Goal: Task Accomplishment & Management: Manage account settings

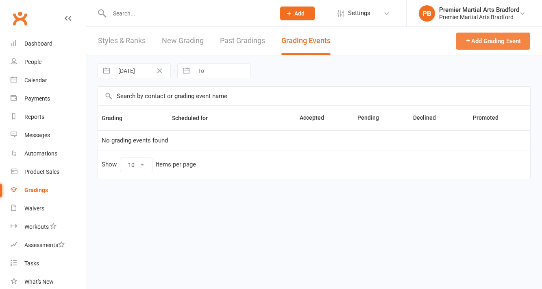
click at [511, 38] on button "Add Grading Event" at bounding box center [493, 41] width 74 height 17
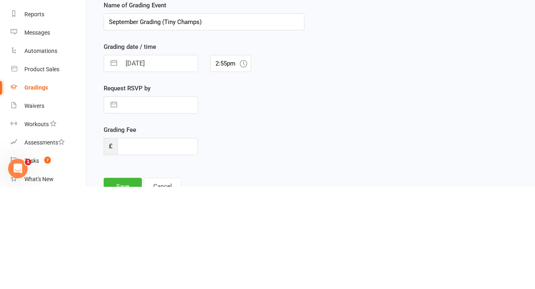
type input "September Grading (Tiny Champs)"
click at [169, 165] on input "[DATE]" at bounding box center [159, 166] width 76 height 16
select select "7"
select select "2025"
select select "8"
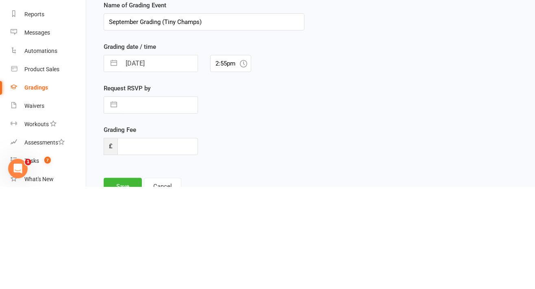
select select "2025"
select select "9"
select select "2025"
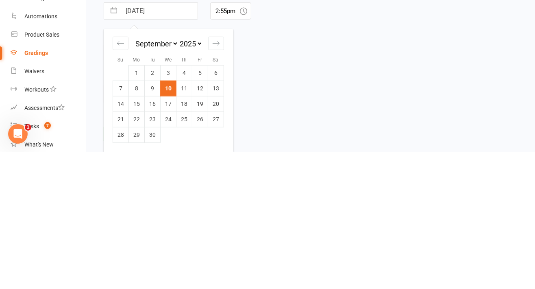
scroll to position [128, 0]
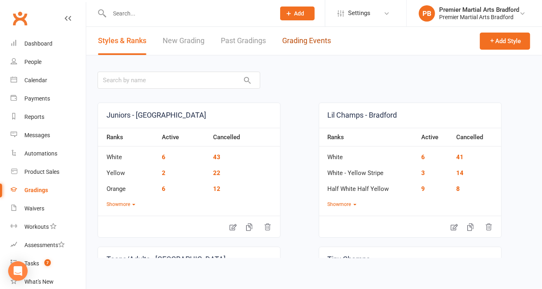
click at [324, 43] on link "Grading Events" at bounding box center [306, 41] width 49 height 28
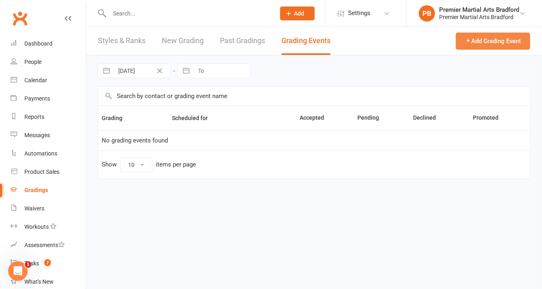
click at [504, 45] on button "Add Grading Event" at bounding box center [493, 41] width 74 height 17
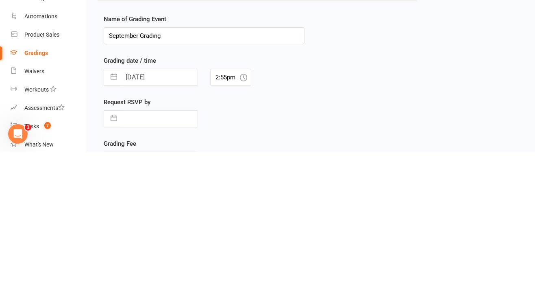
scroll to position [63, 0]
type input "September Grading (Tiny Champs)"
click at [171, 211] on input "[DATE]" at bounding box center [159, 213] width 76 height 16
select select "7"
select select "2025"
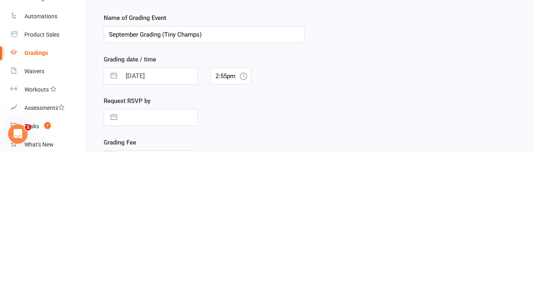
select select "8"
select select "2025"
select select "9"
select select "2025"
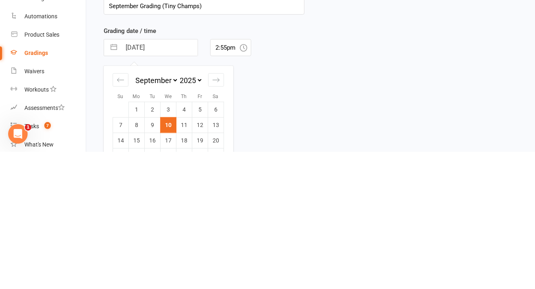
scroll to position [147, 0]
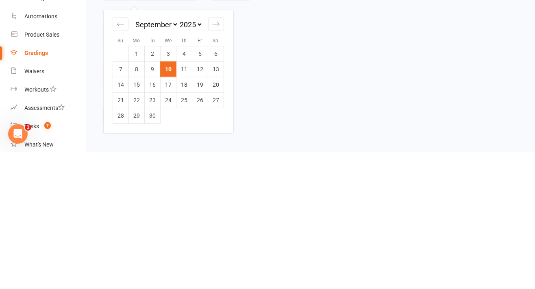
click at [224, 161] on div "Move forward to switch to the next month." at bounding box center [216, 160] width 16 height 13
select select "10"
select select "2025"
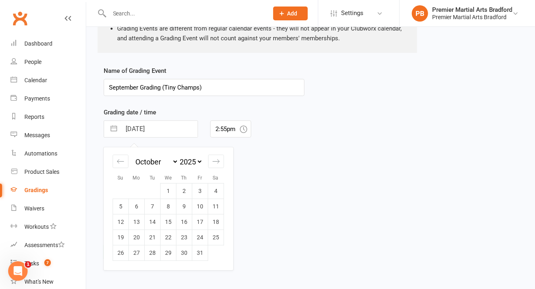
click at [220, 189] on td "4" at bounding box center [216, 190] width 16 height 15
type input "[DATE]"
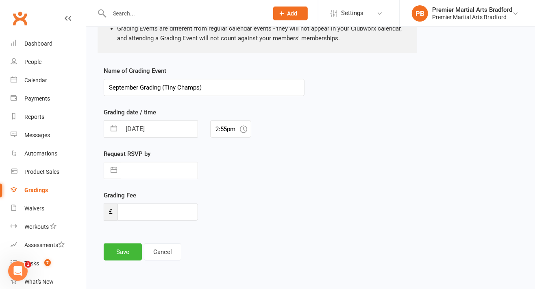
click at [245, 128] on icon at bounding box center [243, 128] width 7 height 7
click at [235, 130] on input "2:55pm" at bounding box center [230, 128] width 41 height 17
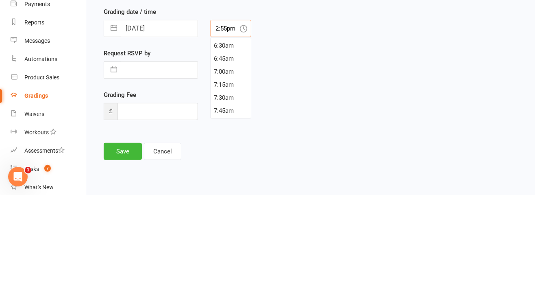
scroll to position [436, 0]
click at [218, 143] on div "8:30am" at bounding box center [231, 145] width 40 height 13
type input "8:30am"
click at [182, 165] on input "text" at bounding box center [159, 164] width 76 height 16
select select "7"
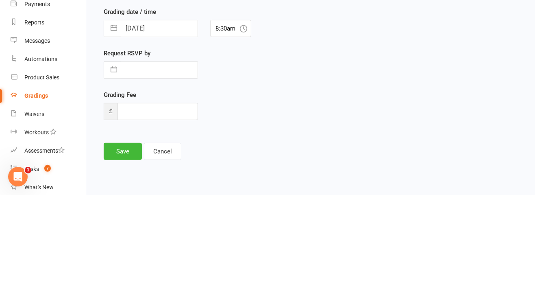
select select "2025"
select select "8"
select select "2025"
select select "9"
select select "2025"
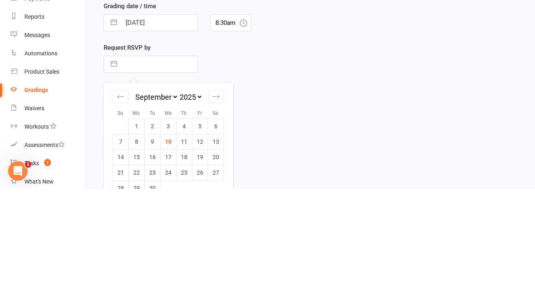
scroll to position [168, 0]
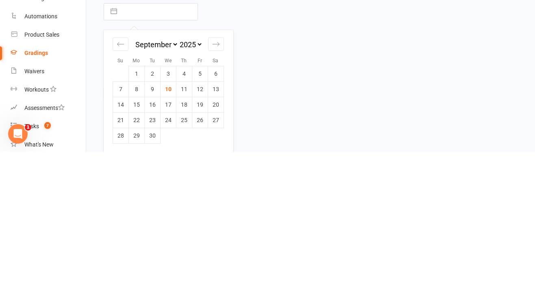
click at [217, 182] on icon "Move forward to switch to the next month." at bounding box center [216, 181] width 8 height 8
select select "10"
select select "2025"
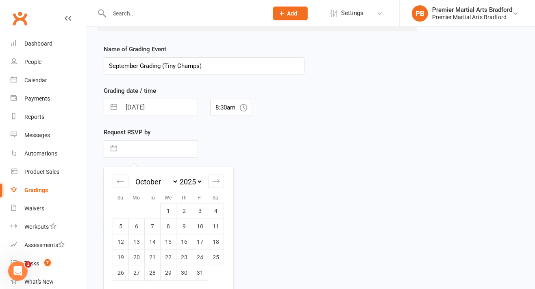
click at [168, 209] on td "1" at bounding box center [169, 210] width 16 height 15
type input "[DATE]"
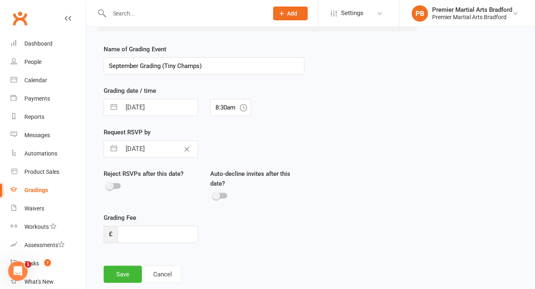
scroll to position [197, 0]
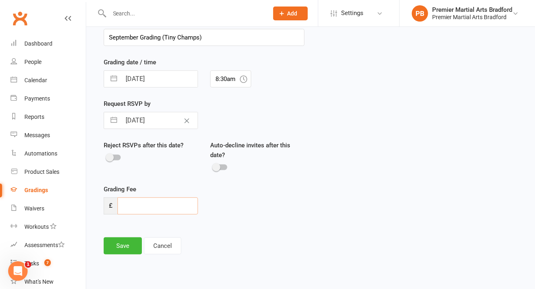
click at [171, 207] on input "number" at bounding box center [157, 205] width 80 height 17
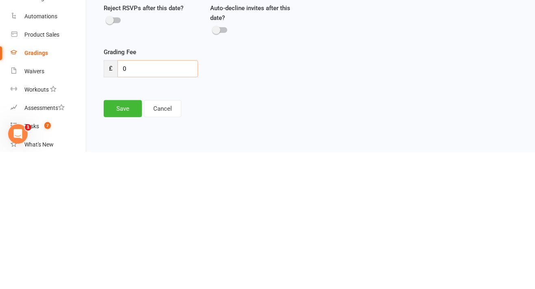
type input "0"
click at [124, 244] on button "Save" at bounding box center [123, 245] width 38 height 17
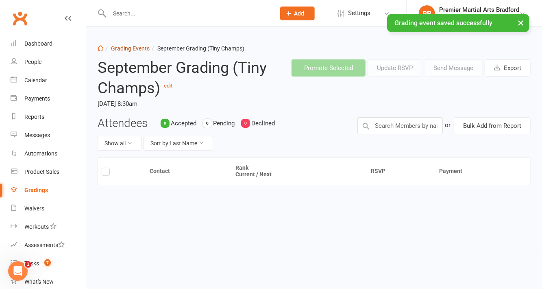
click at [129, 50] on link "Grading Events" at bounding box center [130, 48] width 39 height 7
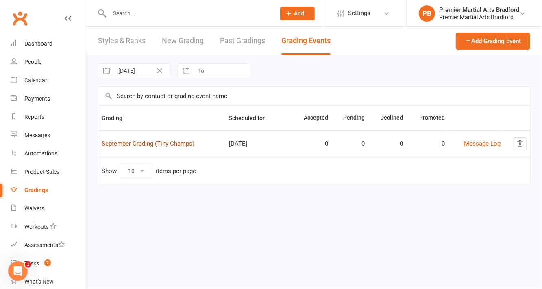
click at [178, 143] on link "September Grading (Tiny Champs)" at bounding box center [148, 143] width 93 height 7
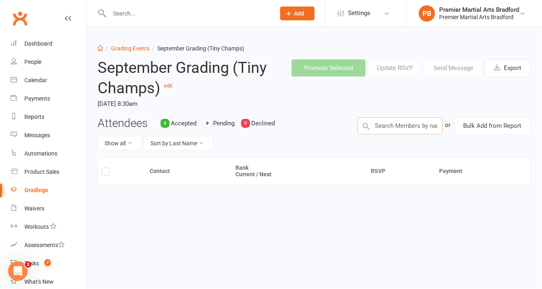
click at [421, 125] on input "text" at bounding box center [399, 125] width 85 height 17
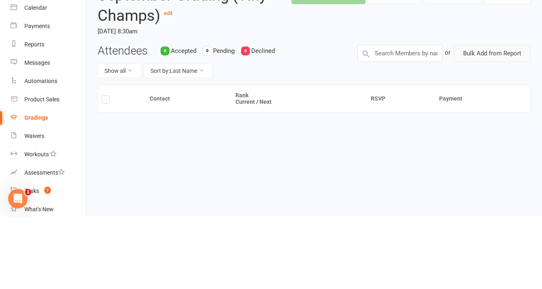
click at [497, 129] on button "Bulk Add from Report" at bounding box center [492, 125] width 77 height 17
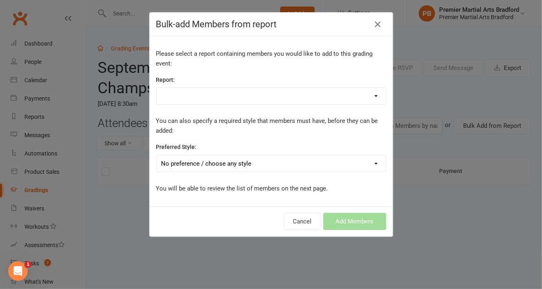
click at [302, 95] on select "Absentee report- 7 days Active Junior Int. Active Trials Bradford Attendance Ju…" at bounding box center [270, 96] width 229 height 16
select select "95728"
click at [156, 88] on select "Absentee report- 7 days Active Junior Int. Active Trials Bradford Attendance Ju…" at bounding box center [270, 96] width 229 height 16
click at [315, 161] on select "No preference / choose any style Juniors - Bradford Lil Champs - Bradford Teens…" at bounding box center [270, 163] width 229 height 16
select select "2246"
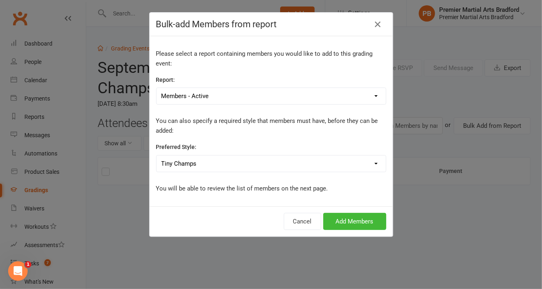
click at [156, 155] on select "No preference / choose any style Juniors - Bradford Lil Champs - Bradford Teens…" at bounding box center [270, 163] width 229 height 16
click at [354, 224] on button "Add Members" at bounding box center [354, 221] width 63 height 17
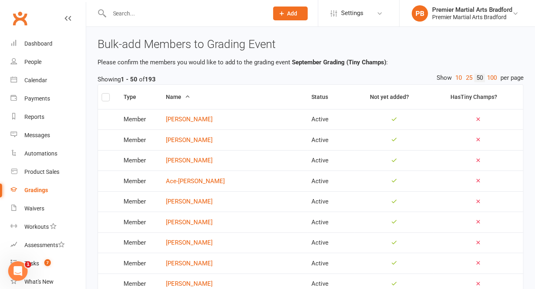
click at [106, 98] on label at bounding box center [106, 98] width 8 height 0
click at [106, 93] on input "checkbox" at bounding box center [106, 93] width 8 height 0
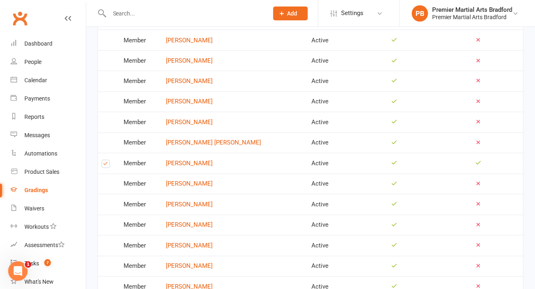
scroll to position [969, 0]
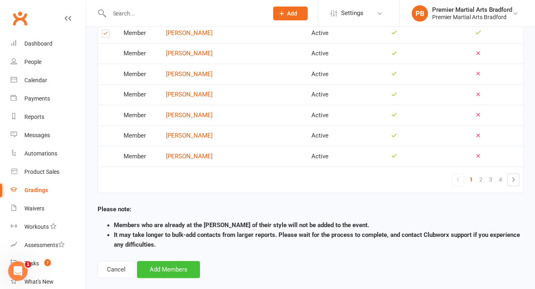
click at [171, 261] on button "Add Members" at bounding box center [168, 269] width 63 height 17
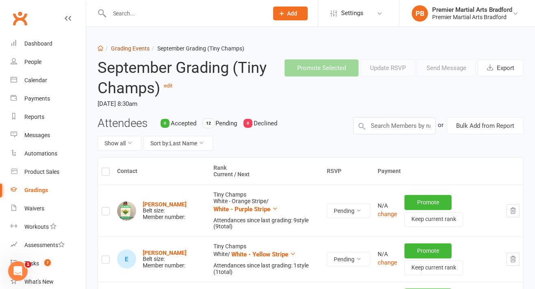
click at [124, 51] on link "Grading Events" at bounding box center [130, 48] width 39 height 7
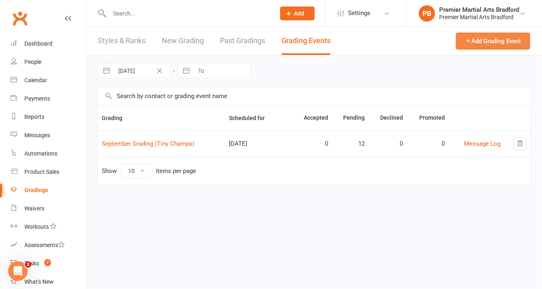
click at [510, 43] on button "Add Grading Event" at bounding box center [493, 41] width 74 height 17
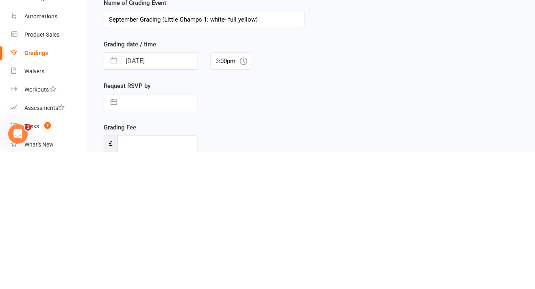
scroll to position [79, 0]
type input "September Grading (Little Champs 1: white- full yellow)"
click at [163, 191] on input "[DATE]" at bounding box center [159, 196] width 76 height 16
select select "7"
select select "2025"
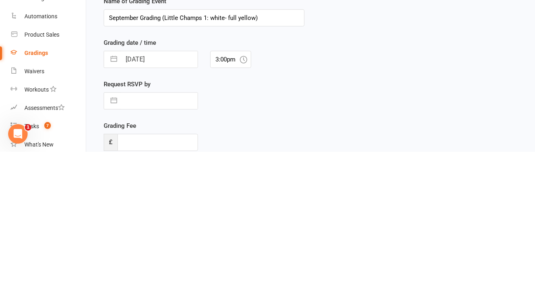
select select "8"
select select "2025"
select select "9"
select select "2025"
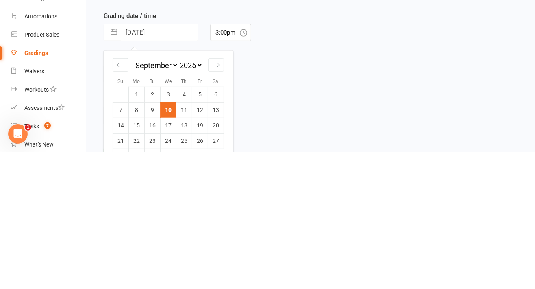
scroll to position [107, 0]
click at [212, 202] on div "Move forward to switch to the next month." at bounding box center [216, 200] width 16 height 13
select select "10"
select select "2025"
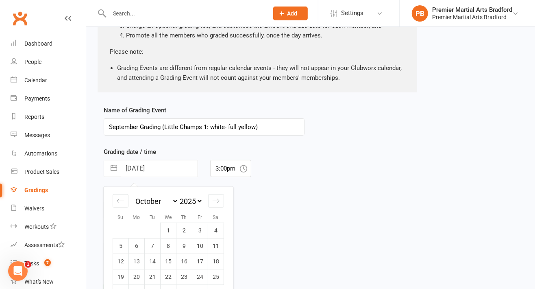
click at [216, 229] on td "4" at bounding box center [216, 229] width 16 height 15
type input "[DATE]"
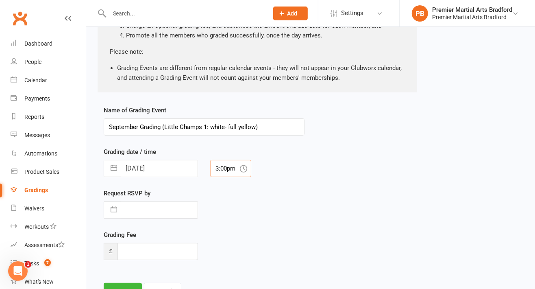
click at [237, 167] on input "3:00pm" at bounding box center [230, 168] width 41 height 17
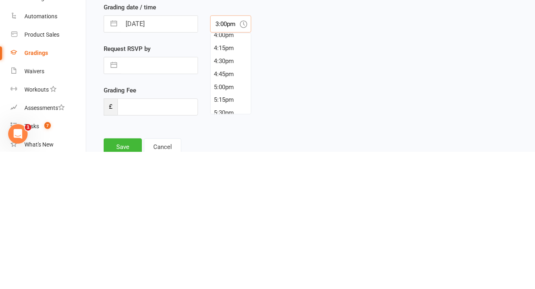
scroll to position [955, 0]
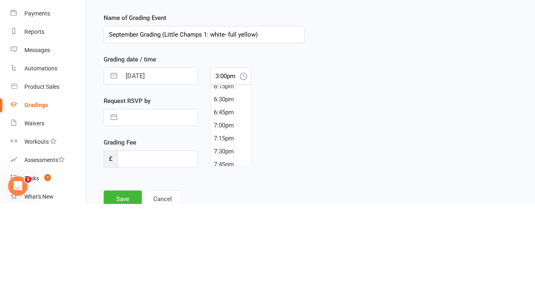
click at [253, 177] on div "Name of Grading Event September Grading (Little Champs 1: white- full yellow) G…" at bounding box center [204, 181] width 201 height 166
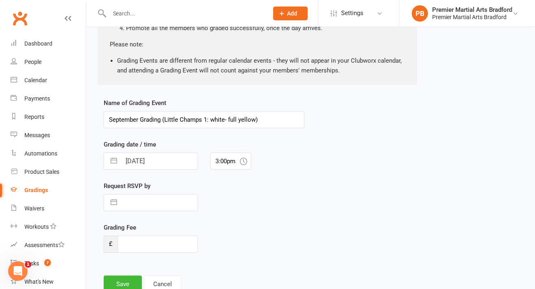
click at [241, 163] on icon at bounding box center [243, 160] width 7 height 7
click at [224, 159] on input "3:00pm" at bounding box center [230, 160] width 41 height 17
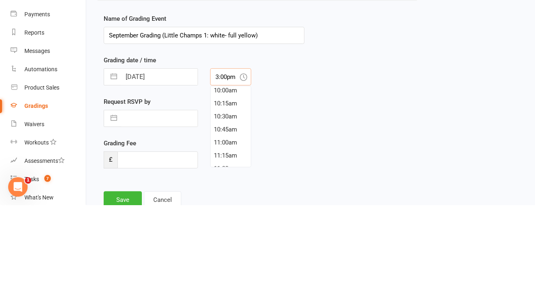
scroll to position [442, 0]
click at [232, 205] on div "9:00am" at bounding box center [231, 202] width 40 height 13
type input "9:00am"
click at [182, 201] on input "text" at bounding box center [159, 202] width 76 height 16
select select "7"
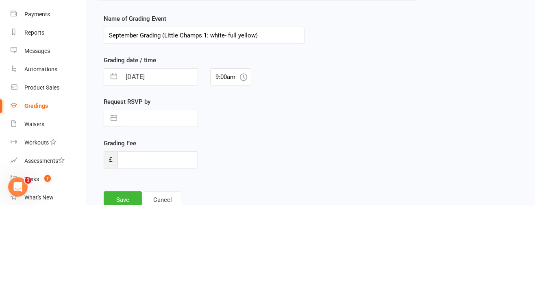
select select "2025"
select select "8"
select select "2025"
select select "9"
select select "2025"
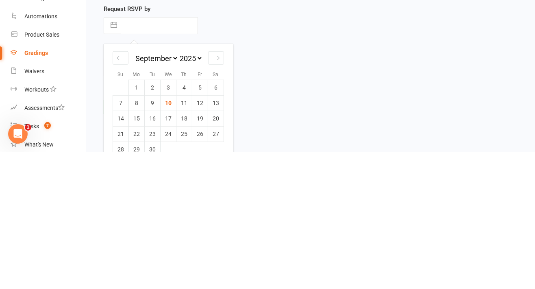
click at [223, 195] on div "Move forward to switch to the next month." at bounding box center [216, 194] width 16 height 13
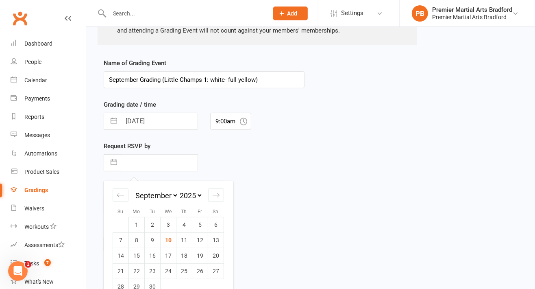
select select "10"
select select "2025"
click at [171, 223] on td "1" at bounding box center [169, 224] width 16 height 15
type input "[DATE]"
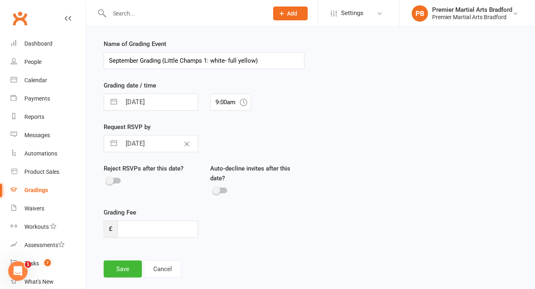
scroll to position [197, 0]
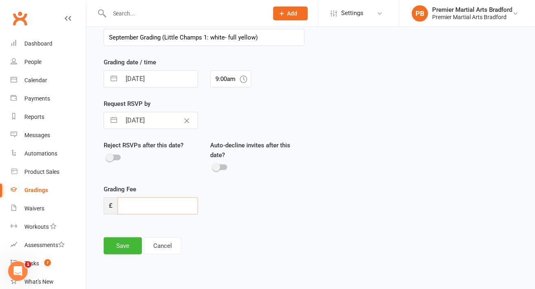
click at [166, 200] on input "number" at bounding box center [157, 205] width 80 height 17
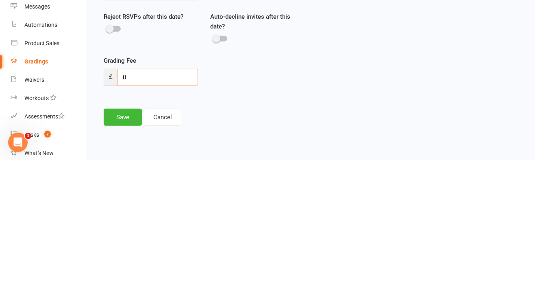
type input "0"
click at [117, 244] on button "Save" at bounding box center [123, 245] width 38 height 17
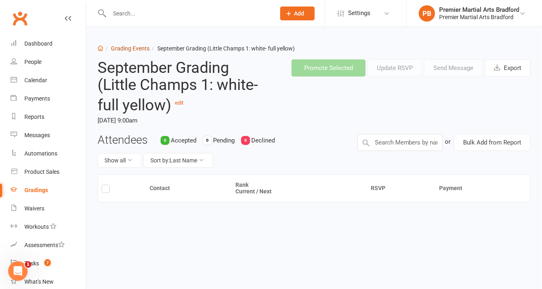
click at [135, 49] on link "Grading Events" at bounding box center [130, 48] width 39 height 7
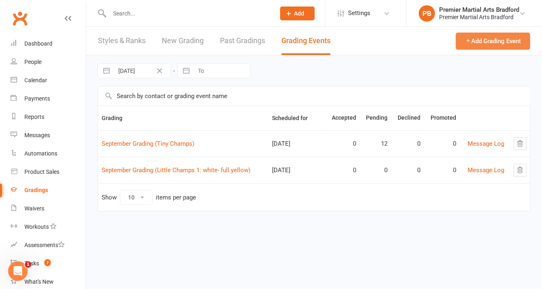
click at [503, 43] on button "Add Grading Event" at bounding box center [493, 41] width 74 height 17
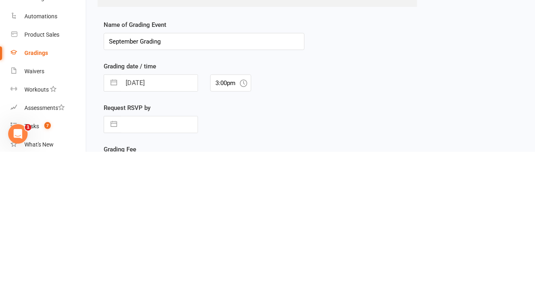
scroll to position [57, 0]
click at [258, 179] on input "September Grading (Little Champs 2: yellow/orange ztripd & above)" at bounding box center [204, 177] width 201 height 17
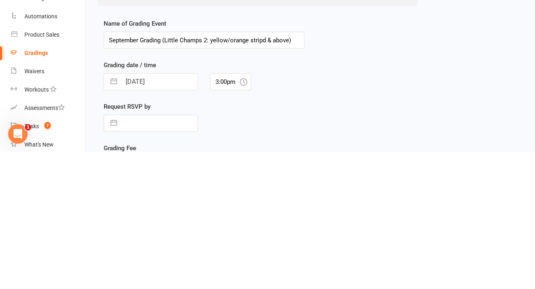
click at [262, 178] on input "September Grading (Little Champs 2: yellow/orange stripd & above)" at bounding box center [204, 177] width 201 height 17
click at [268, 179] on input "September Grading (Little Champs 2: yellow/orange stripd & above)" at bounding box center [204, 177] width 201 height 17
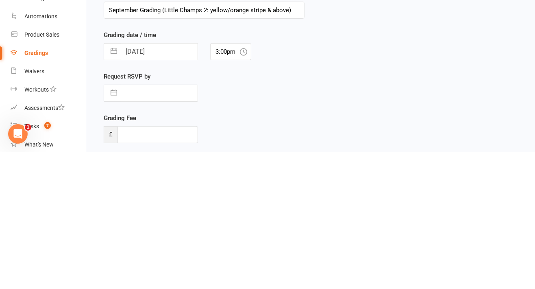
scroll to position [89, 0]
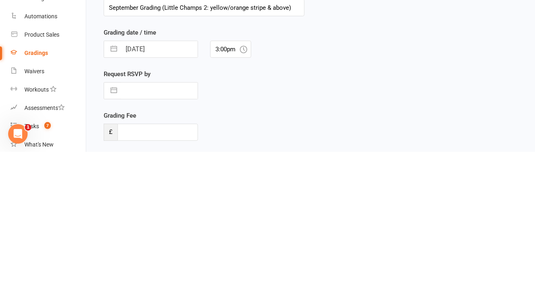
type input "September Grading (Little Champs 2: yellow/orange stripe & above)"
click at [171, 188] on input "[DATE]" at bounding box center [159, 186] width 76 height 16
select select "7"
select select "2025"
select select "8"
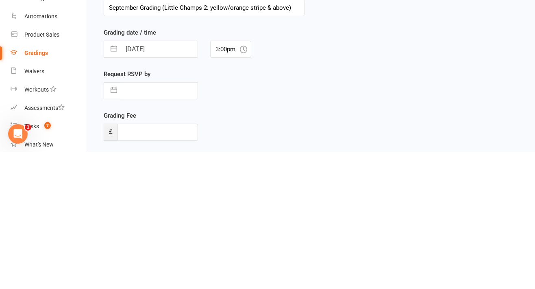
select select "2025"
select select "9"
select select "2025"
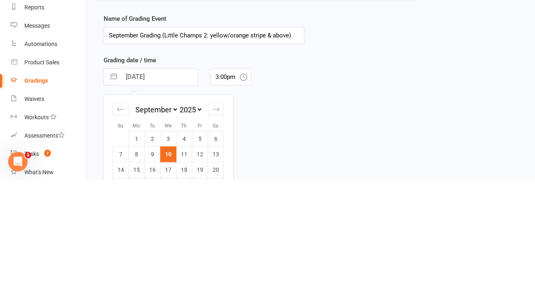
click at [217, 221] on div "Move forward to switch to the next month." at bounding box center [216, 218] width 16 height 13
select select "10"
select select "2025"
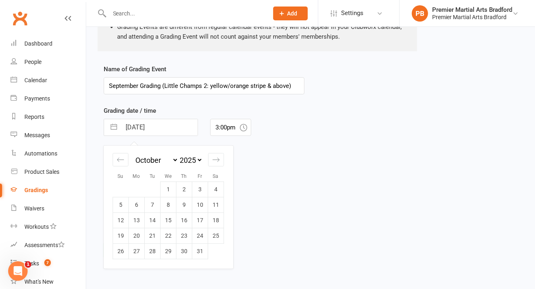
scroll to position [150, 0]
click at [213, 187] on td "4" at bounding box center [216, 187] width 16 height 15
type input "[DATE]"
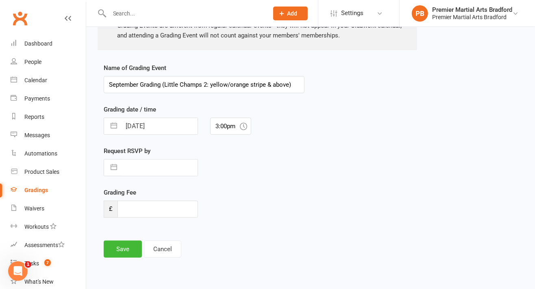
click at [244, 125] on icon at bounding box center [243, 125] width 7 height 7
click at [231, 127] on input "3:00pm" at bounding box center [230, 125] width 41 height 17
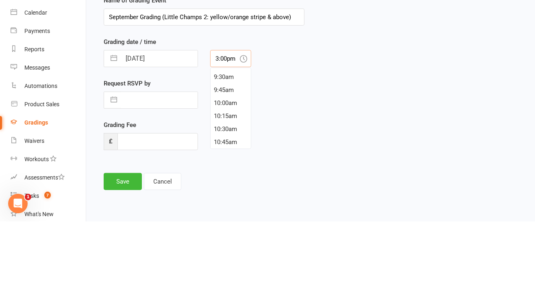
scroll to position [504, 0]
click at [233, 160] on div "10:00am" at bounding box center [231, 158] width 40 height 13
type input "10:00am"
click at [167, 163] on input "text" at bounding box center [159, 167] width 76 height 16
select select "7"
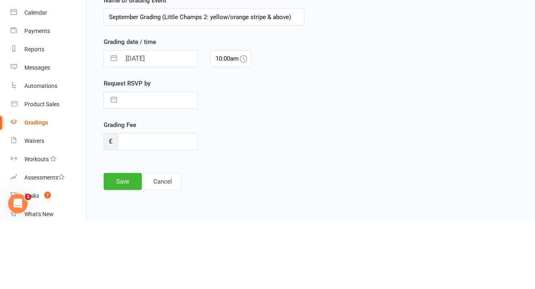
select select "2025"
select select "8"
select select "2025"
select select "9"
select select "2025"
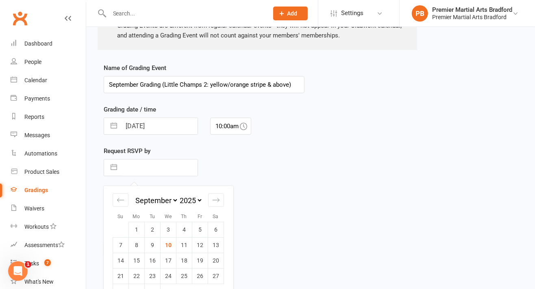
scroll to position [150, 0]
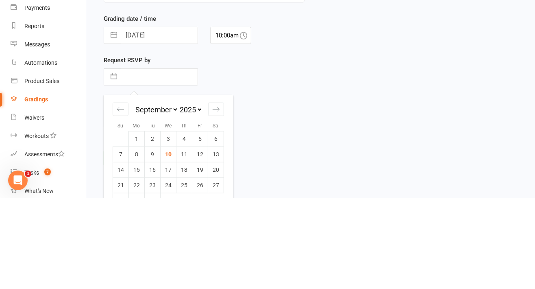
click at [216, 193] on div "Move forward to switch to the next month." at bounding box center [216, 199] width 16 height 13
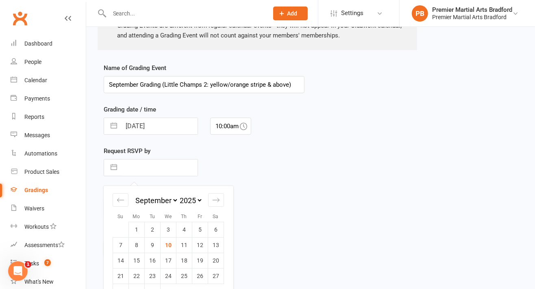
select select "10"
select select "2025"
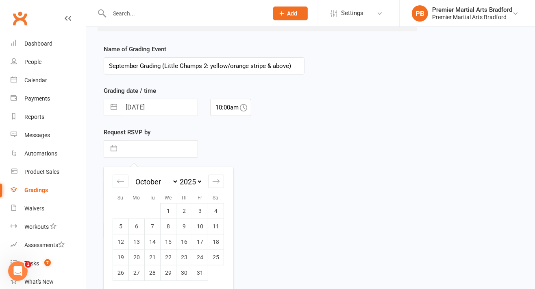
click at [168, 209] on td "1" at bounding box center [169, 210] width 16 height 15
type input "[DATE]"
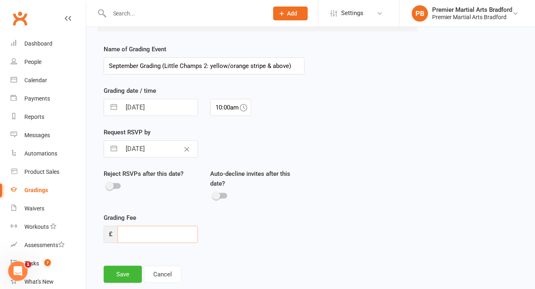
click at [186, 229] on input "number" at bounding box center [157, 234] width 80 height 17
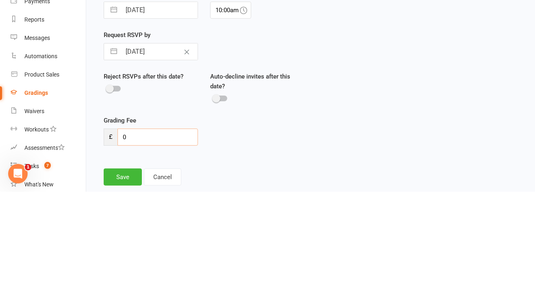
scroll to position [188, 0]
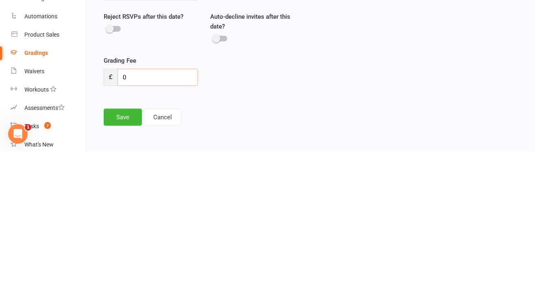
type input "0"
click at [123, 255] on button "Save" at bounding box center [123, 253] width 38 height 17
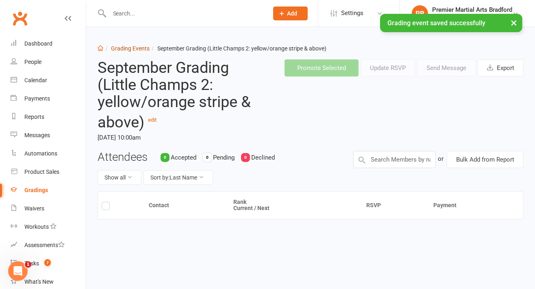
click at [129, 50] on link "Grading Events" at bounding box center [130, 48] width 39 height 7
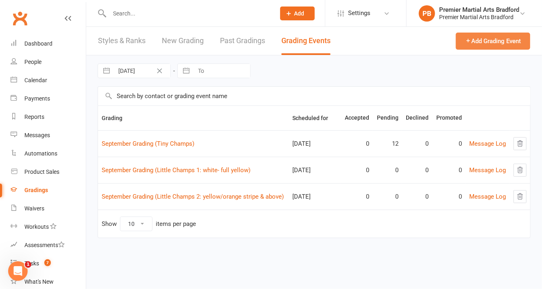
click at [500, 43] on button "Add Grading Event" at bounding box center [493, 41] width 74 height 17
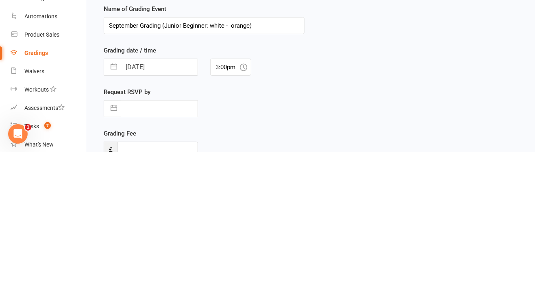
scroll to position [75, 0]
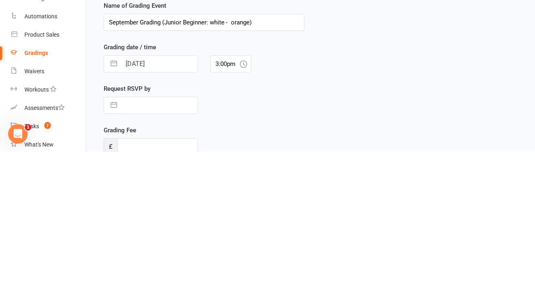
type input "September Grading (Junior Beginner: white - orange)"
click at [180, 201] on input "[DATE]" at bounding box center [159, 201] width 76 height 16
select select "7"
select select "2025"
select select "8"
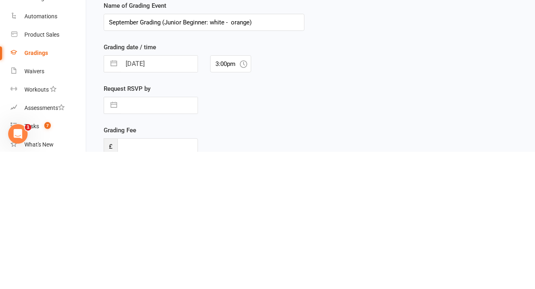
select select "2025"
select select "9"
select select "2025"
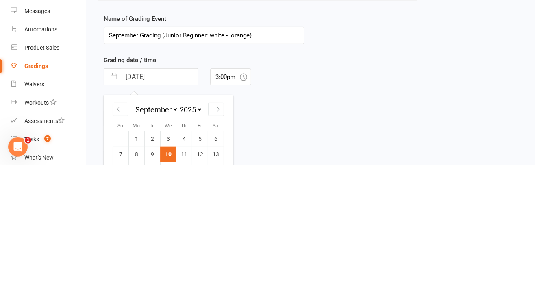
click at [219, 232] on icon "Move forward to switch to the next month." at bounding box center [216, 233] width 8 height 8
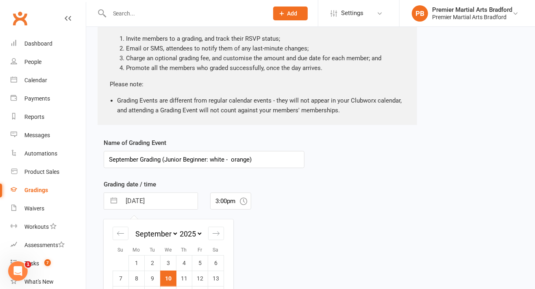
select select "10"
select select "2025"
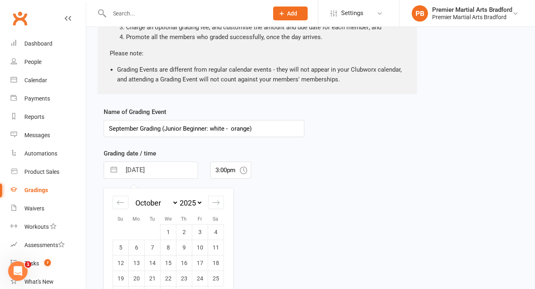
scroll to position [153, 0]
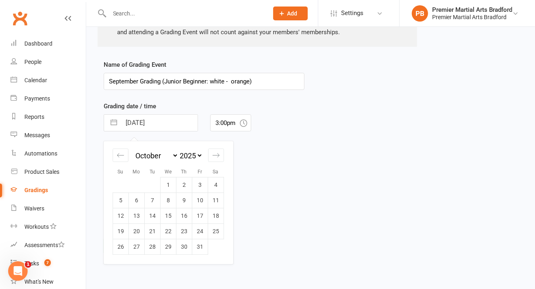
click at [215, 188] on td "4" at bounding box center [216, 184] width 16 height 15
type input "[DATE]"
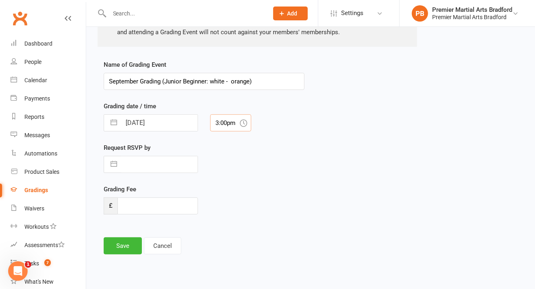
click at [237, 125] on input "3:00pm" at bounding box center [230, 122] width 41 height 17
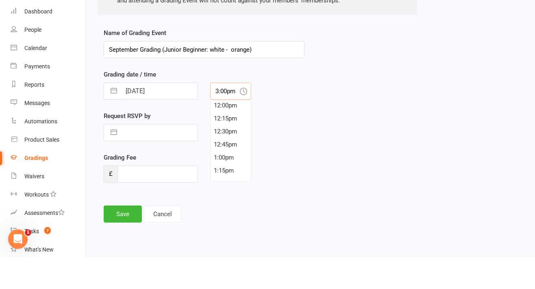
scroll to position [555, 0]
click at [229, 155] on div "11:00am" at bounding box center [231, 155] width 40 height 13
type input "11:00am"
click at [171, 159] on input "text" at bounding box center [159, 164] width 76 height 16
select select "7"
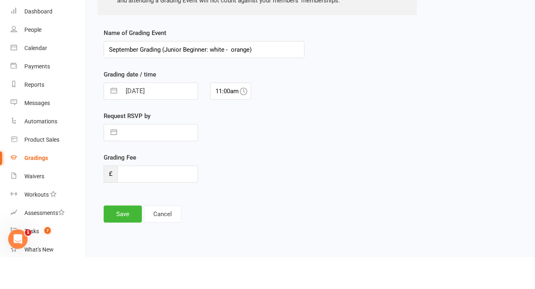
select select "2025"
select select "8"
select select "2025"
select select "9"
select select "2025"
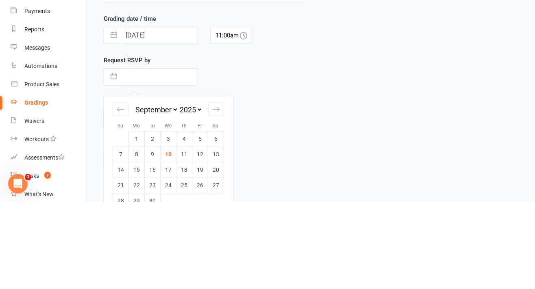
scroll to position [153, 0]
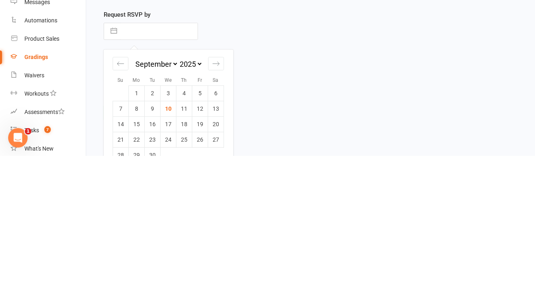
click at [215, 200] on div "Move forward to switch to the next month." at bounding box center [216, 196] width 16 height 13
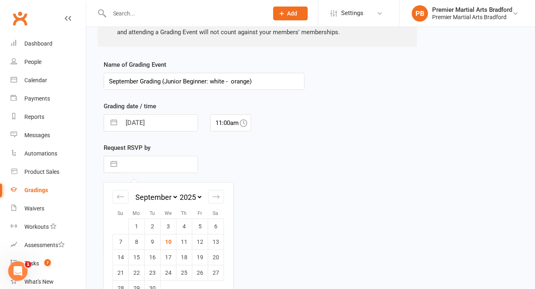
select select "10"
select select "2025"
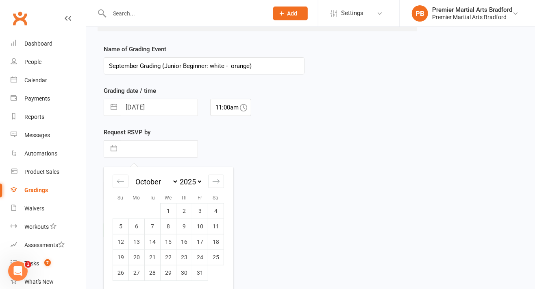
click at [172, 207] on td "1" at bounding box center [169, 210] width 16 height 15
type input "[DATE]"
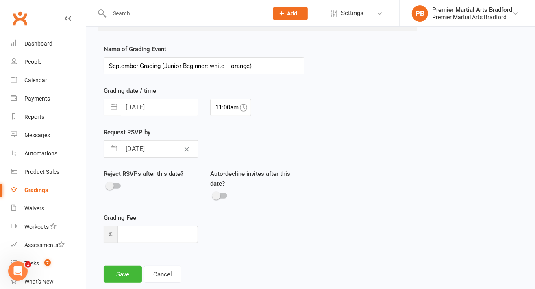
scroll to position [197, 0]
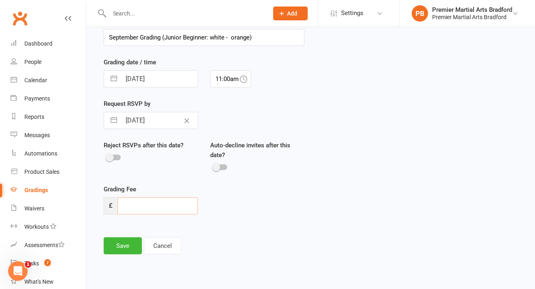
click at [172, 201] on input "number" at bounding box center [157, 205] width 80 height 17
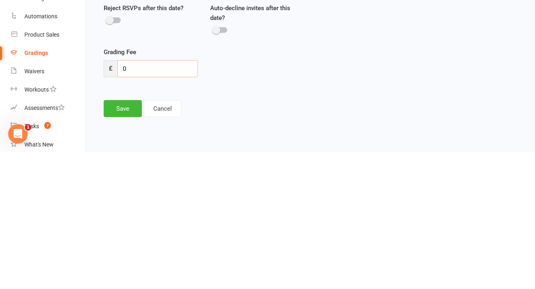
type input "0"
click at [116, 245] on button "Save" at bounding box center [123, 245] width 38 height 17
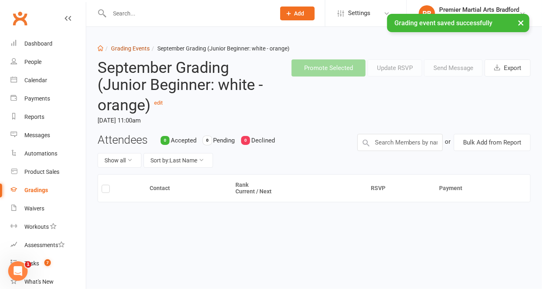
click at [135, 50] on link "Grading Events" at bounding box center [130, 48] width 39 height 7
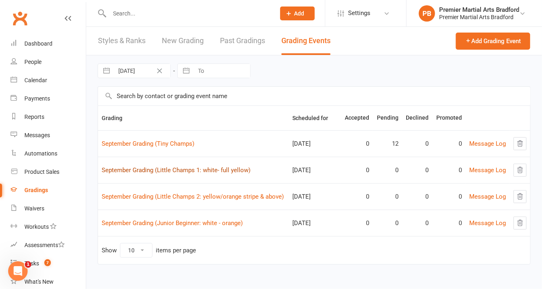
click at [219, 170] on link "September Grading (Little Champs 1: white- full yellow)" at bounding box center [176, 169] width 149 height 7
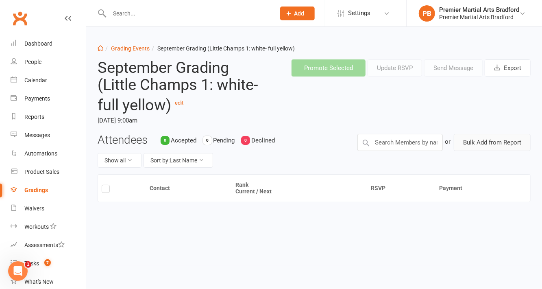
click at [498, 141] on button "Bulk Add from Report" at bounding box center [492, 142] width 77 height 17
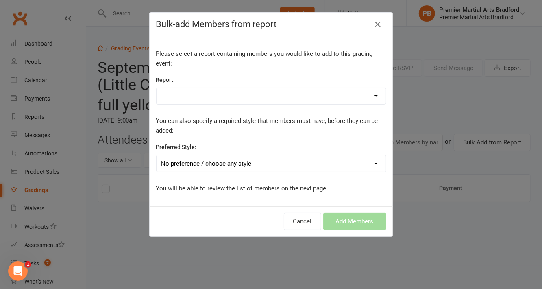
click at [340, 94] on select "Absentee report- 7 days Active Junior Int. Active Trials Bradford Attendance Ju…" at bounding box center [270, 96] width 229 height 16
select select "95728"
click at [156, 88] on select "Absentee report- 7 days Active Junior Int. Active Trials Bradford Attendance Ju…" at bounding box center [270, 96] width 229 height 16
click at [316, 165] on select "No preference / choose any style Juniors - Bradford Lil Champs - Bradford Teens…" at bounding box center [270, 163] width 229 height 16
select select "2153"
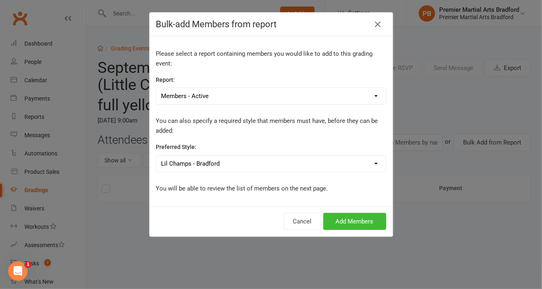
click at [156, 155] on select "No preference / choose any style Juniors - Bradford Lil Champs - Bradford Teens…" at bounding box center [270, 163] width 229 height 16
click at [362, 222] on button "Add Members" at bounding box center [354, 221] width 63 height 17
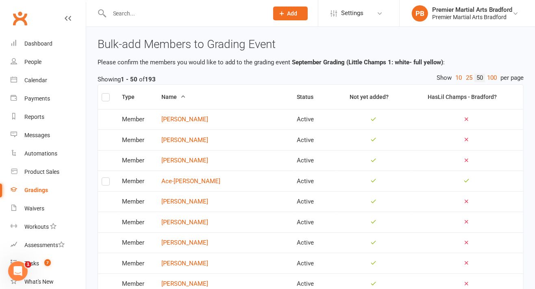
click at [107, 98] on label at bounding box center [106, 98] width 8 height 0
click at [107, 93] on input "checkbox" at bounding box center [106, 93] width 8 height 0
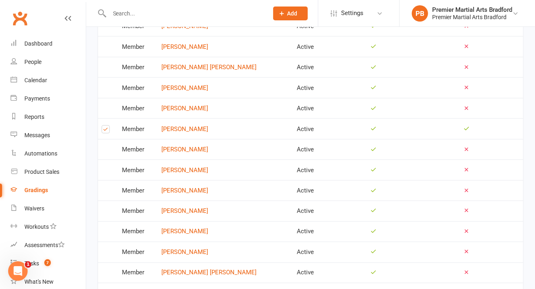
scroll to position [969, 0]
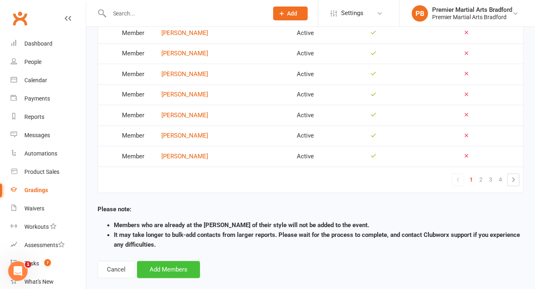
click at [178, 261] on button "Add Members" at bounding box center [168, 269] width 63 height 17
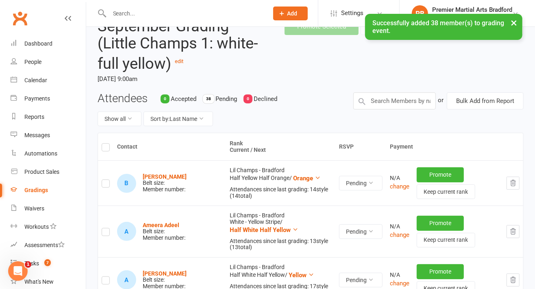
scroll to position [59, 0]
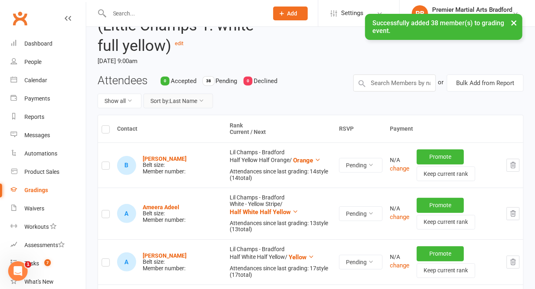
click at [197, 99] on button "Sort by: Last Name" at bounding box center [177, 100] width 69 height 15
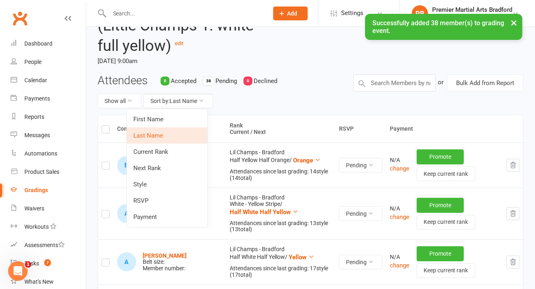
click at [178, 155] on link "Current Rank" at bounding box center [167, 151] width 80 height 16
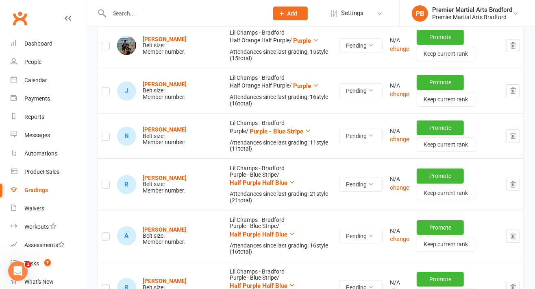
scroll to position [1758, 0]
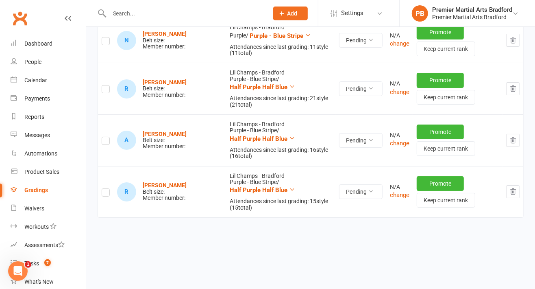
click at [514, 189] on icon "button" at bounding box center [512, 191] width 7 height 7
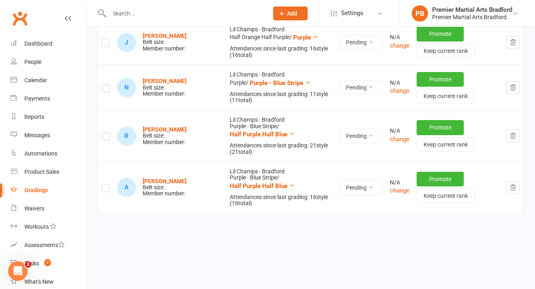
scroll to position [1706, 0]
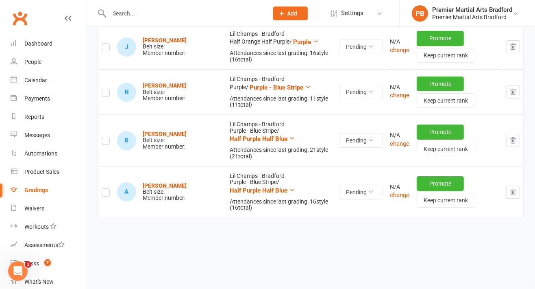
click at [107, 193] on label at bounding box center [106, 193] width 8 height 0
click at [107, 189] on input "checkbox" at bounding box center [106, 189] width 8 height 0
click at [107, 142] on label at bounding box center [106, 142] width 8 height 0
click at [107, 137] on input "checkbox" at bounding box center [106, 137] width 8 height 0
click at [510, 188] on icon "button" at bounding box center [512, 191] width 7 height 7
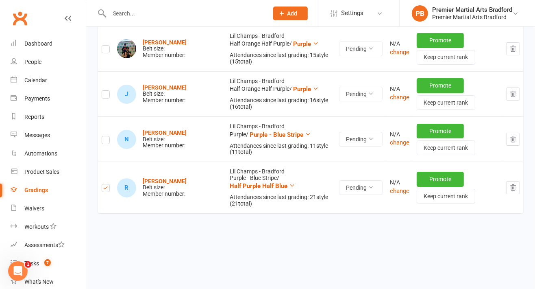
scroll to position [1655, 0]
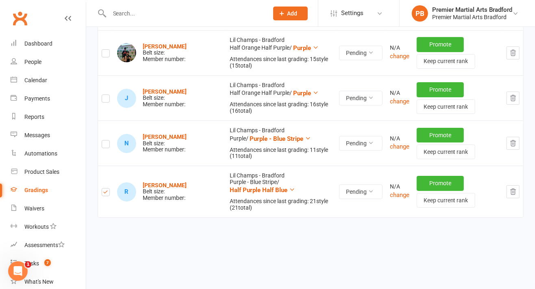
click at [513, 191] on button "button" at bounding box center [512, 191] width 13 height 13
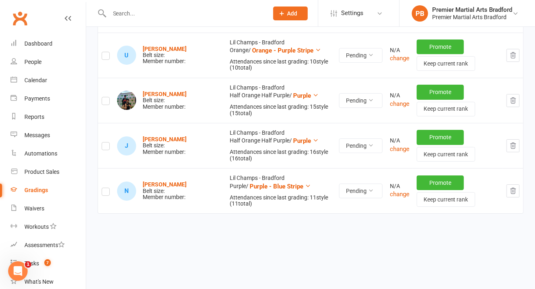
scroll to position [1603, 0]
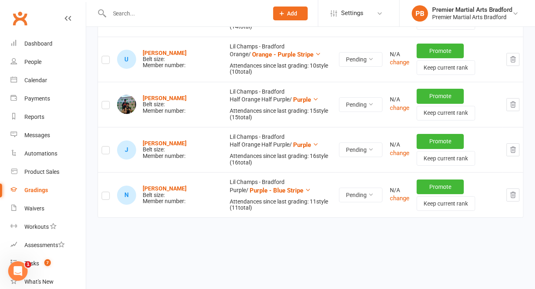
click at [515, 191] on icon "button" at bounding box center [512, 194] width 7 height 7
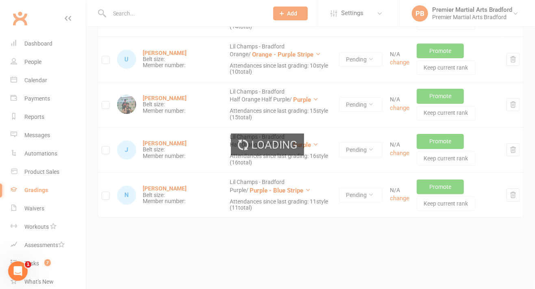
scroll to position [1559, 0]
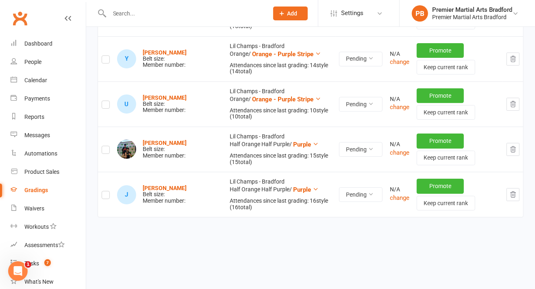
click at [507, 193] on button "button" at bounding box center [512, 194] width 13 height 13
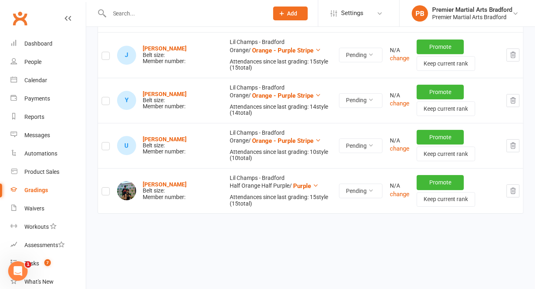
scroll to position [1514, 0]
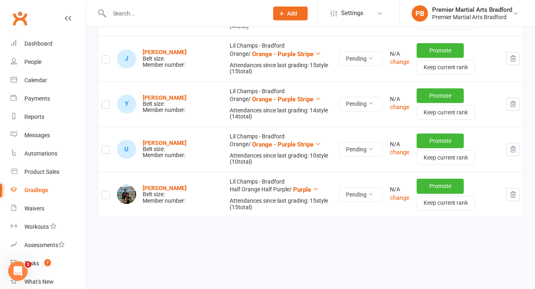
click at [518, 188] on button "button" at bounding box center [512, 194] width 13 height 13
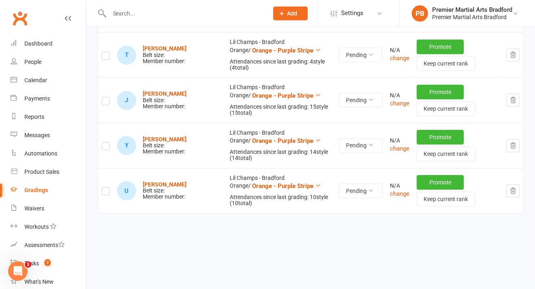
scroll to position [1468, 0]
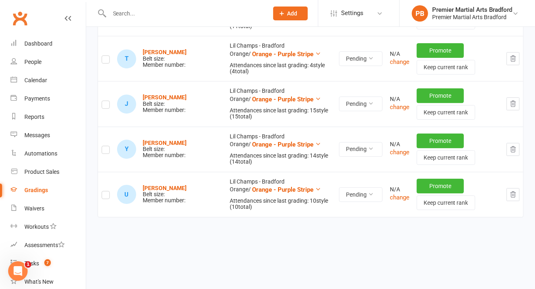
click at [512, 191] on icon "button" at bounding box center [512, 194] width 5 height 6
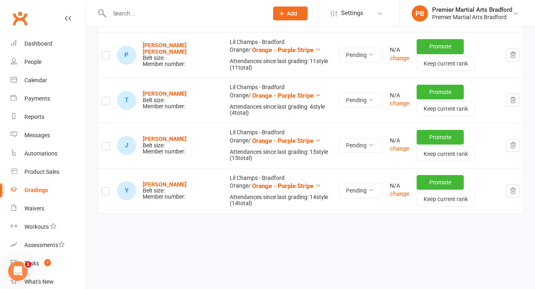
scroll to position [1423, 0]
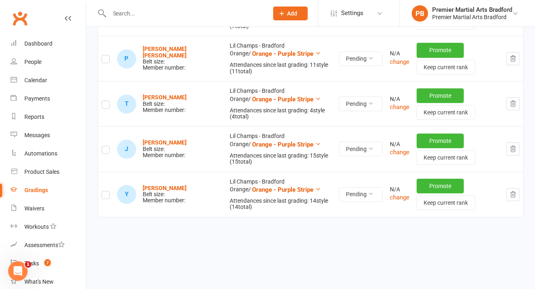
click at [511, 191] on icon "button" at bounding box center [512, 194] width 5 height 6
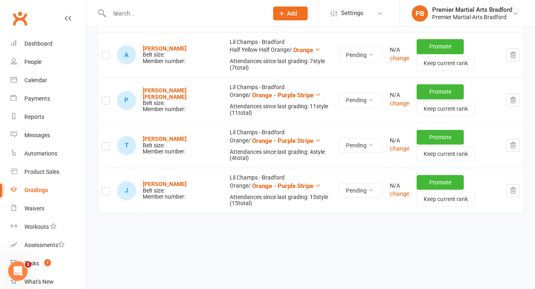
scroll to position [1378, 0]
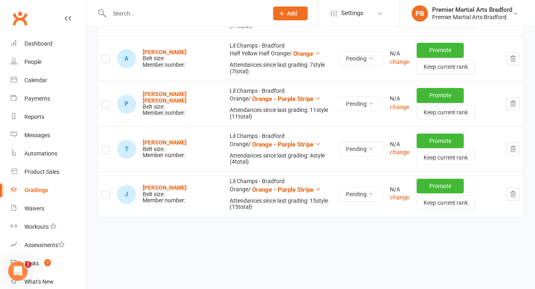
click at [512, 195] on button "button" at bounding box center [512, 193] width 13 height 13
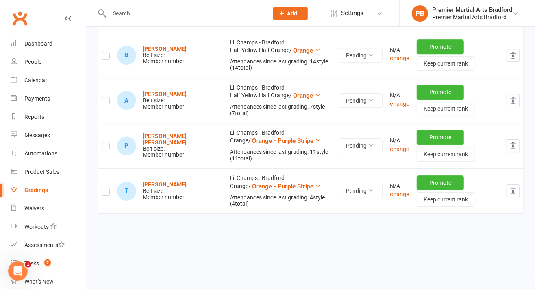
scroll to position [1333, 0]
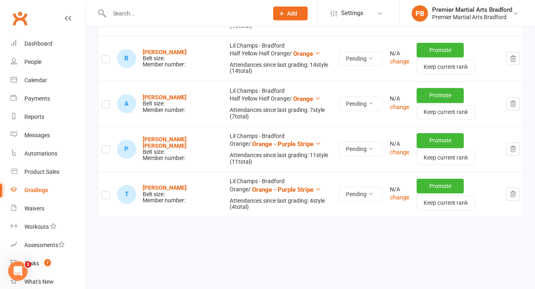
click at [518, 191] on button "button" at bounding box center [512, 193] width 13 height 13
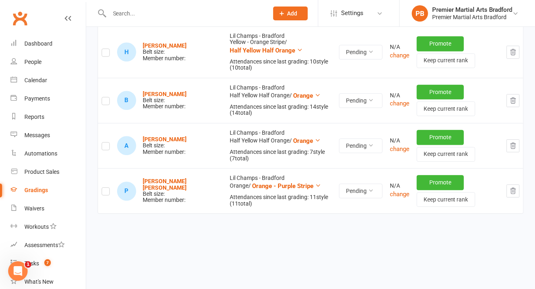
scroll to position [1288, 0]
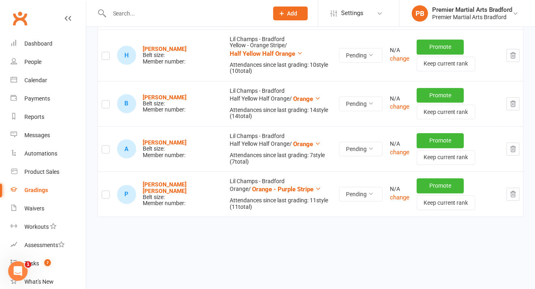
click at [511, 195] on button "button" at bounding box center [512, 193] width 13 height 13
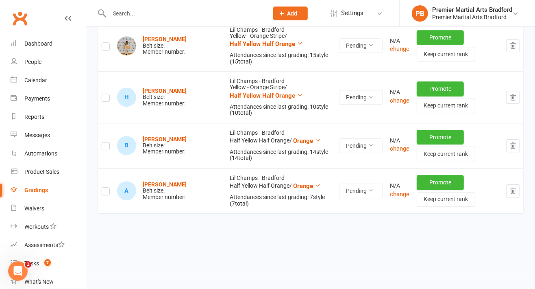
scroll to position [1243, 0]
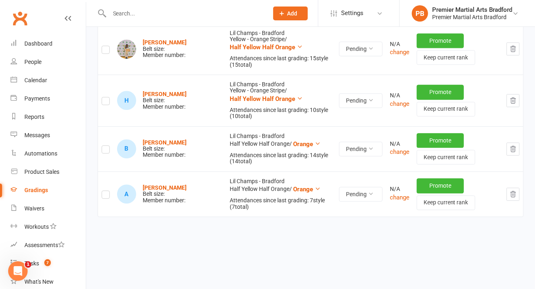
click at [514, 190] on icon "button" at bounding box center [512, 193] width 7 height 7
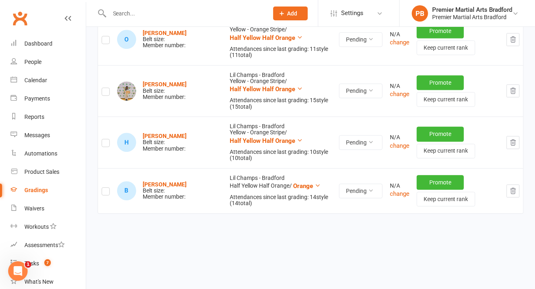
scroll to position [1198, 0]
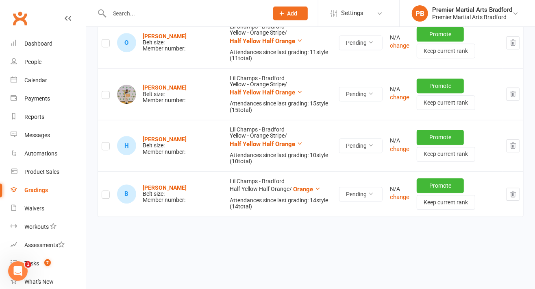
click at [514, 194] on icon "button" at bounding box center [512, 193] width 7 height 7
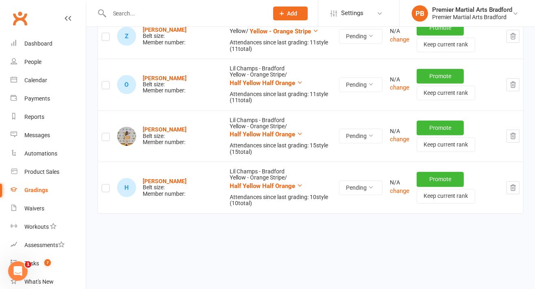
scroll to position [1153, 0]
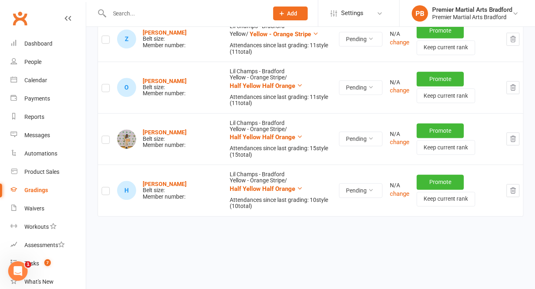
click at [517, 188] on button "button" at bounding box center [512, 190] width 13 height 13
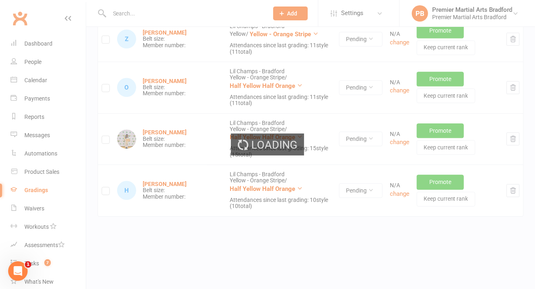
scroll to position [1101, 0]
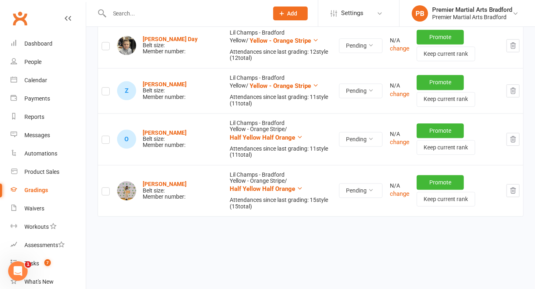
click at [512, 190] on icon "button" at bounding box center [512, 190] width 7 height 7
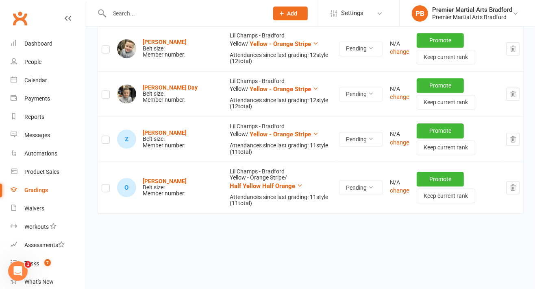
scroll to position [1050, 0]
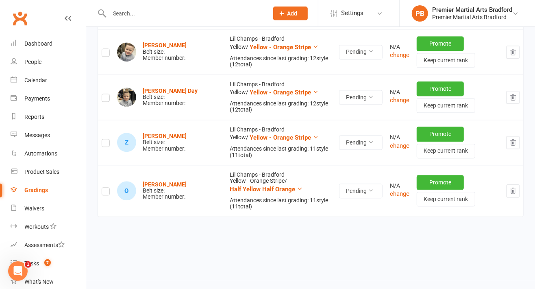
click at [510, 189] on icon "button" at bounding box center [512, 190] width 7 height 7
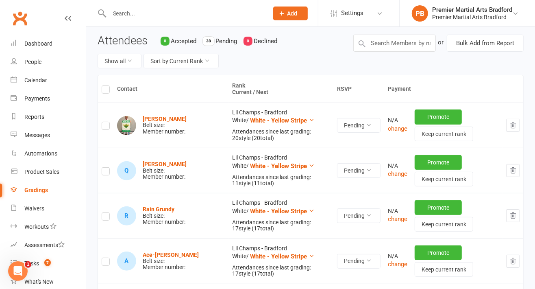
scroll to position [0, 0]
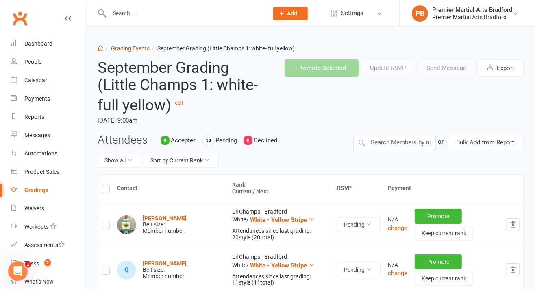
click at [140, 50] on link "Grading Events" at bounding box center [130, 48] width 39 height 7
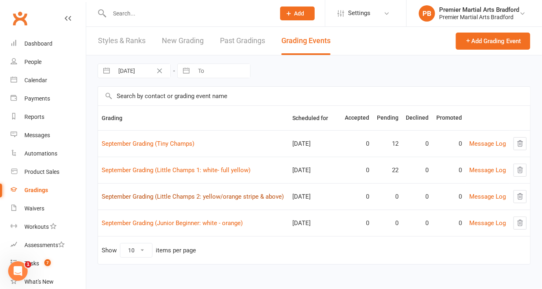
click at [235, 197] on link "September Grading (Little Champs 2: yellow/orange stripe & above)" at bounding box center [193, 196] width 182 height 7
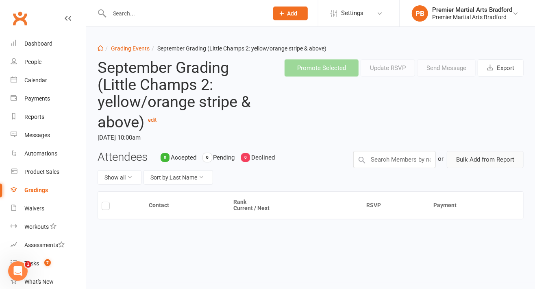
click at [491, 161] on button "Bulk Add from Report" at bounding box center [485, 159] width 77 height 17
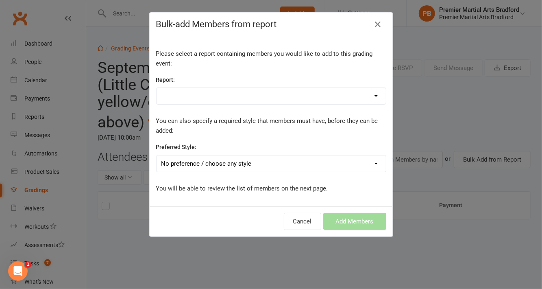
click at [332, 98] on select "Absentee report- 7 days Active Junior Int. Active Trials Bradford Attendance Ju…" at bounding box center [270, 96] width 229 height 16
select select "95728"
click at [156, 88] on select "Absentee report- 7 days Active Junior Int. Active Trials Bradford Attendance Ju…" at bounding box center [270, 96] width 229 height 16
click at [331, 169] on select "No preference / choose any style Juniors - Bradford Lil Champs - Bradford Teens…" at bounding box center [270, 163] width 229 height 16
select select "2153"
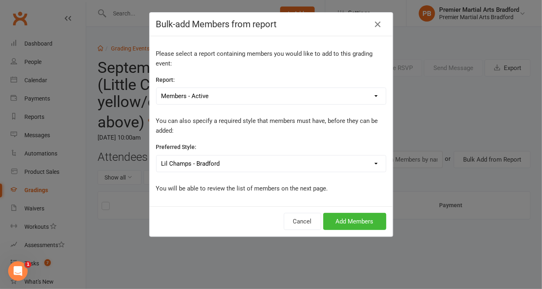
click at [156, 155] on select "No preference / choose any style Juniors - Bradford Lil Champs - Bradford Teens…" at bounding box center [270, 163] width 229 height 16
click at [349, 217] on button "Add Members" at bounding box center [354, 221] width 63 height 17
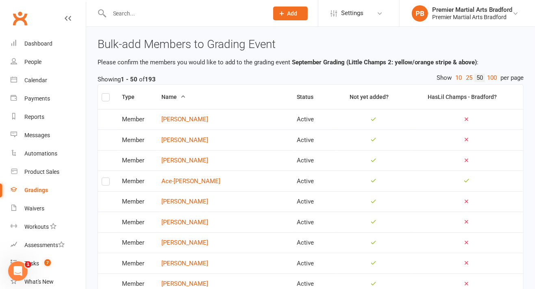
click at [108, 98] on label at bounding box center [106, 98] width 8 height 0
click at [108, 93] on input "checkbox" at bounding box center [106, 93] width 8 height 0
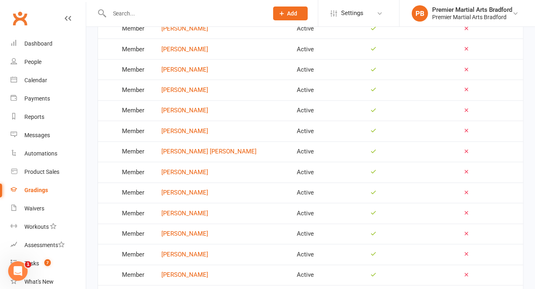
scroll to position [969, 0]
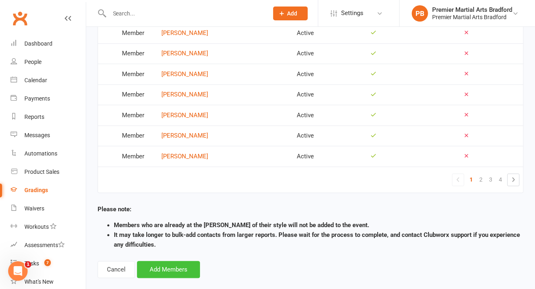
click at [178, 261] on button "Add Members" at bounding box center [168, 269] width 63 height 17
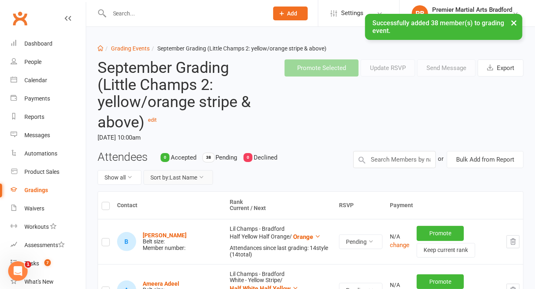
click at [193, 176] on button "Sort by: Last Name" at bounding box center [177, 177] width 69 height 15
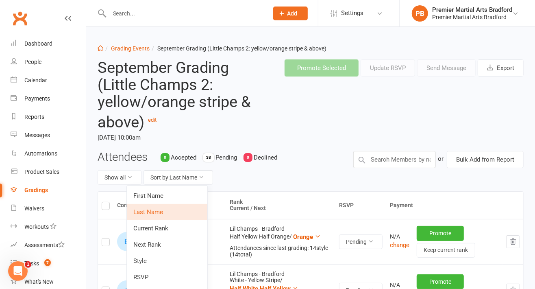
click at [179, 228] on link "Current Rank" at bounding box center [167, 228] width 80 height 16
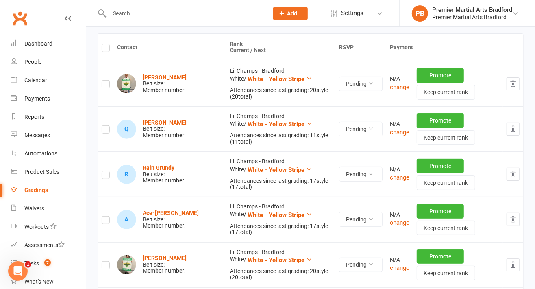
scroll to position [144, 0]
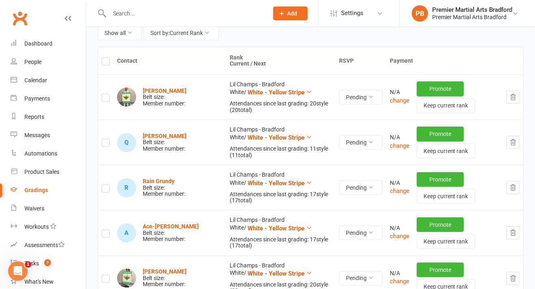
click at [513, 101] on button "button" at bounding box center [512, 97] width 13 height 13
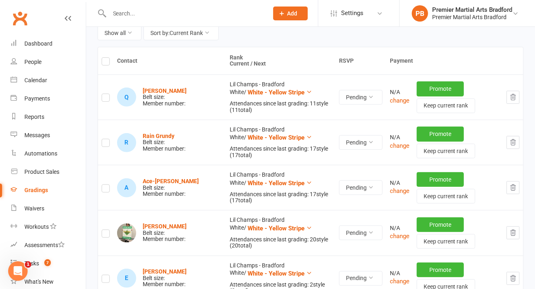
click at [510, 96] on icon "button" at bounding box center [512, 96] width 7 height 7
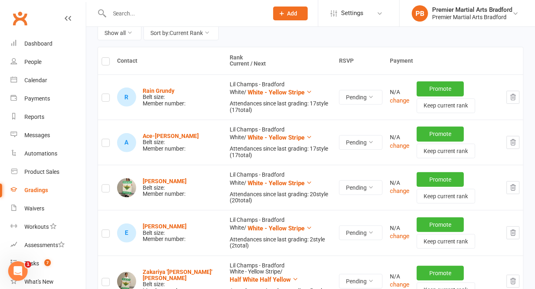
click at [515, 95] on icon "button" at bounding box center [512, 97] width 5 height 6
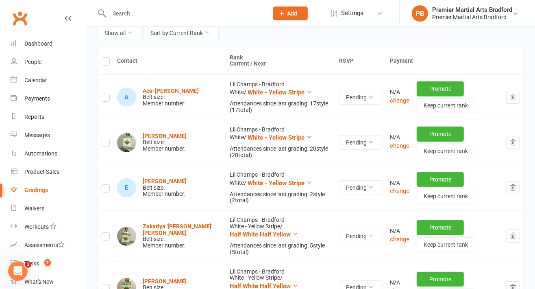
click at [518, 95] on button "button" at bounding box center [512, 97] width 13 height 13
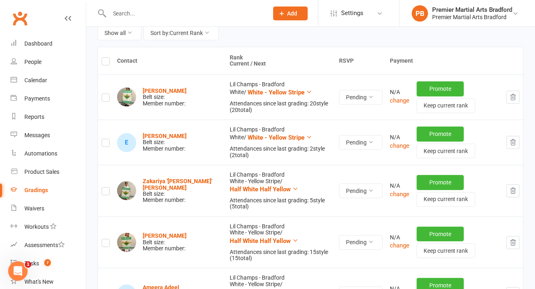
click at [513, 98] on icon "button" at bounding box center [512, 96] width 7 height 7
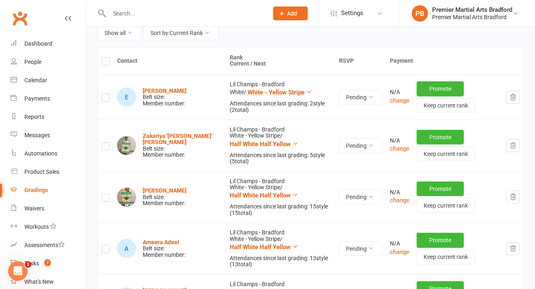
click at [517, 99] on button "button" at bounding box center [512, 97] width 13 height 13
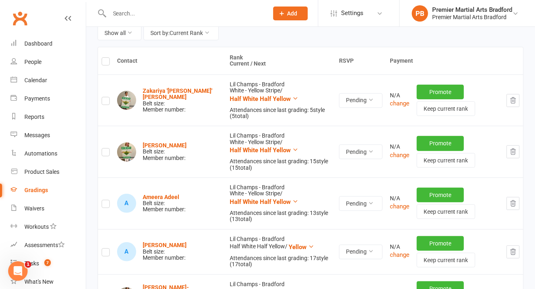
click at [512, 97] on icon "button" at bounding box center [512, 100] width 5 height 6
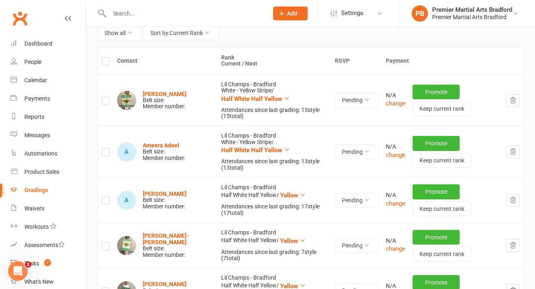
click at [518, 102] on button "button" at bounding box center [512, 100] width 13 height 13
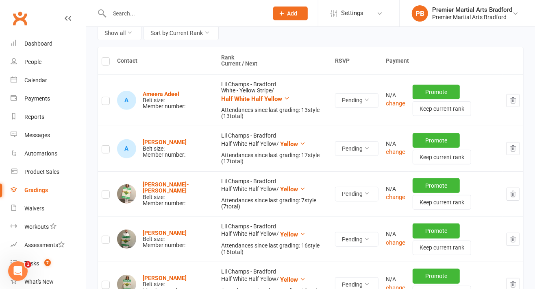
click at [511, 103] on button "button" at bounding box center [512, 100] width 13 height 13
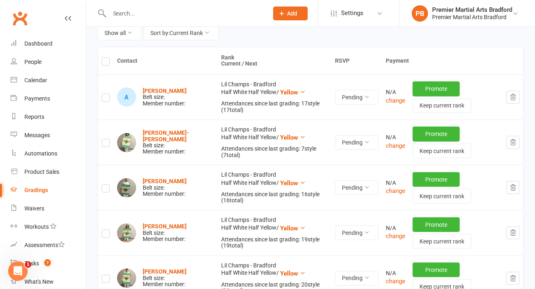
click at [509, 100] on button "button" at bounding box center [512, 97] width 13 height 13
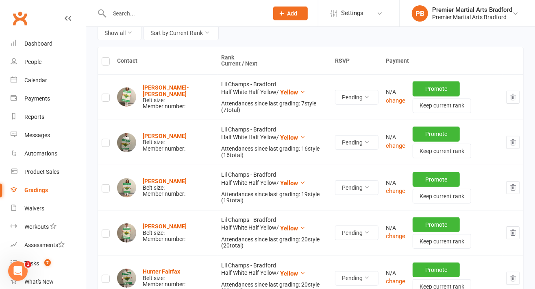
click at [516, 98] on icon "button" at bounding box center [512, 96] width 7 height 7
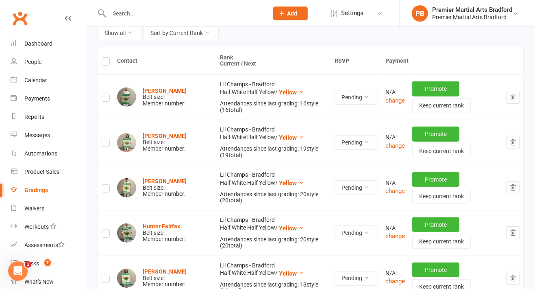
click at [513, 102] on button "button" at bounding box center [512, 97] width 13 height 13
click at [519, 97] on button "button" at bounding box center [512, 97] width 13 height 13
click at [515, 100] on button "button" at bounding box center [512, 97] width 13 height 13
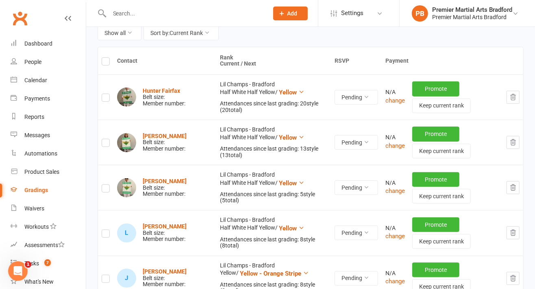
click at [507, 98] on button "button" at bounding box center [512, 97] width 13 height 13
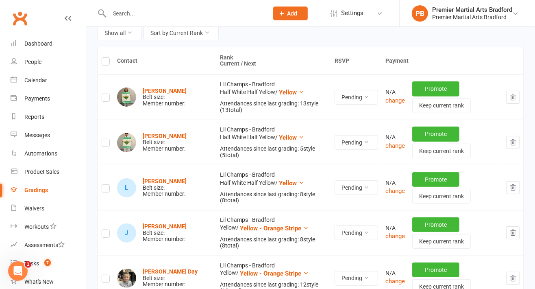
click at [515, 96] on icon "button" at bounding box center [512, 96] width 7 height 7
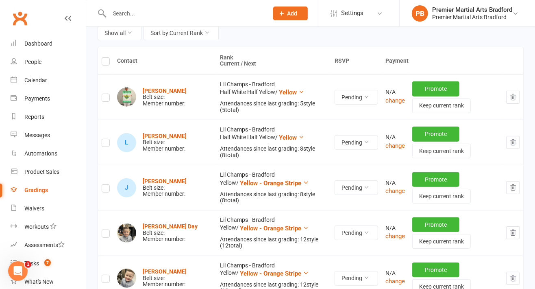
click at [515, 97] on icon "button" at bounding box center [512, 96] width 7 height 7
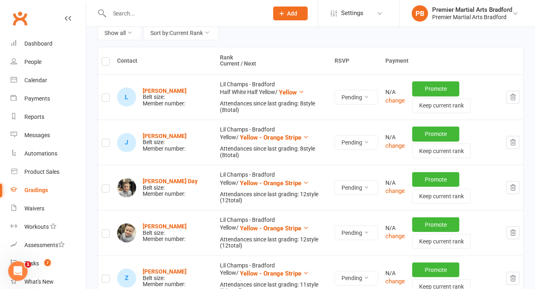
click at [517, 97] on button "button" at bounding box center [512, 97] width 13 height 13
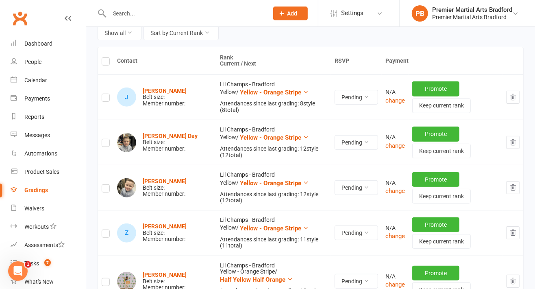
click at [515, 97] on icon "button" at bounding box center [512, 97] width 5 height 6
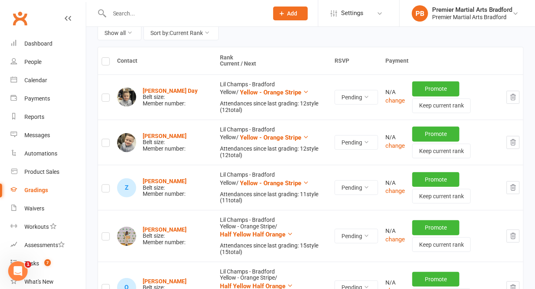
click at [515, 99] on icon "button" at bounding box center [512, 96] width 7 height 7
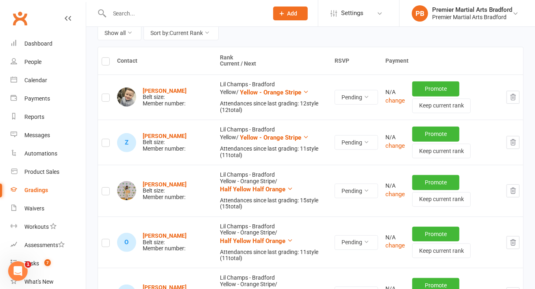
click at [510, 100] on icon "button" at bounding box center [512, 96] width 7 height 7
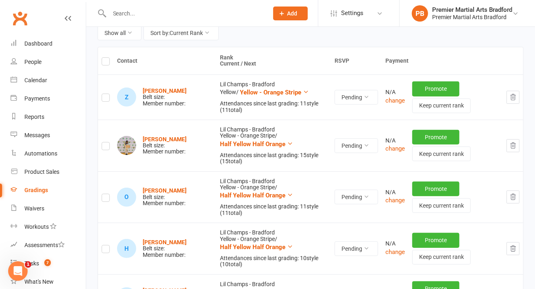
click at [515, 100] on button "button" at bounding box center [512, 97] width 13 height 13
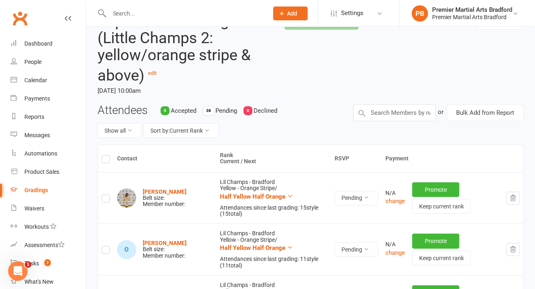
scroll to position [0, 0]
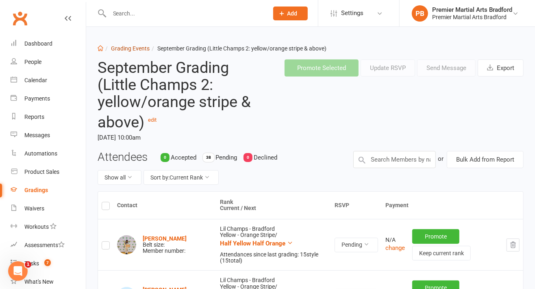
click at [141, 50] on link "Grading Events" at bounding box center [130, 48] width 39 height 7
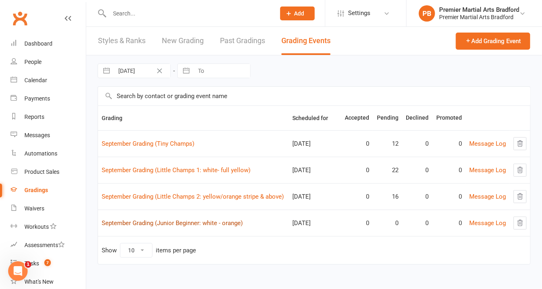
click at [215, 223] on link "September Grading (Junior Beginner: white - orange)" at bounding box center [172, 222] width 141 height 7
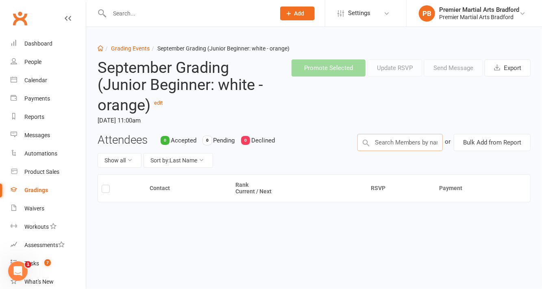
click at [422, 142] on input "text" at bounding box center [399, 142] width 85 height 17
click at [508, 142] on button "Bulk Add from Report" at bounding box center [492, 142] width 77 height 17
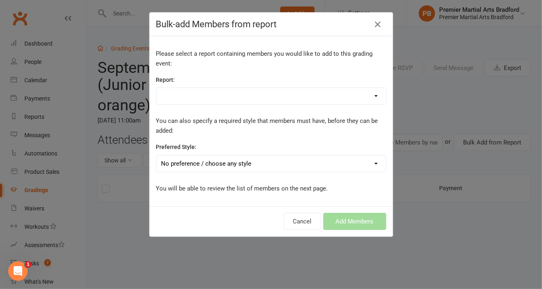
click at [328, 88] on select "Absentee report- 7 days Active Junior Int. Active Trials Bradford Attendance Ju…" at bounding box center [270, 96] width 229 height 16
select select "95728"
click at [156, 88] on select "Absentee report- 7 days Active Junior Int. Active Trials Bradford Attendance Ju…" at bounding box center [270, 96] width 229 height 16
click at [310, 177] on div "Please select a report containing members you would like to add to this grading…" at bounding box center [271, 121] width 243 height 170
click at [321, 165] on select "No preference / choose any style Juniors - Bradford Lil Champs - Bradford Teens…" at bounding box center [270, 163] width 229 height 16
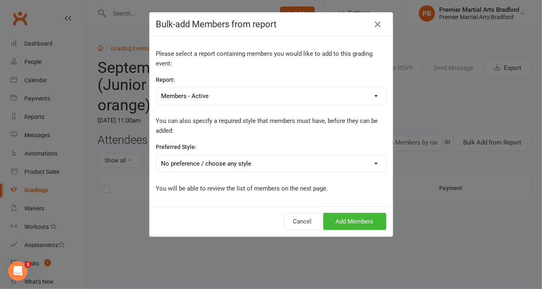
select select "2154"
click at [156, 155] on select "No preference / choose any style Juniors - Bradford Lil Champs - Bradford Teens…" at bounding box center [270, 163] width 229 height 16
click at [355, 221] on button "Add Members" at bounding box center [354, 221] width 63 height 17
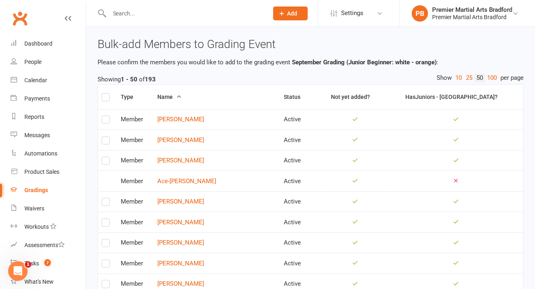
click at [107, 98] on label at bounding box center [106, 98] width 8 height 0
click at [107, 93] on input "checkbox" at bounding box center [106, 93] width 8 height 0
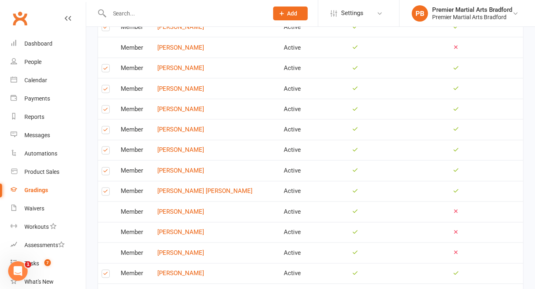
scroll to position [969, 0]
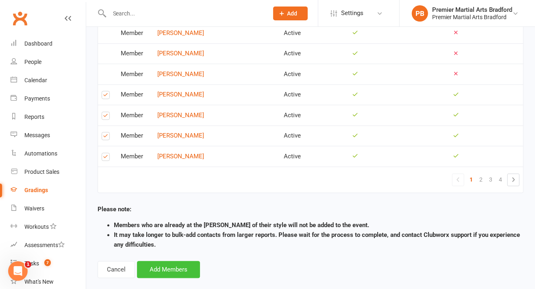
click at [183, 261] on button "Add Members" at bounding box center [168, 269] width 63 height 17
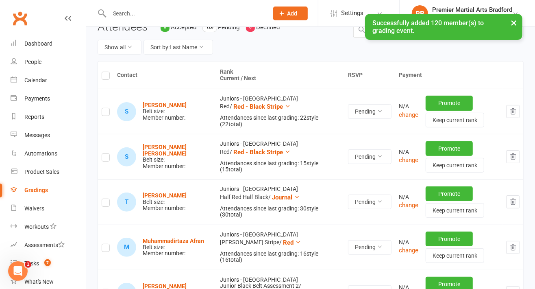
scroll to position [113, 0]
click at [190, 51] on button "Sort by: Last Name" at bounding box center [177, 46] width 69 height 15
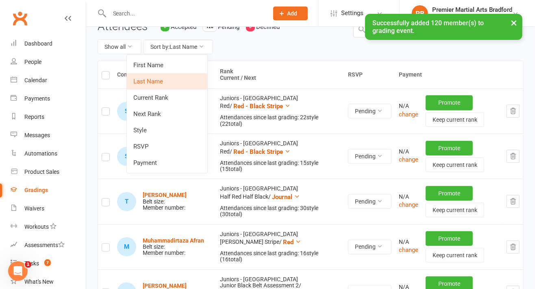
click at [183, 102] on link "Current Rank" at bounding box center [167, 97] width 80 height 16
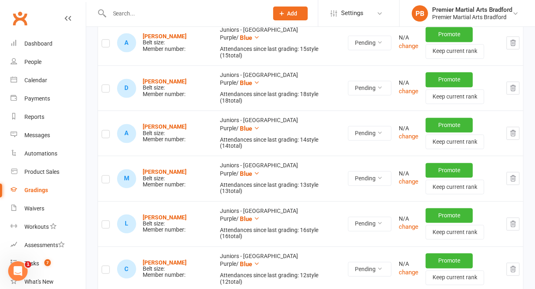
scroll to position [904, 0]
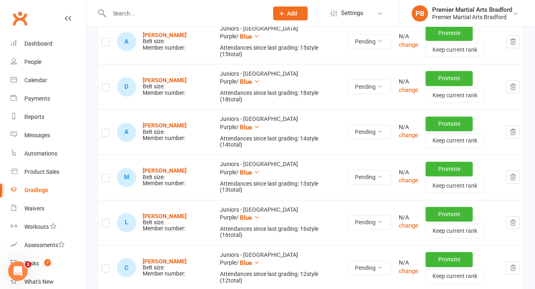
click at [108, 224] on label at bounding box center [106, 224] width 8 height 0
click at [108, 219] on input "checkbox" at bounding box center [106, 219] width 8 height 0
click at [105, 179] on label at bounding box center [106, 179] width 8 height 0
click at [105, 174] on input "checkbox" at bounding box center [106, 174] width 8 height 0
click at [104, 134] on label at bounding box center [106, 134] width 8 height 0
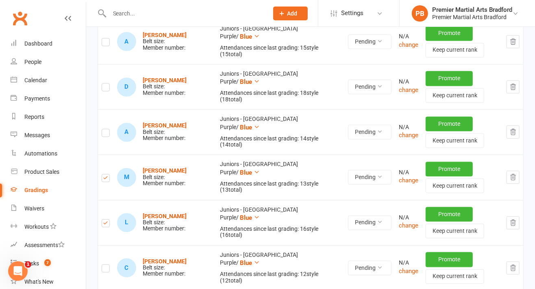
click at [104, 129] on input "checkbox" at bounding box center [106, 129] width 8 height 0
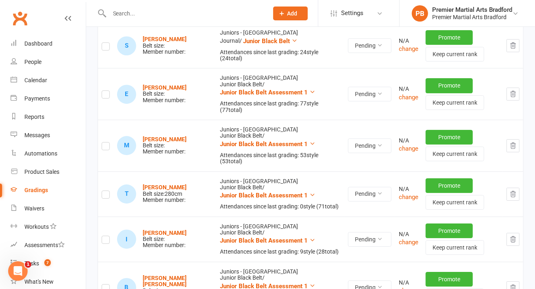
scroll to position [5344, 0]
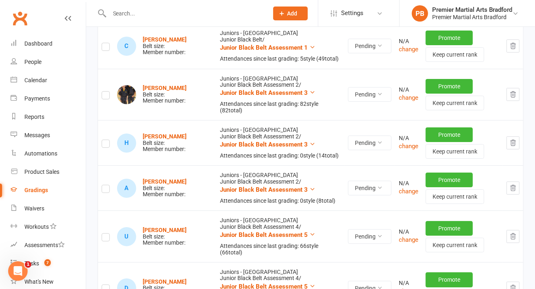
click at [517, 281] on button "button" at bounding box center [512, 287] width 13 height 13
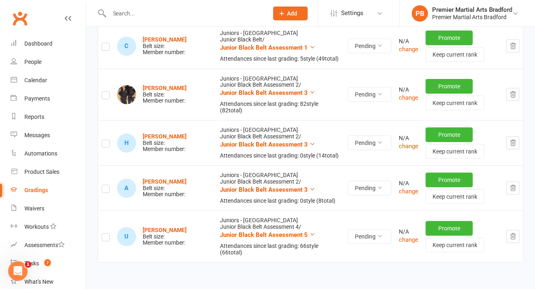
scroll to position [5299, 0]
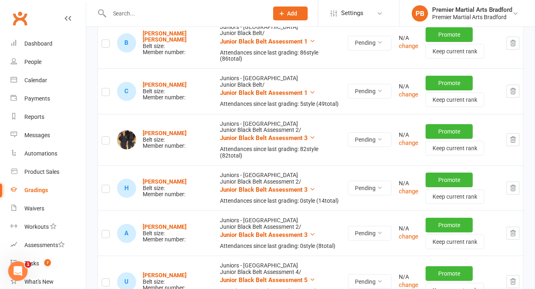
click at [509, 275] on button "button" at bounding box center [512, 281] width 13 height 13
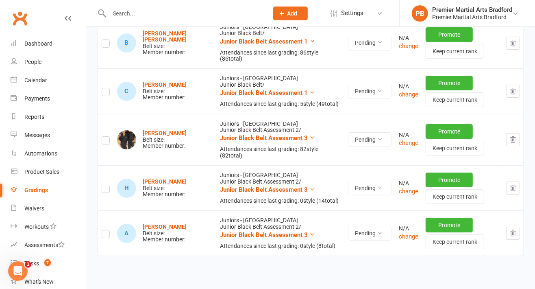
scroll to position [5254, 0]
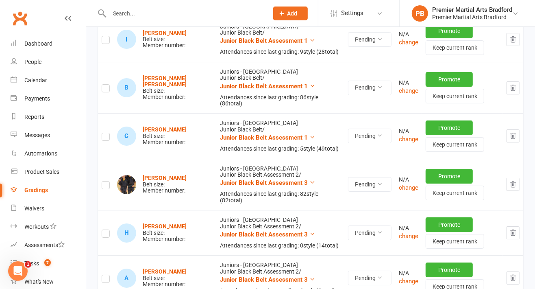
click at [519, 271] on button "button" at bounding box center [512, 277] width 13 height 13
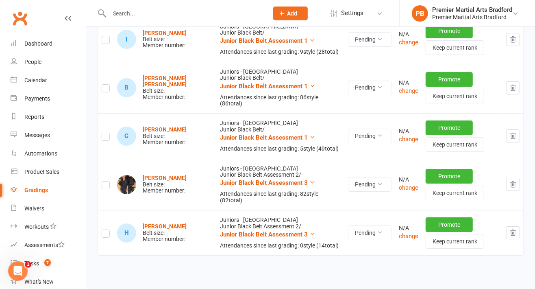
scroll to position [5209, 0]
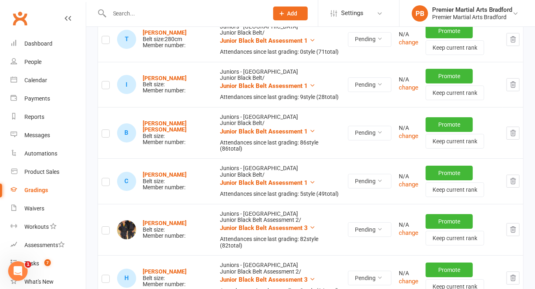
click at [516, 274] on icon "button" at bounding box center [512, 277] width 7 height 7
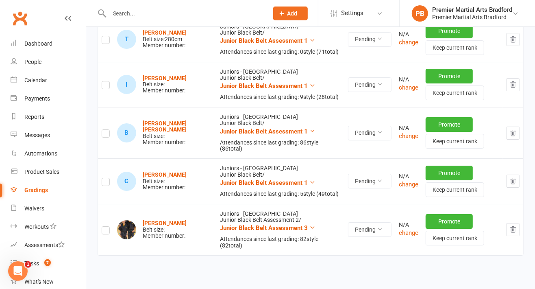
scroll to position [5164, 0]
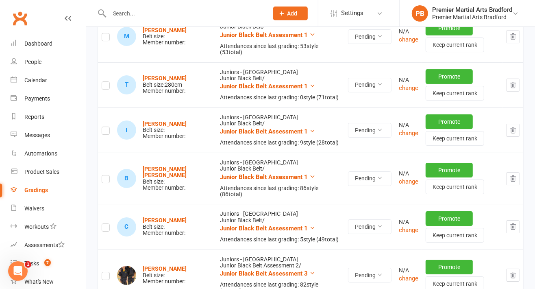
click at [519, 268] on button "button" at bounding box center [512, 274] width 13 height 13
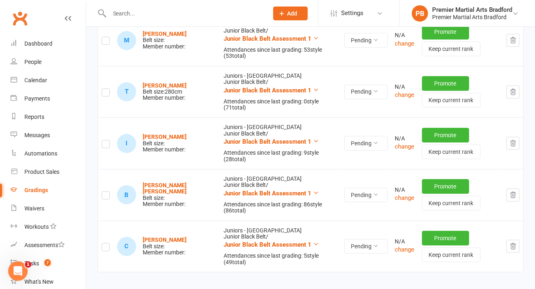
scroll to position [5186, 0]
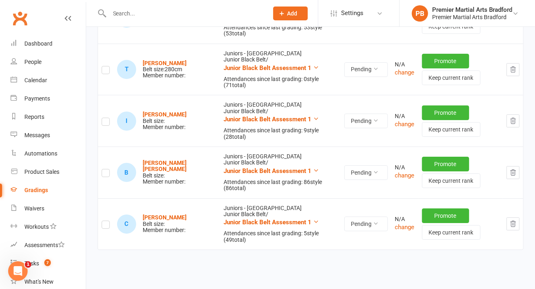
click at [513, 217] on button "button" at bounding box center [512, 223] width 13 height 13
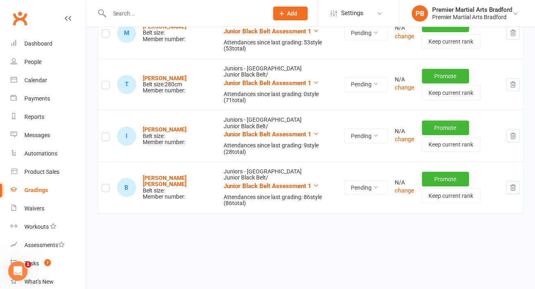
scroll to position [5140, 0]
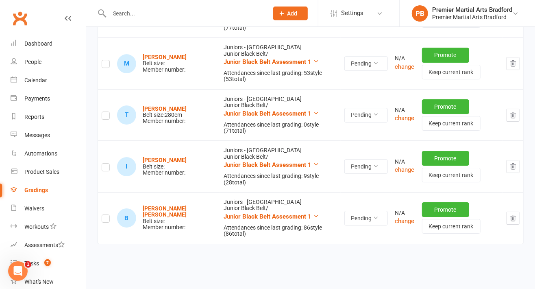
click at [514, 211] on button "button" at bounding box center [512, 217] width 13 height 13
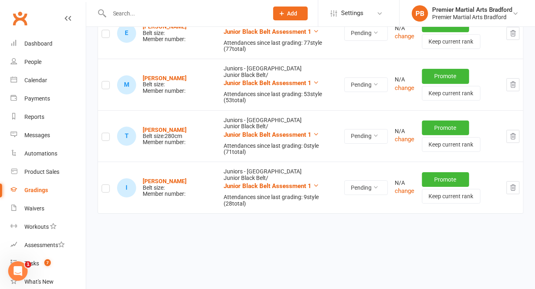
scroll to position [5089, 0]
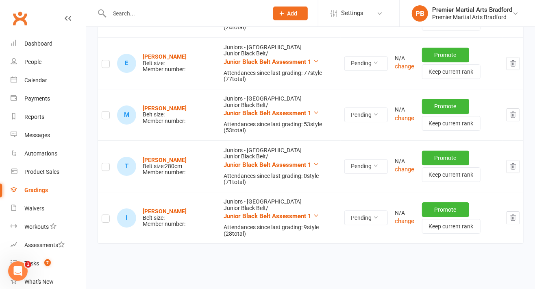
click at [515, 215] on icon "button" at bounding box center [512, 218] width 5 height 6
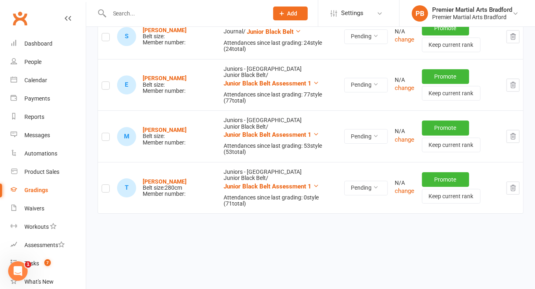
scroll to position [5044, 0]
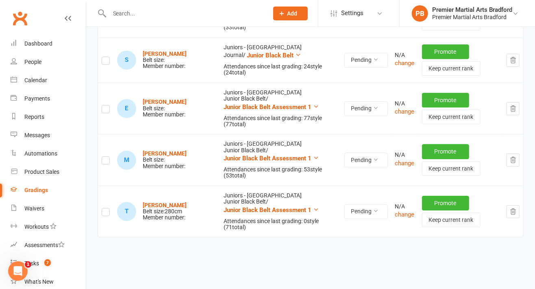
click at [519, 205] on button "button" at bounding box center [512, 211] width 13 height 13
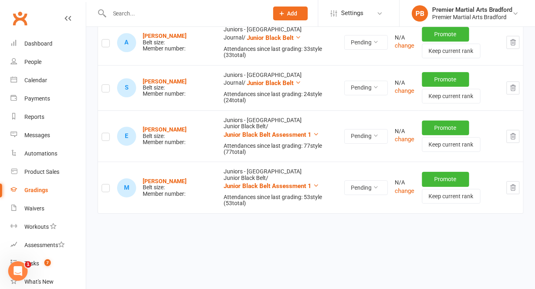
scroll to position [4999, 0]
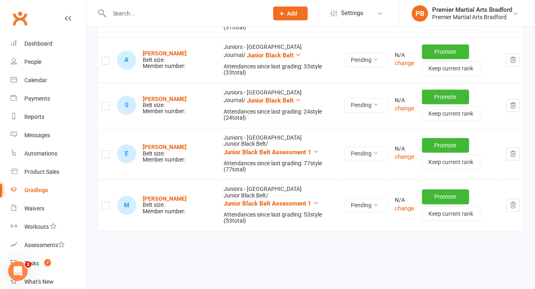
click at [516, 201] on icon "button" at bounding box center [512, 204] width 7 height 7
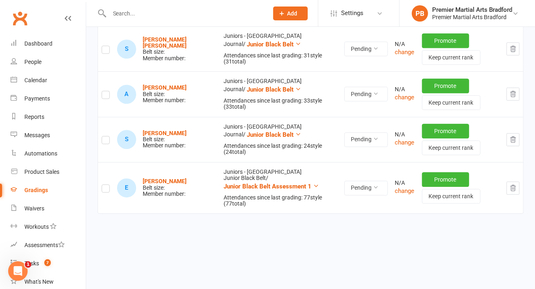
scroll to position [4948, 0]
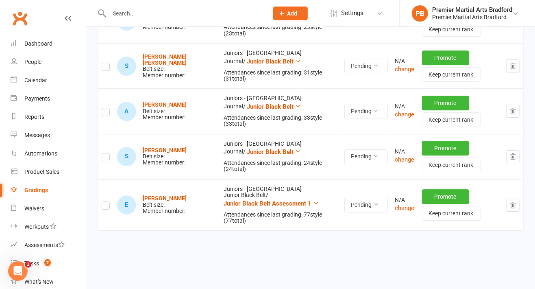
click at [514, 201] on icon "button" at bounding box center [512, 204] width 7 height 7
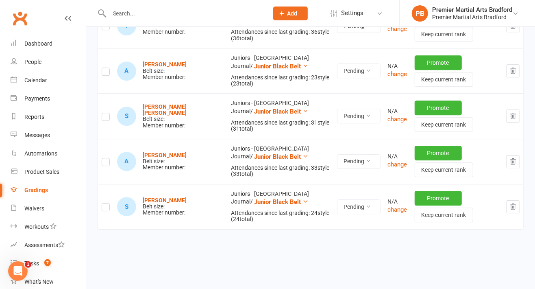
scroll to position [4953, 0]
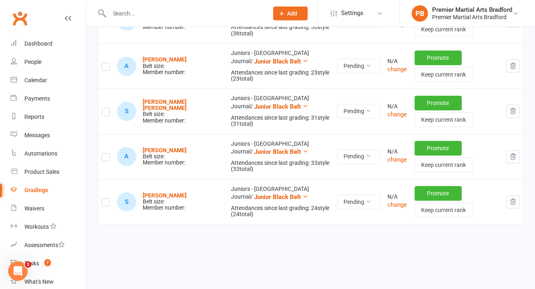
click at [515, 198] on icon "button" at bounding box center [512, 201] width 5 height 6
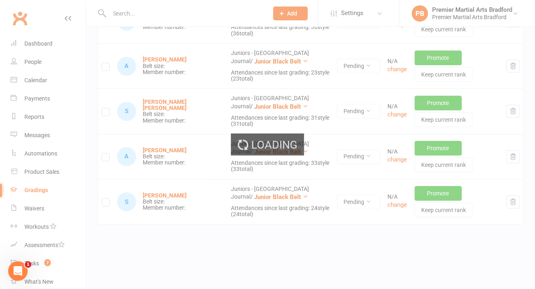
scroll to position [4908, 0]
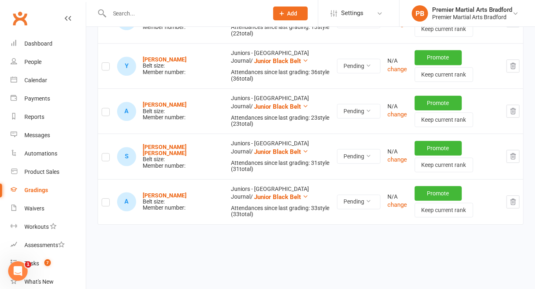
click at [515, 198] on icon "button" at bounding box center [512, 201] width 7 height 7
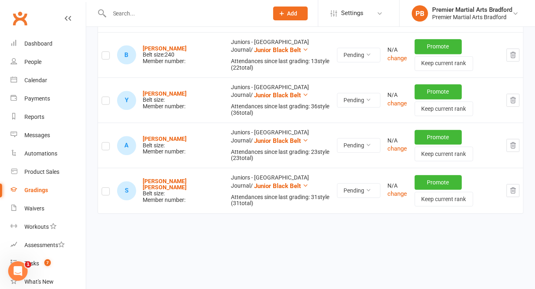
scroll to position [4862, 0]
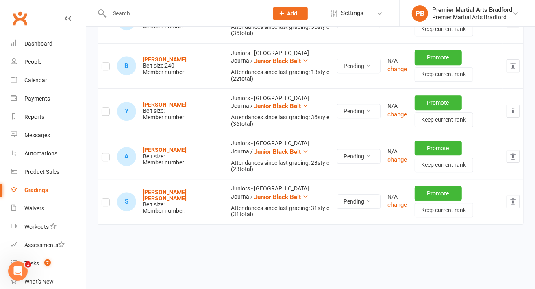
click at [518, 195] on button "button" at bounding box center [512, 201] width 13 height 13
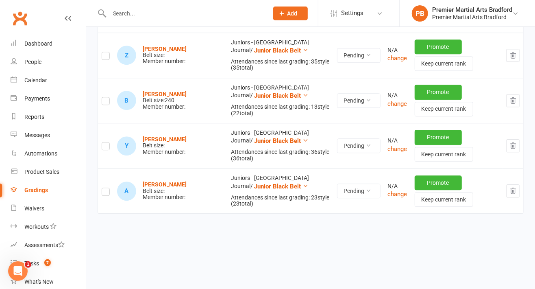
scroll to position [4817, 0]
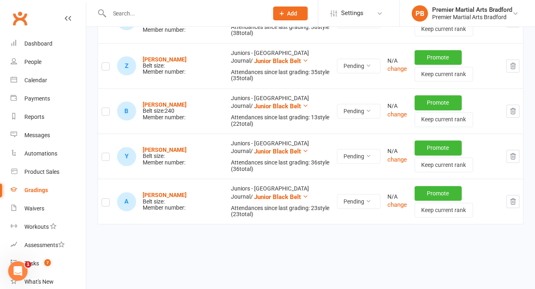
click at [516, 198] on icon "button" at bounding box center [512, 201] width 7 height 7
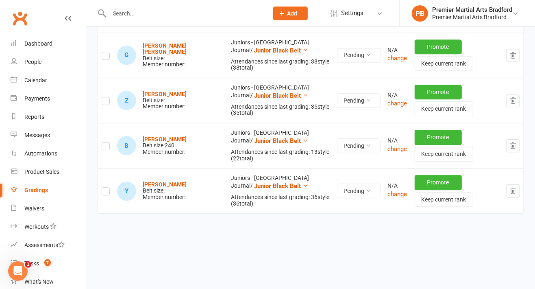
scroll to position [4772, 0]
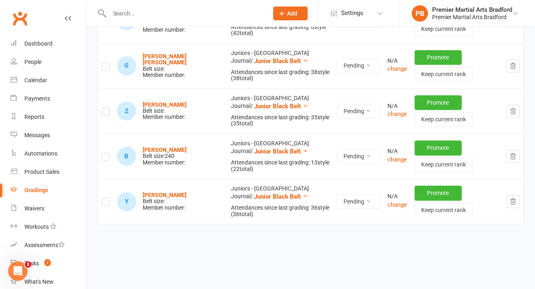
click at [517, 195] on button "button" at bounding box center [512, 201] width 13 height 13
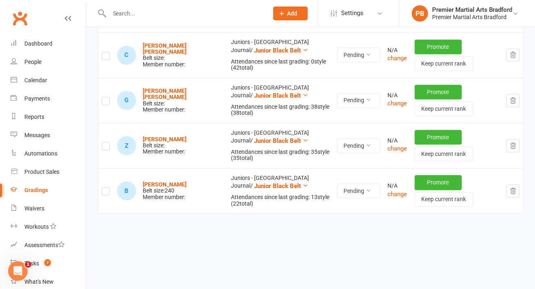
scroll to position [4727, 0]
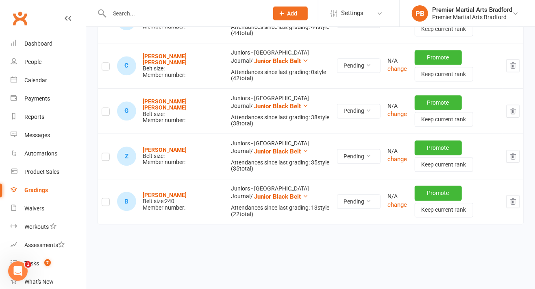
click at [517, 195] on button "button" at bounding box center [512, 201] width 13 height 13
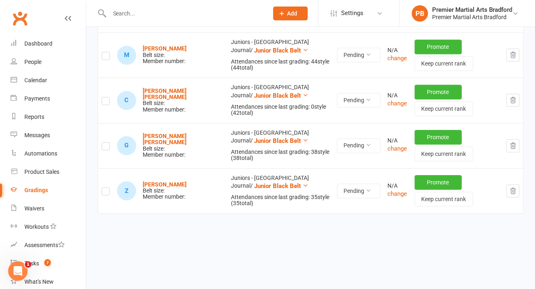
scroll to position [4682, 0]
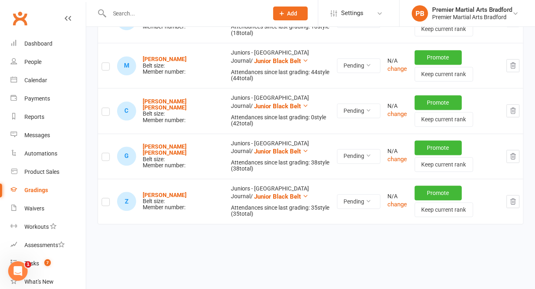
click at [519, 195] on button "button" at bounding box center [512, 201] width 13 height 13
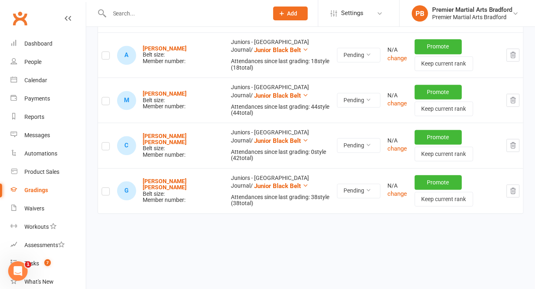
scroll to position [4637, 0]
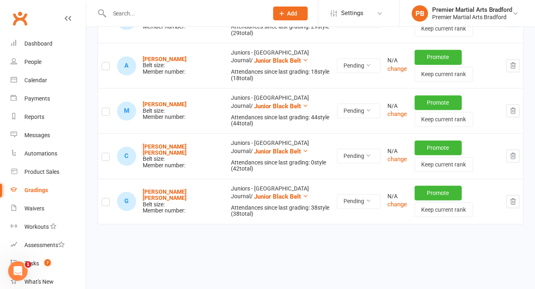
click at [519, 195] on button "button" at bounding box center [512, 201] width 13 height 13
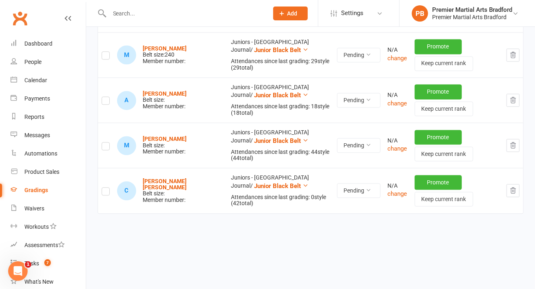
scroll to position [4592, 0]
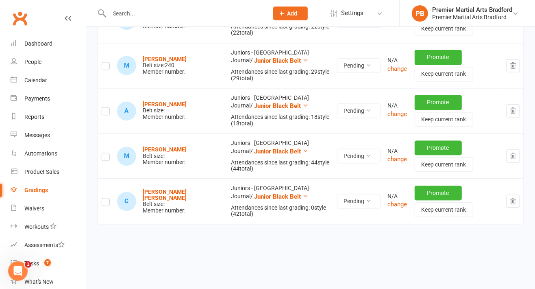
click at [518, 194] on button "button" at bounding box center [512, 200] width 13 height 13
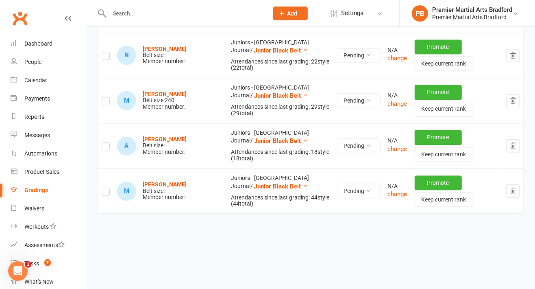
scroll to position [4547, 0]
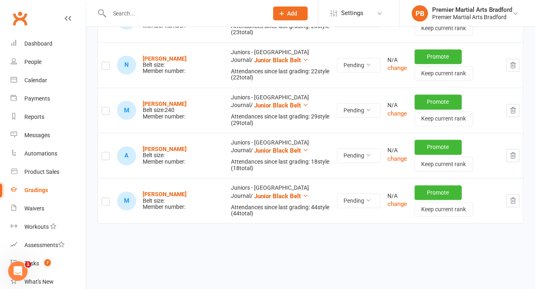
click at [513, 197] on icon "button" at bounding box center [512, 200] width 7 height 7
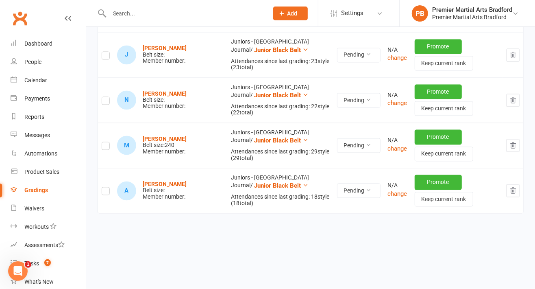
scroll to position [4502, 0]
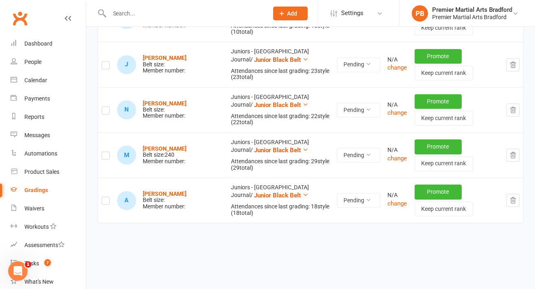
click at [515, 197] on icon "button" at bounding box center [512, 200] width 7 height 7
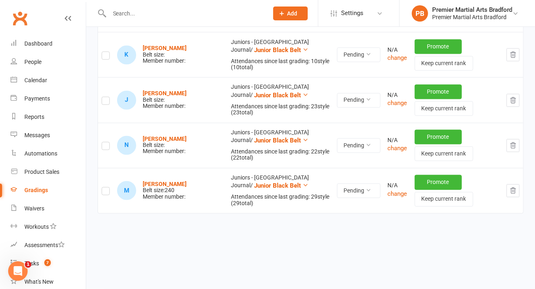
scroll to position [4456, 0]
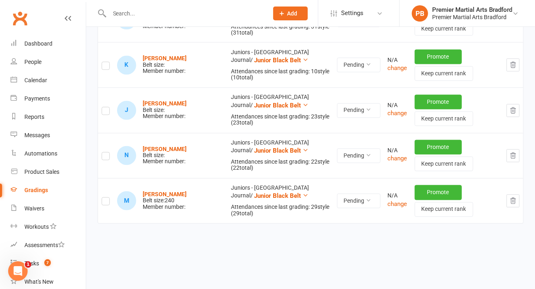
click at [515, 197] on icon "button" at bounding box center [512, 200] width 7 height 7
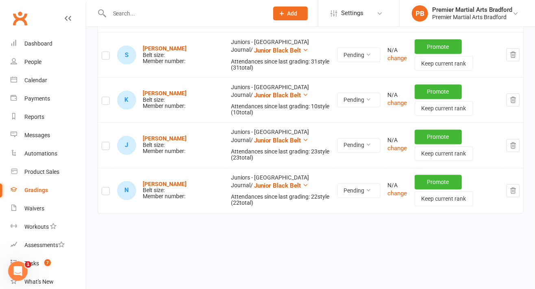
scroll to position [4411, 0]
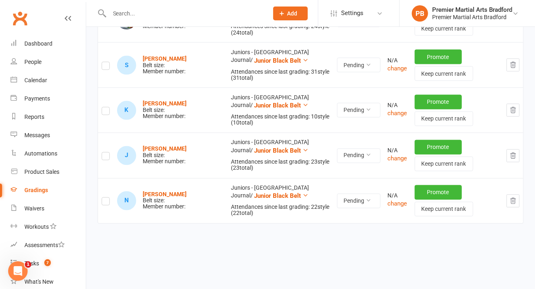
click at [518, 194] on button "button" at bounding box center [512, 200] width 13 height 13
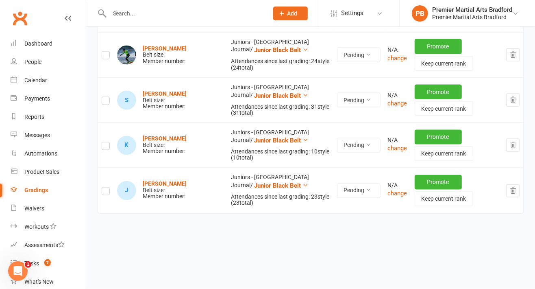
scroll to position [4367, 0]
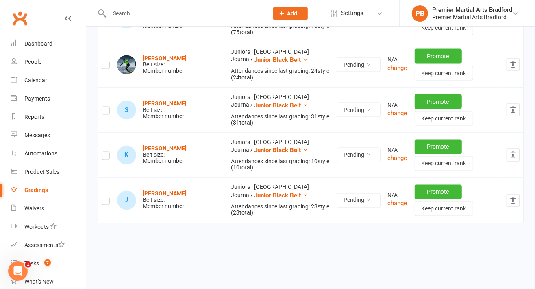
click at [513, 195] on button "button" at bounding box center [512, 200] width 13 height 13
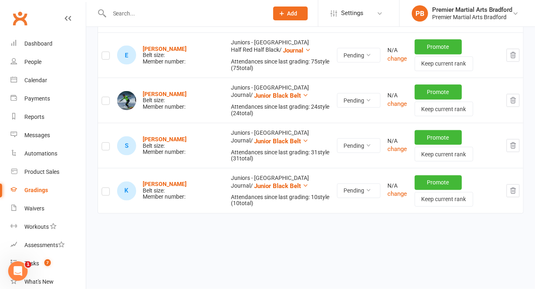
scroll to position [4321, 0]
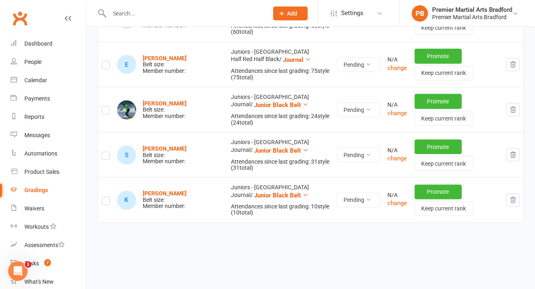
click at [518, 195] on button "button" at bounding box center [512, 199] width 13 height 13
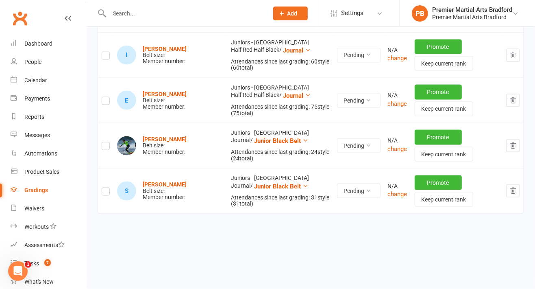
scroll to position [4276, 0]
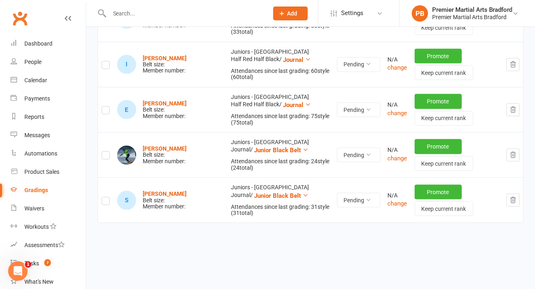
click at [519, 193] on button "button" at bounding box center [512, 199] width 13 height 13
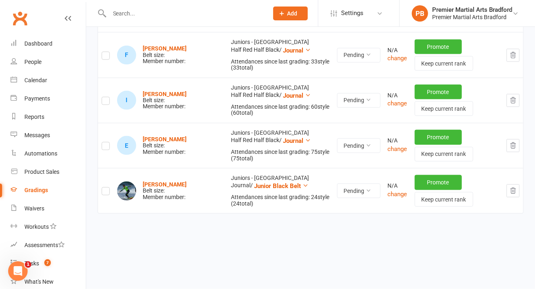
scroll to position [4231, 0]
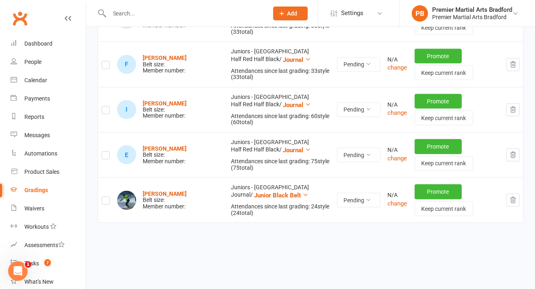
click at [518, 195] on button "button" at bounding box center [512, 199] width 13 height 13
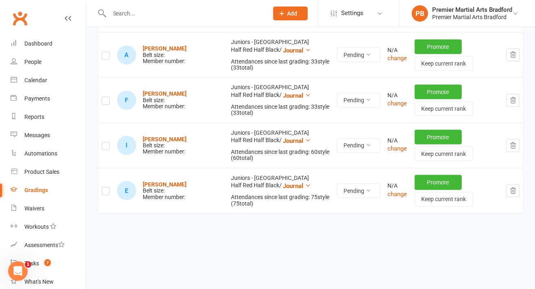
scroll to position [4186, 0]
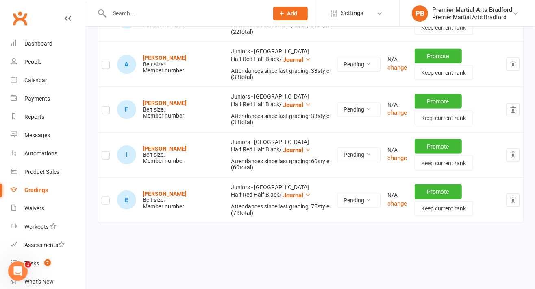
click at [516, 196] on icon "button" at bounding box center [512, 199] width 7 height 7
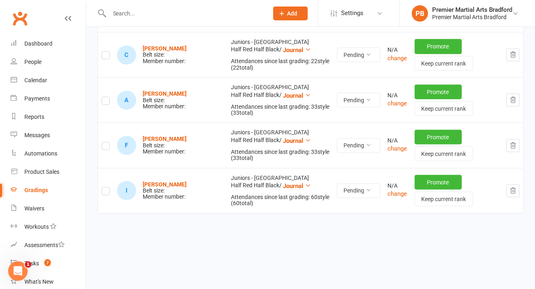
scroll to position [4141, 0]
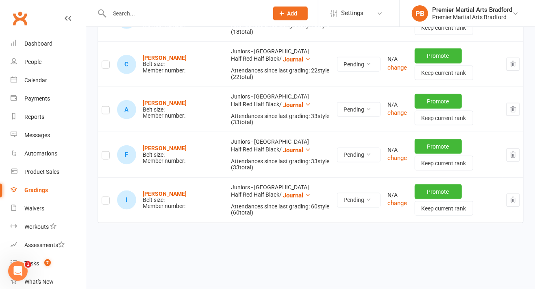
click at [515, 197] on icon "button" at bounding box center [512, 200] width 5 height 6
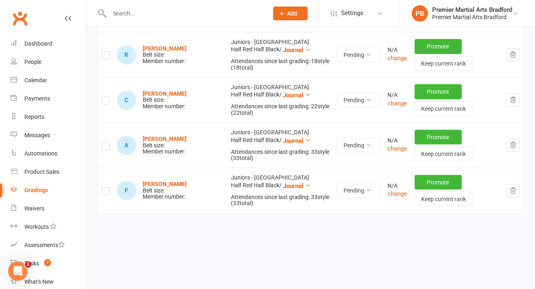
scroll to position [4096, 0]
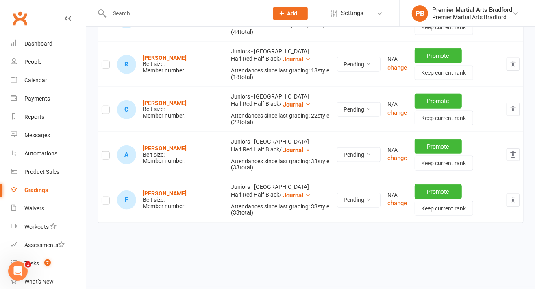
click at [511, 196] on icon "button" at bounding box center [512, 199] width 7 height 7
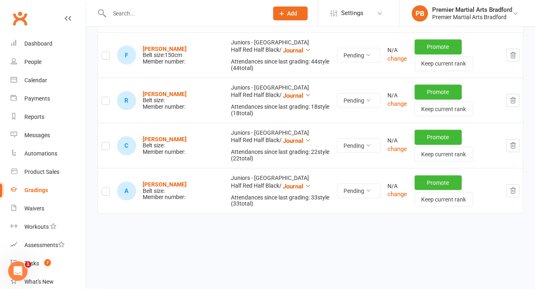
scroll to position [4051, 0]
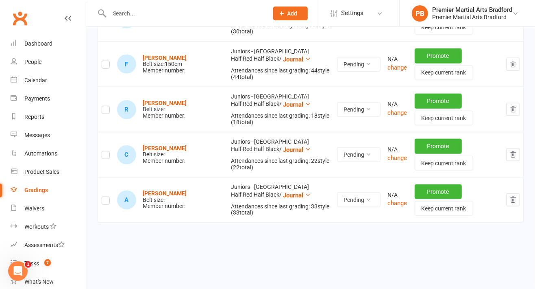
click at [516, 196] on icon "button" at bounding box center [512, 199] width 7 height 7
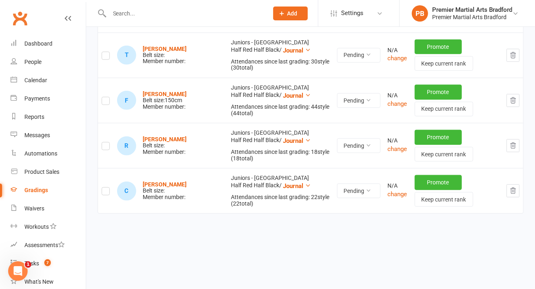
scroll to position [4006, 0]
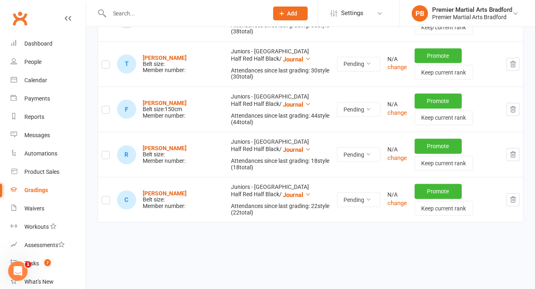
click at [515, 196] on icon "button" at bounding box center [512, 199] width 7 height 7
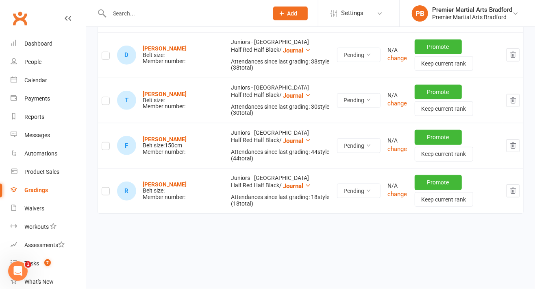
scroll to position [3961, 0]
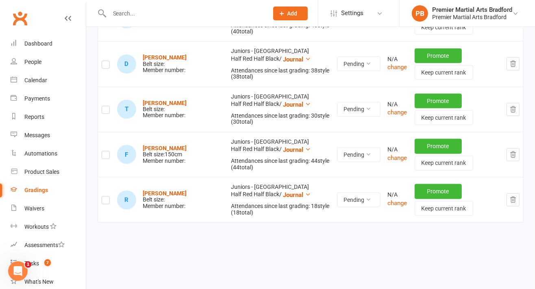
click at [517, 194] on button "button" at bounding box center [512, 199] width 13 height 13
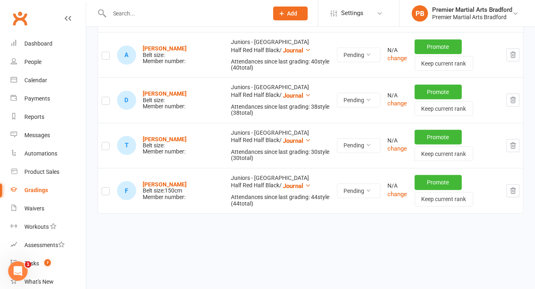
scroll to position [3915, 0]
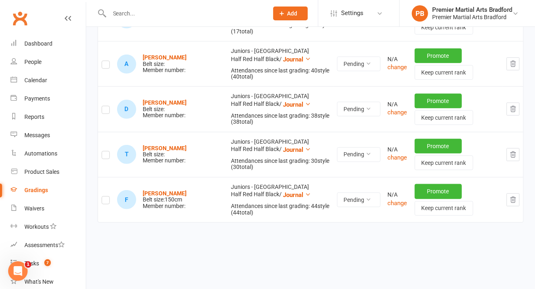
click at [517, 196] on icon "button" at bounding box center [512, 199] width 7 height 7
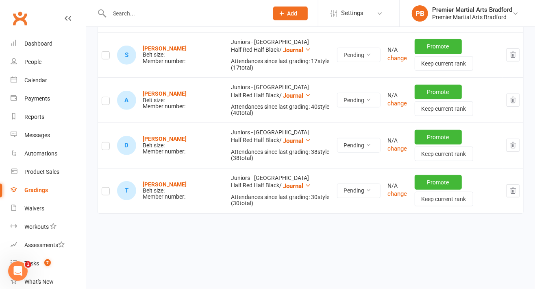
scroll to position [3870, 0]
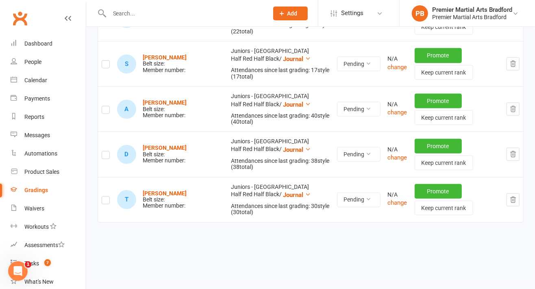
click at [515, 196] on icon "button" at bounding box center [512, 199] width 7 height 7
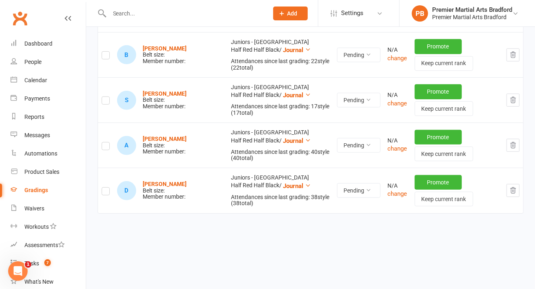
scroll to position [3825, 0]
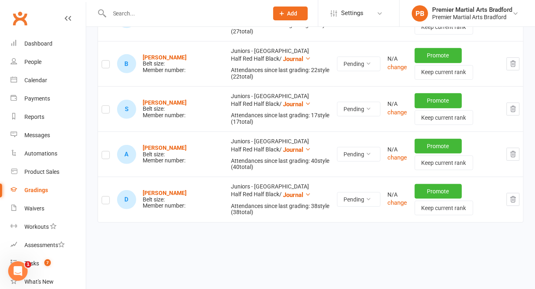
click at [513, 195] on icon "button" at bounding box center [512, 198] width 7 height 7
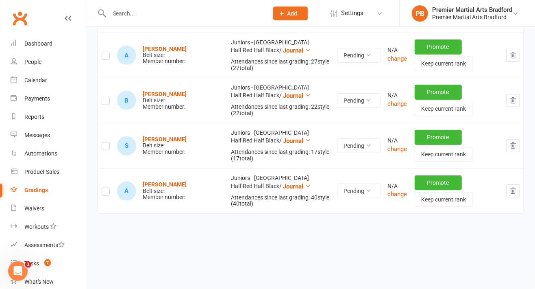
scroll to position [3781, 0]
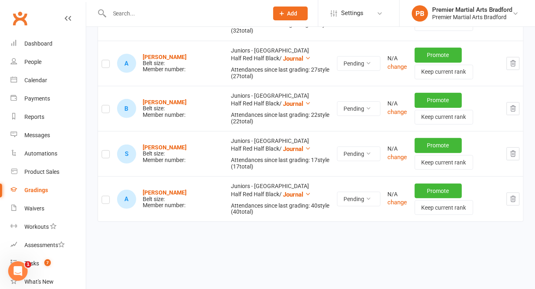
click at [519, 193] on button "button" at bounding box center [512, 198] width 13 height 13
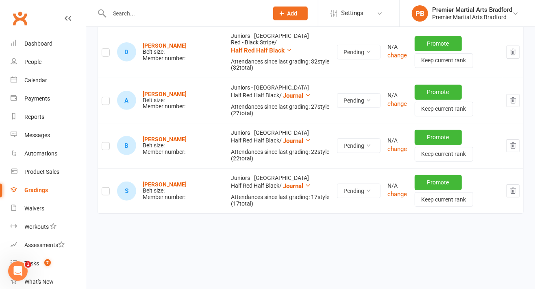
scroll to position [3735, 0]
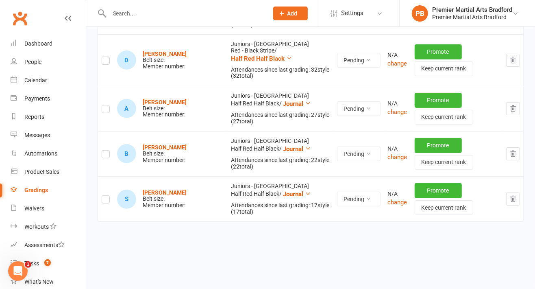
click at [513, 195] on icon "button" at bounding box center [512, 198] width 7 height 7
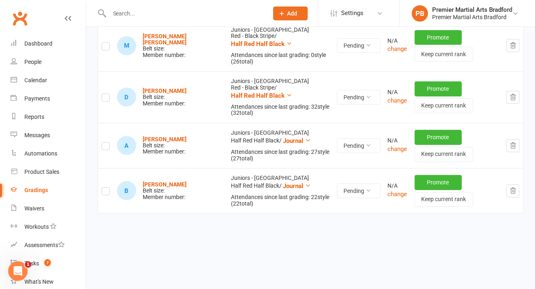
scroll to position [3690, 0]
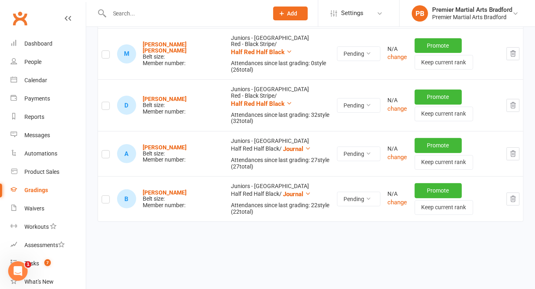
click at [518, 192] on button "button" at bounding box center [512, 198] width 13 height 13
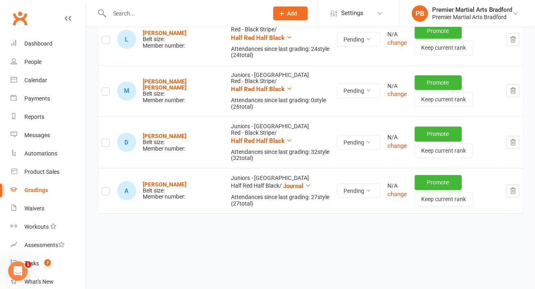
scroll to position [3645, 0]
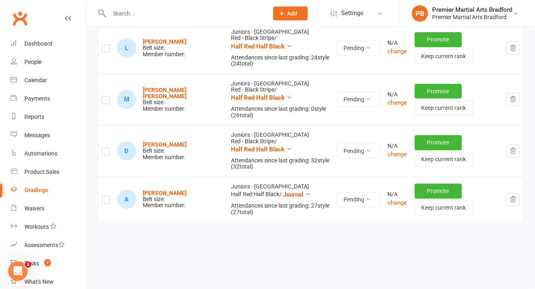
click at [519, 194] on button "button" at bounding box center [512, 199] width 13 height 13
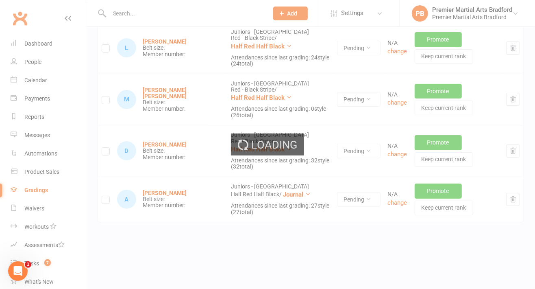
scroll to position [3600, 0]
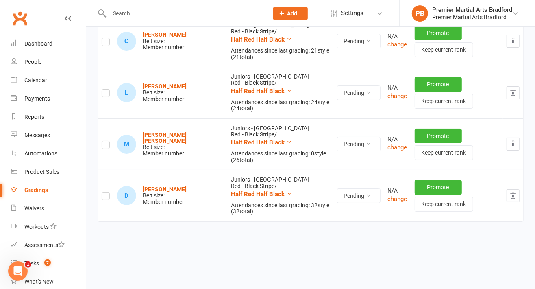
click at [518, 190] on button "button" at bounding box center [512, 195] width 13 height 13
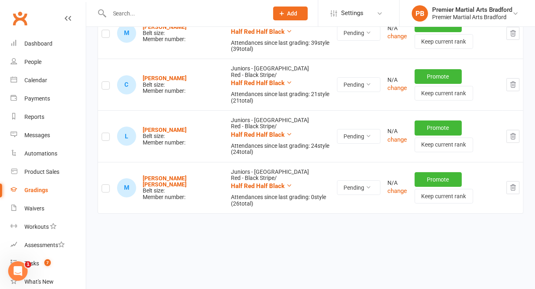
scroll to position [3548, 0]
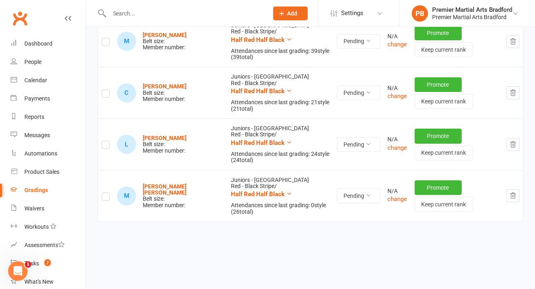
click at [518, 189] on button "button" at bounding box center [512, 195] width 13 height 13
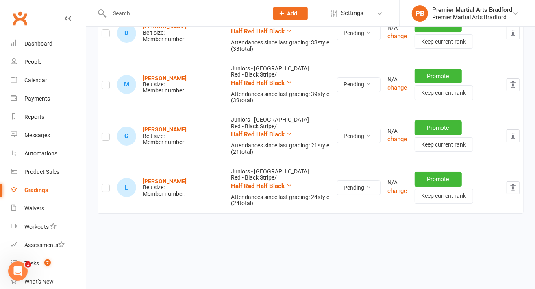
scroll to position [3497, 0]
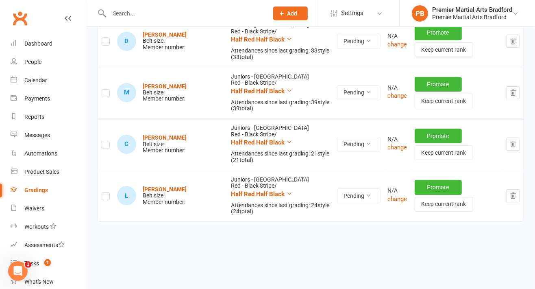
click at [518, 189] on button "button" at bounding box center [512, 195] width 13 height 13
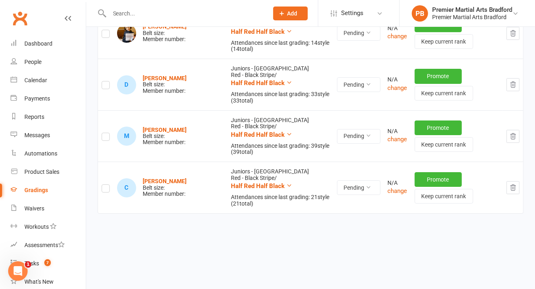
scroll to position [3446, 0]
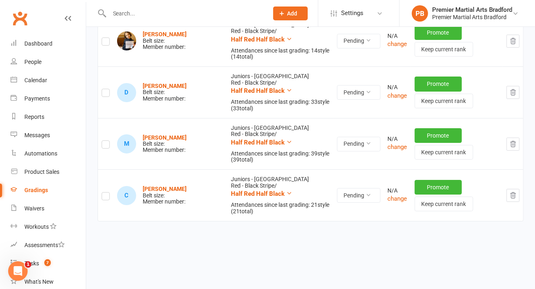
click at [519, 191] on button "button" at bounding box center [512, 195] width 13 height 13
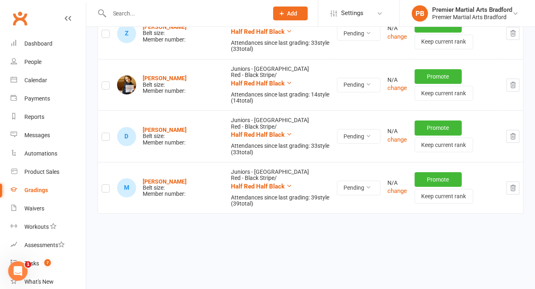
scroll to position [3394, 0]
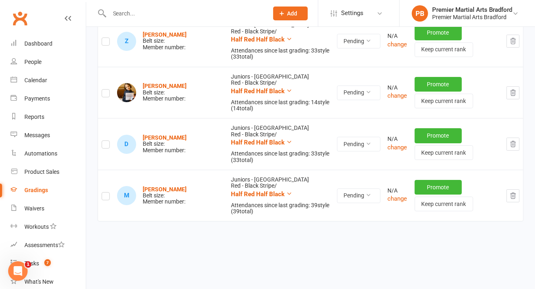
click at [516, 192] on icon "button" at bounding box center [512, 195] width 7 height 7
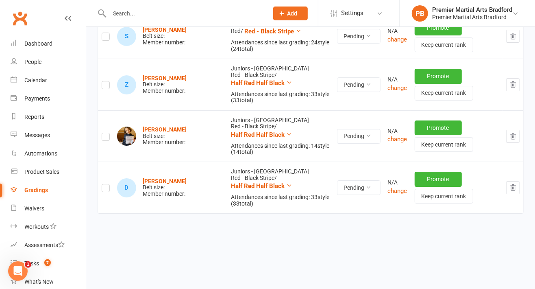
scroll to position [3343, 0]
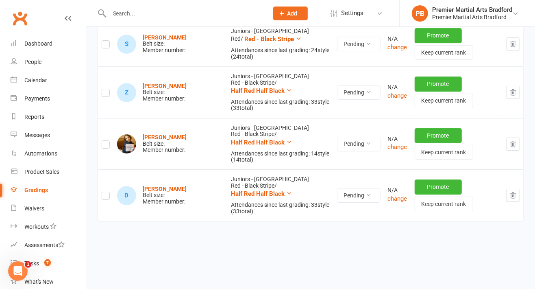
click at [517, 189] on button "button" at bounding box center [512, 195] width 13 height 13
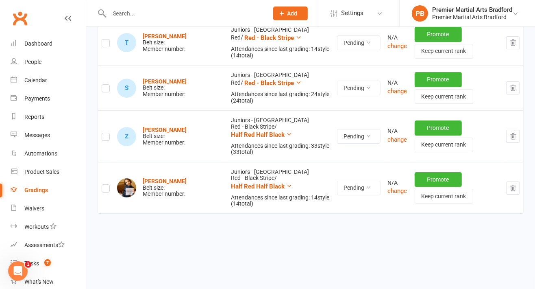
scroll to position [3292, 0]
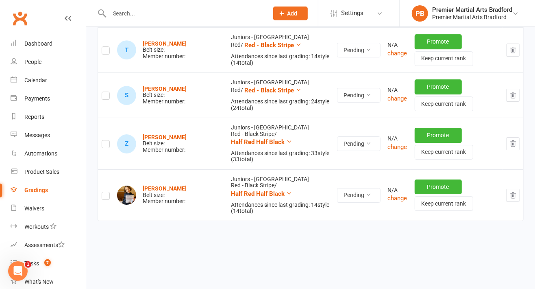
click at [518, 189] on button "button" at bounding box center [512, 195] width 13 height 13
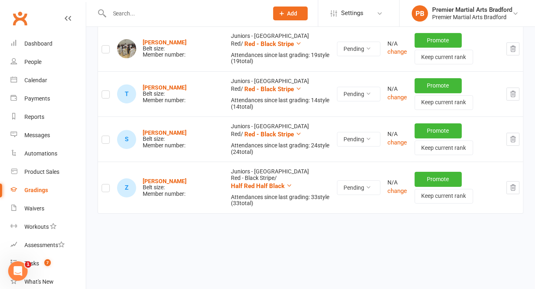
scroll to position [3241, 0]
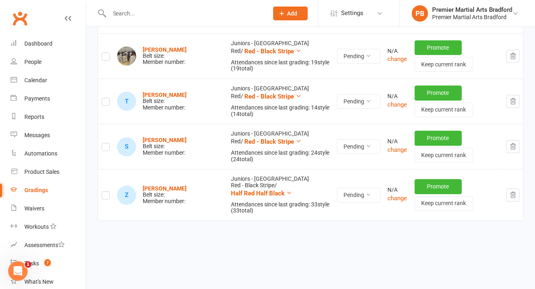
click at [518, 188] on button "button" at bounding box center [512, 194] width 13 height 13
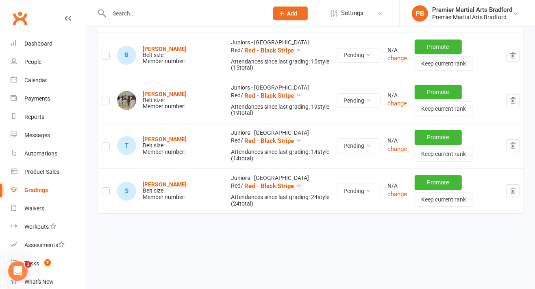
scroll to position [3189, 0]
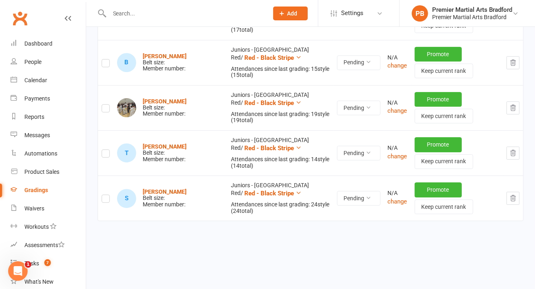
click at [516, 196] on button "button" at bounding box center [512, 197] width 13 height 13
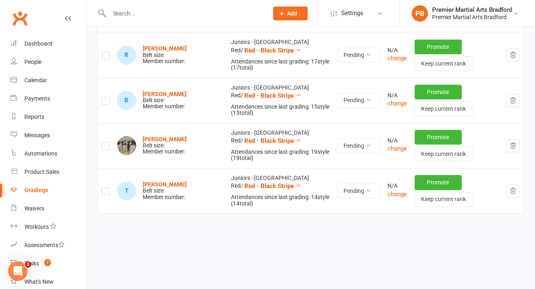
scroll to position [3144, 0]
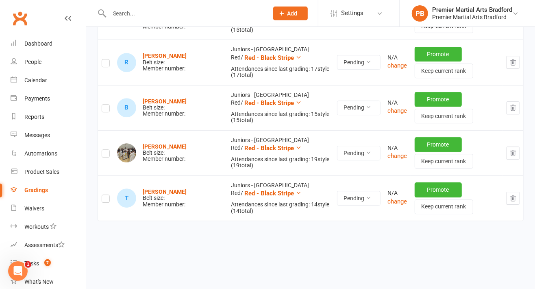
click at [515, 194] on icon "button" at bounding box center [512, 197] width 7 height 7
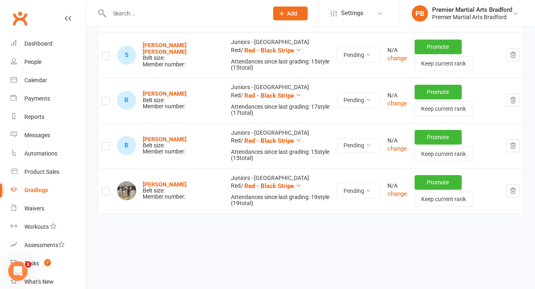
scroll to position [3099, 0]
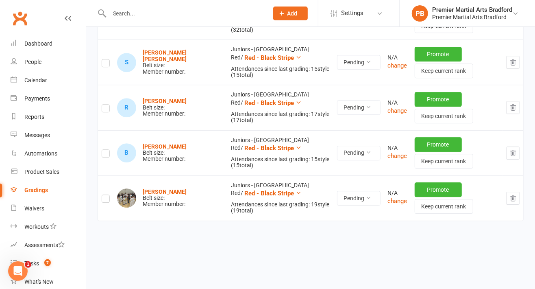
click at [515, 194] on icon "button" at bounding box center [512, 197] width 7 height 7
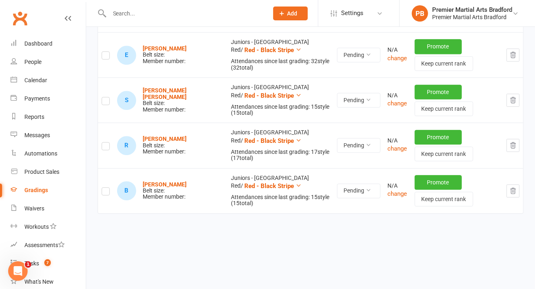
scroll to position [3054, 0]
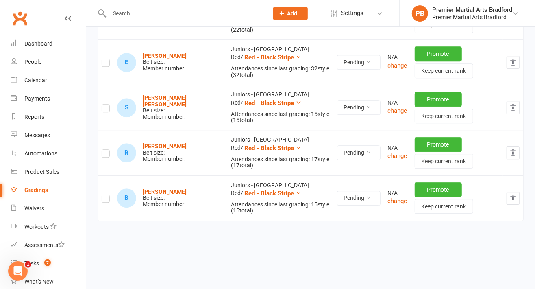
click at [518, 191] on button "button" at bounding box center [512, 197] width 13 height 13
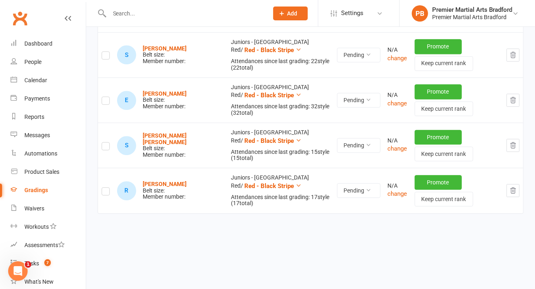
scroll to position [3009, 0]
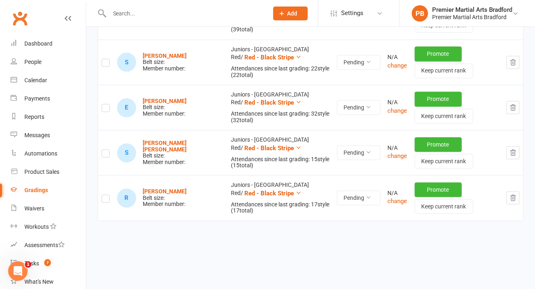
click at [515, 194] on icon "button" at bounding box center [512, 197] width 7 height 7
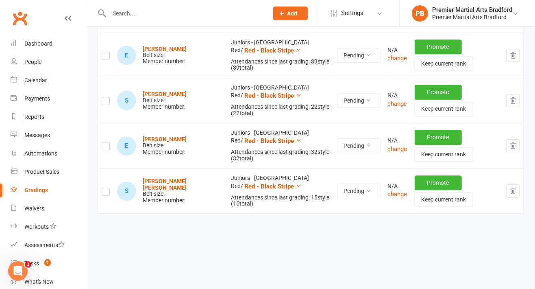
scroll to position [2964, 0]
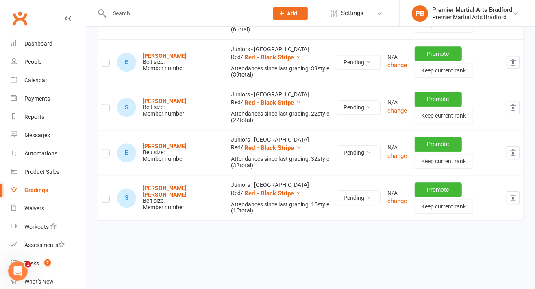
click at [517, 191] on button "button" at bounding box center [512, 197] width 13 height 13
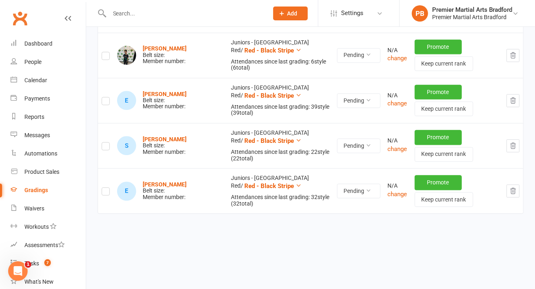
scroll to position [2918, 0]
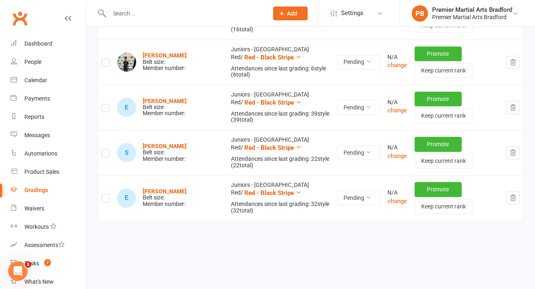
click at [519, 191] on button "button" at bounding box center [512, 197] width 13 height 13
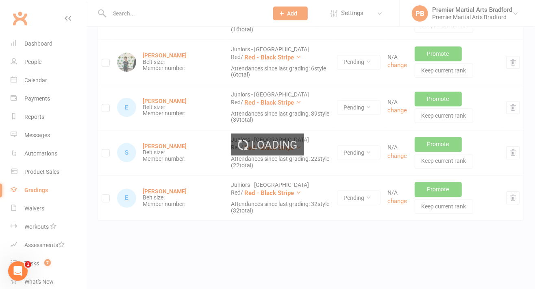
scroll to position [2874, 0]
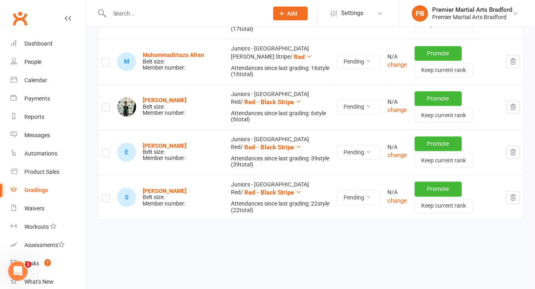
click at [516, 194] on icon "button" at bounding box center [512, 196] width 7 height 7
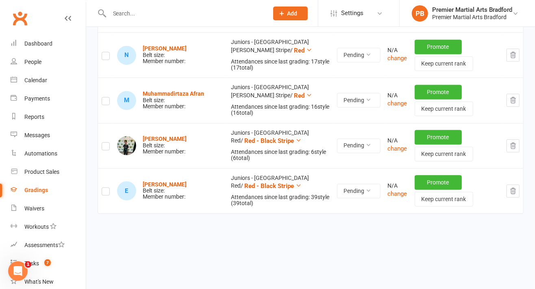
scroll to position [2829, 0]
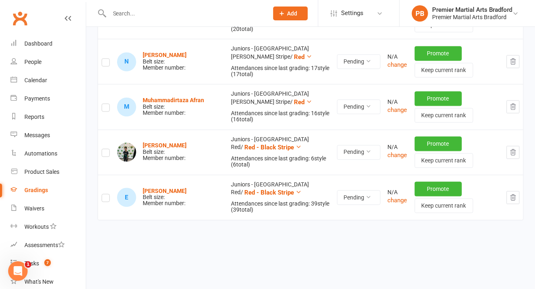
click at [515, 193] on icon "button" at bounding box center [512, 196] width 7 height 7
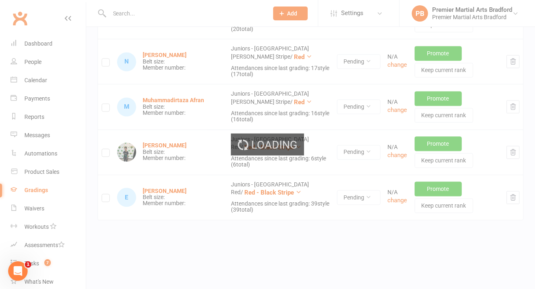
click at [518, 193] on div "Loading" at bounding box center [267, 144] width 535 height 289
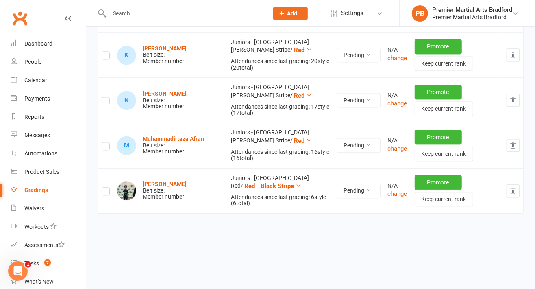
scroll to position [2783, 0]
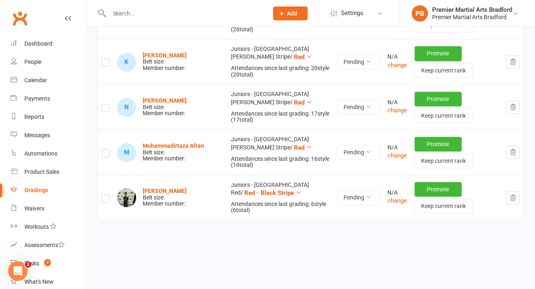
click at [516, 194] on icon "button" at bounding box center [512, 197] width 7 height 7
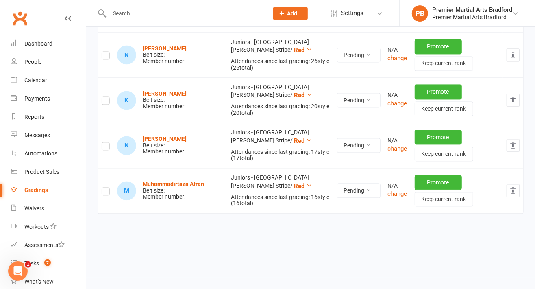
scroll to position [2738, 0]
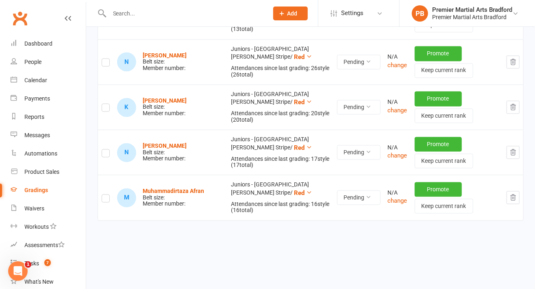
click at [516, 193] on icon "button" at bounding box center [512, 196] width 7 height 7
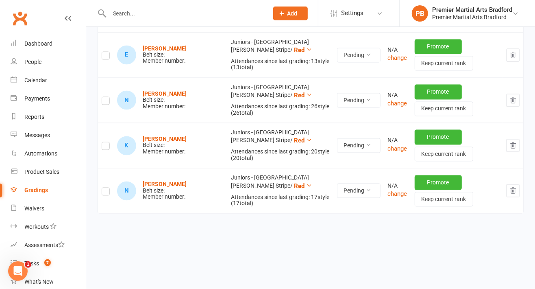
scroll to position [2693, 0]
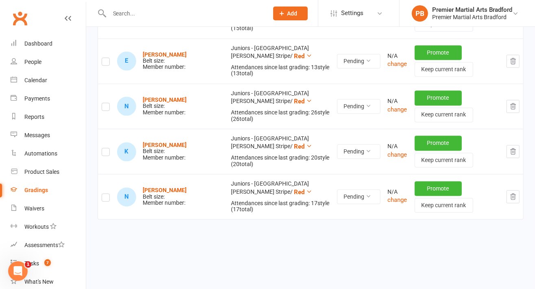
click at [517, 196] on button "button" at bounding box center [512, 196] width 13 height 13
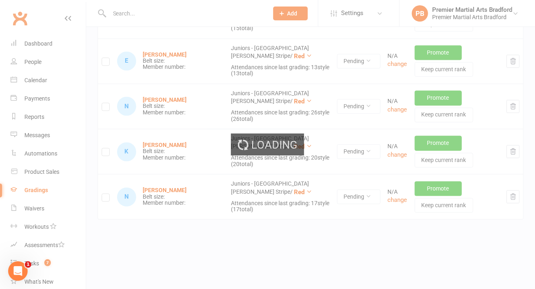
scroll to position [2648, 0]
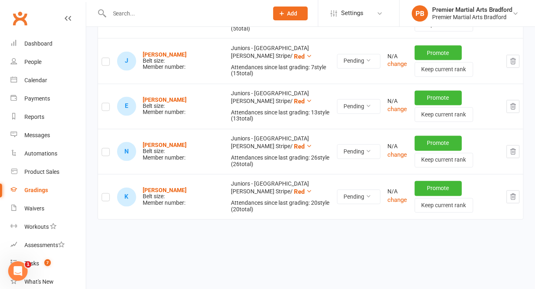
click at [516, 193] on icon "button" at bounding box center [512, 196] width 7 height 7
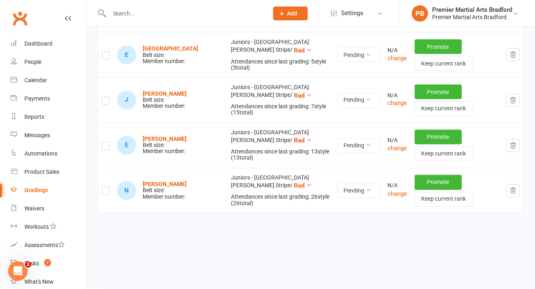
scroll to position [2603, 0]
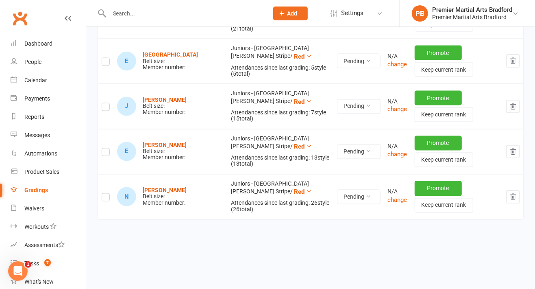
click at [518, 194] on button "button" at bounding box center [512, 196] width 13 height 13
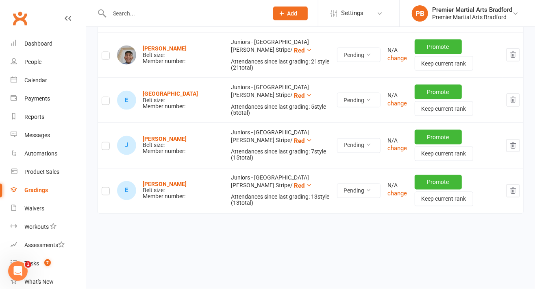
scroll to position [2558, 0]
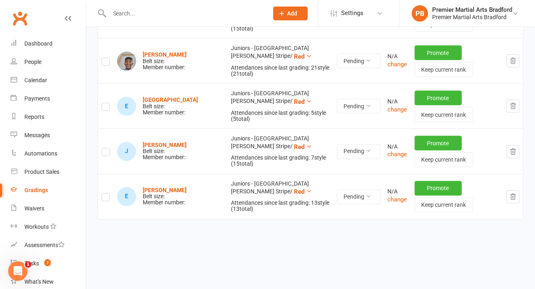
click at [517, 196] on button "button" at bounding box center [512, 196] width 13 height 13
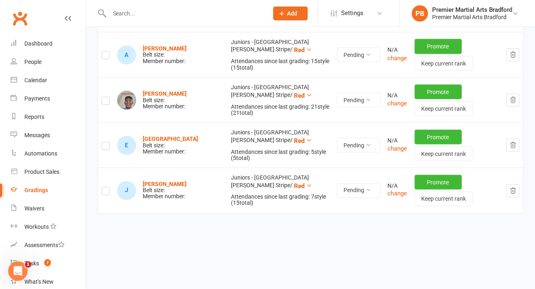
scroll to position [2513, 0]
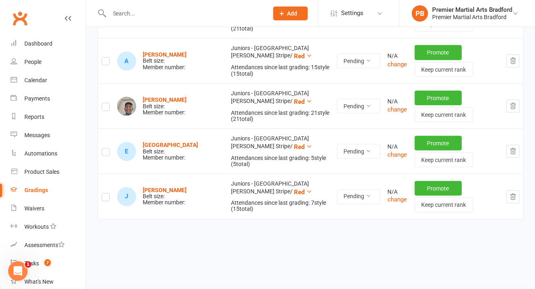
click at [516, 195] on button "button" at bounding box center [512, 196] width 13 height 13
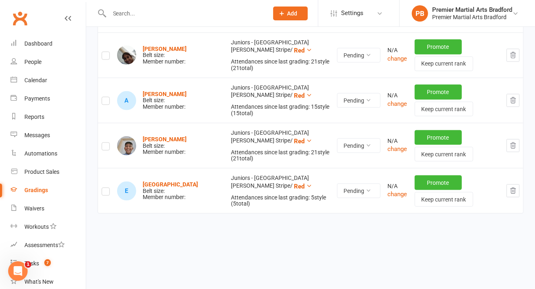
scroll to position [2468, 0]
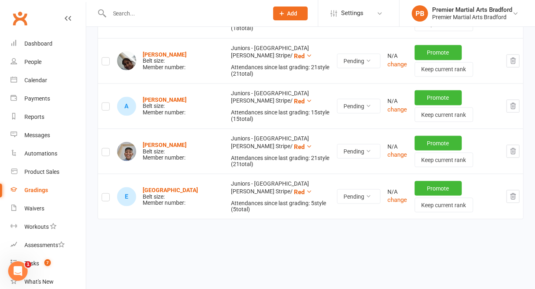
click at [516, 193] on icon "button" at bounding box center [512, 196] width 7 height 7
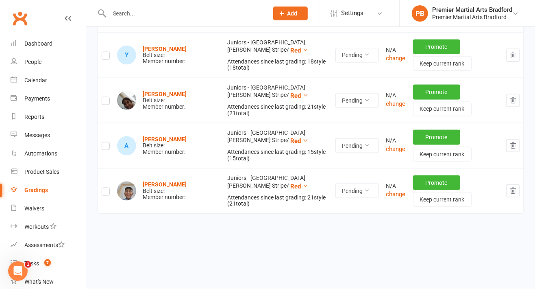
scroll to position [2423, 0]
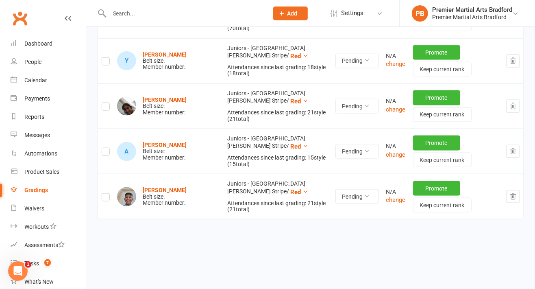
click at [515, 195] on button "button" at bounding box center [512, 196] width 13 height 13
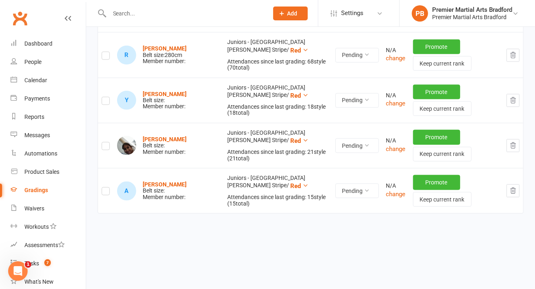
scroll to position [2378, 0]
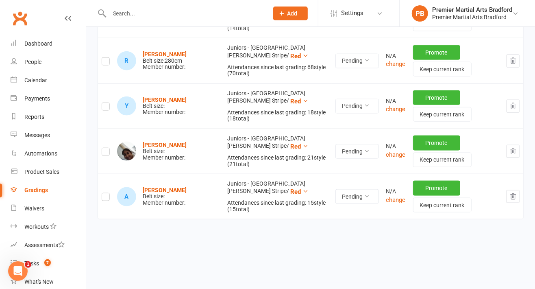
click at [517, 190] on button "button" at bounding box center [512, 196] width 13 height 13
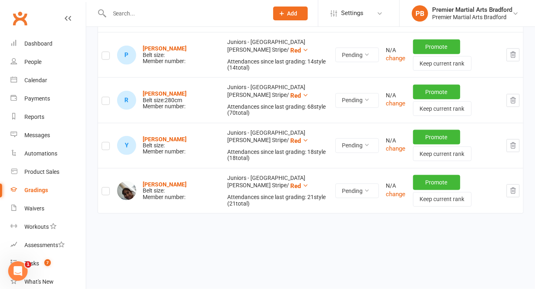
scroll to position [2333, 0]
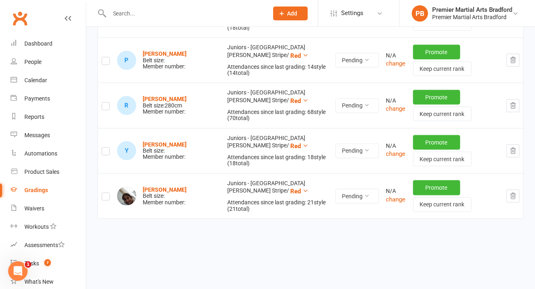
click at [518, 189] on button "button" at bounding box center [512, 195] width 13 height 13
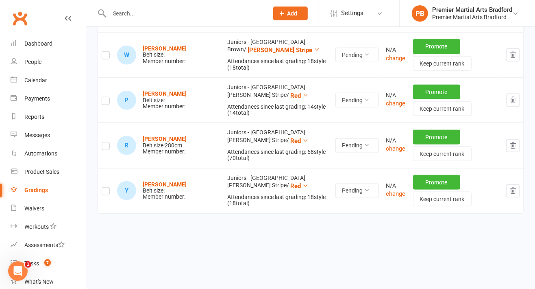
scroll to position [2287, 0]
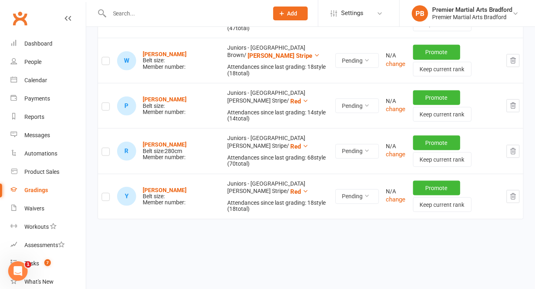
click at [518, 197] on button "button" at bounding box center [512, 196] width 13 height 13
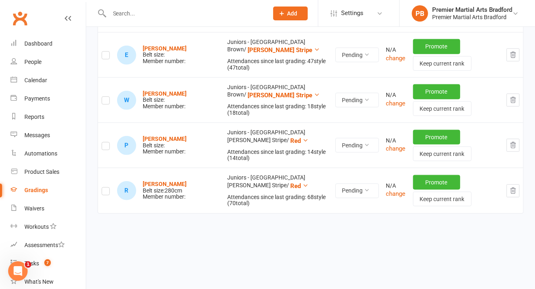
scroll to position [2242, 0]
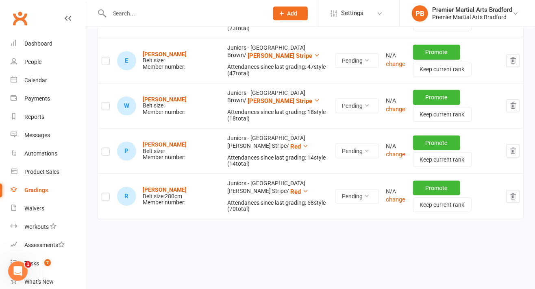
click at [516, 193] on icon "button" at bounding box center [512, 196] width 7 height 7
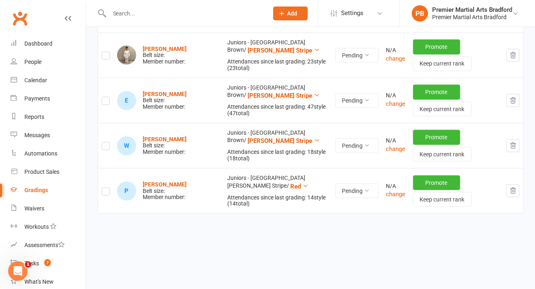
scroll to position [2197, 0]
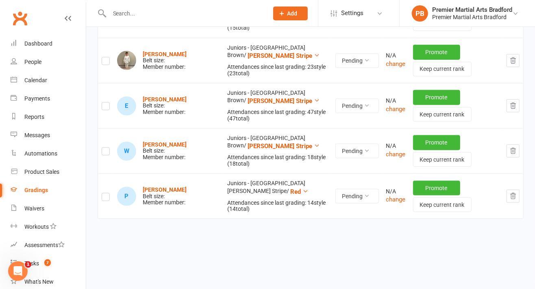
click at [519, 195] on button "button" at bounding box center [512, 195] width 13 height 13
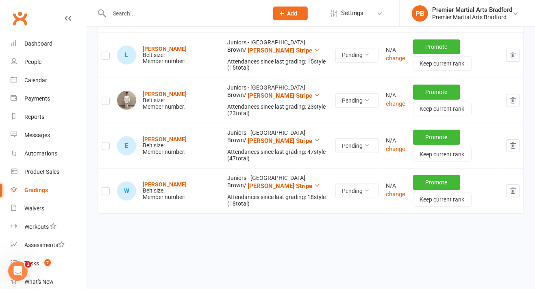
scroll to position [2152, 0]
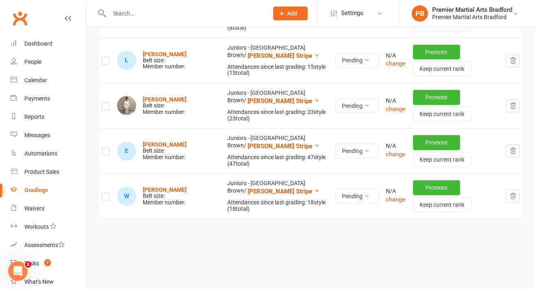
click at [518, 189] on button "button" at bounding box center [512, 195] width 13 height 13
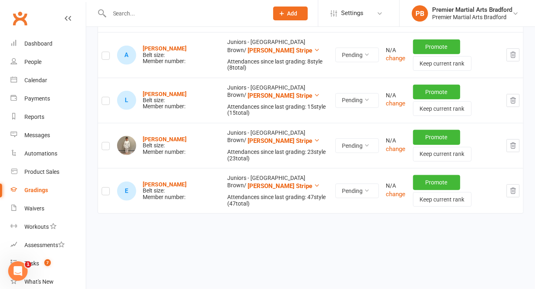
scroll to position [2107, 0]
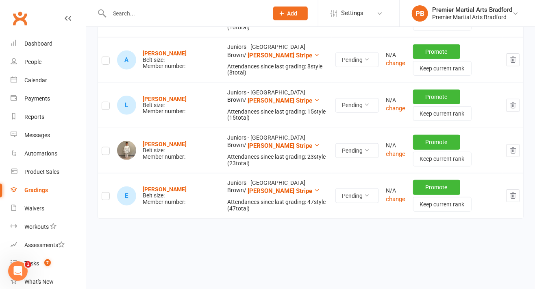
click at [518, 191] on button "button" at bounding box center [512, 195] width 13 height 13
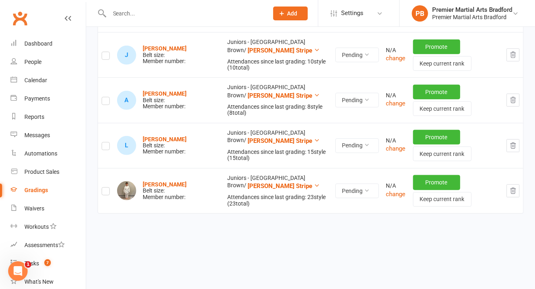
scroll to position [2062, 0]
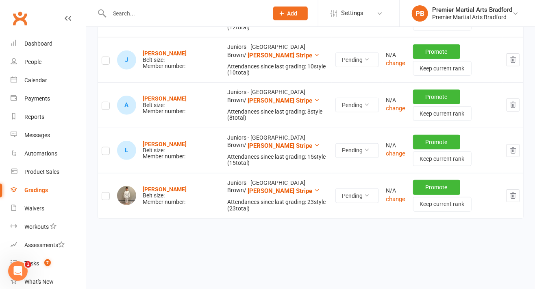
click at [518, 194] on button "button" at bounding box center [512, 195] width 13 height 13
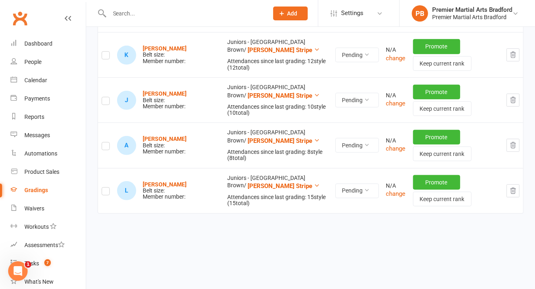
scroll to position [2017, 0]
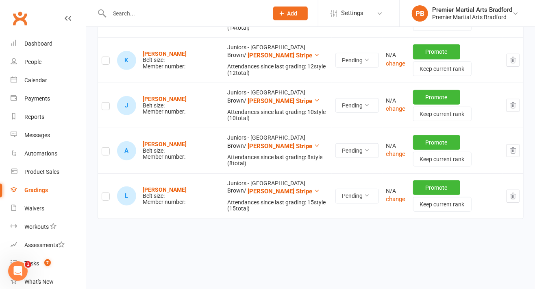
click at [519, 189] on button "button" at bounding box center [512, 195] width 13 height 13
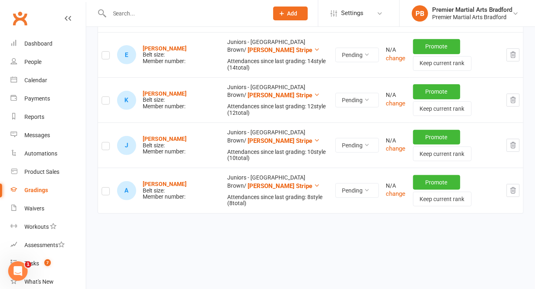
scroll to position [1972, 0]
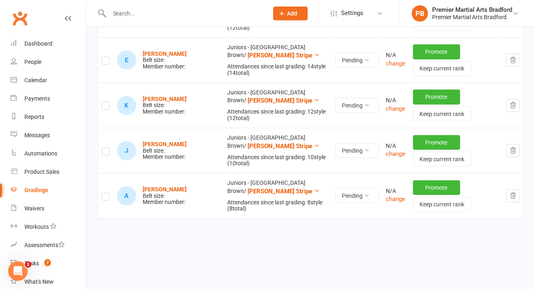
click at [514, 194] on icon "button" at bounding box center [512, 195] width 7 height 7
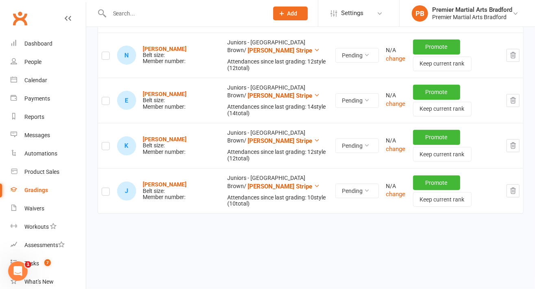
scroll to position [1927, 0]
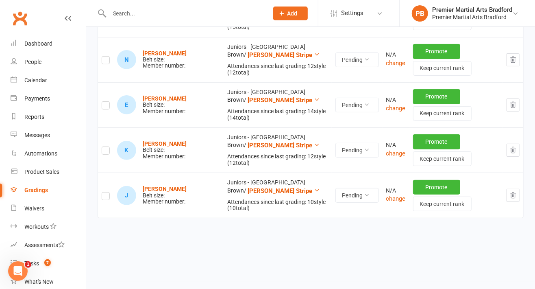
click at [517, 193] on button "button" at bounding box center [512, 195] width 13 height 13
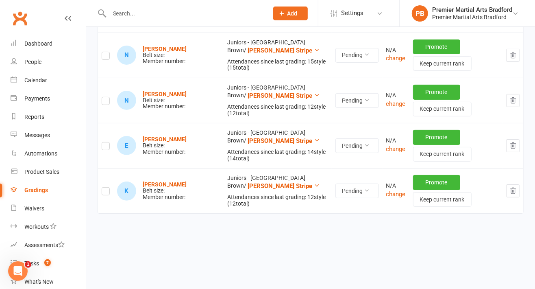
scroll to position [1882, 0]
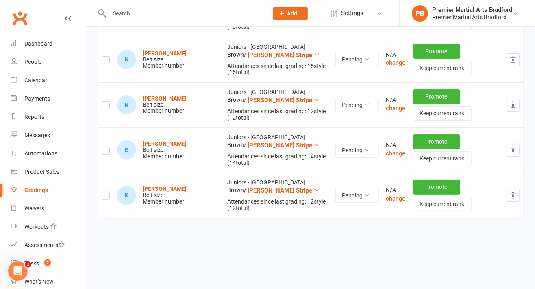
click at [513, 191] on icon "button" at bounding box center [512, 194] width 7 height 7
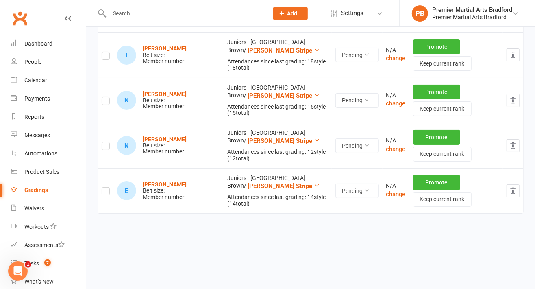
scroll to position [1837, 0]
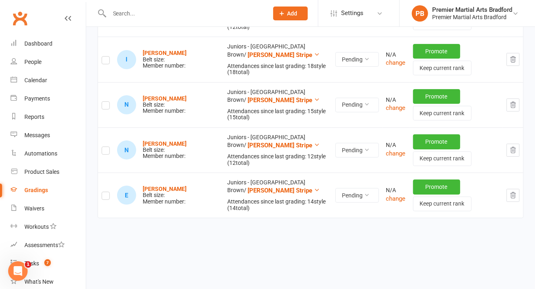
click at [511, 194] on icon "button" at bounding box center [512, 194] width 7 height 7
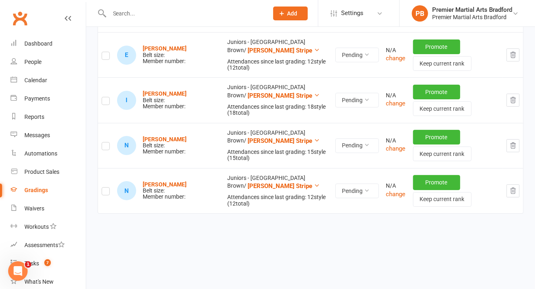
scroll to position [1791, 0]
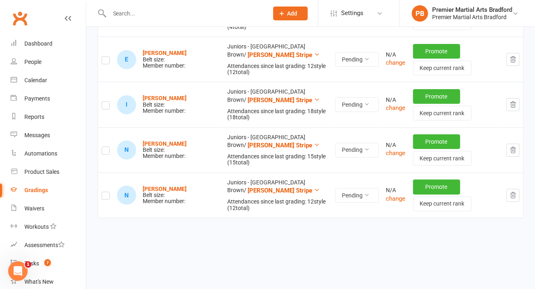
click at [510, 191] on icon "button" at bounding box center [512, 194] width 7 height 7
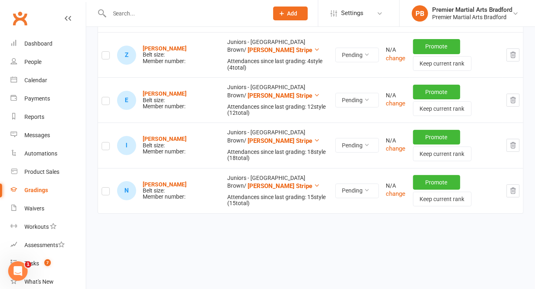
scroll to position [1746, 0]
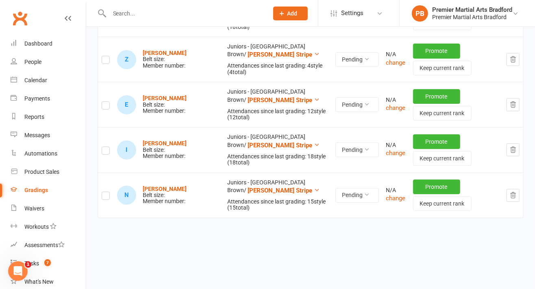
click at [515, 192] on icon "button" at bounding box center [512, 195] width 5 height 6
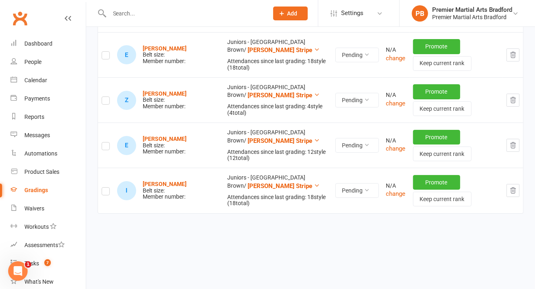
scroll to position [1701, 0]
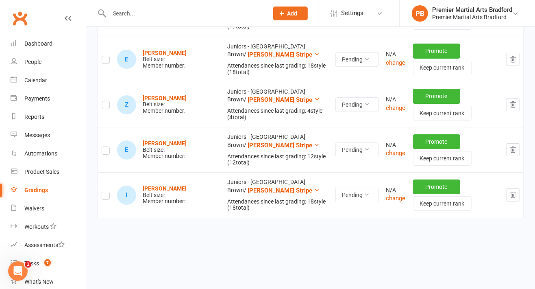
click at [516, 191] on icon "button" at bounding box center [512, 194] width 7 height 7
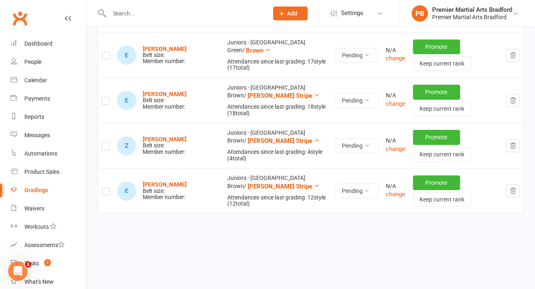
scroll to position [1656, 0]
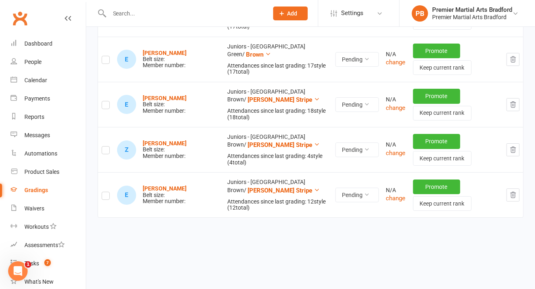
click at [515, 194] on icon "button" at bounding box center [512, 194] width 7 height 7
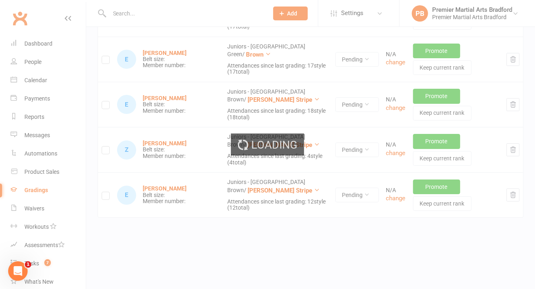
scroll to position [1611, 0]
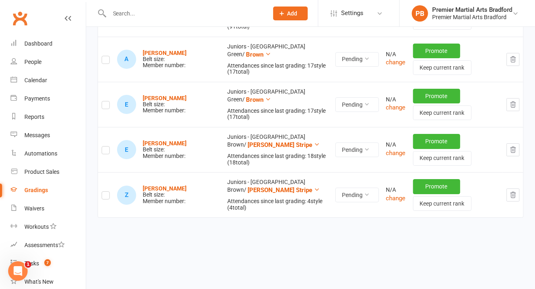
click at [515, 196] on button "button" at bounding box center [512, 194] width 13 height 13
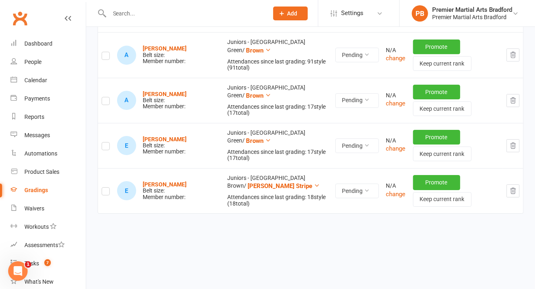
scroll to position [1566, 0]
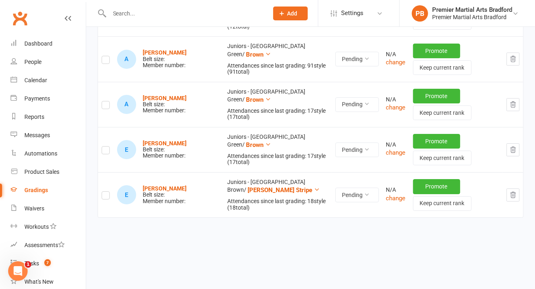
click at [512, 191] on icon "button" at bounding box center [512, 194] width 7 height 7
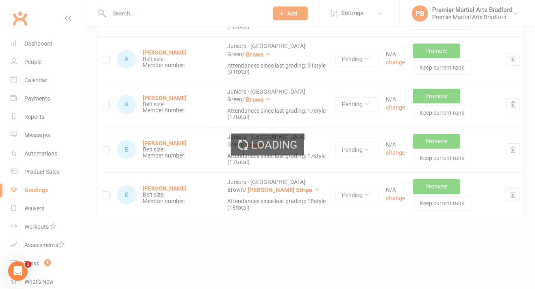
scroll to position [1521, 0]
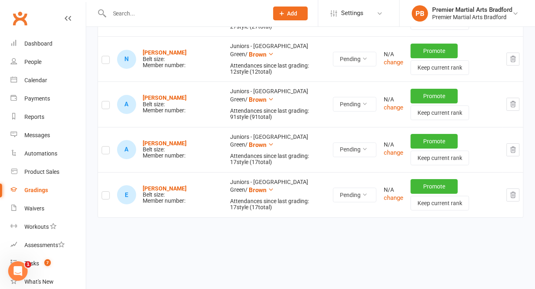
click at [517, 191] on icon "button" at bounding box center [512, 194] width 7 height 7
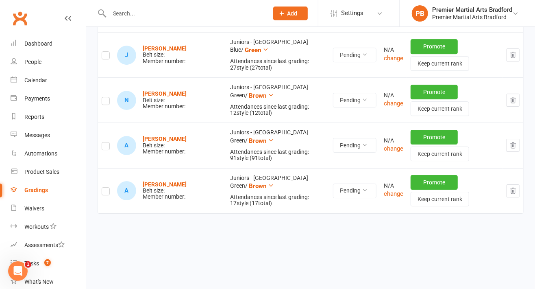
scroll to position [1476, 0]
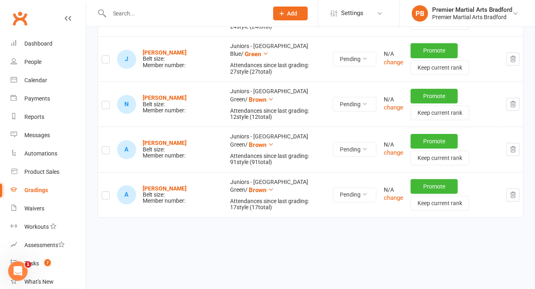
click at [513, 195] on button "button" at bounding box center [512, 194] width 13 height 13
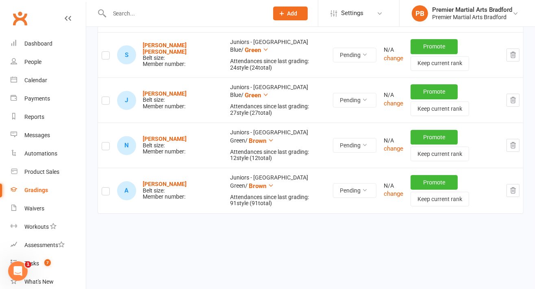
scroll to position [1431, 0]
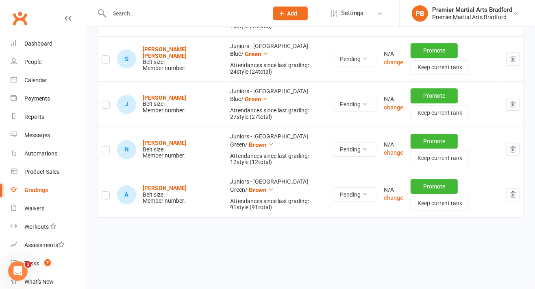
click at [513, 196] on button "button" at bounding box center [512, 194] width 13 height 13
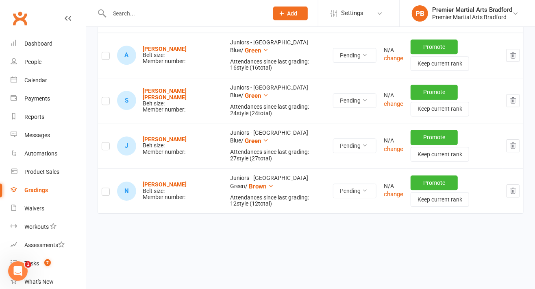
scroll to position [1385, 0]
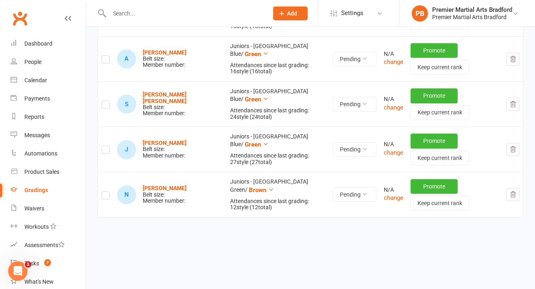
click at [517, 189] on button "button" at bounding box center [512, 194] width 13 height 13
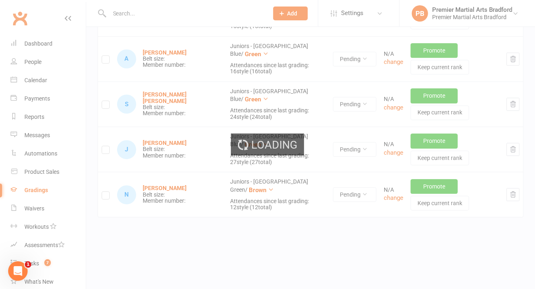
scroll to position [1341, 0]
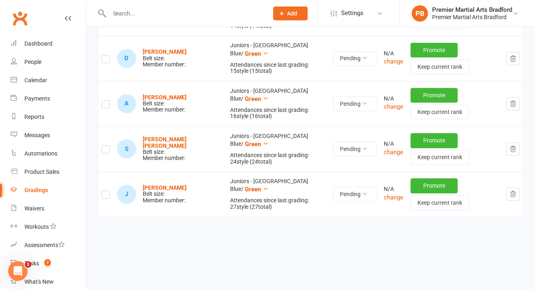
click at [517, 191] on button "button" at bounding box center [512, 193] width 13 height 13
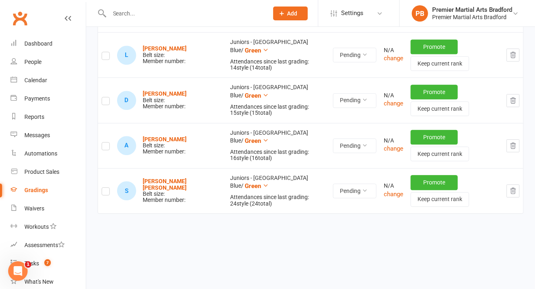
scroll to position [1296, 0]
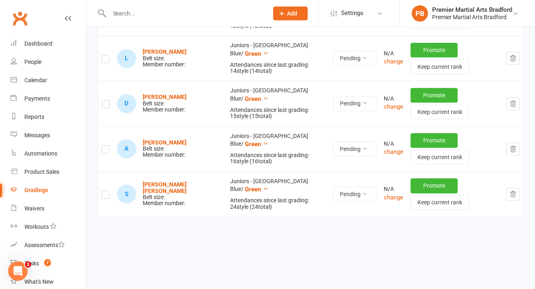
click at [512, 194] on button "button" at bounding box center [512, 193] width 13 height 13
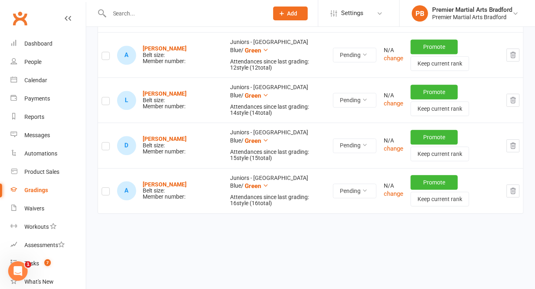
scroll to position [1251, 0]
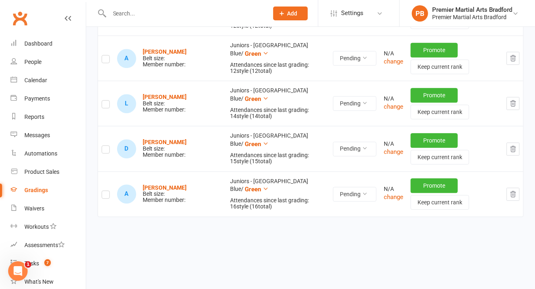
click at [516, 190] on icon "button" at bounding box center [512, 193] width 7 height 7
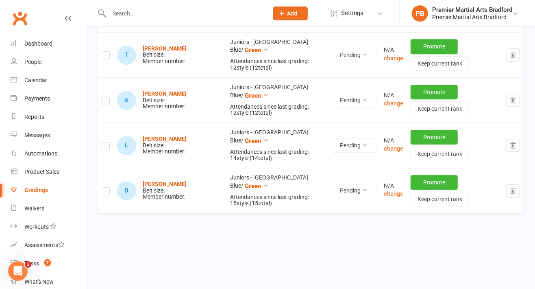
scroll to position [1205, 0]
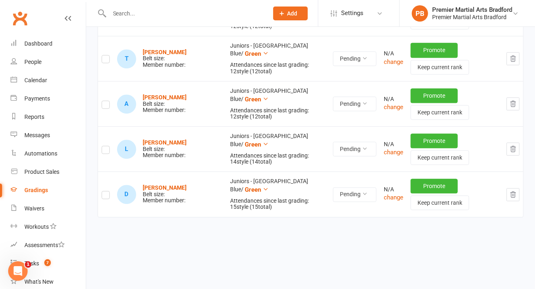
click at [516, 191] on icon "button" at bounding box center [512, 194] width 7 height 7
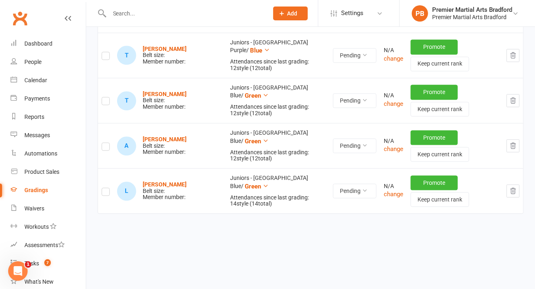
scroll to position [1160, 0]
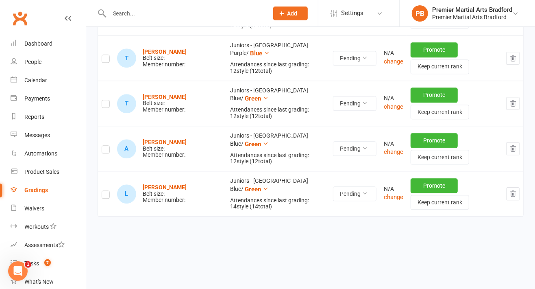
click at [514, 194] on icon "button" at bounding box center [512, 193] width 7 height 7
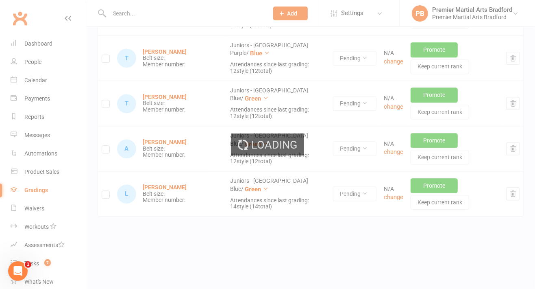
scroll to position [1115, 0]
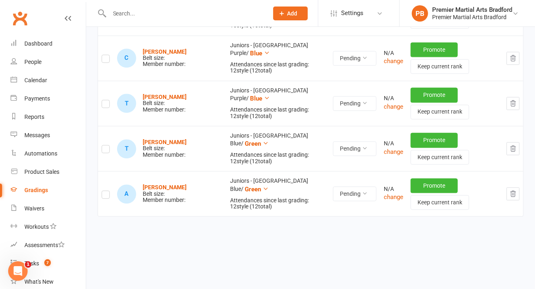
click at [517, 195] on button "button" at bounding box center [512, 193] width 13 height 13
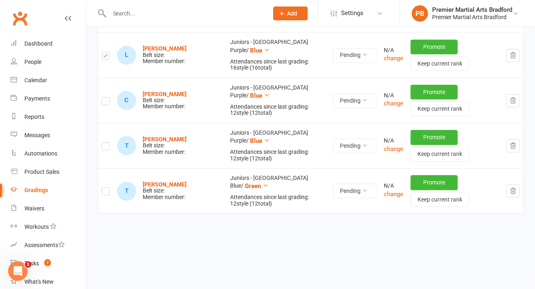
scroll to position [1070, 0]
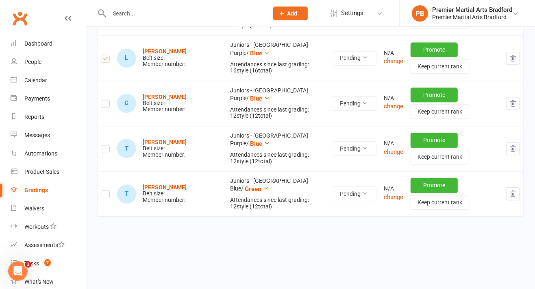
click at [513, 193] on icon "button" at bounding box center [512, 194] width 5 height 6
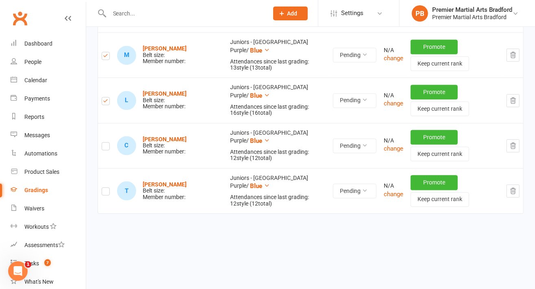
scroll to position [1025, 0]
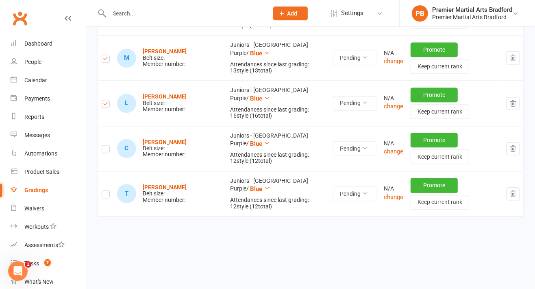
click at [514, 196] on button "button" at bounding box center [512, 193] width 13 height 13
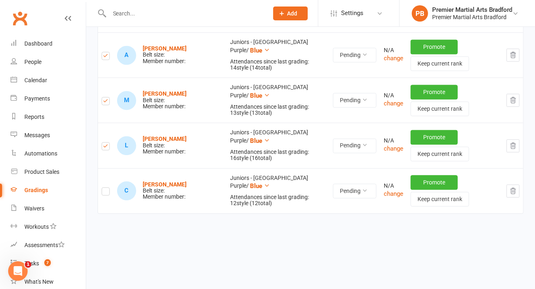
scroll to position [980, 0]
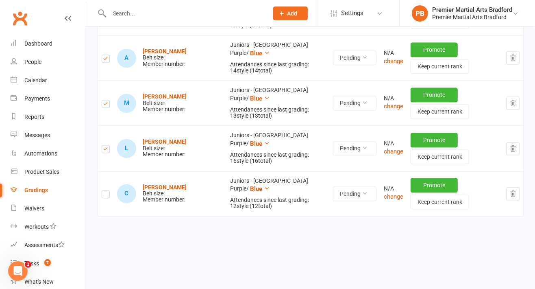
click at [515, 190] on icon "button" at bounding box center [512, 193] width 5 height 6
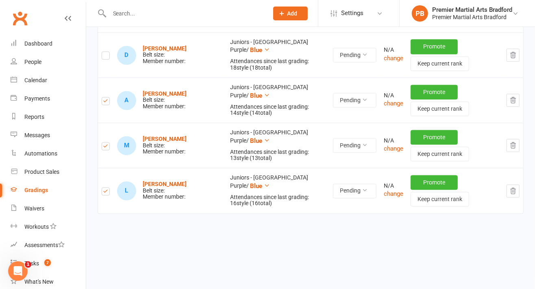
scroll to position [935, 0]
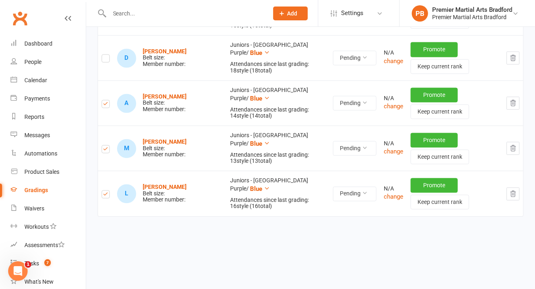
click at [510, 191] on icon "button" at bounding box center [512, 193] width 7 height 7
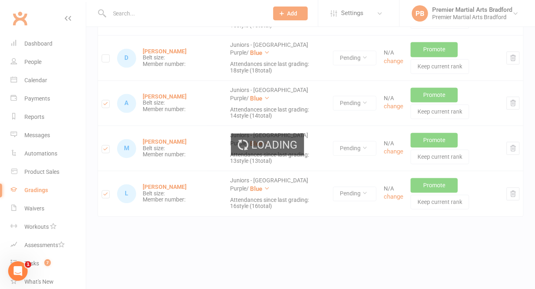
scroll to position [890, 0]
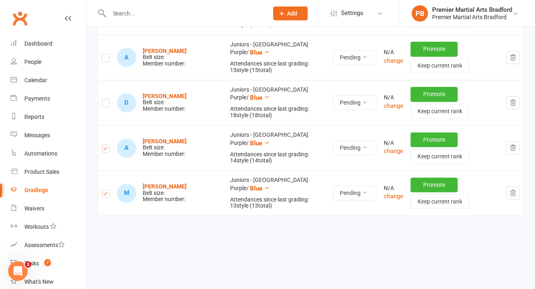
click at [515, 193] on icon "button" at bounding box center [512, 192] width 7 height 7
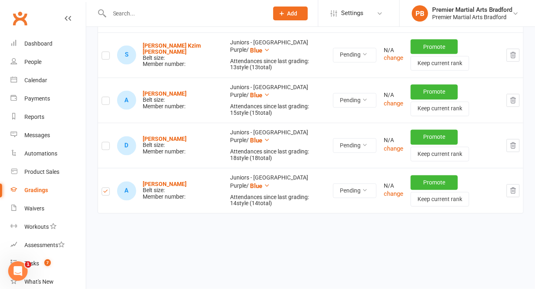
scroll to position [845, 0]
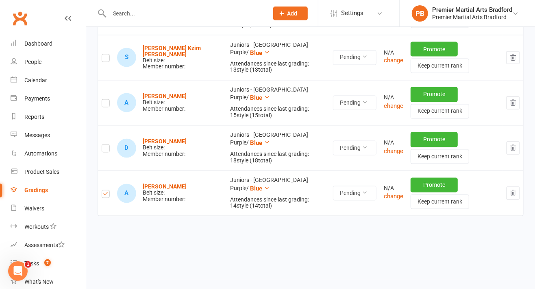
click at [515, 196] on button "button" at bounding box center [512, 193] width 13 height 13
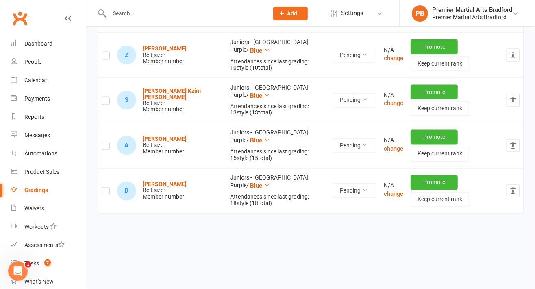
scroll to position [799, 0]
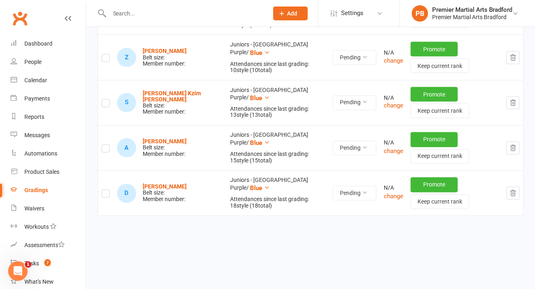
click at [516, 195] on button "button" at bounding box center [512, 193] width 13 height 13
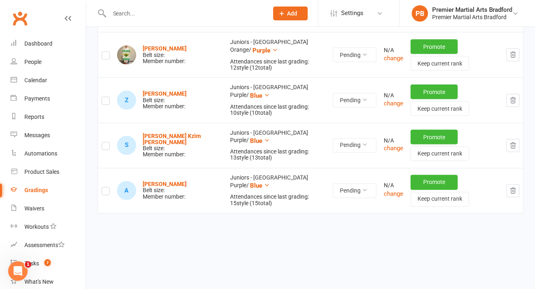
scroll to position [755, 0]
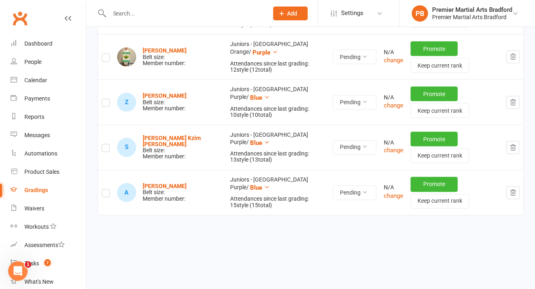
click at [517, 193] on button "button" at bounding box center [512, 192] width 13 height 13
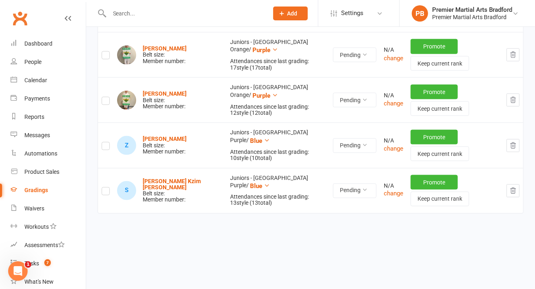
scroll to position [709, 0]
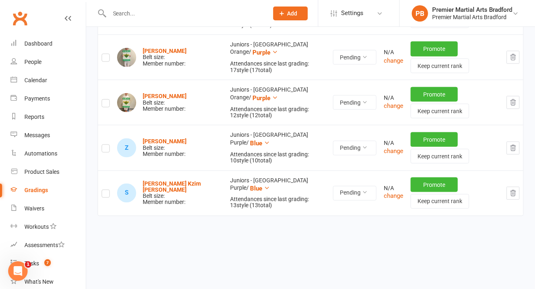
click at [516, 192] on icon "button" at bounding box center [512, 192] width 7 height 7
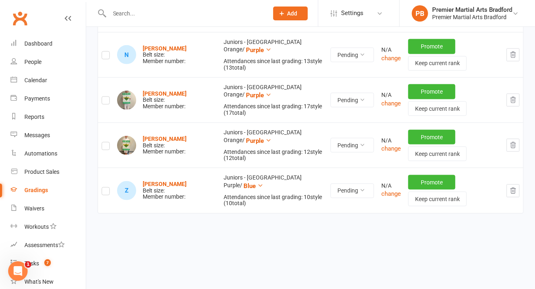
scroll to position [664, 0]
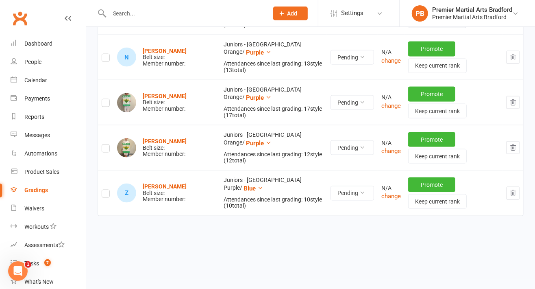
click at [517, 193] on button "button" at bounding box center [512, 193] width 13 height 13
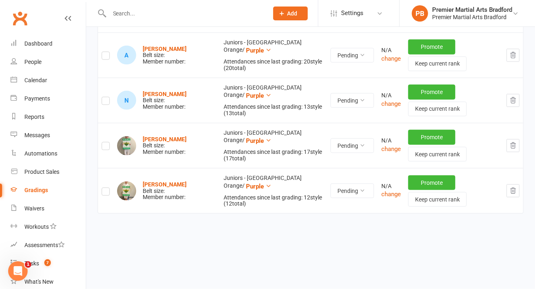
scroll to position [619, 0]
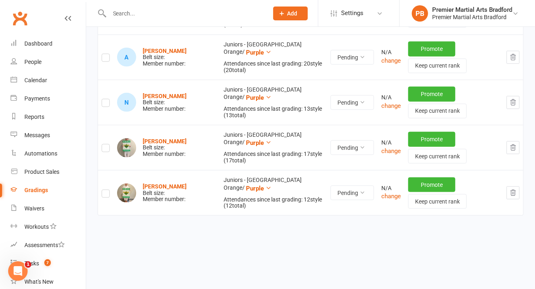
click at [514, 194] on icon "button" at bounding box center [512, 192] width 7 height 7
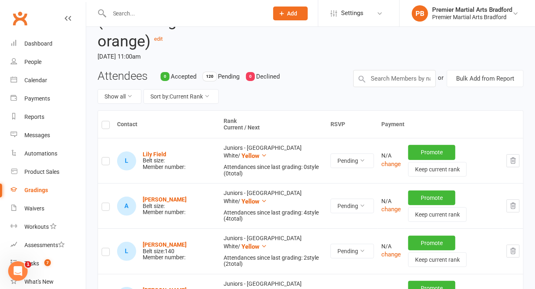
scroll to position [0, 0]
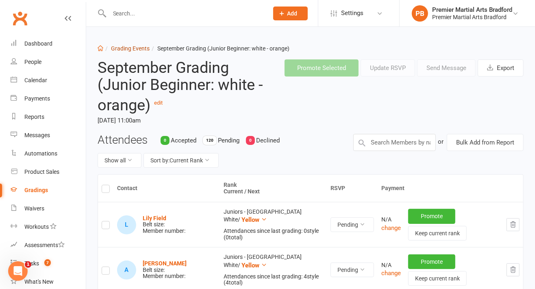
click at [133, 48] on link "Grading Events" at bounding box center [130, 48] width 39 height 7
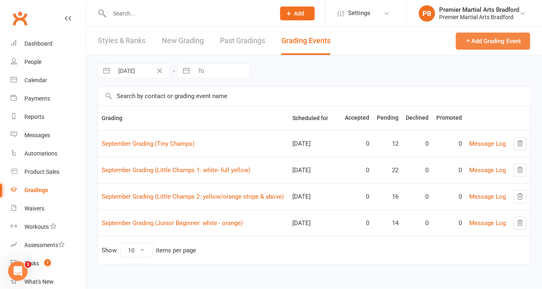
click at [517, 41] on button "Add Grading Event" at bounding box center [493, 41] width 74 height 17
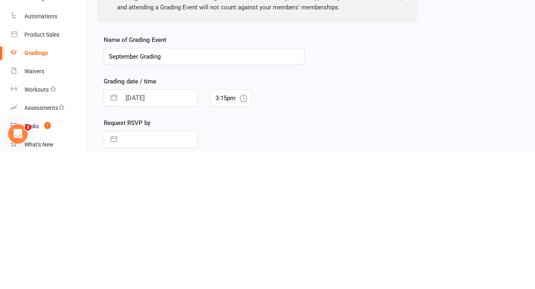
scroll to position [41, 0]
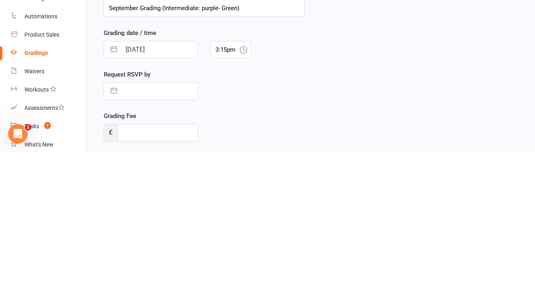
type input "September Grading (Intermediate: purple- Green)"
click at [159, 185] on input "[DATE]" at bounding box center [159, 186] width 76 height 16
select select "7"
select select "2025"
select select "8"
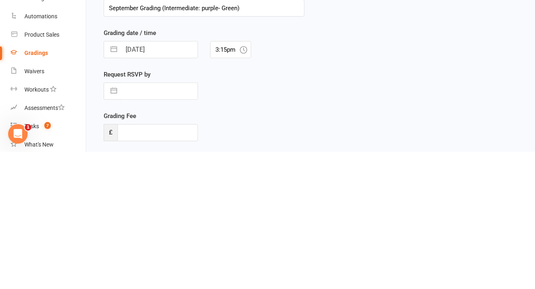
select select "2025"
select select "9"
select select "2025"
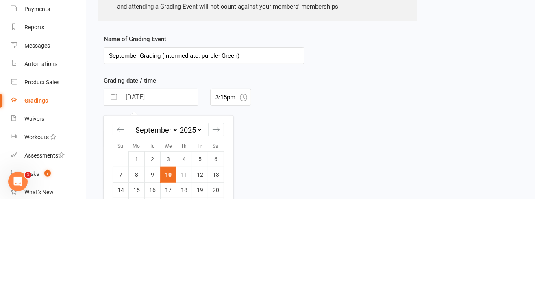
scroll to position [89, 0]
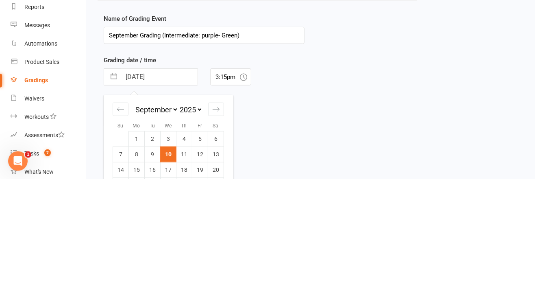
click at [213, 216] on icon "Move forward to switch to the next month." at bounding box center [216, 219] width 8 height 8
select select "10"
select select "2025"
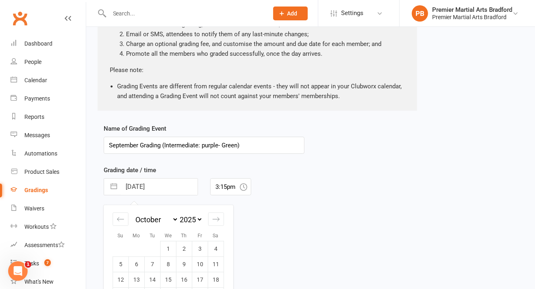
scroll to position [153, 0]
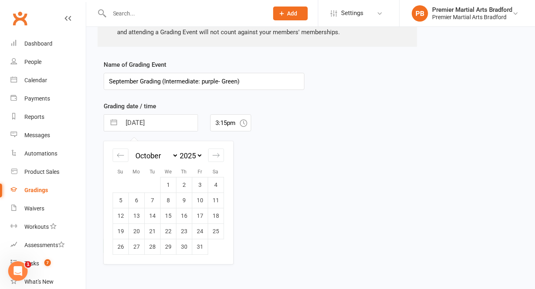
click at [215, 184] on td "4" at bounding box center [216, 184] width 16 height 15
type input "[DATE]"
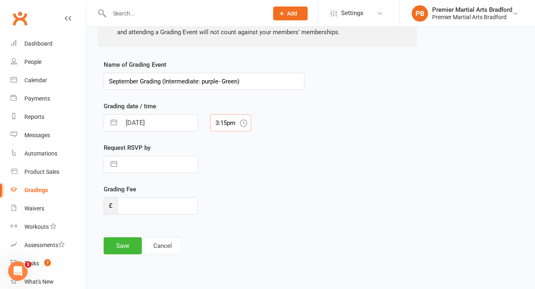
click at [244, 126] on input "3:15pm" at bounding box center [230, 122] width 41 height 17
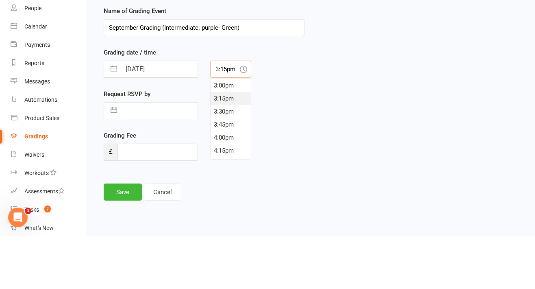
scroll to position [709, 0]
click at [252, 151] on div "Request RSVP by Navigate forward to interact with the calendar and select a dat…" at bounding box center [204, 163] width 213 height 41
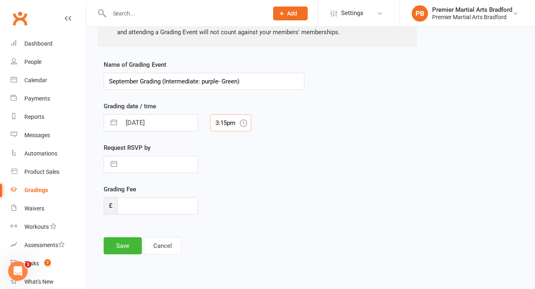
click at [231, 123] on input "3:15pm" at bounding box center [230, 122] width 41 height 17
click at [249, 129] on input "3:15pm" at bounding box center [230, 122] width 41 height 17
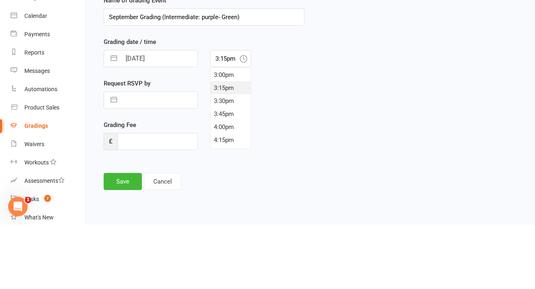
click at [255, 167] on div "Request RSVP by Navigate forward to interact with the calendar and select a dat…" at bounding box center [204, 163] width 213 height 41
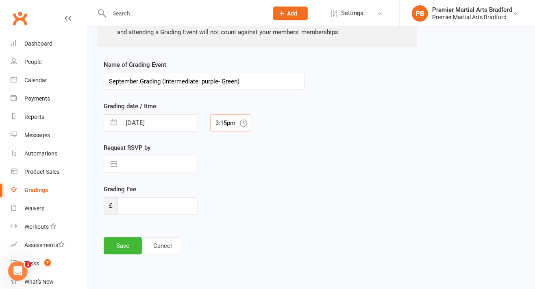
click at [232, 124] on input "3:15pm" at bounding box center [230, 122] width 41 height 17
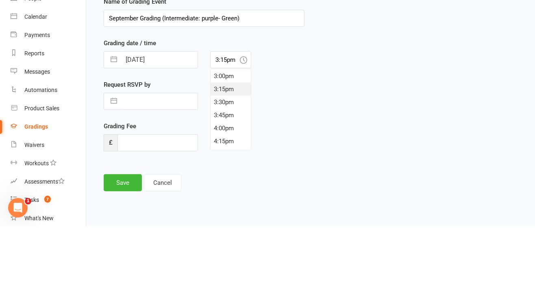
click at [253, 162] on div "Request RSVP by Navigate forward to interact with the calendar and select a dat…" at bounding box center [204, 163] width 213 height 41
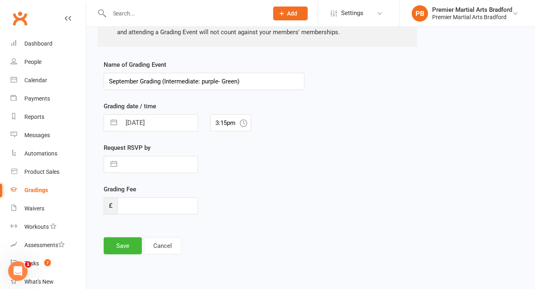
click at [271, 121] on div "[DATE] Navigate forward to interact with the calendar and select a date. Press …" at bounding box center [204, 122] width 213 height 17
click at [233, 126] on input "3:15pm" at bounding box center [230, 122] width 41 height 17
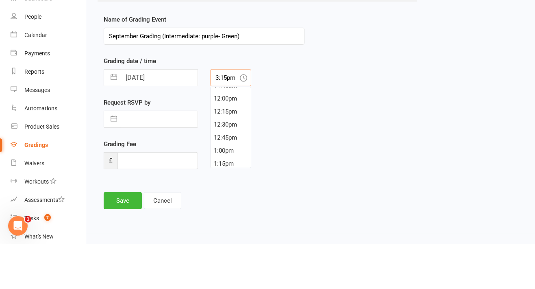
scroll to position [613, 0]
click at [221, 147] on div "12:00pm" at bounding box center [231, 149] width 40 height 13
type input "12:00pm"
click at [173, 161] on input "text" at bounding box center [159, 164] width 76 height 16
select select "7"
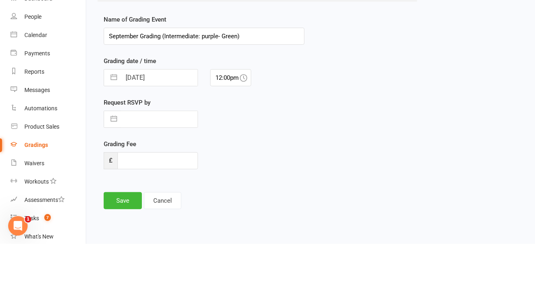
select select "2025"
select select "8"
select select "2025"
select select "9"
select select "2025"
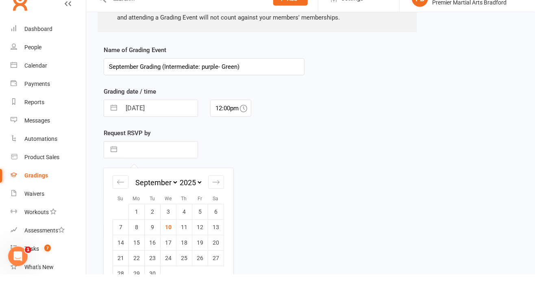
scroll to position [153, 0]
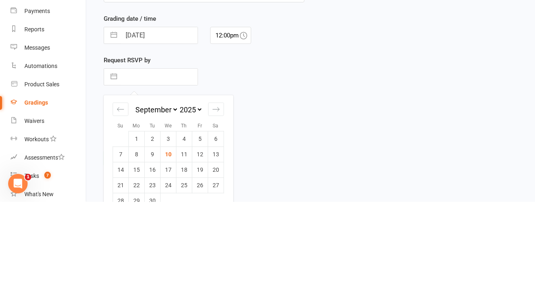
type input "0"
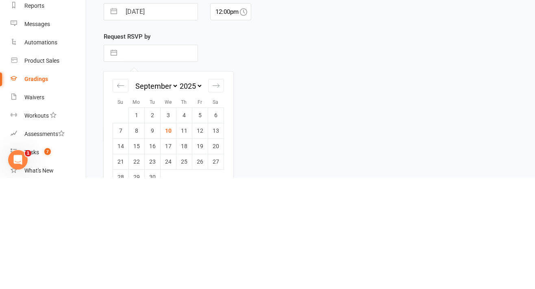
click at [219, 196] on icon "Move forward to switch to the next month." at bounding box center [216, 197] width 8 height 8
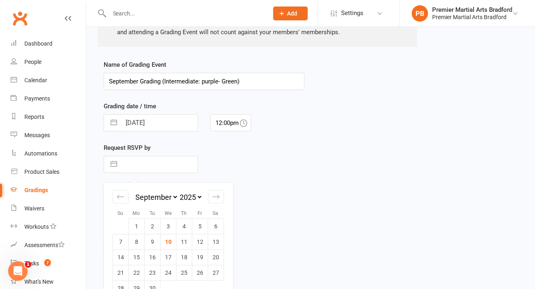
select select "10"
select select "2025"
click at [173, 222] on td "1" at bounding box center [169, 225] width 16 height 15
type input "[DATE]"
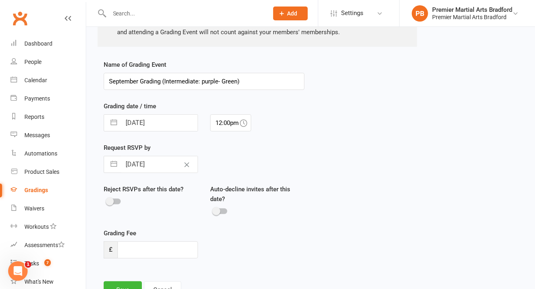
scroll to position [197, 0]
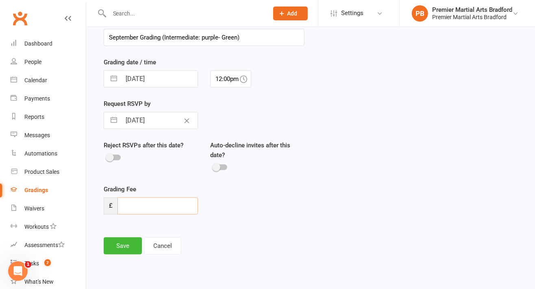
click at [180, 206] on input "number" at bounding box center [157, 205] width 80 height 17
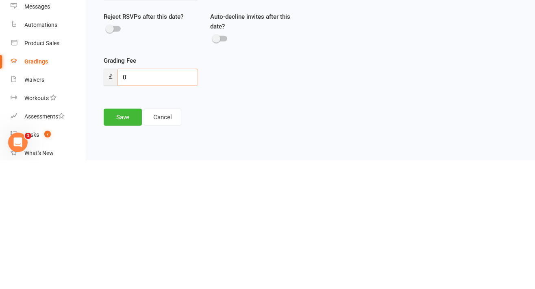
type input "0"
click at [122, 241] on button "Save" at bounding box center [123, 245] width 38 height 17
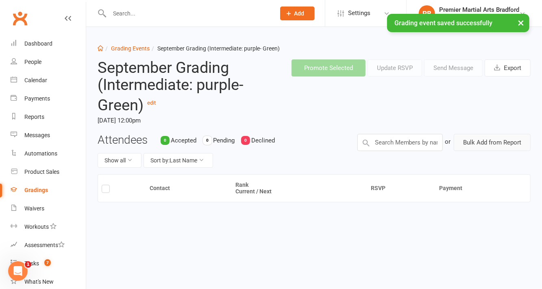
click at [503, 143] on button "Bulk Add from Report" at bounding box center [492, 142] width 77 height 17
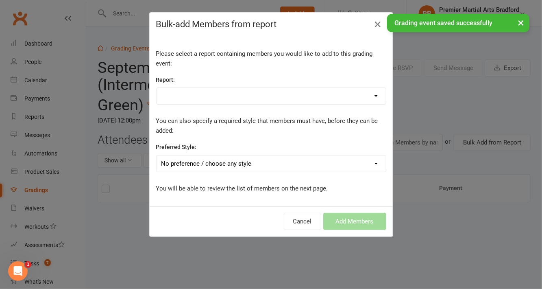
click at [330, 91] on select "Absentee report- 7 days Active Junior Int. Active Trials Bradford Attendance Ju…" at bounding box center [270, 96] width 229 height 16
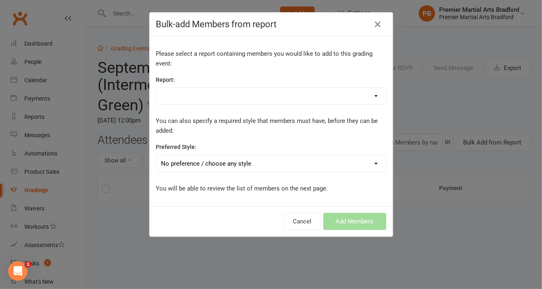
select select "95728"
click at [156, 88] on select "Absentee report- 7 days Active Junior Int. Active Trials Bradford Attendance Ju…" at bounding box center [270, 96] width 229 height 16
click at [276, 159] on select "No preference / choose any style Juniors - Bradford Lil Champs - Bradford Teens…" at bounding box center [270, 163] width 229 height 16
select select "2154"
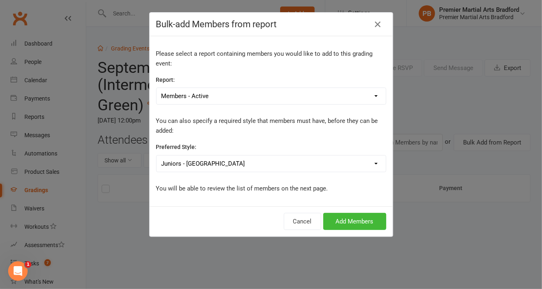
click at [156, 155] on select "No preference / choose any style Juniors - Bradford Lil Champs - Bradford Teens…" at bounding box center [270, 163] width 229 height 16
click at [360, 224] on button "Add Members" at bounding box center [354, 221] width 63 height 17
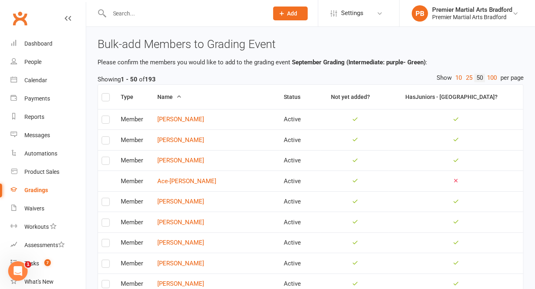
click at [107, 98] on label at bounding box center [106, 98] width 8 height 0
click at [107, 93] on input "checkbox" at bounding box center [106, 93] width 8 height 0
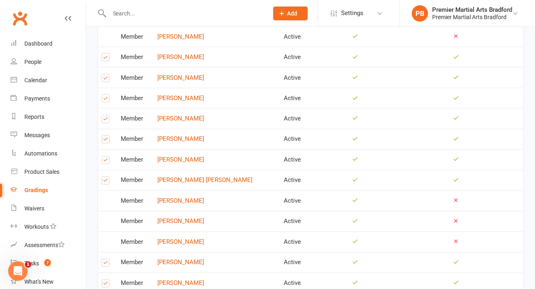
scroll to position [969, 0]
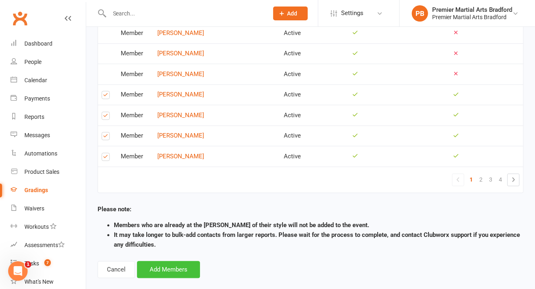
click at [175, 261] on button "Add Members" at bounding box center [168, 269] width 63 height 17
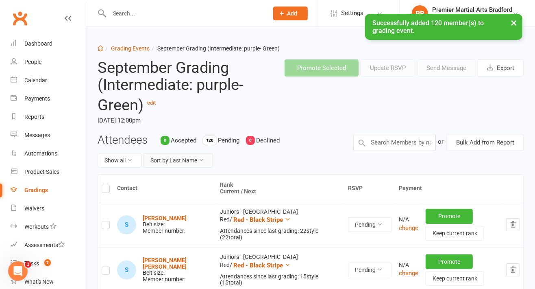
click at [192, 159] on button "Sort by: Last Name" at bounding box center [177, 160] width 69 height 15
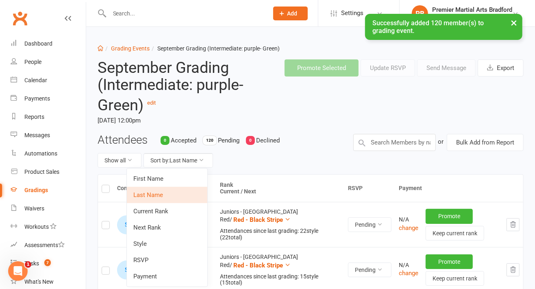
click at [178, 212] on link "Current Rank" at bounding box center [167, 211] width 80 height 16
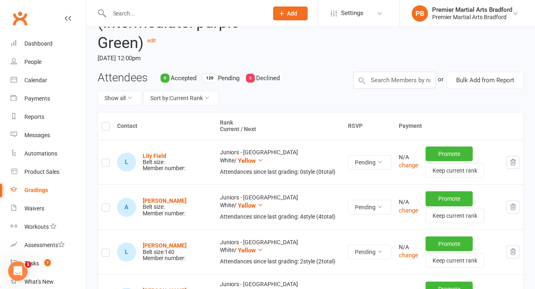
scroll to position [121, 0]
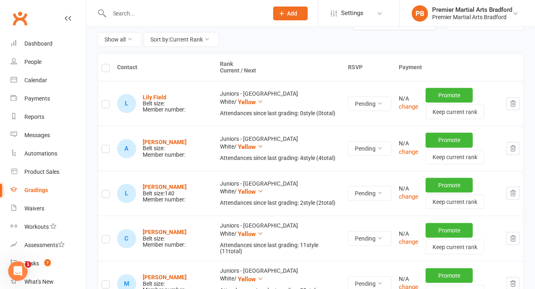
click at [519, 103] on button "button" at bounding box center [512, 103] width 13 height 13
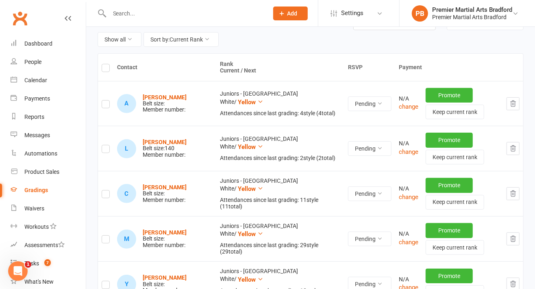
click at [517, 106] on button "button" at bounding box center [512, 103] width 13 height 13
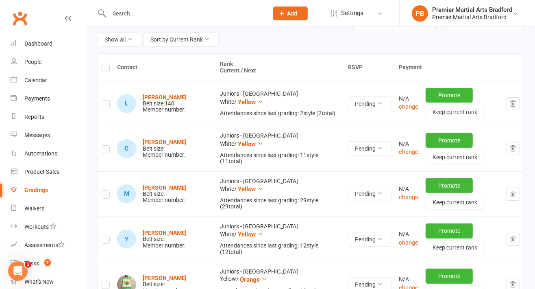
click at [515, 107] on button "button" at bounding box center [512, 103] width 13 height 13
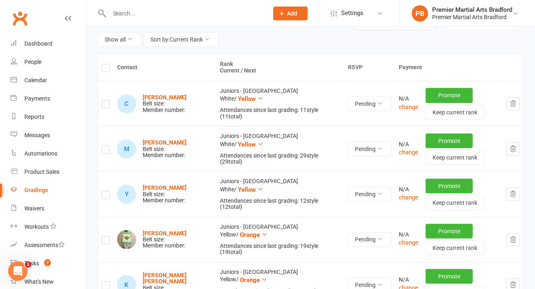
click at [513, 106] on icon "button" at bounding box center [512, 103] width 7 height 7
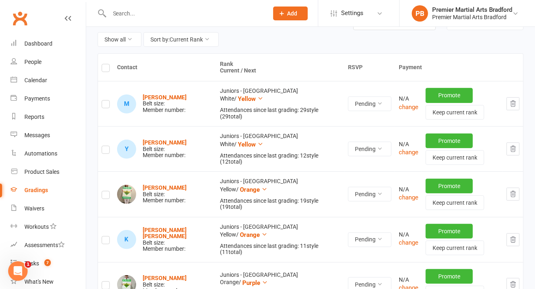
click at [519, 101] on button "button" at bounding box center [512, 103] width 13 height 13
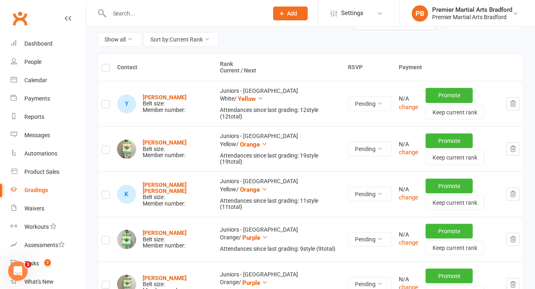
click at [519, 104] on button "button" at bounding box center [512, 103] width 13 height 13
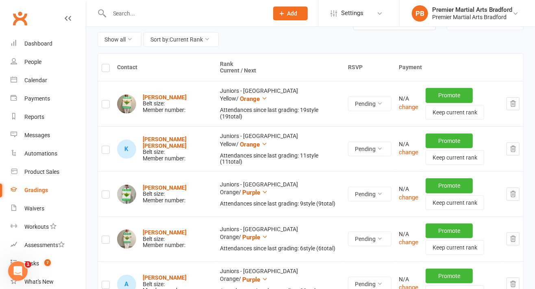
click at [515, 106] on icon "button" at bounding box center [512, 103] width 7 height 7
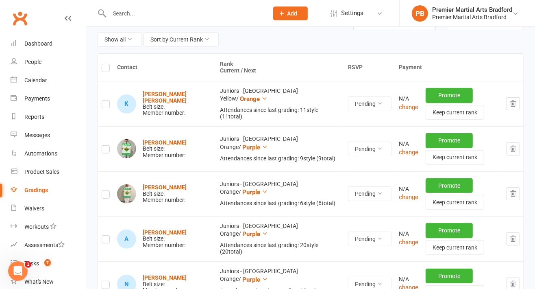
click at [516, 104] on icon "button" at bounding box center [512, 103] width 7 height 7
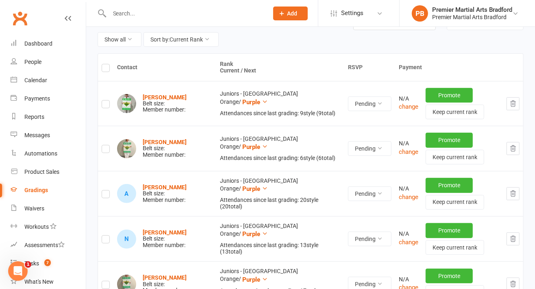
click at [518, 103] on button "button" at bounding box center [512, 103] width 13 height 13
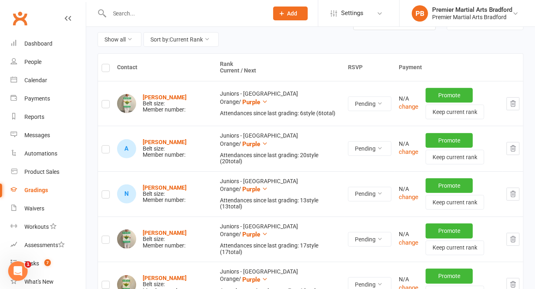
click at [510, 108] on button "button" at bounding box center [512, 103] width 13 height 13
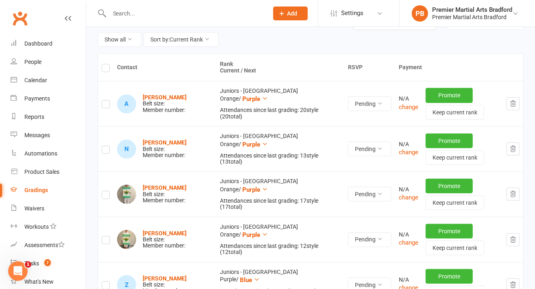
click at [519, 101] on button "button" at bounding box center [512, 103] width 13 height 13
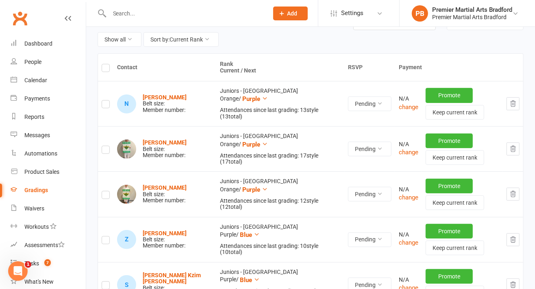
click at [514, 106] on icon "button" at bounding box center [512, 103] width 7 height 7
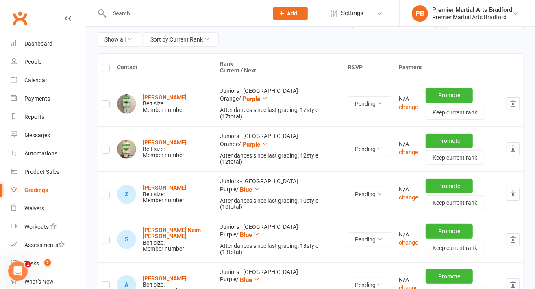
click at [517, 102] on icon "button" at bounding box center [512, 103] width 7 height 7
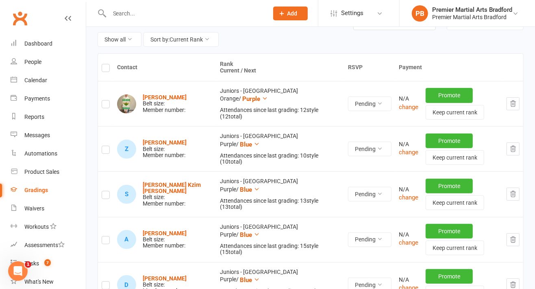
click at [515, 101] on icon "button" at bounding box center [512, 104] width 5 height 6
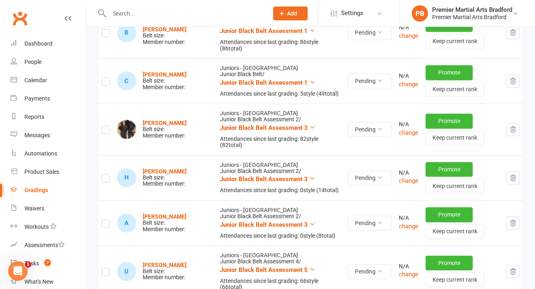
scroll to position [4720, 0]
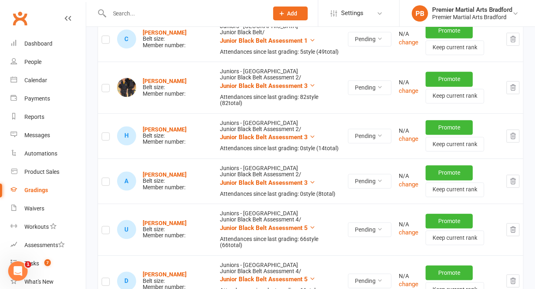
click at [517, 274] on button "button" at bounding box center [512, 280] width 13 height 13
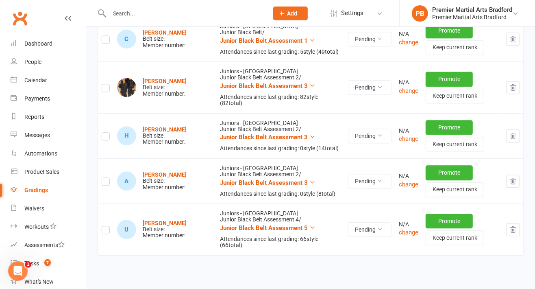
scroll to position [4675, 0]
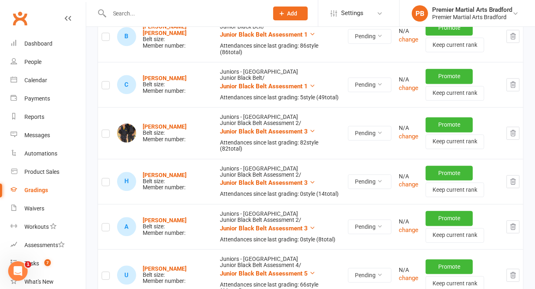
click at [511, 271] on icon "button" at bounding box center [512, 274] width 7 height 7
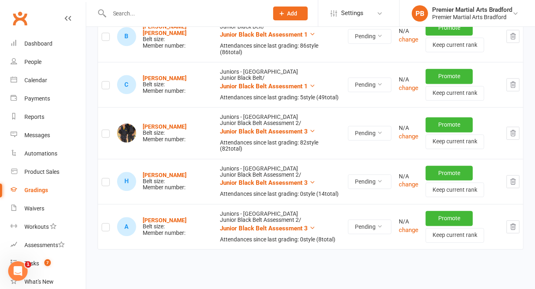
scroll to position [4630, 0]
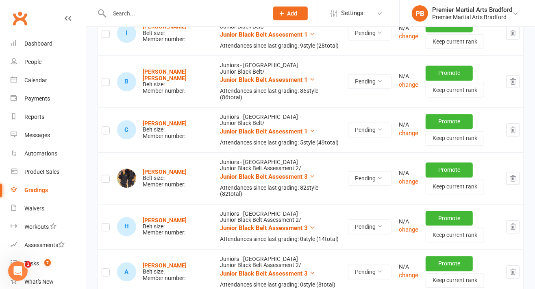
click at [511, 265] on button "button" at bounding box center [512, 271] width 13 height 13
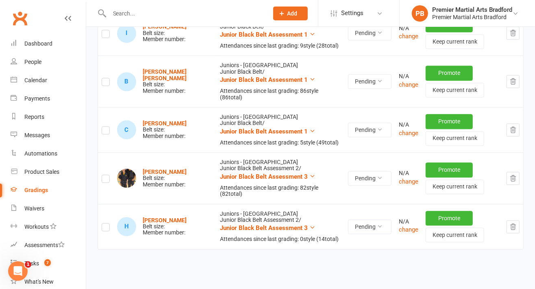
scroll to position [4584, 0]
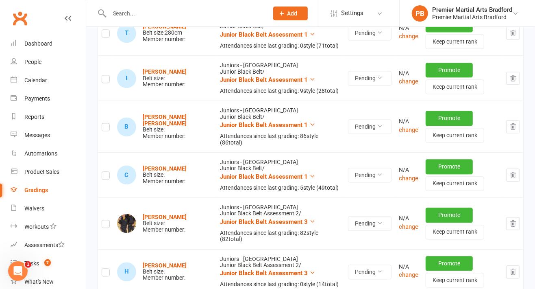
click at [518, 265] on button "button" at bounding box center [512, 271] width 13 height 13
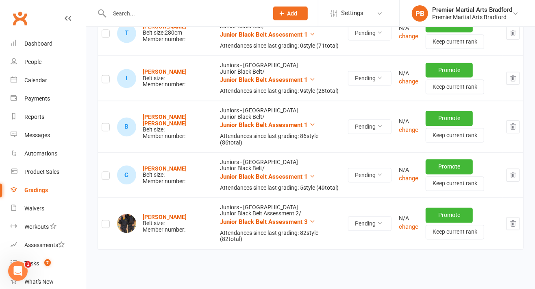
scroll to position [4539, 0]
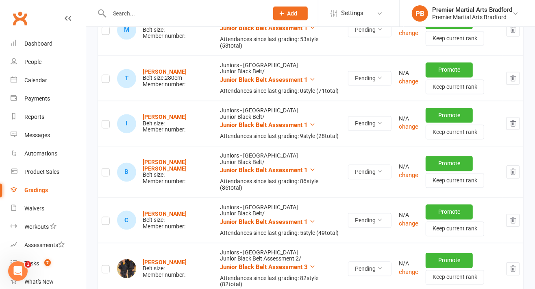
click at [515, 265] on icon "button" at bounding box center [512, 268] width 5 height 6
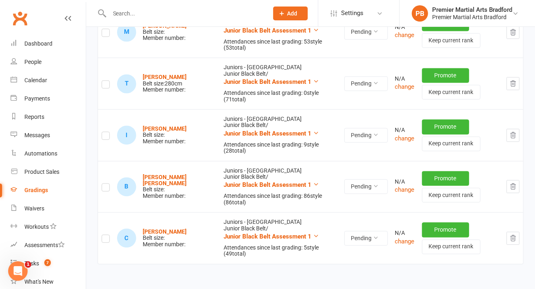
scroll to position [4557, 0]
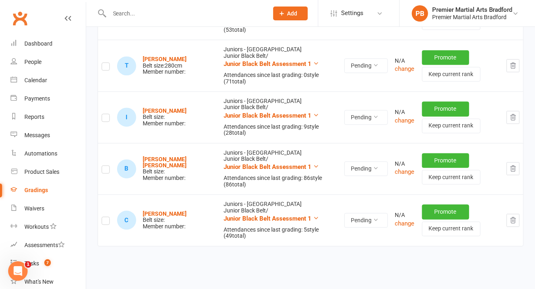
click at [518, 213] on button "button" at bounding box center [512, 219] width 13 height 13
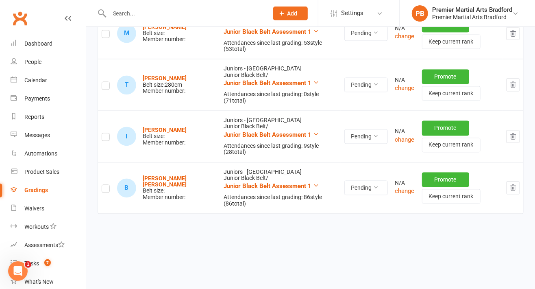
scroll to position [4512, 0]
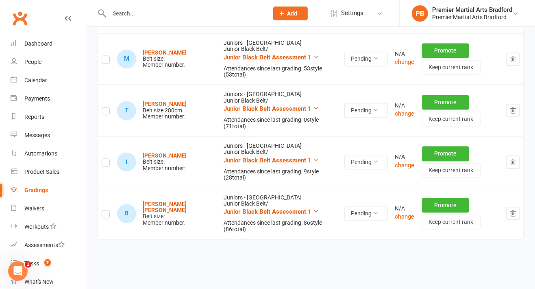
click at [515, 210] on icon "button" at bounding box center [512, 213] width 7 height 7
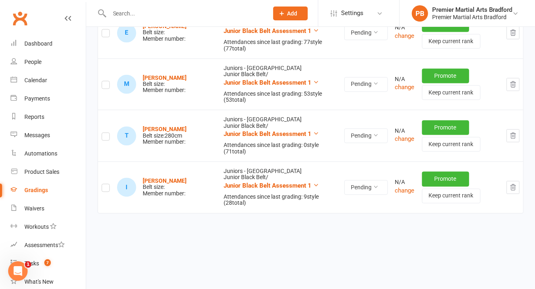
scroll to position [4460, 0]
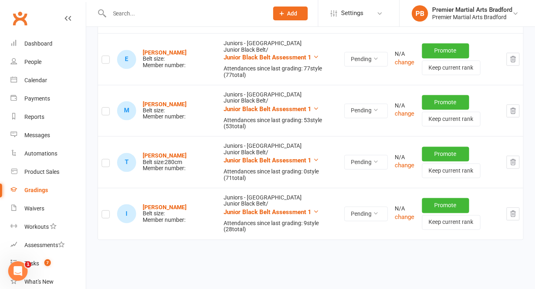
click at [517, 210] on icon "button" at bounding box center [512, 213] width 7 height 7
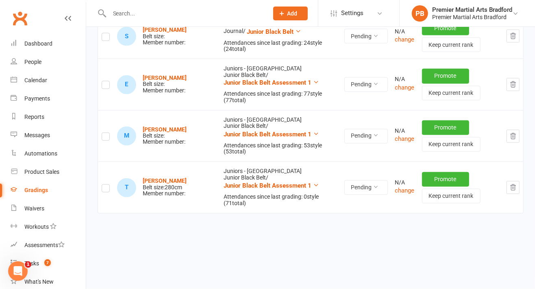
scroll to position [4416, 0]
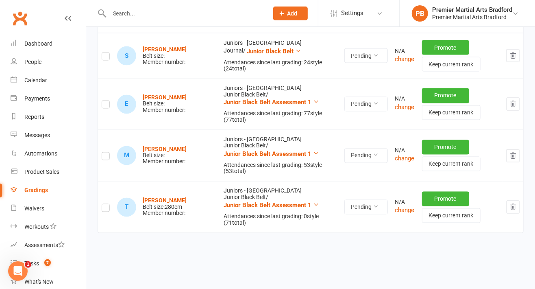
click at [516, 203] on icon "button" at bounding box center [512, 206] width 7 height 7
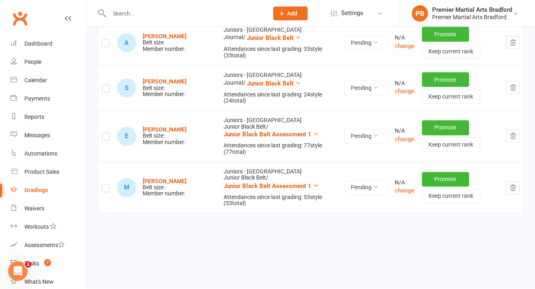
scroll to position [4371, 0]
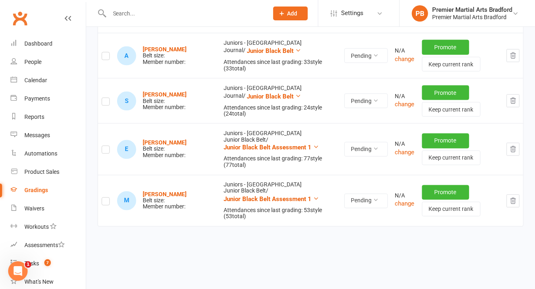
click at [513, 197] on icon "button" at bounding box center [512, 200] width 7 height 7
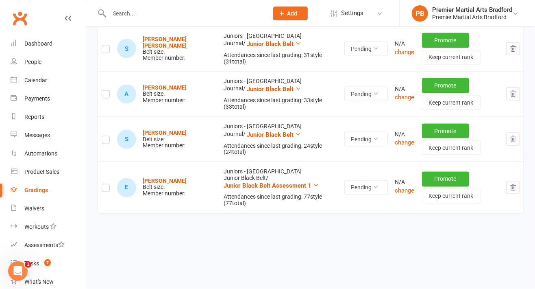
scroll to position [4319, 0]
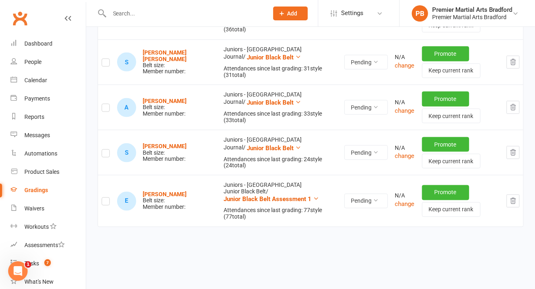
click at [516, 197] on icon "button" at bounding box center [512, 200] width 7 height 7
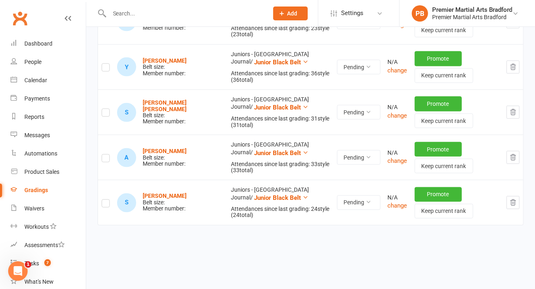
scroll to position [4321, 0]
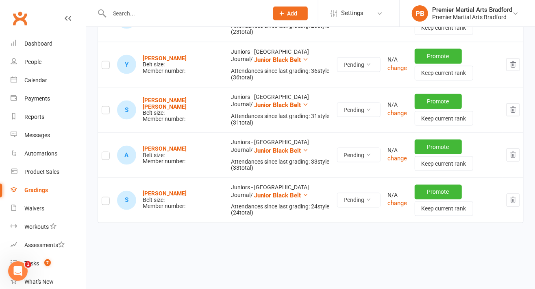
click at [516, 196] on icon "button" at bounding box center [512, 199] width 7 height 7
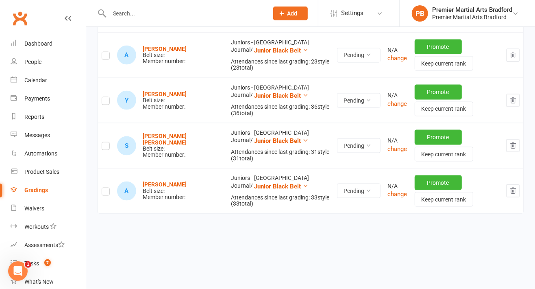
scroll to position [4276, 0]
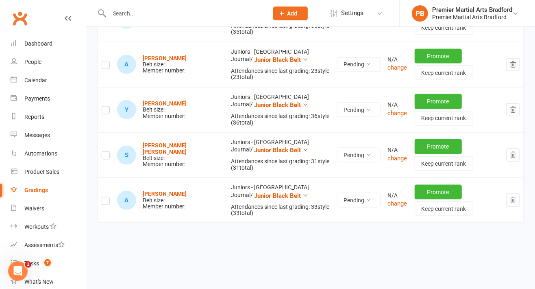
click at [515, 196] on icon "button" at bounding box center [512, 199] width 7 height 7
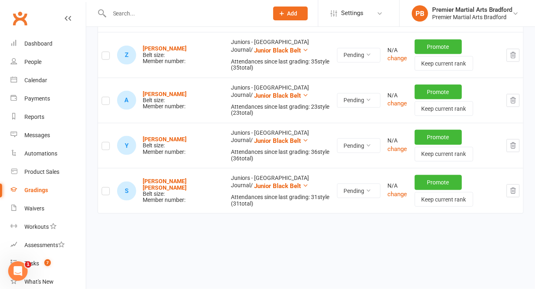
scroll to position [4231, 0]
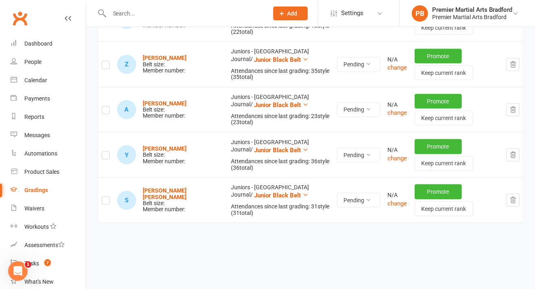
click at [519, 193] on button "button" at bounding box center [512, 199] width 13 height 13
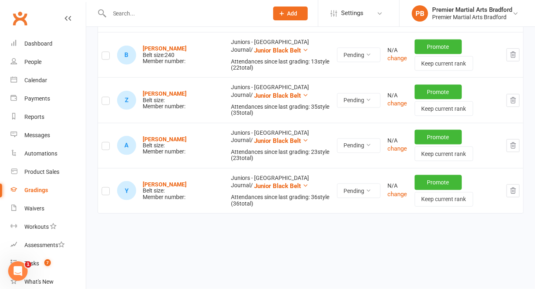
scroll to position [4186, 0]
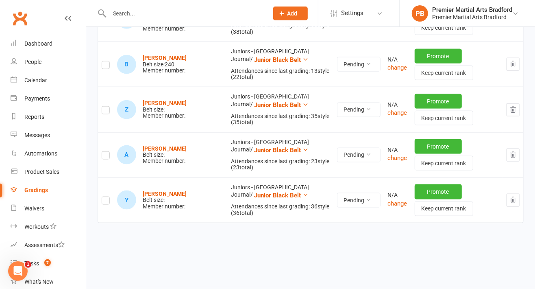
click at [519, 193] on button "button" at bounding box center [512, 199] width 13 height 13
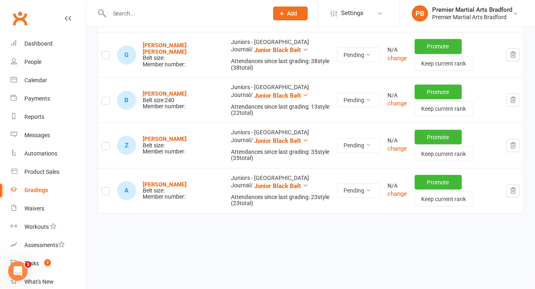
scroll to position [4141, 0]
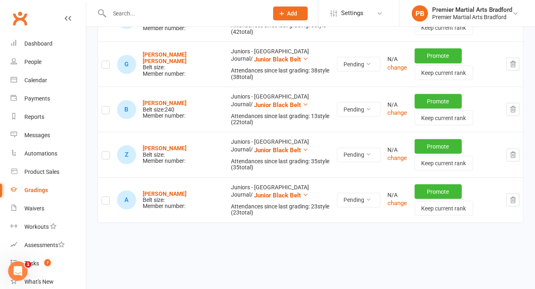
click at [518, 193] on button "button" at bounding box center [512, 199] width 13 height 13
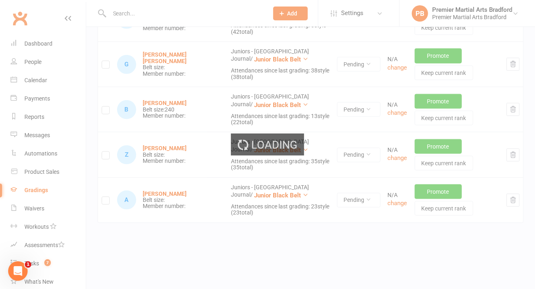
click at [517, 161] on button "button" at bounding box center [512, 154] width 13 height 13
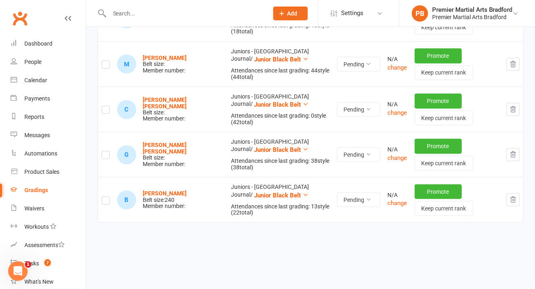
click at [516, 195] on button "button" at bounding box center [512, 199] width 13 height 13
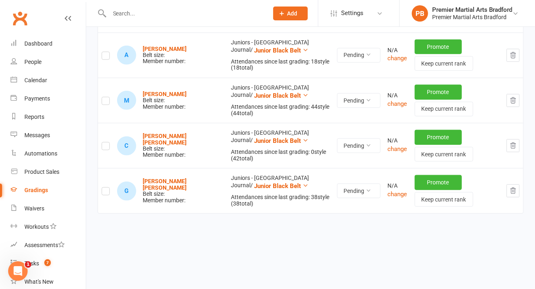
scroll to position [4006, 0]
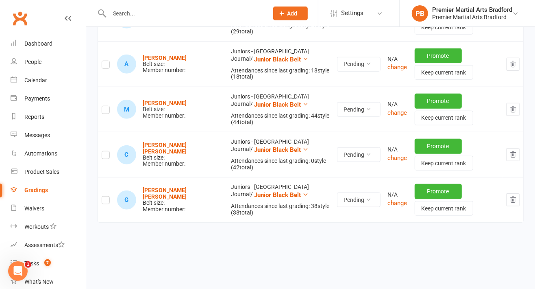
click at [517, 193] on button "button" at bounding box center [512, 199] width 13 height 13
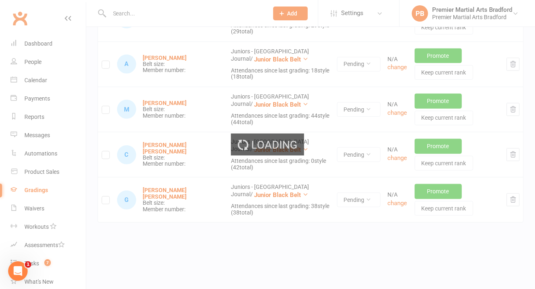
click at [513, 158] on icon "button" at bounding box center [512, 154] width 7 height 7
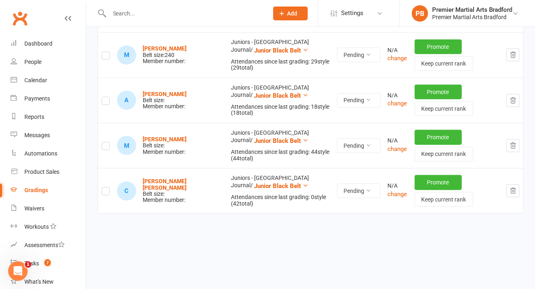
scroll to position [3961, 0]
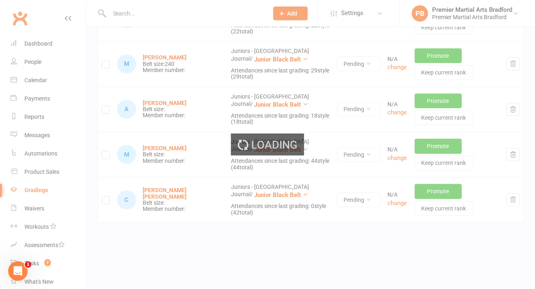
click at [515, 158] on icon "button" at bounding box center [512, 154] width 7 height 7
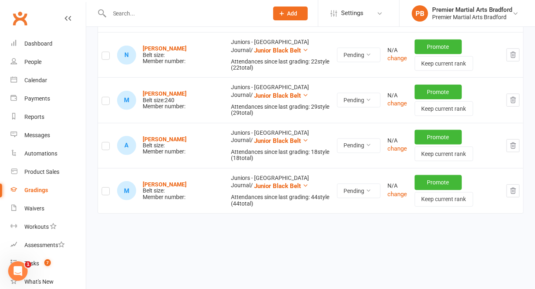
scroll to position [3915, 0]
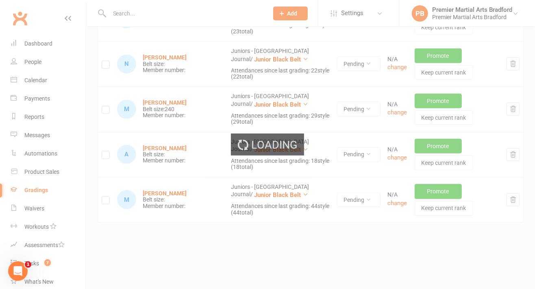
click at [514, 192] on div "Loading" at bounding box center [267, 144] width 535 height 289
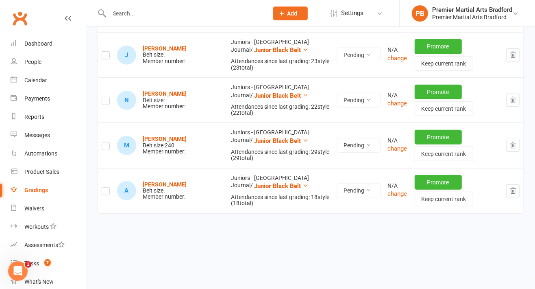
scroll to position [3870, 0]
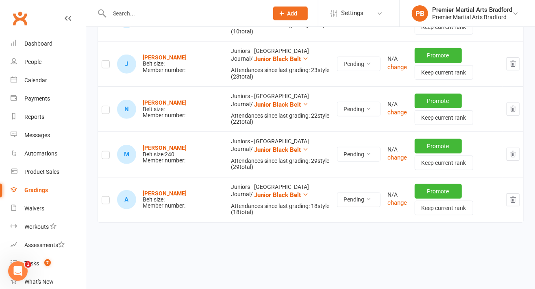
click at [510, 196] on icon "button" at bounding box center [512, 199] width 7 height 7
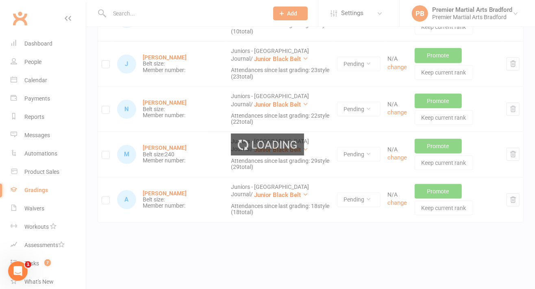
scroll to position [3825, 0]
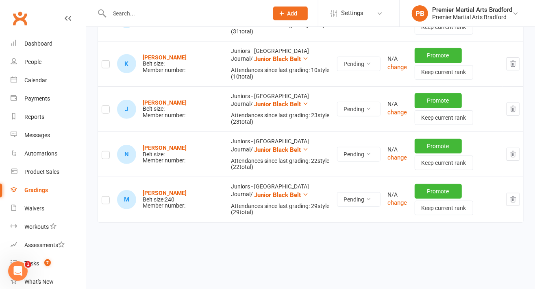
click at [516, 195] on icon "button" at bounding box center [512, 198] width 7 height 7
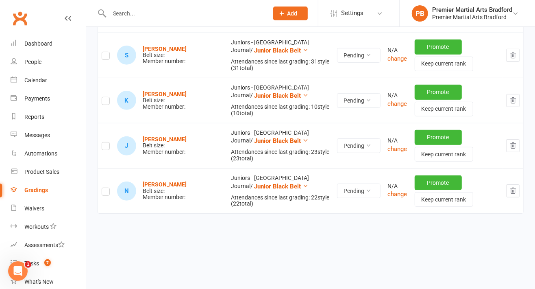
scroll to position [3781, 0]
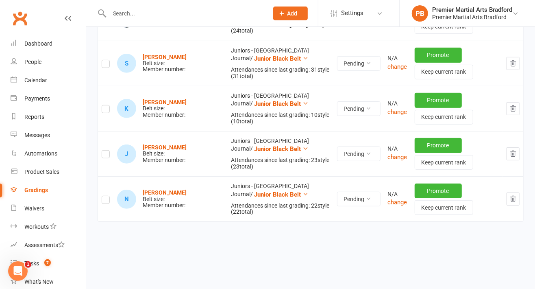
click at [516, 195] on icon "button" at bounding box center [512, 198] width 7 height 7
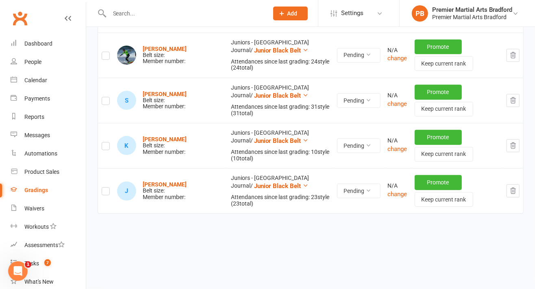
scroll to position [3735, 0]
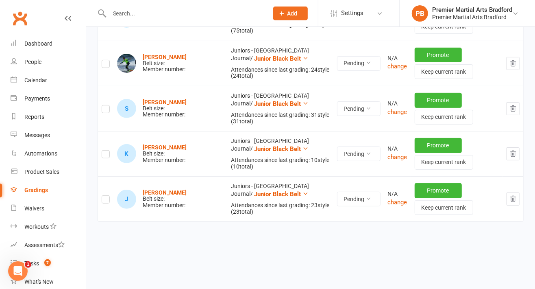
click at [513, 195] on icon "button" at bounding box center [512, 198] width 7 height 7
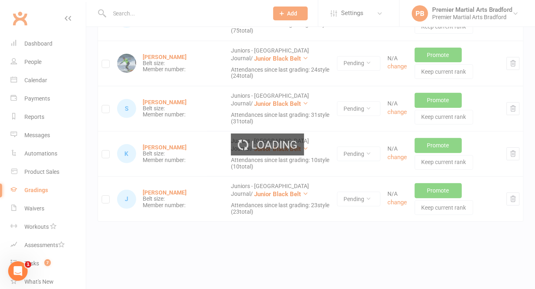
scroll to position [3690, 0]
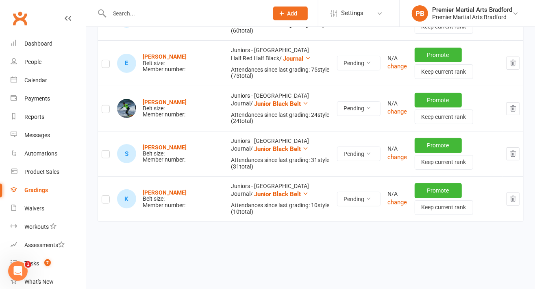
click at [518, 192] on button "button" at bounding box center [512, 198] width 13 height 13
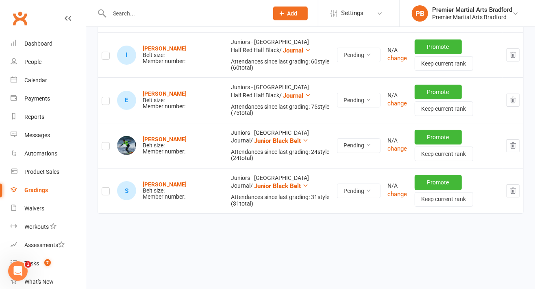
scroll to position [3645, 0]
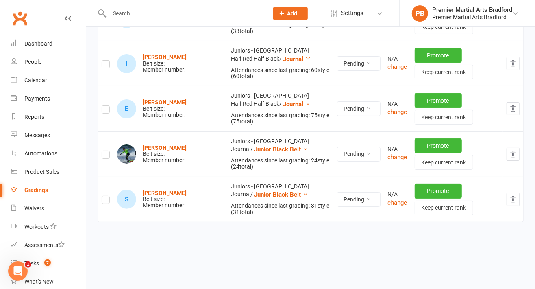
click at [516, 195] on icon "button" at bounding box center [512, 198] width 7 height 7
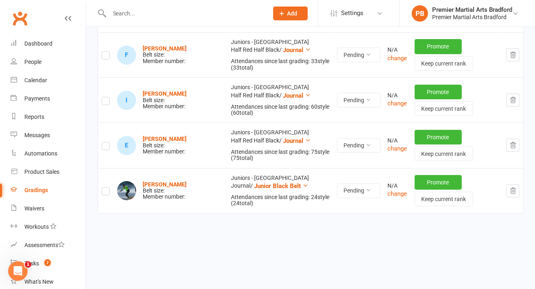
scroll to position [3600, 0]
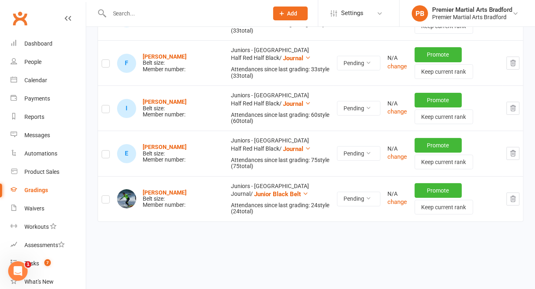
click at [515, 195] on icon "button" at bounding box center [512, 198] width 7 height 7
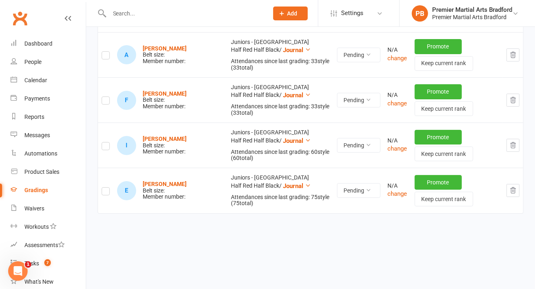
scroll to position [3555, 0]
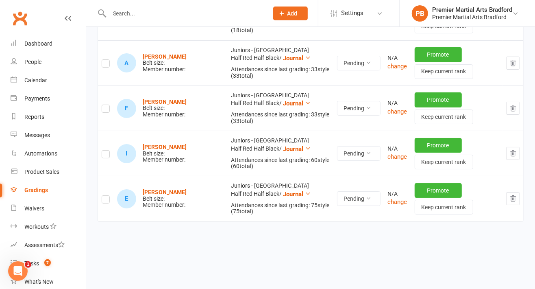
click at [518, 192] on button "button" at bounding box center [512, 198] width 13 height 13
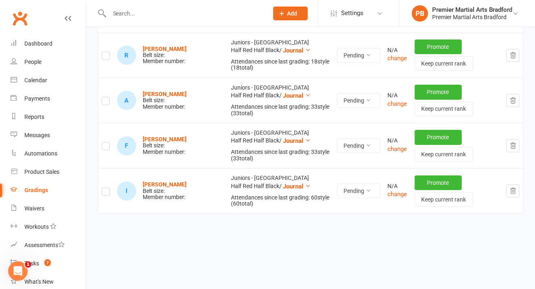
scroll to position [3510, 0]
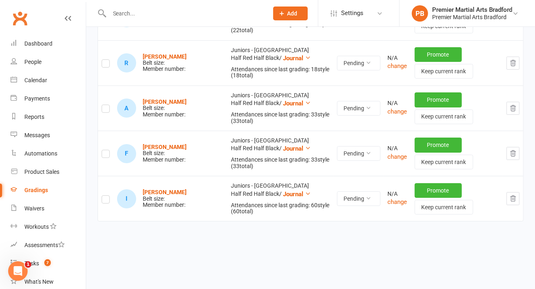
click at [519, 192] on button "button" at bounding box center [512, 198] width 13 height 13
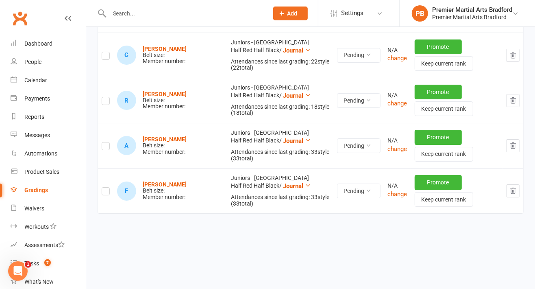
scroll to position [3465, 0]
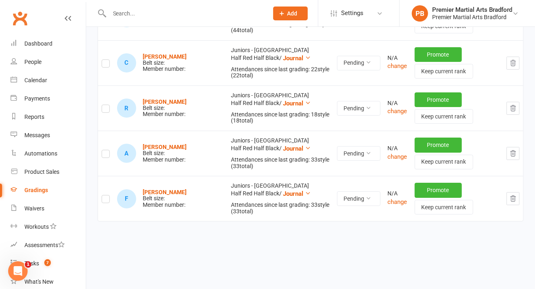
click at [519, 192] on button "button" at bounding box center [512, 198] width 13 height 13
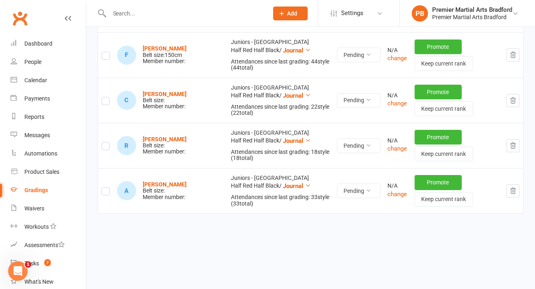
scroll to position [3420, 0]
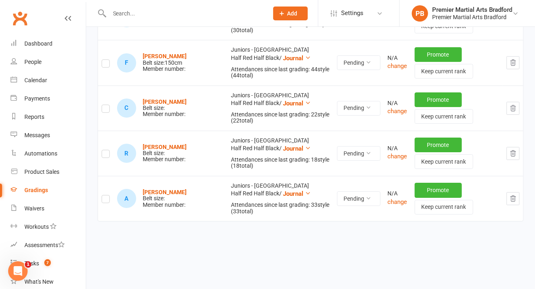
click at [519, 192] on button "button" at bounding box center [512, 198] width 13 height 13
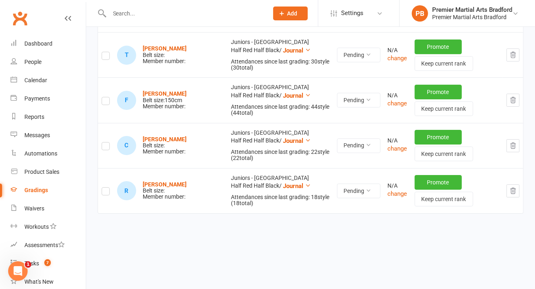
scroll to position [3374, 0]
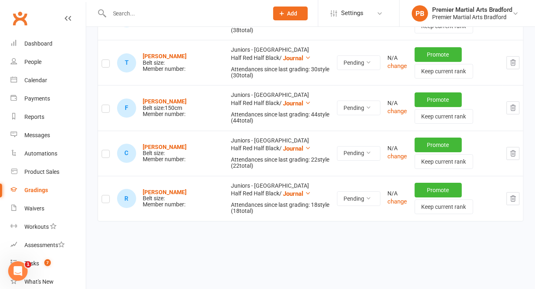
click at [518, 192] on button "button" at bounding box center [512, 198] width 13 height 13
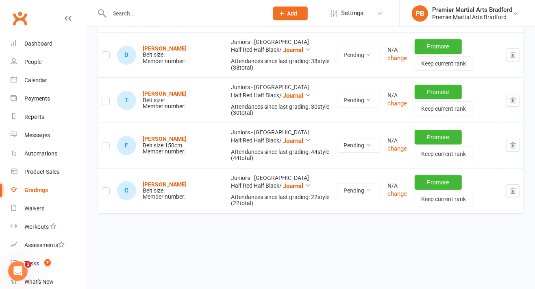
scroll to position [3329, 0]
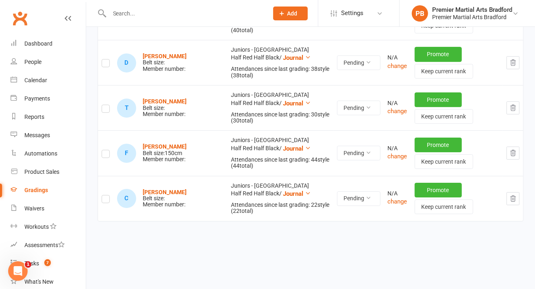
click at [517, 192] on button "button" at bounding box center [512, 198] width 13 height 13
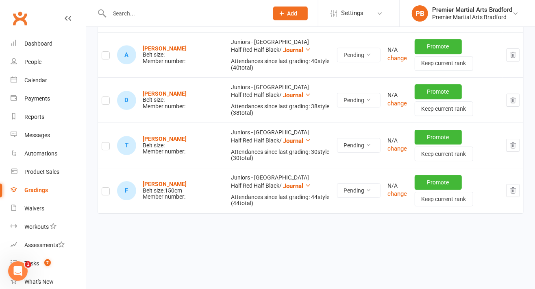
scroll to position [3284, 0]
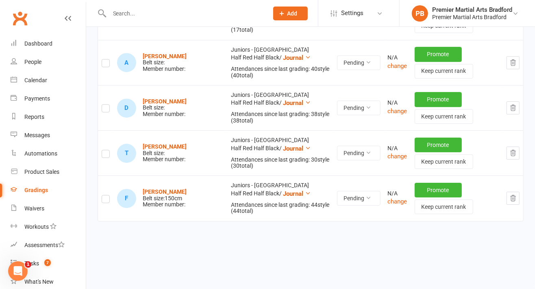
click at [519, 191] on button "button" at bounding box center [512, 197] width 13 height 13
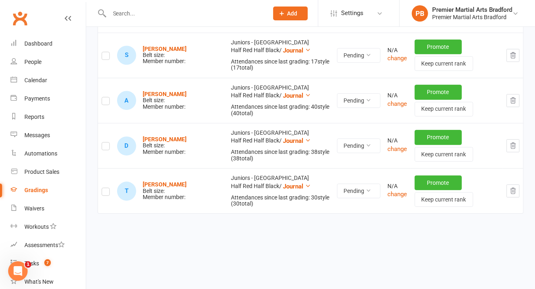
scroll to position [3239, 0]
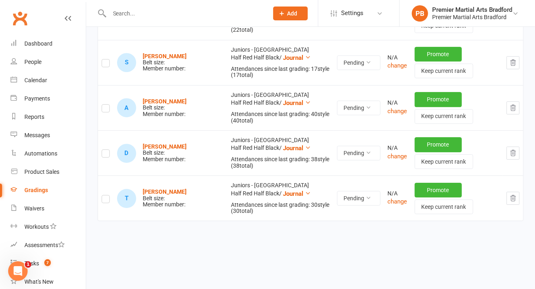
click at [519, 193] on button "button" at bounding box center [512, 197] width 13 height 13
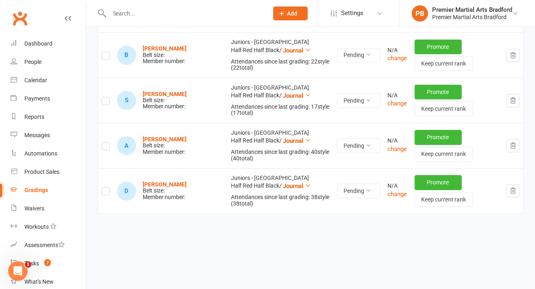
scroll to position [3194, 0]
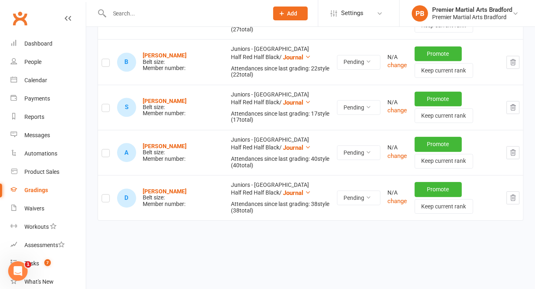
click at [515, 194] on icon "button" at bounding box center [512, 197] width 7 height 7
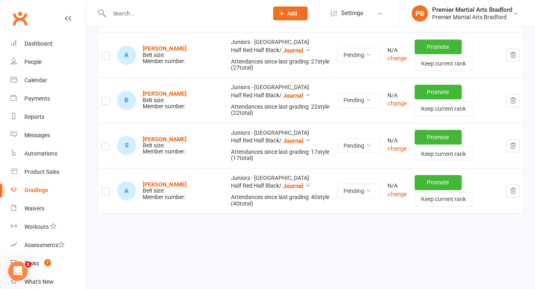
scroll to position [3149, 0]
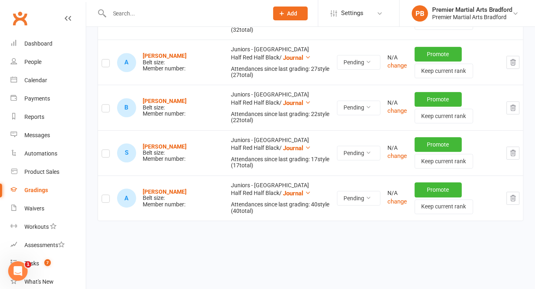
click at [519, 191] on button "button" at bounding box center [512, 197] width 13 height 13
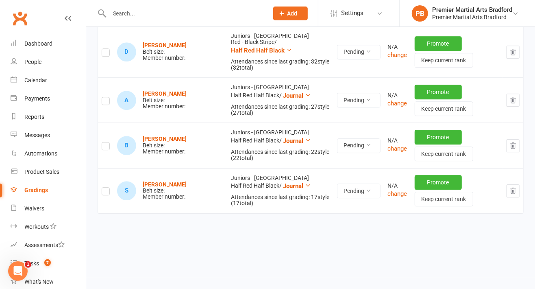
scroll to position [3104, 0]
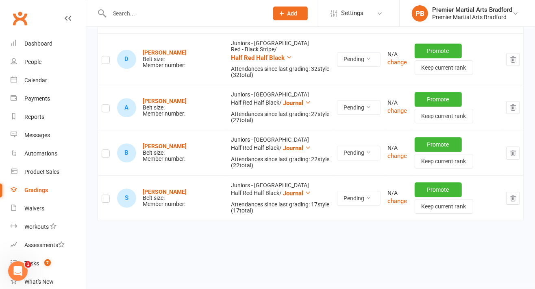
click at [515, 195] on button "button" at bounding box center [512, 197] width 13 height 13
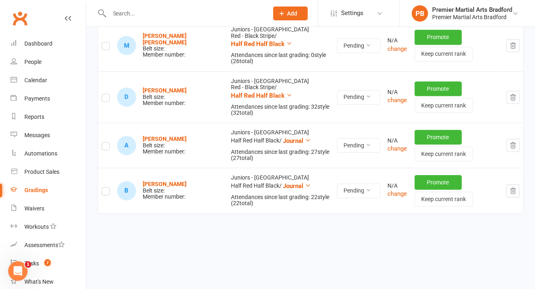
scroll to position [3059, 0]
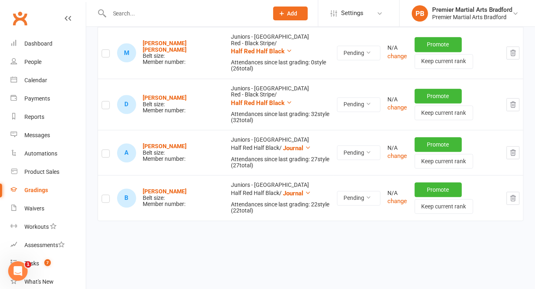
click at [516, 194] on icon "button" at bounding box center [512, 197] width 7 height 7
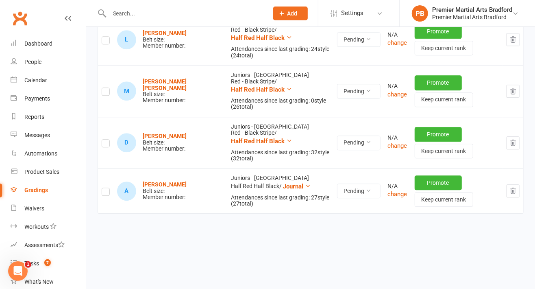
scroll to position [3014, 0]
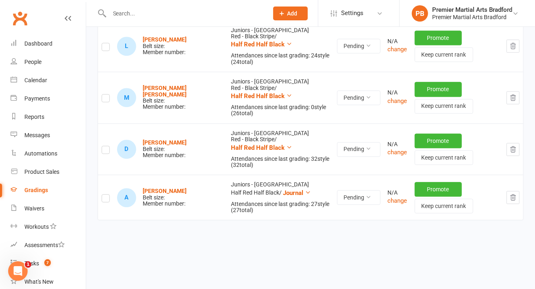
click at [518, 191] on button "button" at bounding box center [512, 197] width 13 height 13
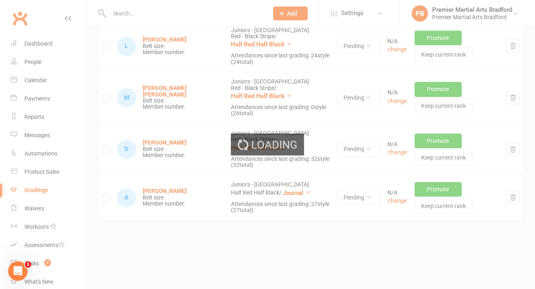
click at [519, 156] on button "button" at bounding box center [512, 149] width 13 height 13
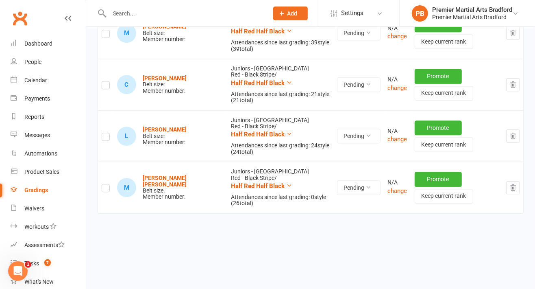
scroll to position [2917, 0]
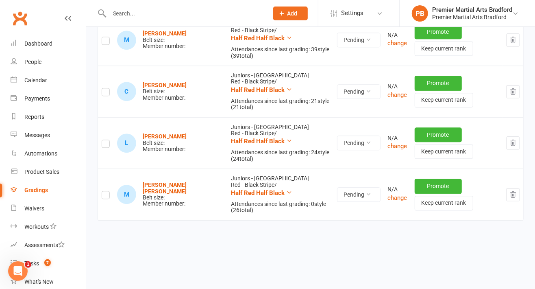
click at [519, 188] on button "button" at bounding box center [512, 194] width 13 height 13
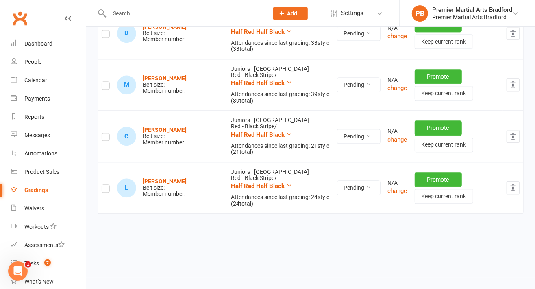
scroll to position [2866, 0]
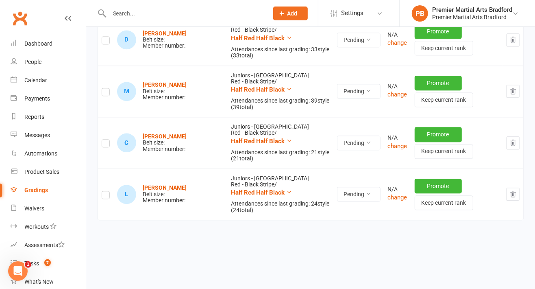
click at [519, 188] on button "button" at bounding box center [512, 193] width 13 height 13
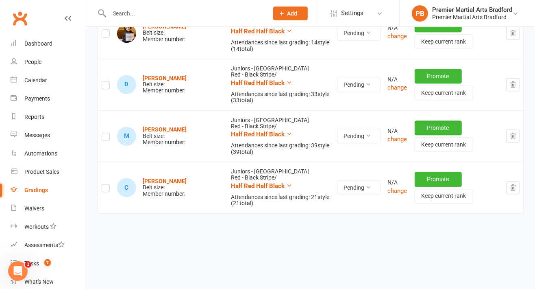
scroll to position [2814, 0]
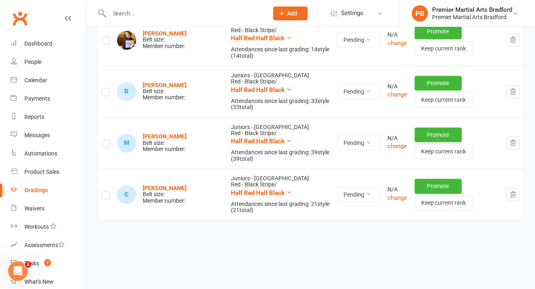
click at [519, 188] on button "button" at bounding box center [512, 194] width 13 height 13
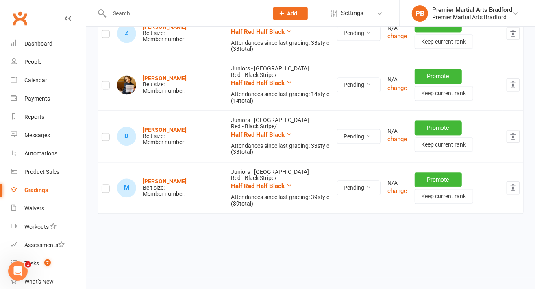
scroll to position [2764, 0]
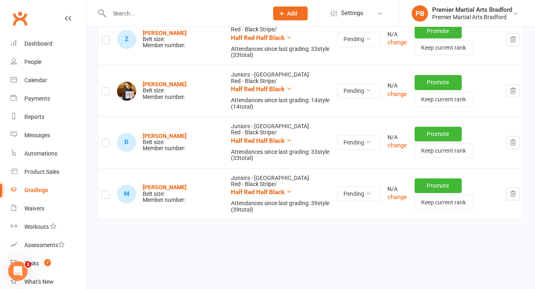
click at [515, 190] on icon "button" at bounding box center [512, 193] width 7 height 7
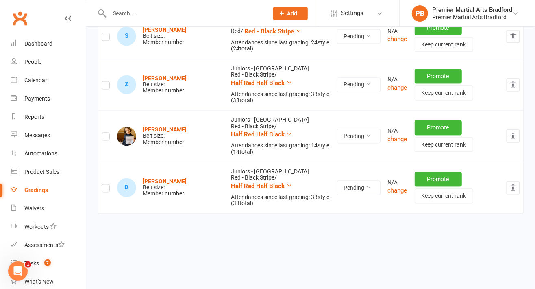
scroll to position [2712, 0]
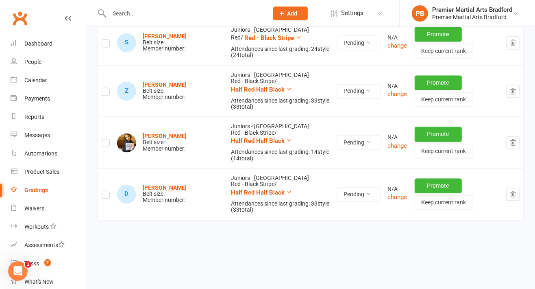
click at [515, 191] on icon "button" at bounding box center [512, 194] width 5 height 6
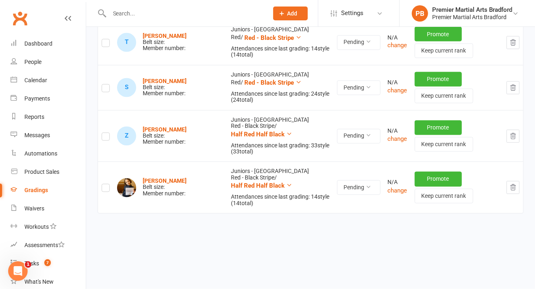
scroll to position [2660, 0]
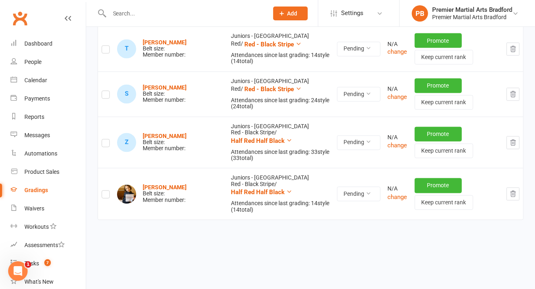
click at [516, 190] on icon "button" at bounding box center [512, 193] width 7 height 7
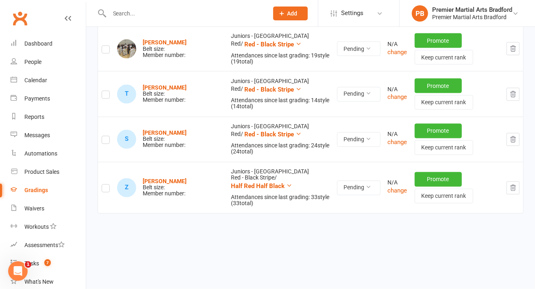
scroll to position [2609, 0]
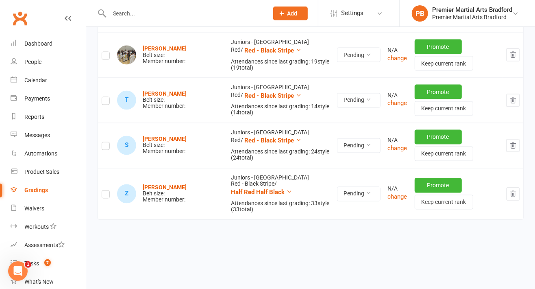
click at [517, 190] on icon "button" at bounding box center [512, 193] width 7 height 7
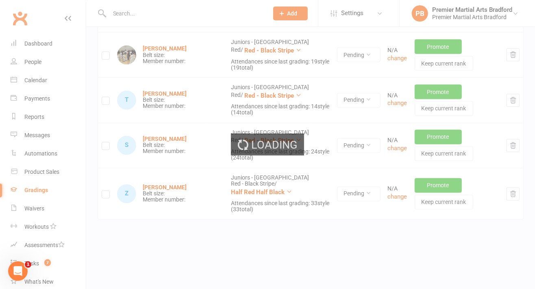
click at [517, 152] on button "button" at bounding box center [512, 145] width 13 height 13
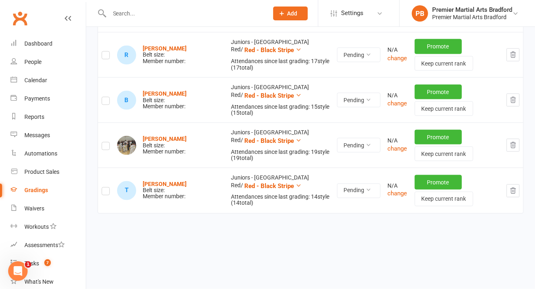
scroll to position [2513, 0]
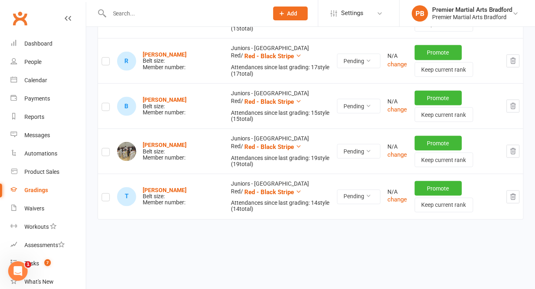
click at [517, 190] on button "button" at bounding box center [512, 196] width 13 height 13
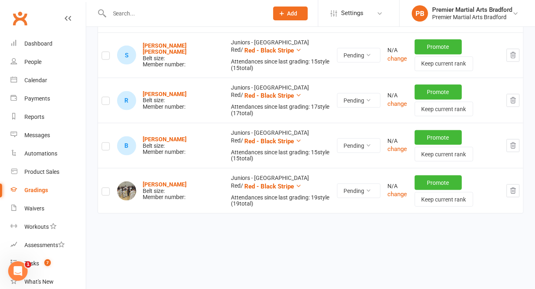
scroll to position [2468, 0]
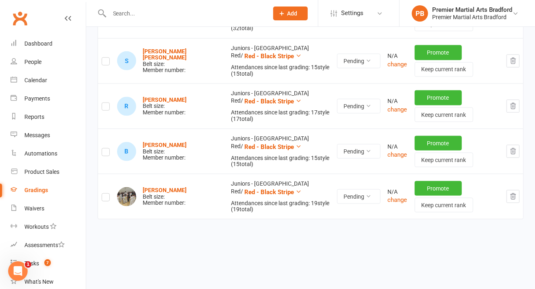
click at [514, 194] on icon "button" at bounding box center [512, 196] width 7 height 7
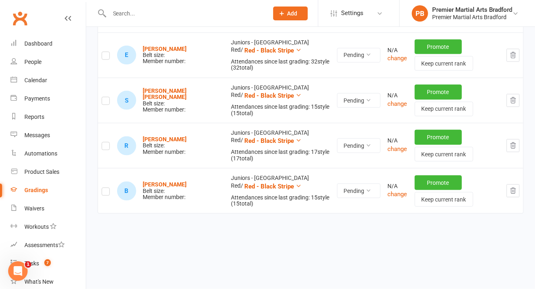
scroll to position [2423, 0]
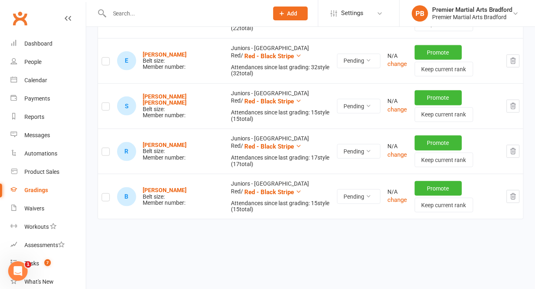
click at [516, 194] on icon "button" at bounding box center [512, 196] width 7 height 7
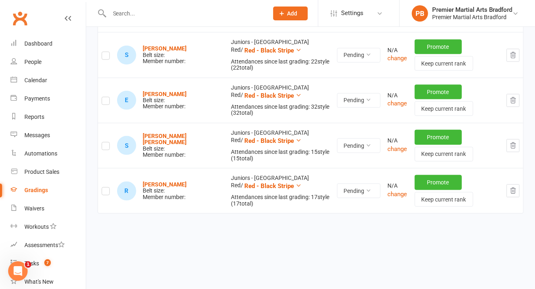
scroll to position [2378, 0]
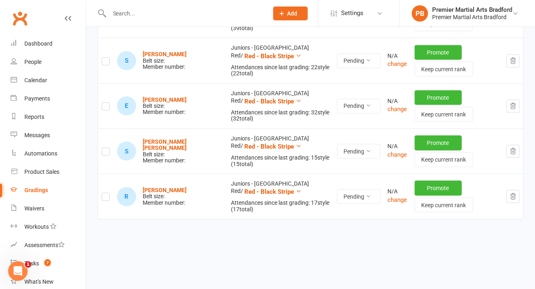
click at [515, 193] on icon "button" at bounding box center [512, 196] width 7 height 7
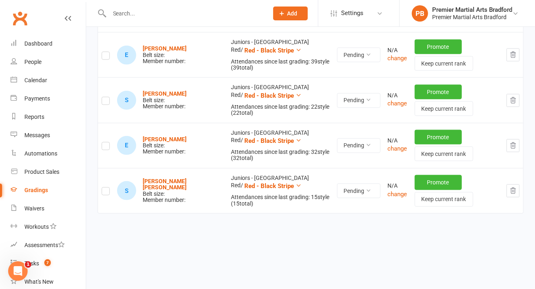
scroll to position [2333, 0]
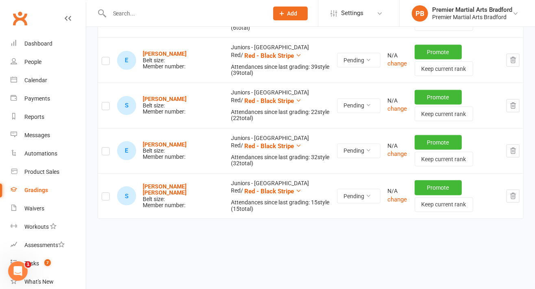
click at [515, 189] on button "button" at bounding box center [512, 195] width 13 height 13
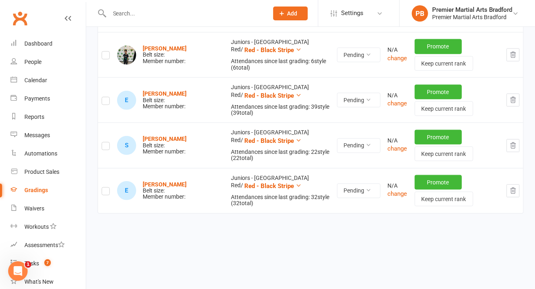
scroll to position [2287, 0]
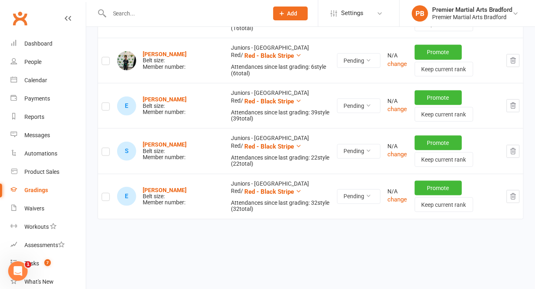
click at [516, 193] on icon "button" at bounding box center [512, 196] width 7 height 7
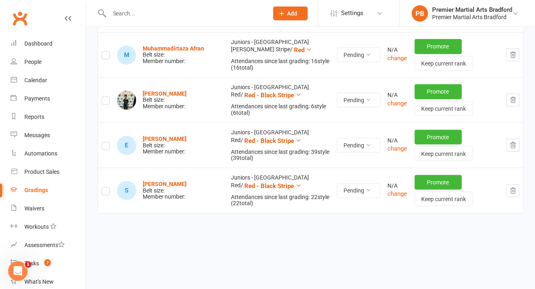
scroll to position [2242, 0]
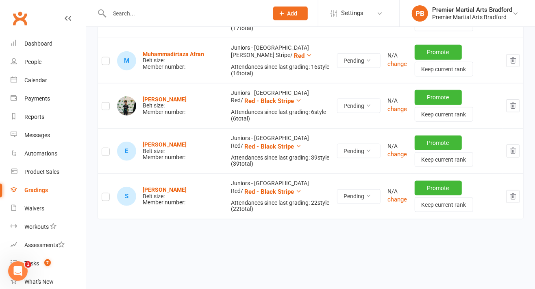
click at [514, 193] on icon "button" at bounding box center [512, 196] width 7 height 7
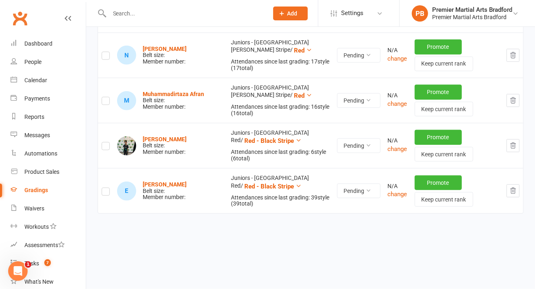
scroll to position [2197, 0]
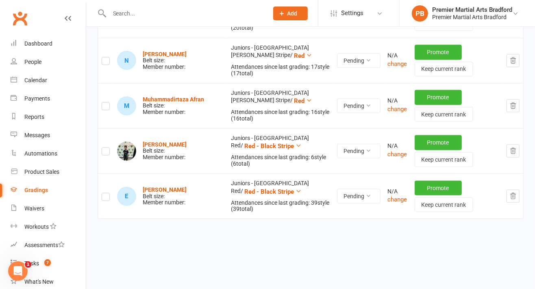
click at [516, 192] on icon "button" at bounding box center [512, 195] width 7 height 7
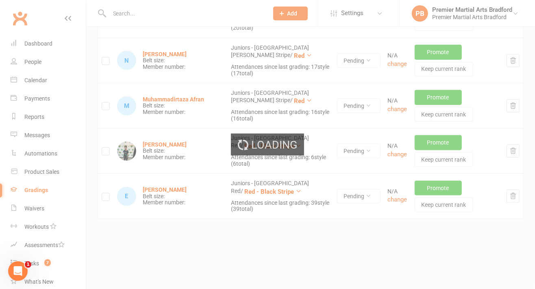
scroll to position [2152, 0]
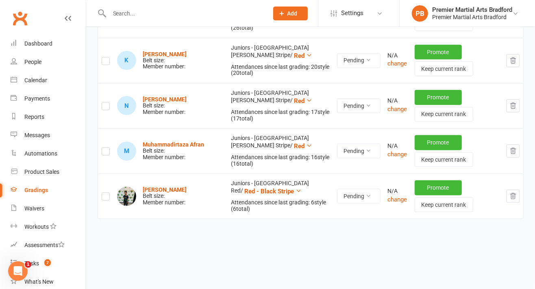
click at [512, 192] on icon "button" at bounding box center [512, 195] width 7 height 7
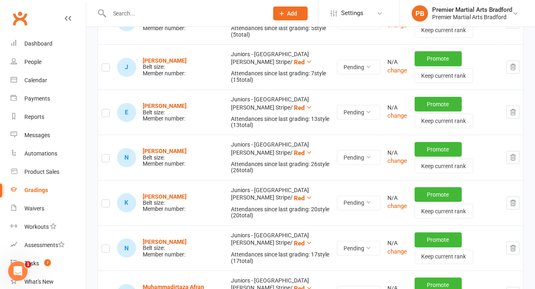
scroll to position [2107, 0]
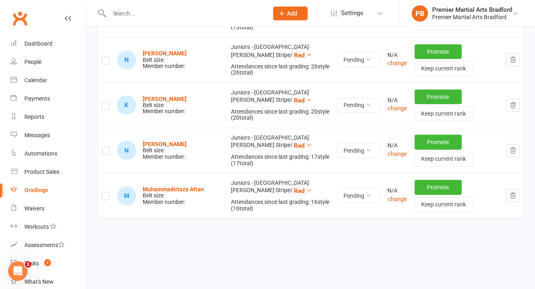
click at [513, 192] on icon "button" at bounding box center [512, 195] width 7 height 7
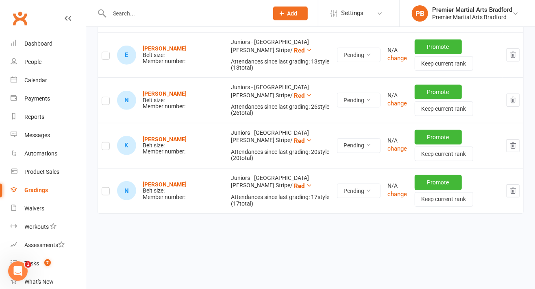
scroll to position [2062, 0]
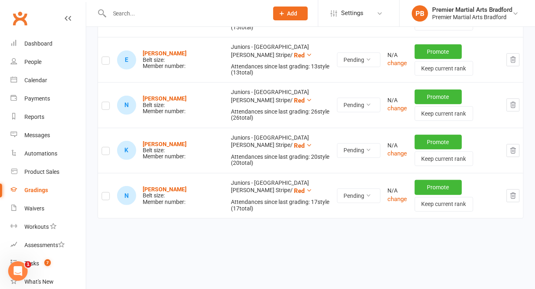
click at [516, 192] on icon "button" at bounding box center [512, 195] width 7 height 7
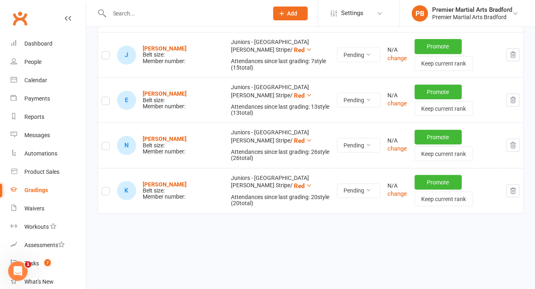
scroll to position [2017, 0]
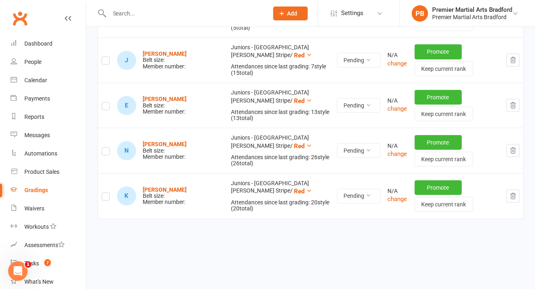
click at [516, 192] on icon "button" at bounding box center [512, 195] width 7 height 7
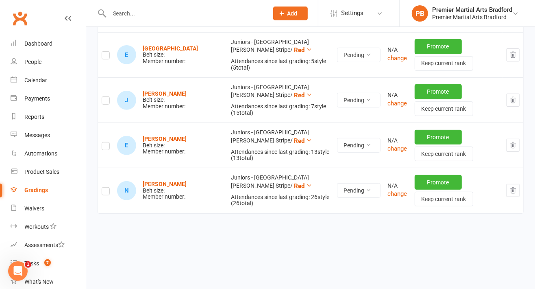
scroll to position [1972, 0]
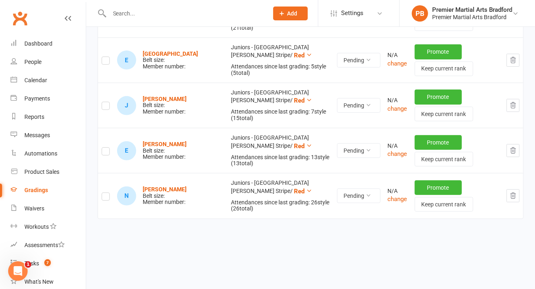
click at [519, 189] on button "button" at bounding box center [512, 195] width 13 height 13
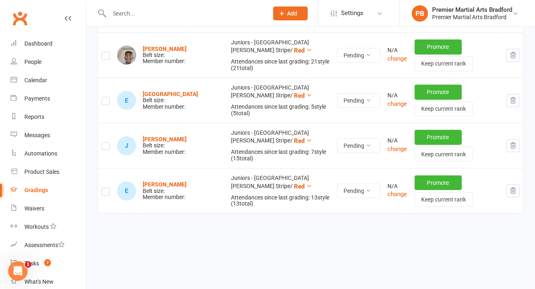
scroll to position [1927, 0]
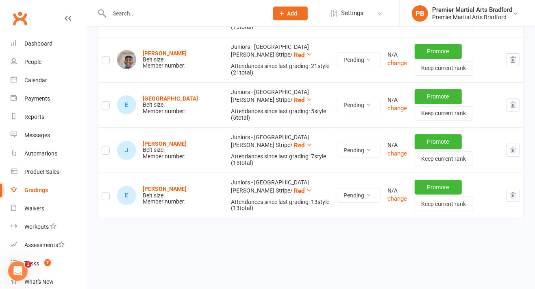
click at [517, 189] on button "button" at bounding box center [512, 195] width 13 height 13
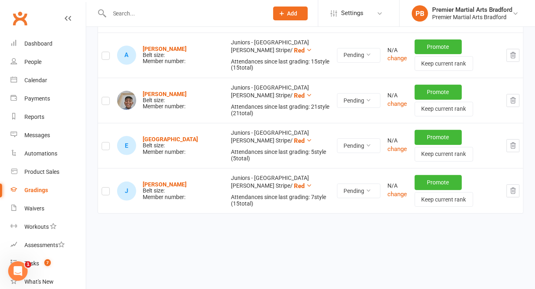
scroll to position [1882, 0]
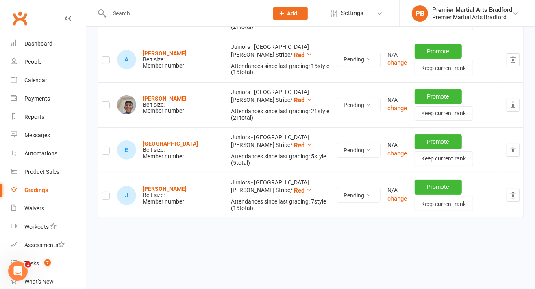
click at [518, 191] on button "button" at bounding box center [512, 195] width 13 height 13
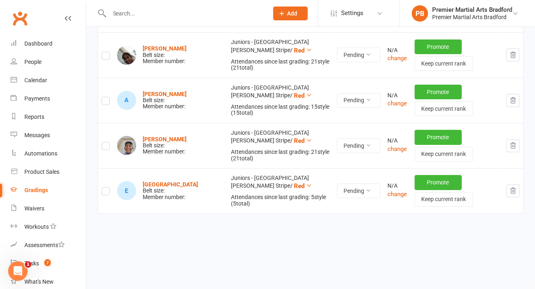
scroll to position [1837, 0]
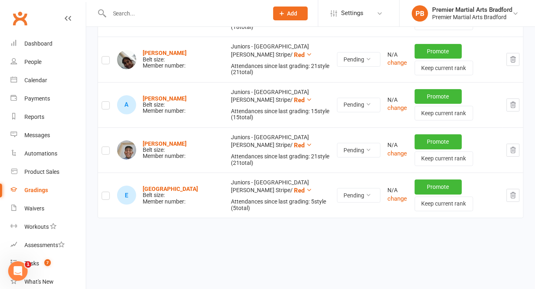
click at [518, 191] on button "button" at bounding box center [512, 195] width 13 height 13
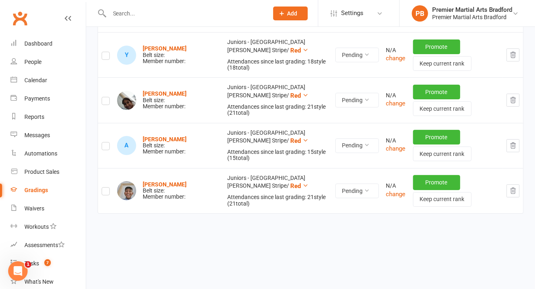
scroll to position [1791, 0]
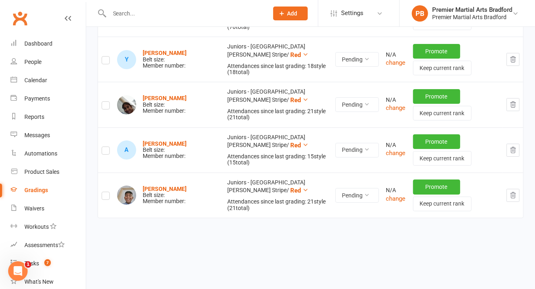
click at [515, 192] on icon "button" at bounding box center [512, 194] width 7 height 7
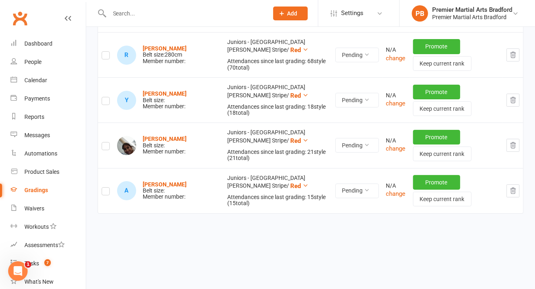
scroll to position [1746, 0]
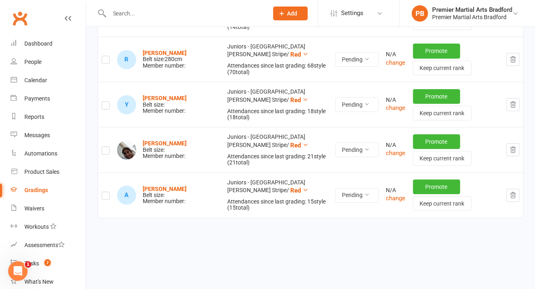
click at [515, 192] on icon "button" at bounding box center [512, 195] width 5 height 6
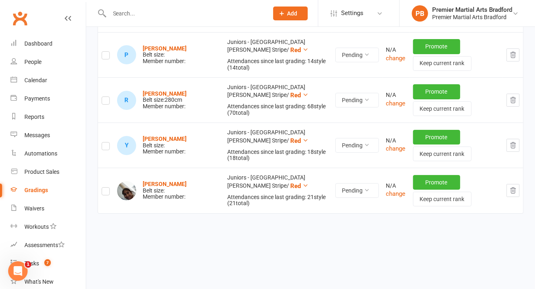
scroll to position [1701, 0]
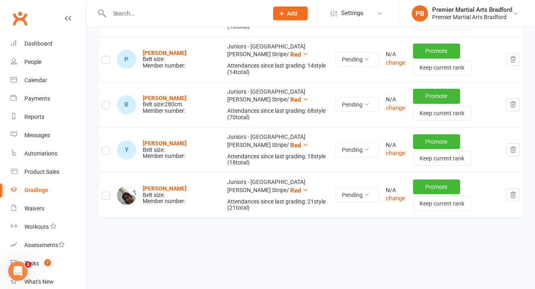
click at [515, 193] on icon "button" at bounding box center [512, 195] width 5 height 6
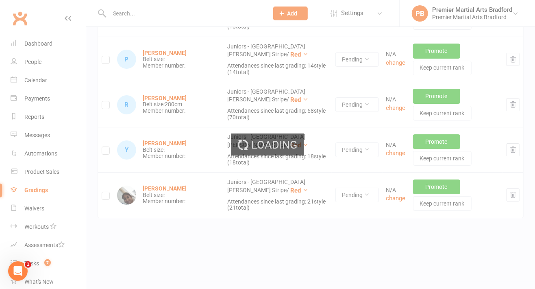
scroll to position [1656, 0]
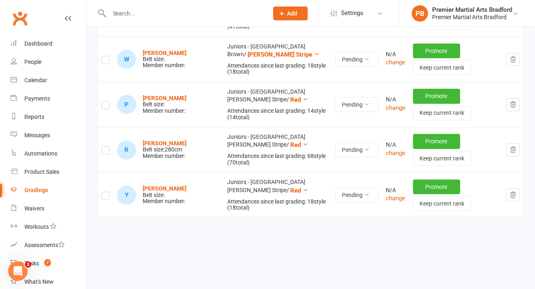
click at [516, 191] on icon "button" at bounding box center [512, 194] width 7 height 7
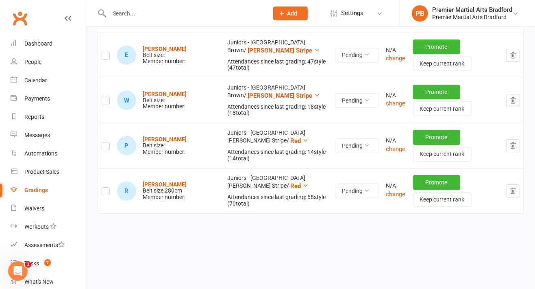
scroll to position [1611, 0]
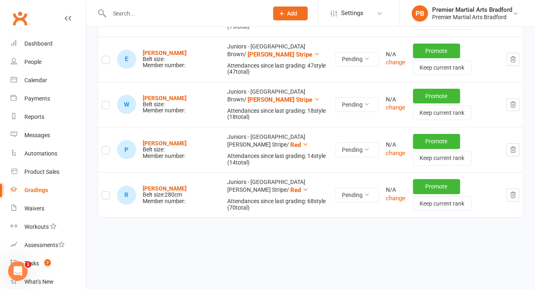
click at [517, 191] on icon "button" at bounding box center [512, 194] width 7 height 7
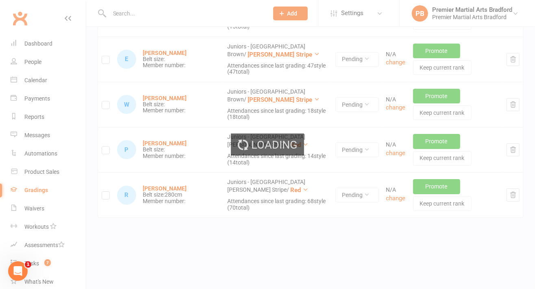
scroll to position [1566, 0]
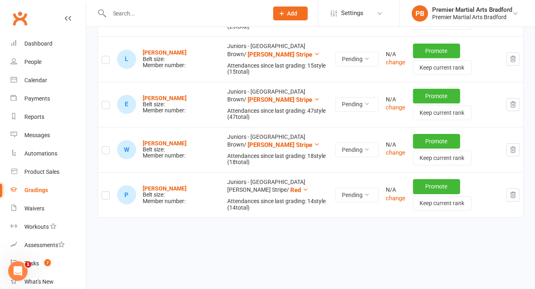
click at [517, 188] on button "button" at bounding box center [512, 194] width 13 height 13
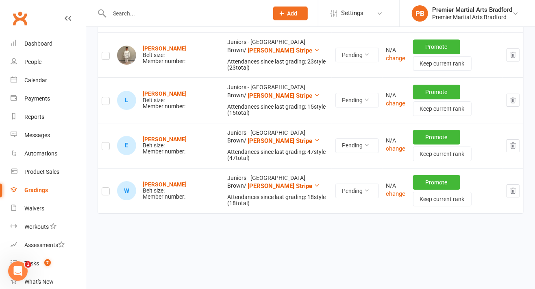
scroll to position [1521, 0]
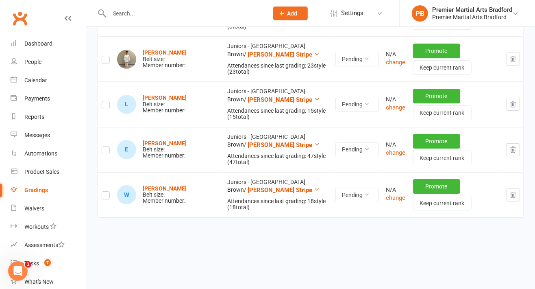
click at [517, 191] on button "button" at bounding box center [512, 194] width 13 height 13
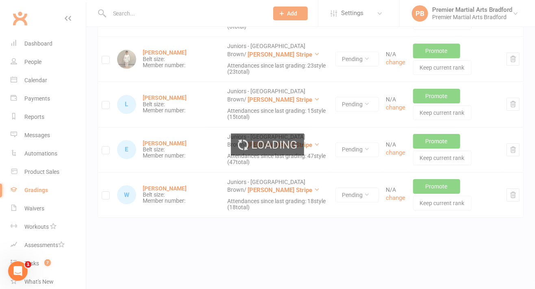
scroll to position [1476, 0]
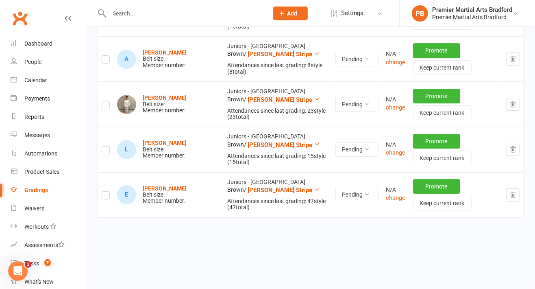
click at [516, 195] on button "button" at bounding box center [512, 194] width 13 height 13
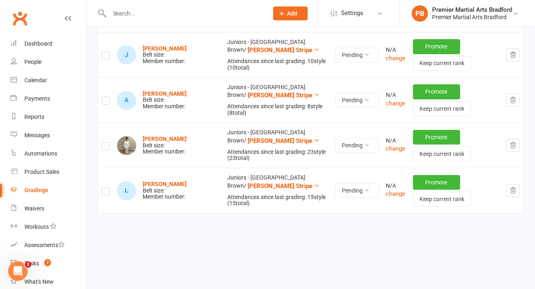
scroll to position [1431, 0]
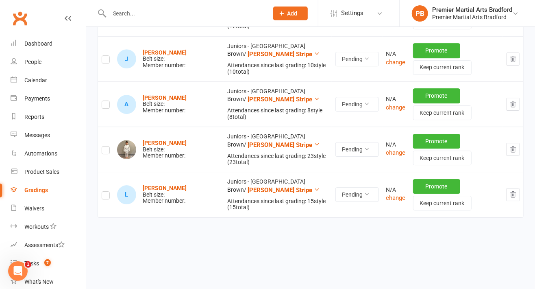
click at [516, 191] on icon "button" at bounding box center [512, 194] width 7 height 7
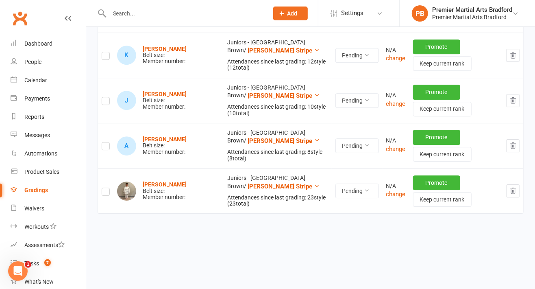
scroll to position [1385, 0]
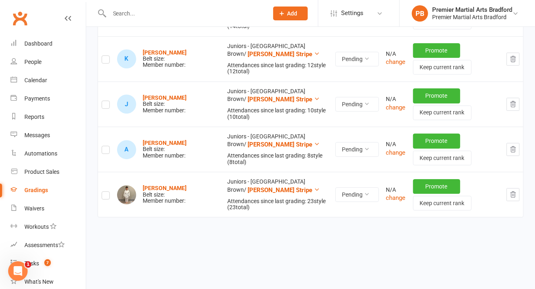
click at [515, 191] on icon "button" at bounding box center [512, 194] width 7 height 7
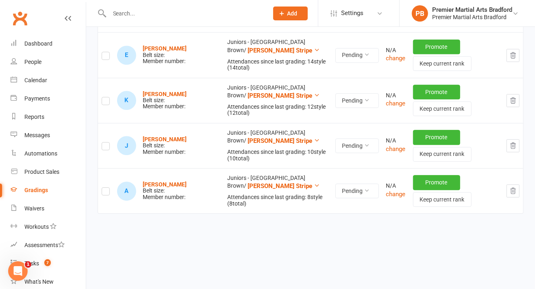
scroll to position [1341, 0]
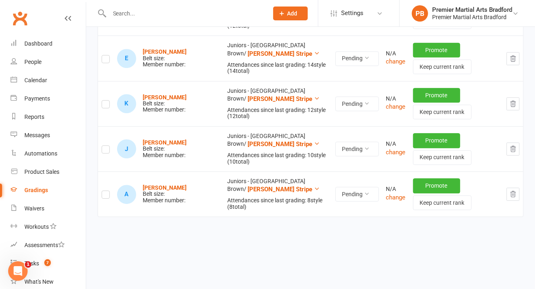
click at [517, 190] on button "button" at bounding box center [512, 193] width 13 height 13
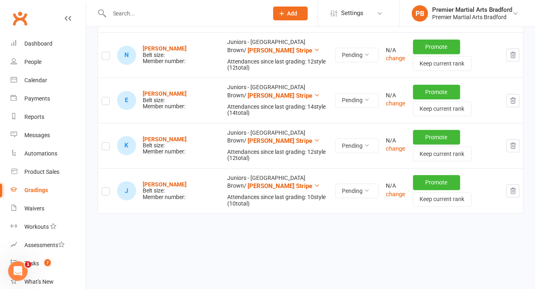
scroll to position [1296, 0]
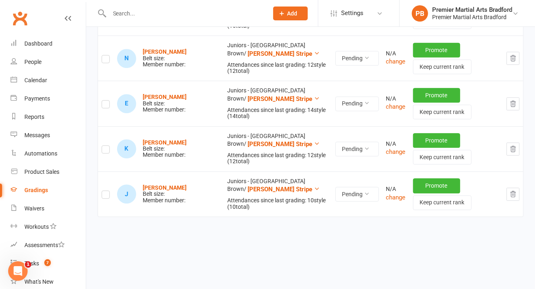
click at [512, 196] on button "button" at bounding box center [512, 193] width 13 height 13
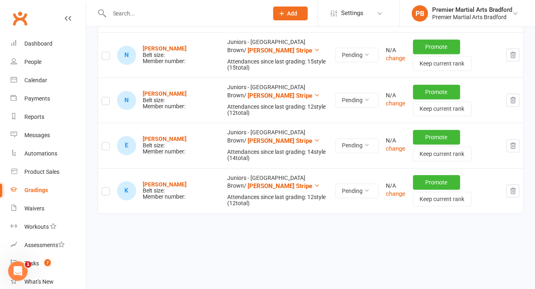
scroll to position [1251, 0]
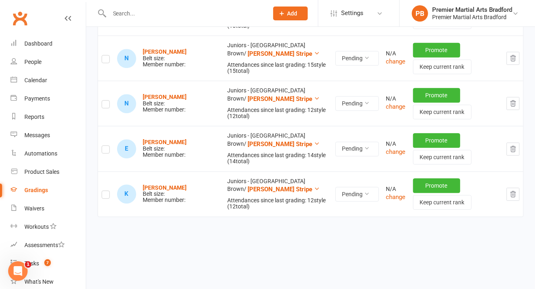
click at [514, 193] on icon "button" at bounding box center [512, 193] width 7 height 7
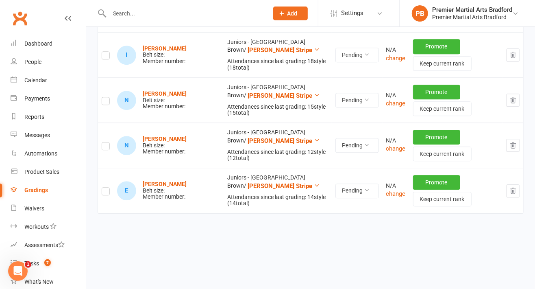
scroll to position [1205, 0]
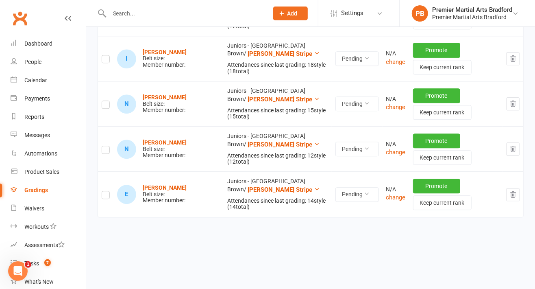
click at [512, 192] on icon "button" at bounding box center [512, 194] width 7 height 7
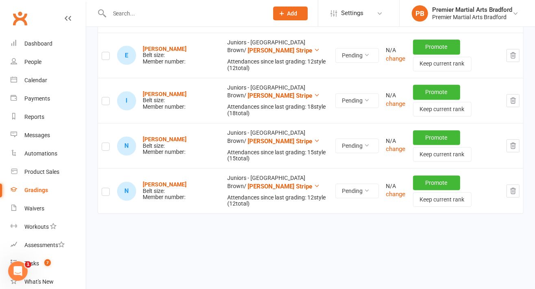
scroll to position [1160, 0]
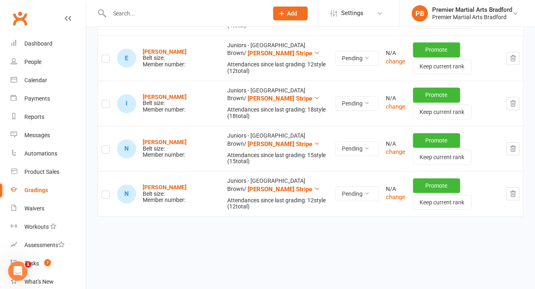
click at [516, 191] on icon "button" at bounding box center [512, 193] width 7 height 7
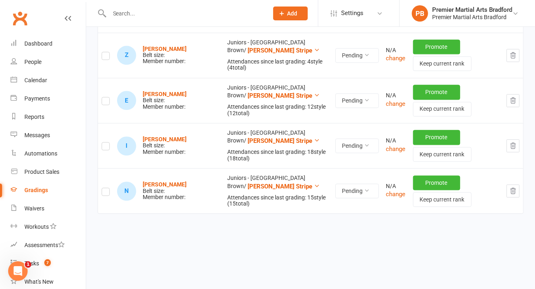
scroll to position [1115, 0]
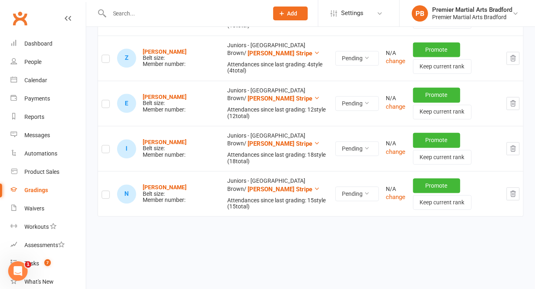
click at [515, 193] on icon "button" at bounding box center [512, 193] width 7 height 7
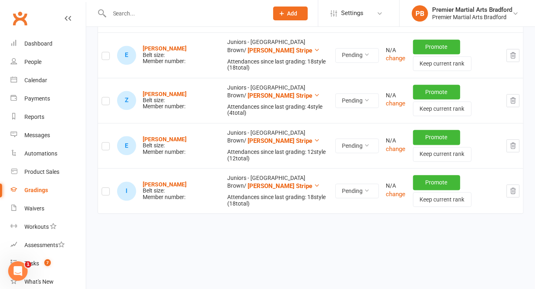
scroll to position [1070, 0]
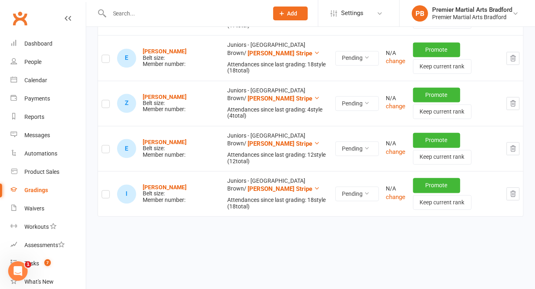
click at [515, 194] on icon "button" at bounding box center [512, 193] width 7 height 7
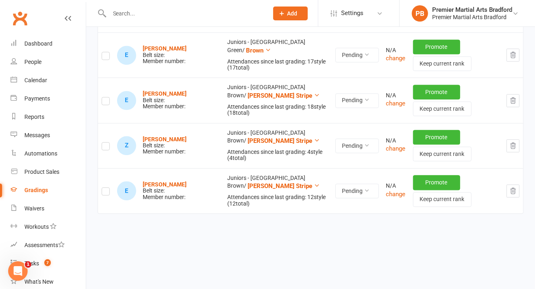
scroll to position [1025, 0]
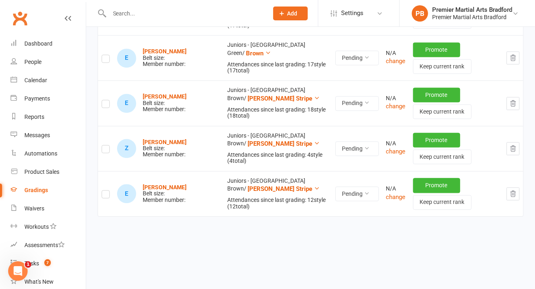
click at [513, 195] on button "button" at bounding box center [512, 193] width 13 height 13
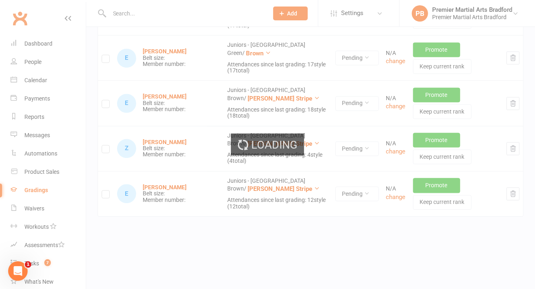
scroll to position [980, 0]
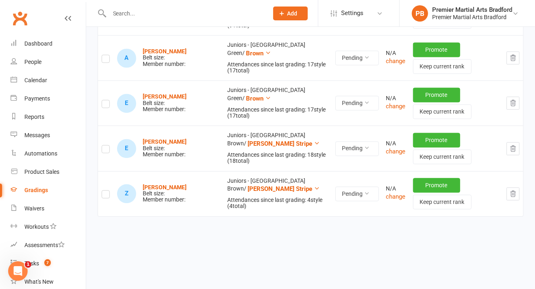
click at [517, 195] on button "button" at bounding box center [512, 193] width 13 height 13
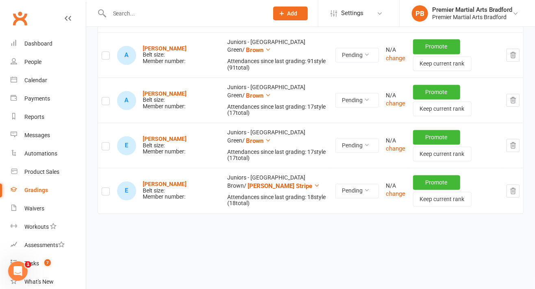
scroll to position [935, 0]
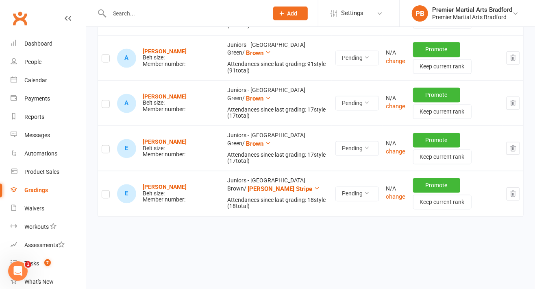
click at [517, 197] on button "button" at bounding box center [512, 193] width 13 height 13
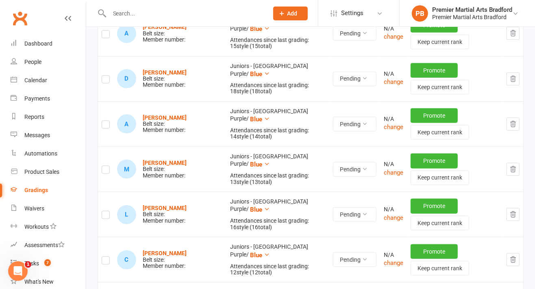
scroll to position [0, 0]
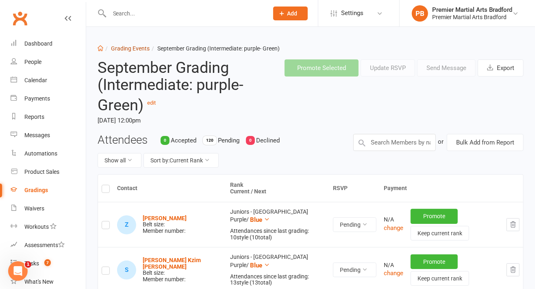
click at [134, 47] on link "Grading Events" at bounding box center [130, 48] width 39 height 7
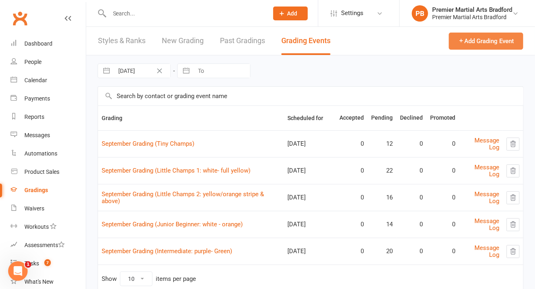
click at [480, 48] on button "Add Grading Event" at bounding box center [486, 41] width 74 height 17
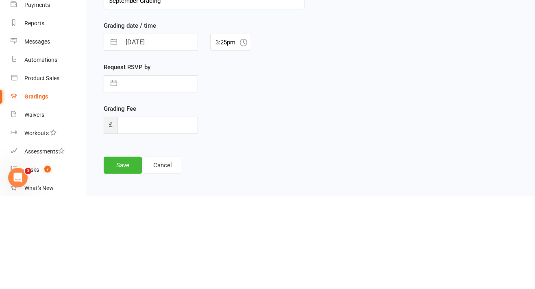
scroll to position [140, 0]
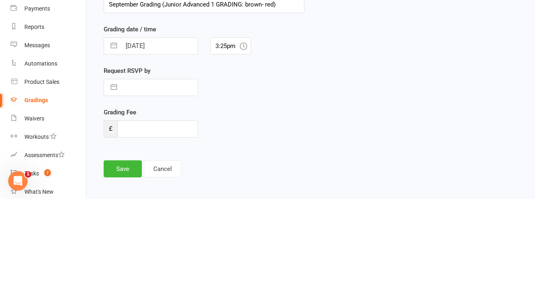
type input "September Grading (Junior Advanced 1 GRADING: brown- red)"
click at [175, 132] on input "[DATE]" at bounding box center [159, 136] width 76 height 16
select select "7"
select select "2025"
select select "8"
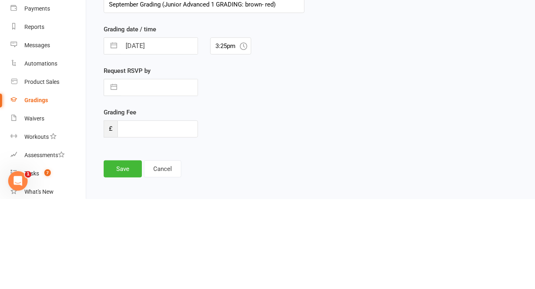
select select "2025"
select select "9"
select select "2025"
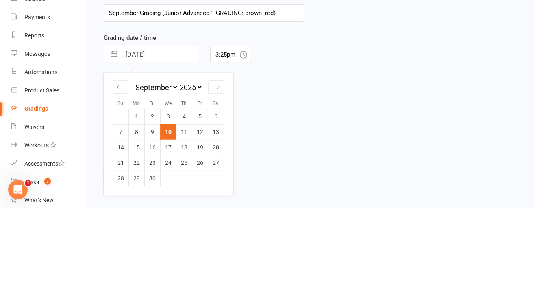
click at [217, 168] on icon "Move forward to switch to the next month." at bounding box center [216, 168] width 8 height 8
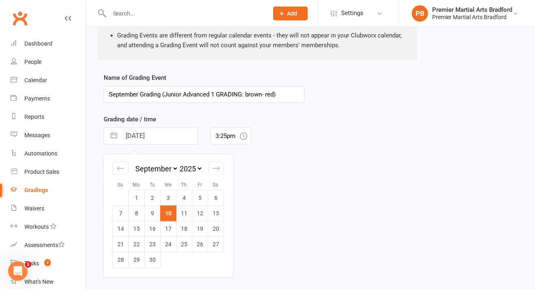
select select "10"
select select "2025"
click at [213, 198] on td "4" at bounding box center [216, 197] width 16 height 15
type input "[DATE]"
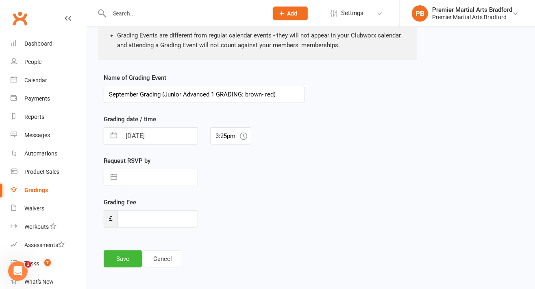
click at [241, 135] on icon at bounding box center [243, 135] width 7 height 7
click at [233, 135] on input "3:25pm" at bounding box center [230, 135] width 41 height 17
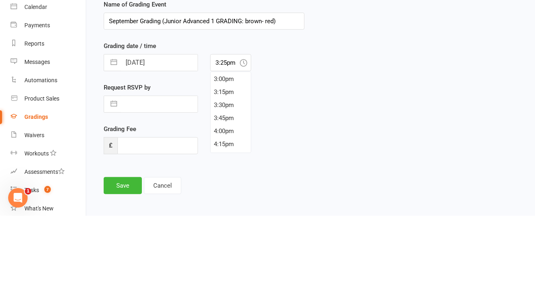
click at [251, 166] on div "Request RSVP by Navigate forward to interact with the calendar and select a dat…" at bounding box center [204, 176] width 213 height 41
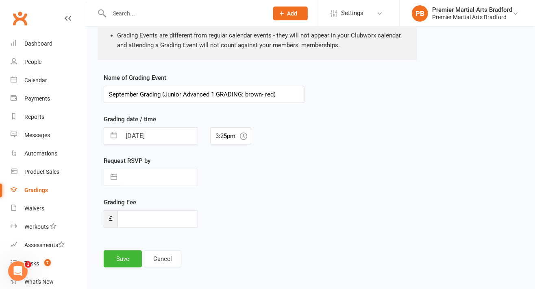
scroll to position [153, 0]
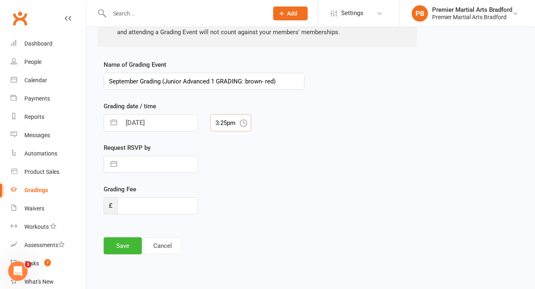
click at [230, 125] on input "3:25pm" at bounding box center [230, 122] width 41 height 17
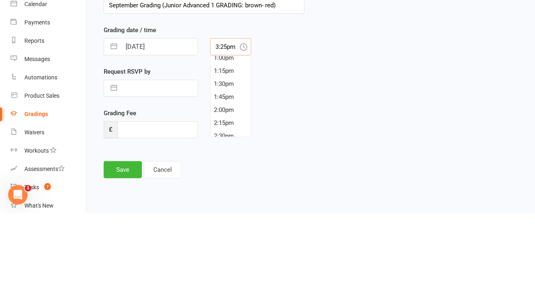
scroll to position [644, 0]
click at [230, 201] on div "1:30pm" at bounding box center [231, 196] width 40 height 13
type input "1:30pm"
click at [174, 165] on input "text" at bounding box center [159, 164] width 76 height 16
select select "7"
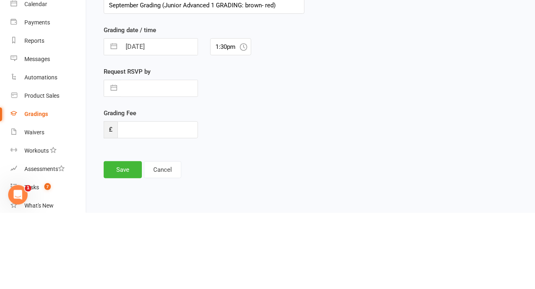
select select "2025"
select select "8"
select select "2025"
select select "9"
select select "2025"
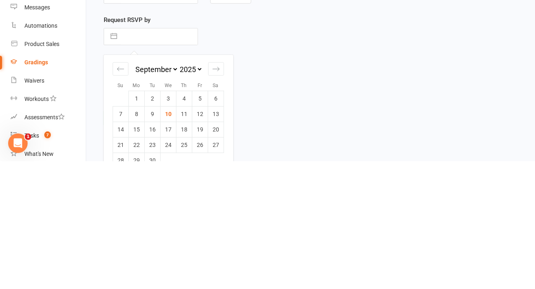
scroll to position [168, 0]
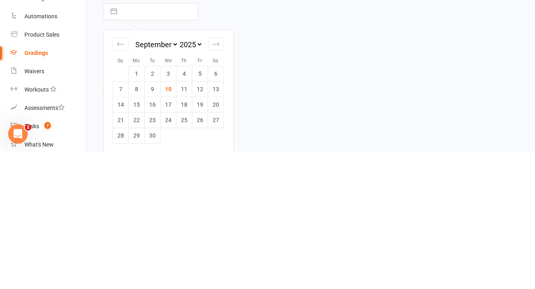
click at [223, 181] on div "Move forward to switch to the next month." at bounding box center [216, 180] width 16 height 13
select select "10"
select select "2025"
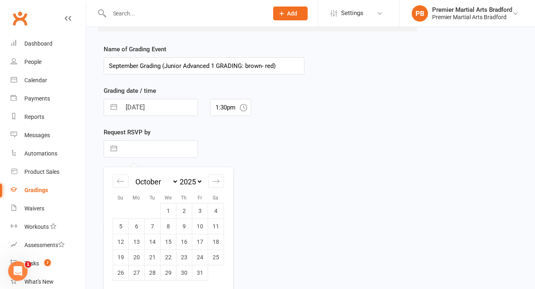
click at [165, 208] on td "1" at bounding box center [169, 210] width 16 height 15
type input "[DATE]"
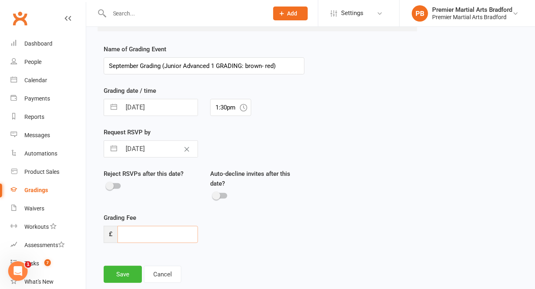
click at [185, 229] on input "number" at bounding box center [157, 234] width 80 height 17
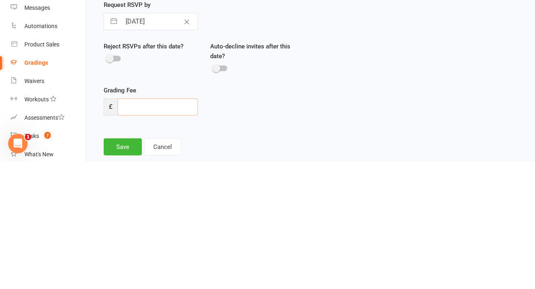
scroll to position [188, 0]
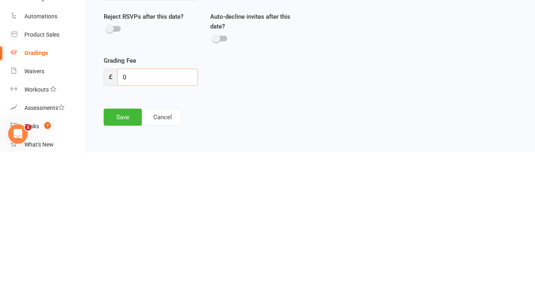
type input "0"
click at [130, 253] on button "Save" at bounding box center [123, 253] width 38 height 17
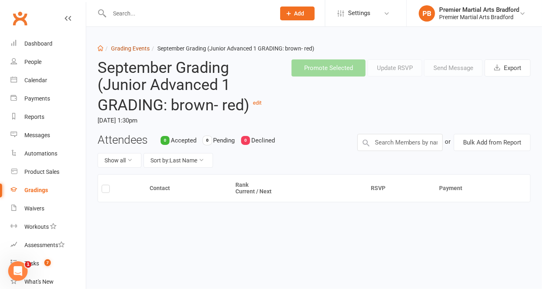
click at [129, 46] on link "Grading Events" at bounding box center [130, 48] width 39 height 7
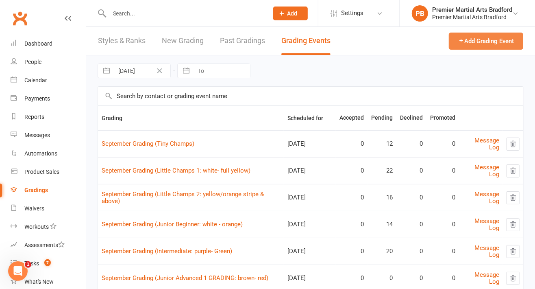
click at [500, 44] on button "Add Grading Event" at bounding box center [486, 41] width 74 height 17
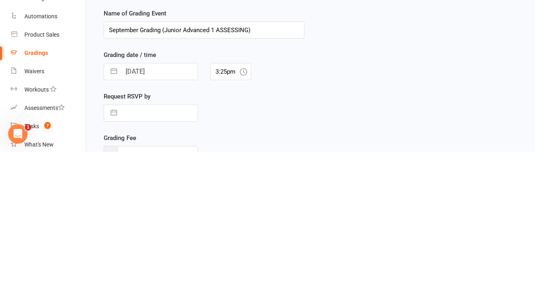
scroll to position [69, 0]
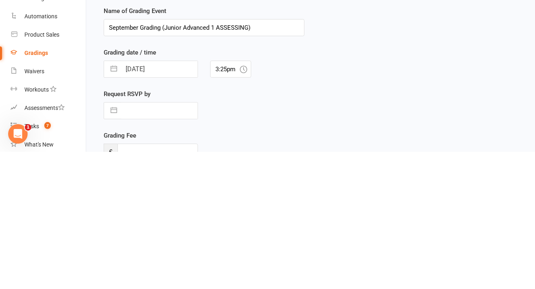
click at [218, 163] on input "September Grading (Junior Advanced 1 ASSESSING)" at bounding box center [204, 164] width 201 height 17
click at [251, 165] on input "September Grading (Junior Advanced 1 ASSESSING)" at bounding box center [204, 164] width 201 height 17
click at [246, 165] on input "September Grading (Junior Advanced 1 ASSESSING)" at bounding box center [204, 164] width 201 height 17
click at [246, 166] on input "September Grading (Junior Advanced 1 ASSESSING)" at bounding box center [204, 164] width 201 height 17
type input "September Grading (Junior Advanced 1 ASSESSING)"
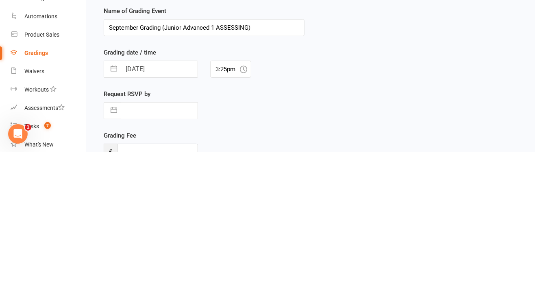
click at [173, 203] on input "[DATE]" at bounding box center [159, 206] width 76 height 16
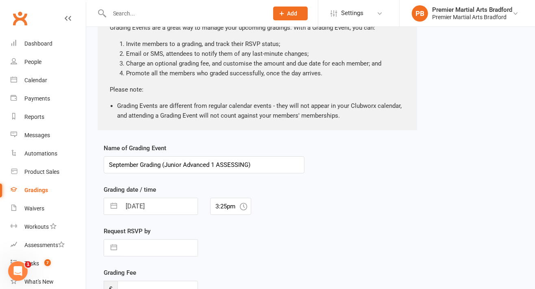
select select "7"
select select "2025"
select select "8"
select select "2025"
select select "9"
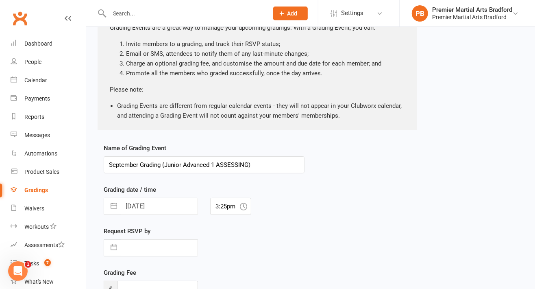
select select "2025"
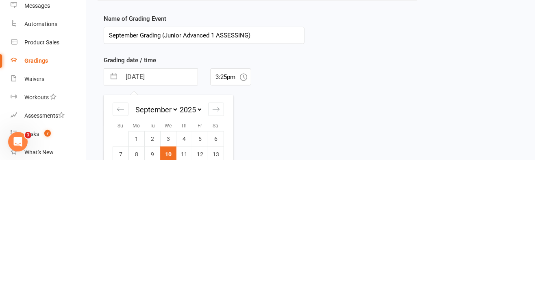
click at [215, 237] on icon "Move forward to switch to the next month." at bounding box center [216, 239] width 8 height 8
select select "10"
select select "2025"
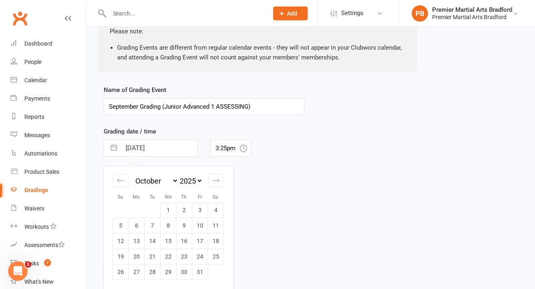
scroll to position [153, 0]
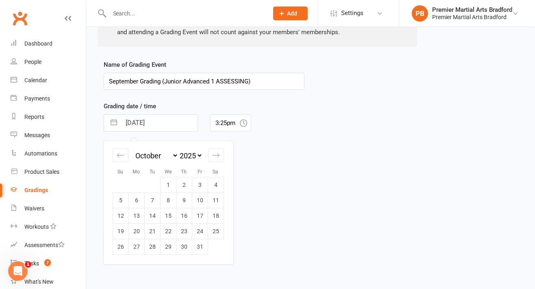
click at [215, 182] on td "4" at bounding box center [216, 184] width 16 height 15
type input "[DATE]"
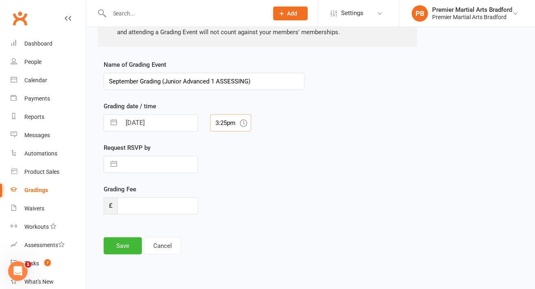
click at [232, 118] on input "3:25pm" at bounding box center [230, 122] width 41 height 17
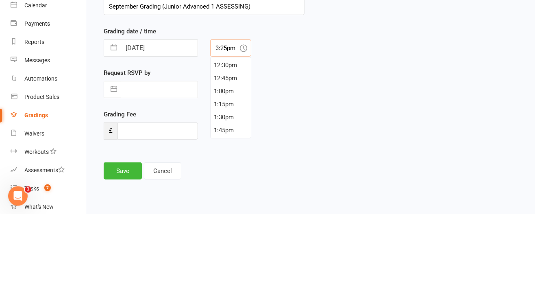
scroll to position [643, 0]
click at [231, 198] on div "1:30pm" at bounding box center [231, 197] width 40 height 13
type input "1:30pm"
click at [173, 161] on input "text" at bounding box center [159, 164] width 76 height 16
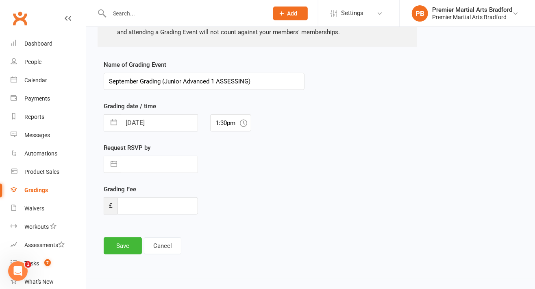
select select "7"
select select "2025"
select select "8"
select select "2025"
select select "9"
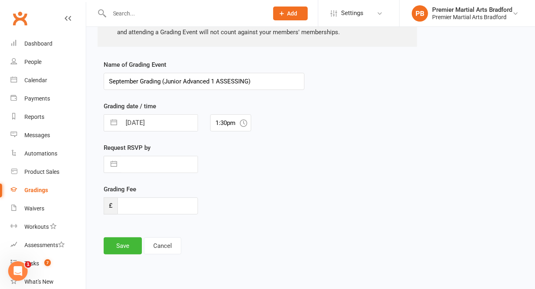
select select "2025"
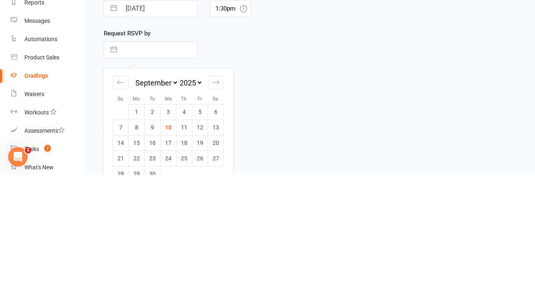
scroll to position [168, 0]
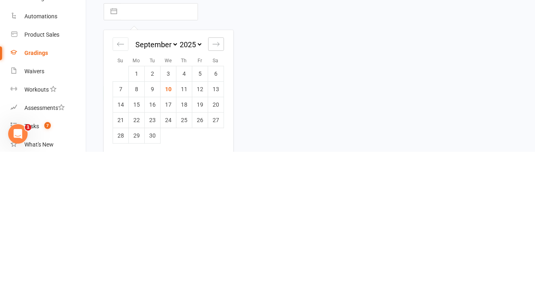
click at [216, 184] on div "Move forward to switch to the next month." at bounding box center [216, 180] width 16 height 13
select select "10"
select select "2025"
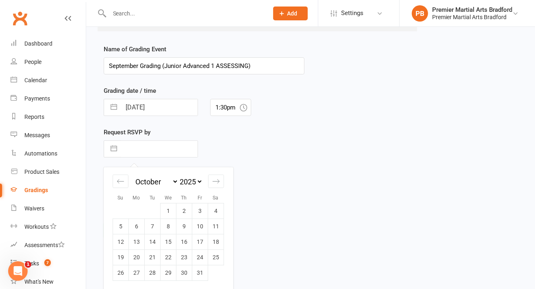
click at [214, 206] on td "4" at bounding box center [216, 210] width 16 height 15
type input "[DATE]"
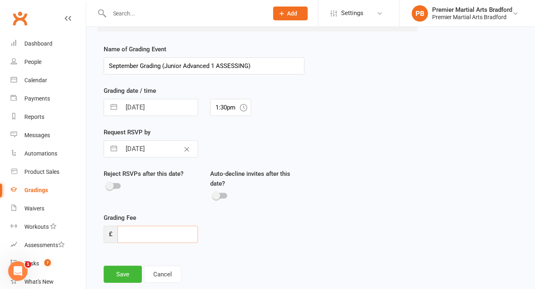
click at [172, 229] on input "number" at bounding box center [157, 234] width 80 height 17
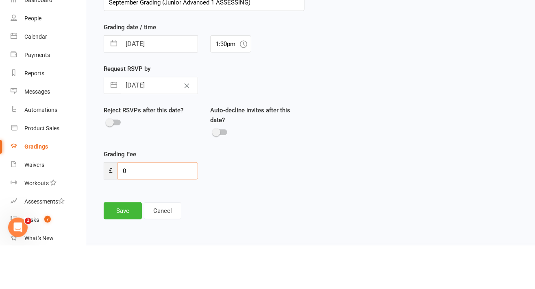
scroll to position [188, 0]
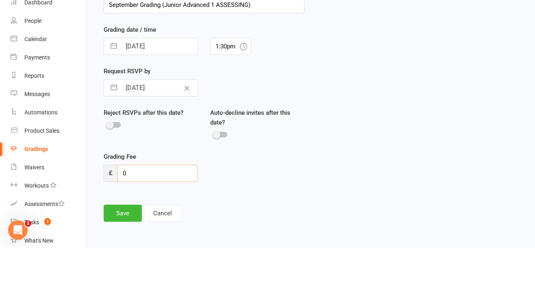
type input "0"
click at [185, 124] on button "Clear Date" at bounding box center [187, 128] width 14 height 15
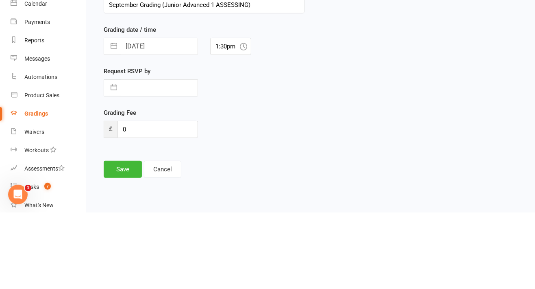
scroll to position [153, 0]
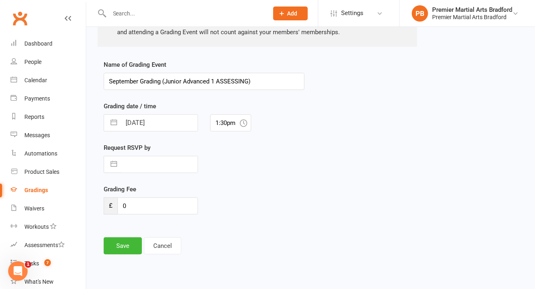
click at [163, 161] on input "text" at bounding box center [159, 164] width 76 height 16
select select "7"
select select "2025"
select select "8"
select select "2025"
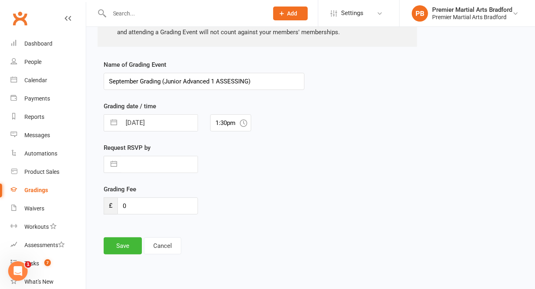
select select "9"
select select "2025"
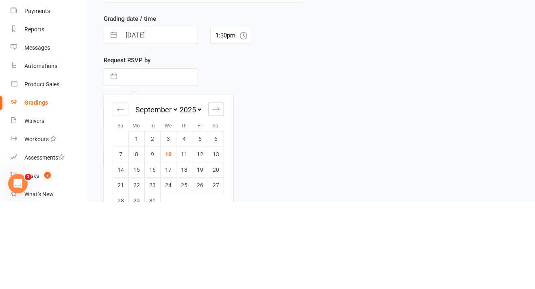
click at [213, 191] on div "Move forward to switch to the next month." at bounding box center [216, 196] width 16 height 13
select select "10"
select select "2025"
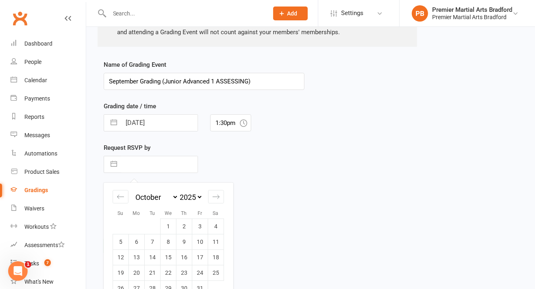
click at [171, 225] on td "1" at bounding box center [169, 225] width 16 height 15
type input "[DATE]"
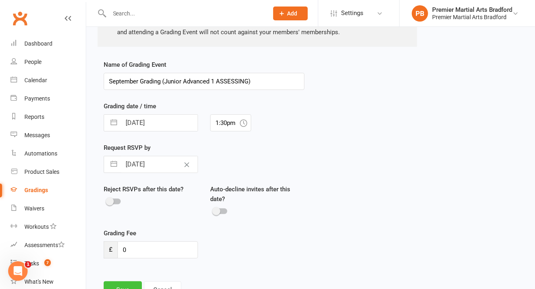
click at [131, 282] on button "Save" at bounding box center [123, 289] width 38 height 17
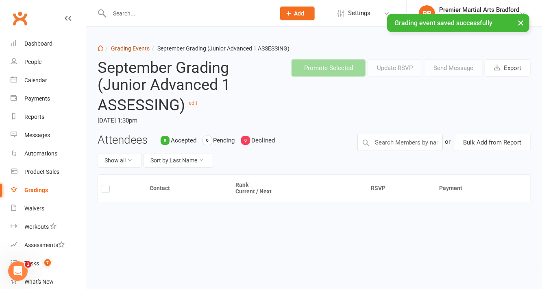
click at [139, 50] on link "Grading Events" at bounding box center [130, 48] width 39 height 7
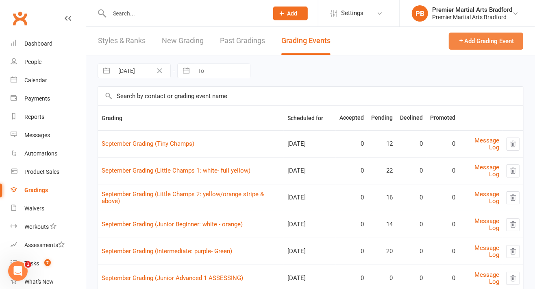
click at [502, 39] on button "Add Grading Event" at bounding box center [486, 41] width 74 height 17
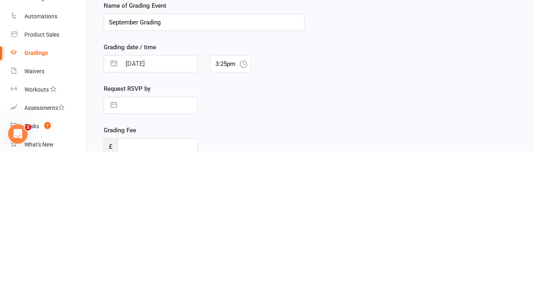
scroll to position [83, 0]
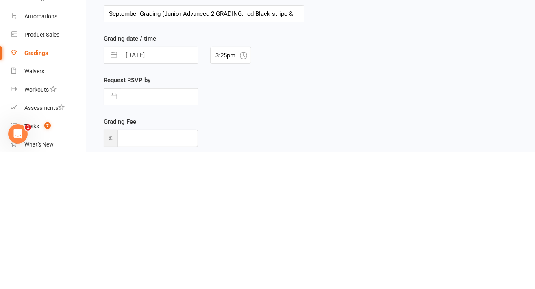
click at [256, 152] on input "September Grading (Junior Advanced 2 GRADING: red Black stripe &" at bounding box center [204, 150] width 201 height 17
click at [256, 151] on input "September Grading (Junior Advanced 2 GRADING: red Black stripe &" at bounding box center [204, 150] width 201 height 17
click at [295, 147] on input "September Grading (Junior Advanced 2 GRADING: red black stripe &" at bounding box center [204, 150] width 201 height 17
type input "September Grading (Junior Advanced 2 GRADING: red black stripe & half red half …"
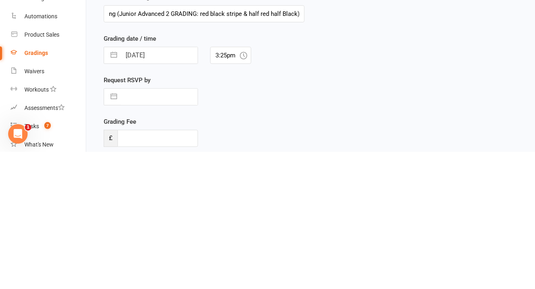
click at [173, 190] on input "[DATE]" at bounding box center [159, 192] width 76 height 16
select select "7"
select select "2025"
select select "8"
select select "2025"
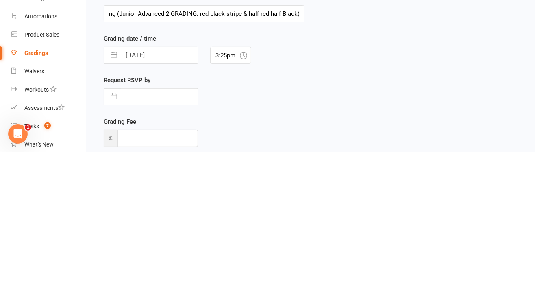
select select "9"
select select "2025"
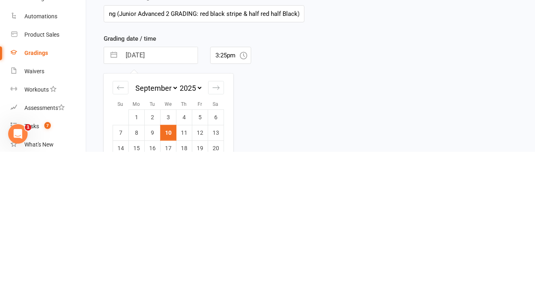
scroll to position [0, 0]
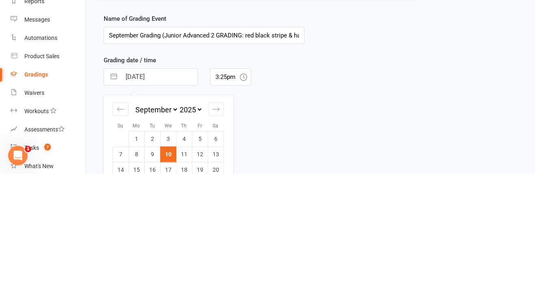
click at [216, 221] on icon "Move forward to switch to the next month." at bounding box center [216, 225] width 8 height 8
select select "10"
select select "2025"
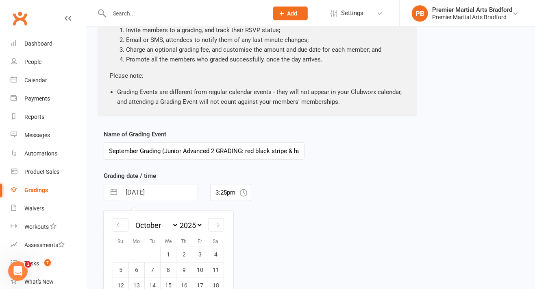
click at [214, 250] on td "4" at bounding box center [216, 253] width 16 height 15
type input "[DATE]"
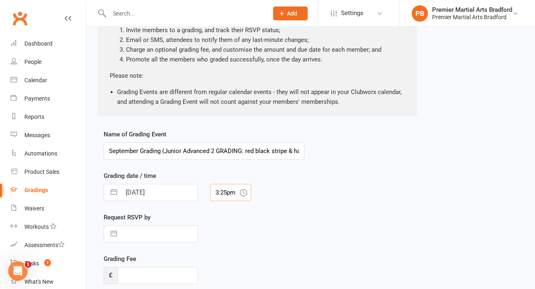
click at [235, 188] on input "3:25pm" at bounding box center [230, 192] width 41 height 17
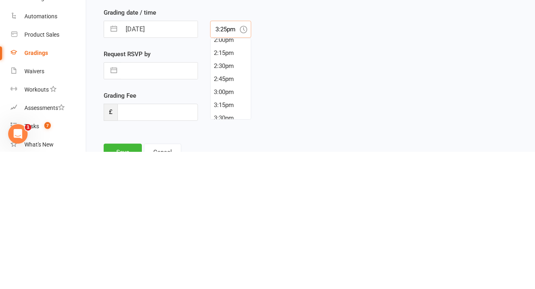
scroll to position [715, 0]
click at [226, 223] on div "2:30pm" at bounding box center [231, 221] width 40 height 13
type input "2:30pm"
click at [163, 209] on input "text" at bounding box center [159, 208] width 76 height 16
select select "7"
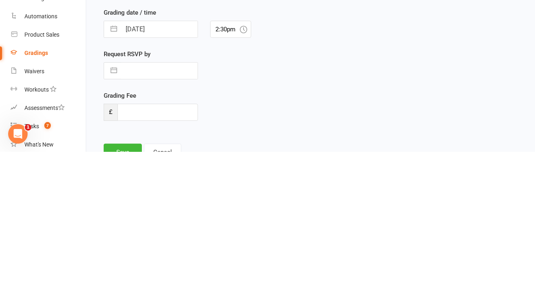
select select "2025"
select select "8"
select select "2025"
select select "9"
select select "2025"
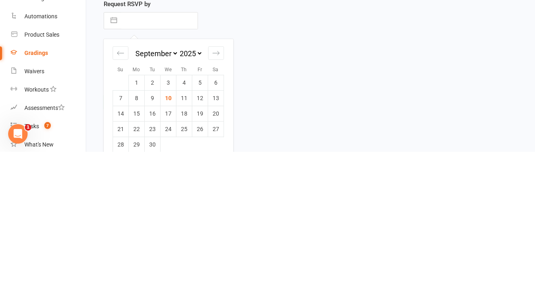
click at [217, 192] on icon "Move forward to switch to the next month." at bounding box center [216, 190] width 8 height 8
select select "10"
select select "2025"
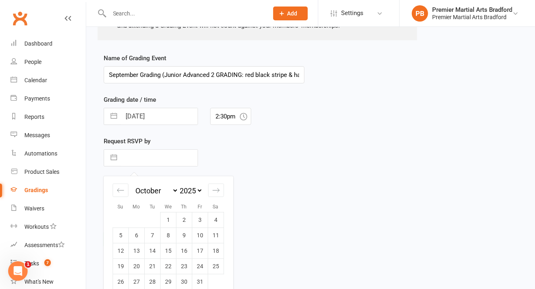
click at [166, 213] on td "1" at bounding box center [169, 219] width 16 height 15
type input "[DATE]"
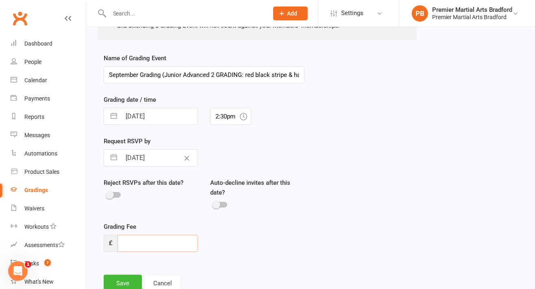
click at [169, 239] on input "number" at bounding box center [157, 243] width 80 height 17
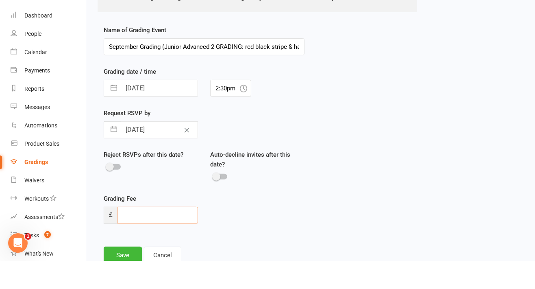
scroll to position [188, 0]
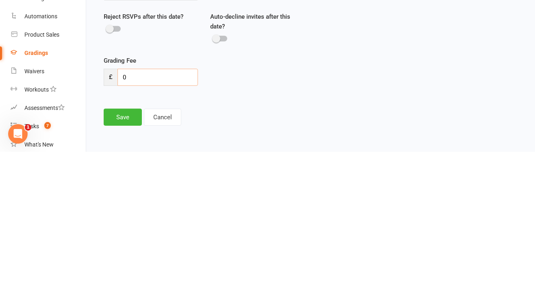
type input "0"
click at [122, 253] on button "Save" at bounding box center [123, 253] width 38 height 17
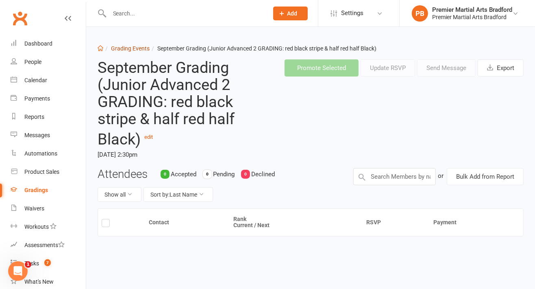
click at [134, 45] on link "Grading Events" at bounding box center [130, 48] width 39 height 7
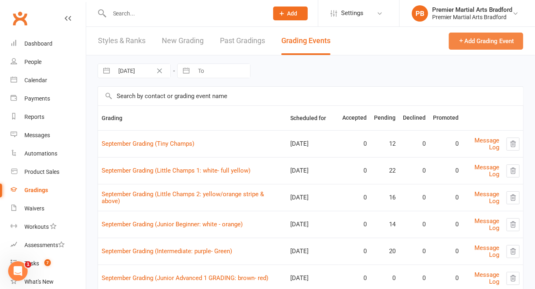
click at [510, 46] on button "Add Grading Event" at bounding box center [486, 41] width 74 height 17
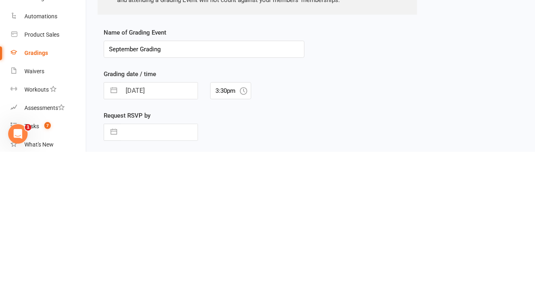
scroll to position [60, 0]
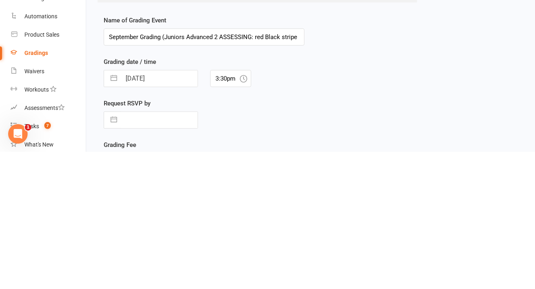
click at [265, 172] on input "September Grading (Juniors Advanced 2 ASSESSING: red Black stripe" at bounding box center [204, 173] width 201 height 17
click at [267, 173] on input "September Grading (Juniors Advanced 2 ASSESSING: red Black stripe" at bounding box center [204, 173] width 201 height 17
click at [302, 172] on input "September Grading (Juniors Advanced 2 ASSESSING: red black stripe" at bounding box center [204, 173] width 201 height 17
type input "September Grading (Juniors Advanced 2 ASSESSING: red black stripe & half red ha…"
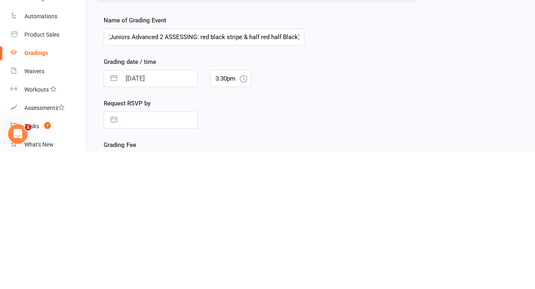
click at [173, 212] on input "[DATE]" at bounding box center [159, 215] width 76 height 16
select select "7"
select select "2025"
select select "8"
select select "2025"
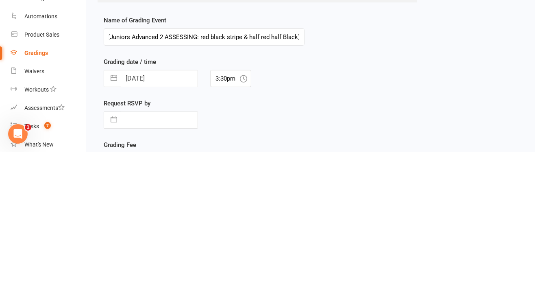
select select "9"
select select "2025"
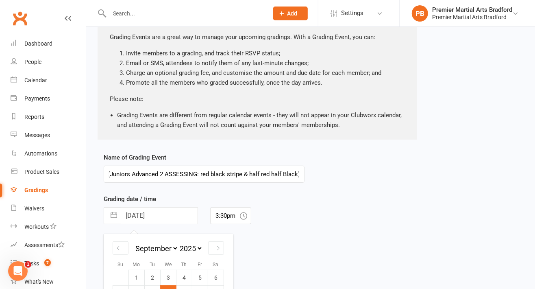
scroll to position [0, 0]
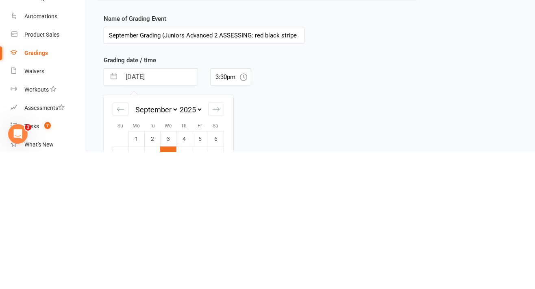
click at [215, 243] on icon "Move forward to switch to the next month." at bounding box center [216, 246] width 8 height 8
select select "10"
select select "2025"
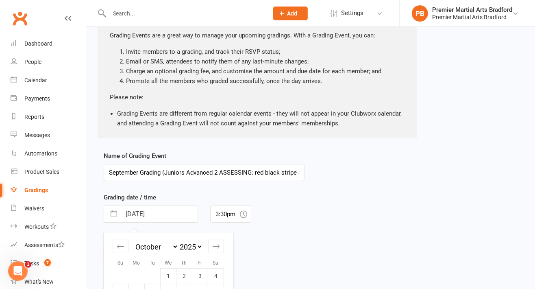
click at [219, 273] on td "4" at bounding box center [216, 275] width 16 height 15
type input "[DATE]"
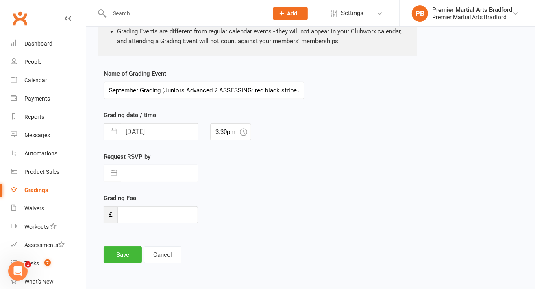
scroll to position [147, 0]
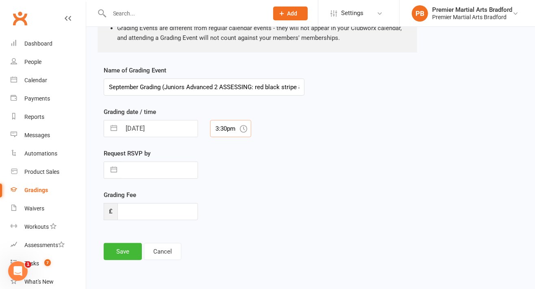
click at [225, 130] on input "3:30pm" at bounding box center [230, 128] width 41 height 17
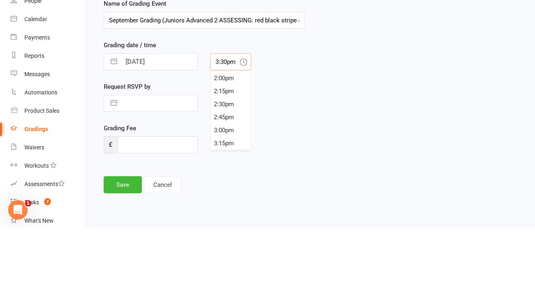
scroll to position [722, 0]
click at [226, 171] on div "2:30pm" at bounding box center [231, 171] width 40 height 13
click at [164, 166] on input "text" at bounding box center [159, 164] width 76 height 16
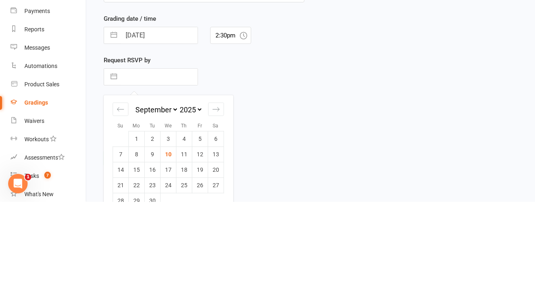
click at [216, 193] on icon "Move forward to switch to the next month." at bounding box center [216, 197] width 8 height 8
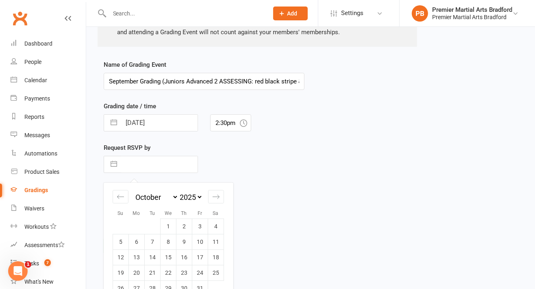
click at [172, 219] on td "1" at bounding box center [169, 225] width 16 height 15
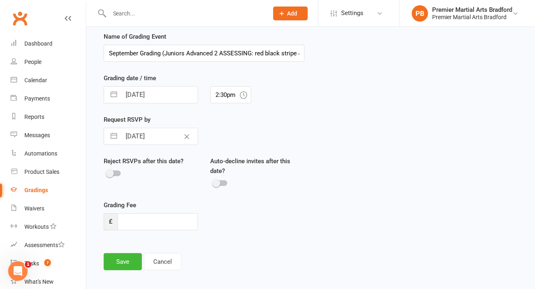
scroll to position [186, 0]
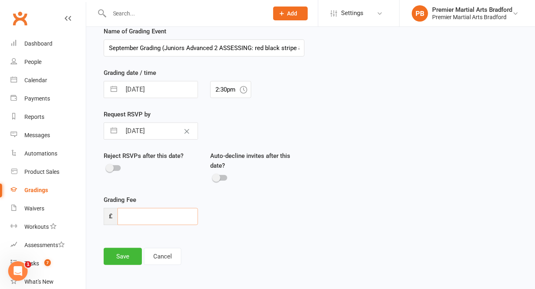
click at [174, 219] on input "number" at bounding box center [157, 216] width 80 height 17
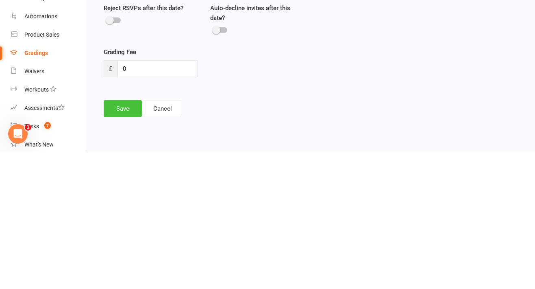
click at [129, 243] on button "Save" at bounding box center [123, 245] width 38 height 17
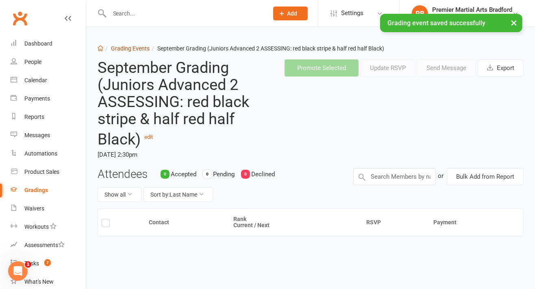
click at [131, 46] on link "Grading Events" at bounding box center [130, 48] width 39 height 7
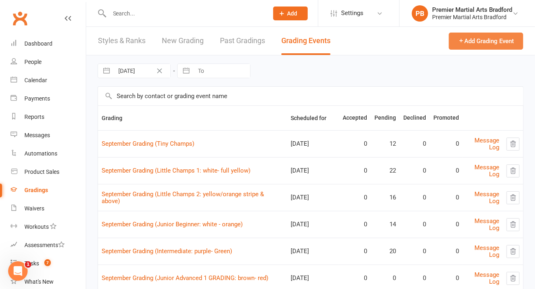
click at [504, 43] on button "Add Grading Event" at bounding box center [486, 41] width 74 height 17
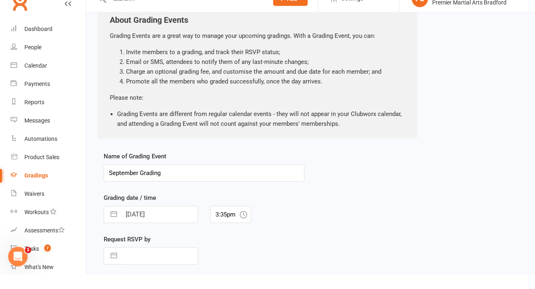
scroll to position [47, 0]
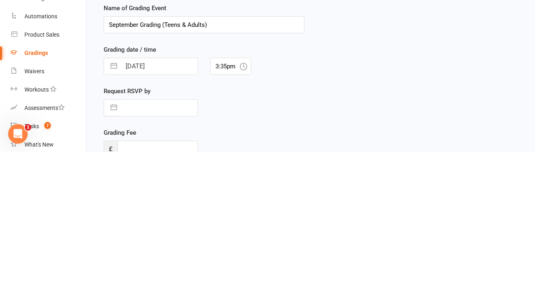
click at [169, 202] on input "[DATE]" at bounding box center [159, 203] width 76 height 16
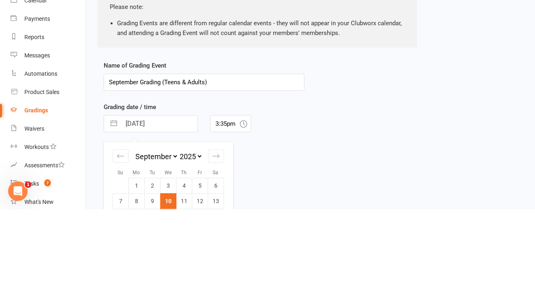
scroll to position [72, 0]
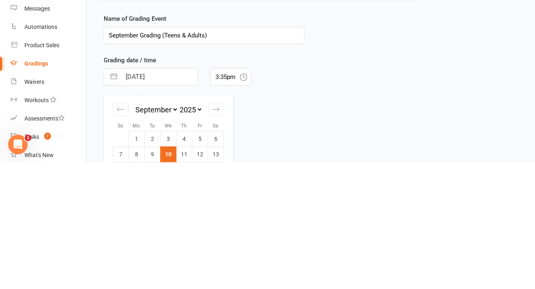
click at [211, 229] on div "Move forward to switch to the next month." at bounding box center [216, 235] width 16 height 13
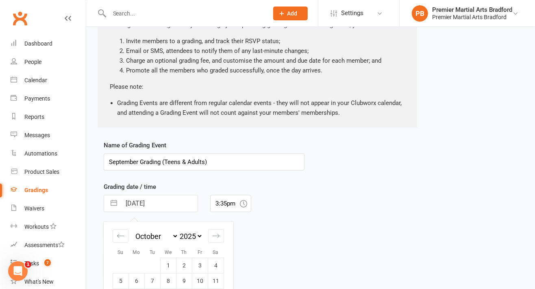
scroll to position [153, 0]
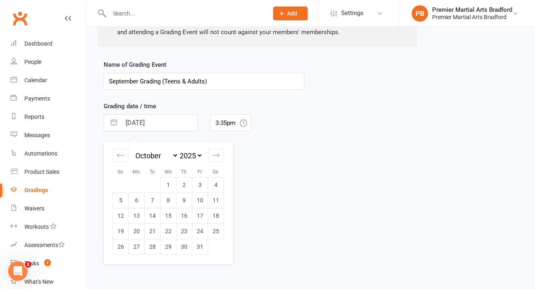
click at [213, 185] on td "4" at bounding box center [216, 184] width 16 height 15
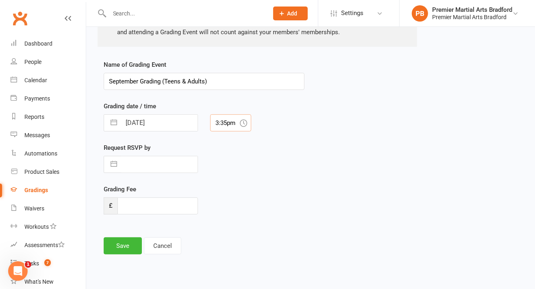
click at [232, 119] on input "3:35pm" at bounding box center [230, 122] width 41 height 17
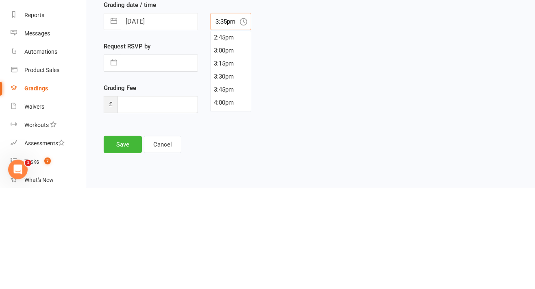
scroll to position [774, 0]
click at [225, 197] on div "4:00pm" at bounding box center [231, 197] width 40 height 13
click at [155, 163] on input "text" at bounding box center [159, 164] width 76 height 16
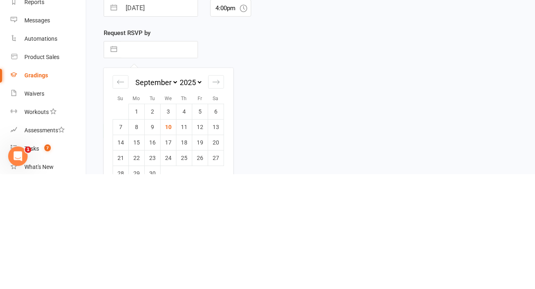
scroll to position [153, 0]
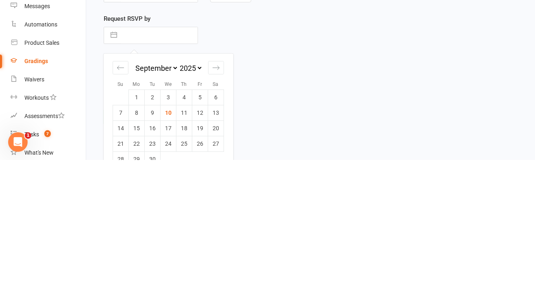
click at [121, 193] on icon "Move backward to switch to the previous month." at bounding box center [121, 197] width 8 height 8
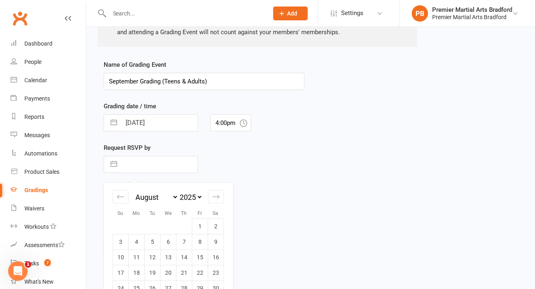
scroll to position [184, 0]
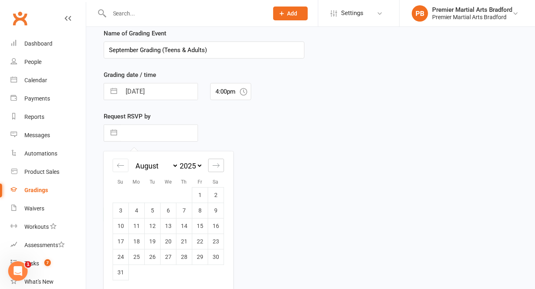
click at [213, 170] on div "Move forward to switch to the next month." at bounding box center [216, 165] width 16 height 13
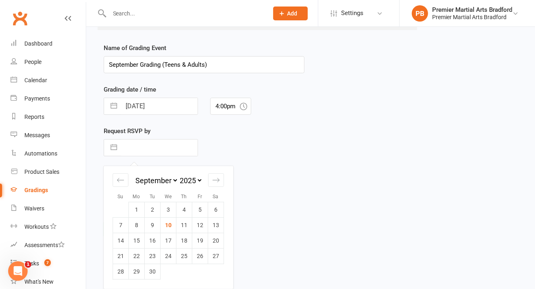
scroll to position [168, 0]
click at [166, 261] on td "24" at bounding box center [169, 256] width 16 height 15
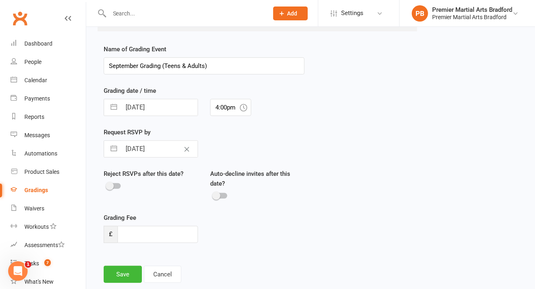
click at [182, 107] on input "[DATE]" at bounding box center [159, 107] width 76 height 16
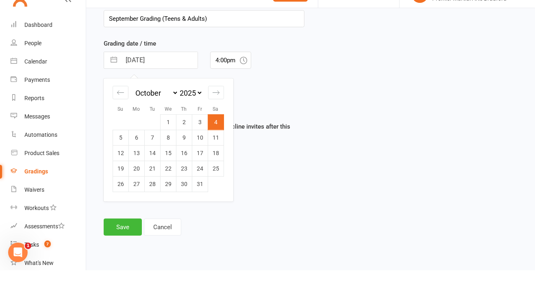
click at [216, 110] on icon "Move forward to switch to the next month." at bounding box center [216, 111] width 7 height 4
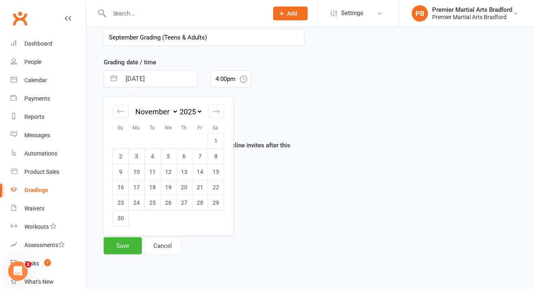
click at [119, 104] on div "Move backward to switch to the previous month." at bounding box center [121, 110] width 16 height 13
click at [118, 108] on icon "Move backward to switch to the previous month." at bounding box center [121, 111] width 8 height 8
click at [201, 188] on td "26" at bounding box center [200, 186] width 16 height 15
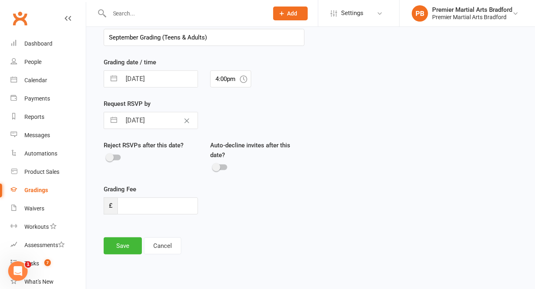
click at [178, 74] on input "[DATE]" at bounding box center [159, 79] width 76 height 16
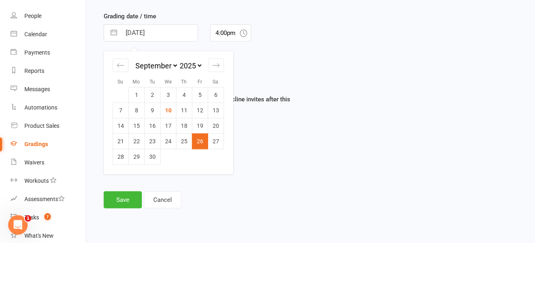
click at [216, 186] on td "27" at bounding box center [216, 186] width 16 height 15
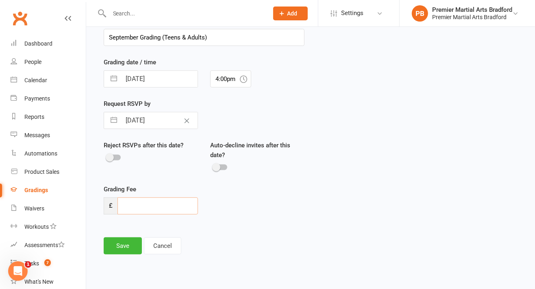
click at [174, 200] on input "number" at bounding box center [157, 205] width 80 height 17
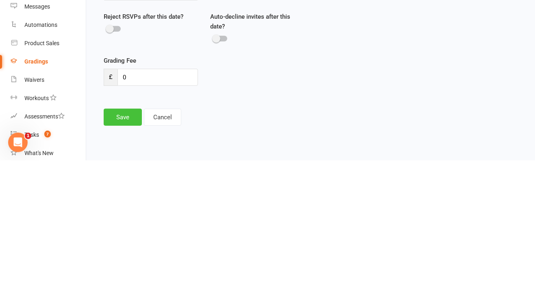
click at [123, 250] on button "Save" at bounding box center [123, 245] width 38 height 17
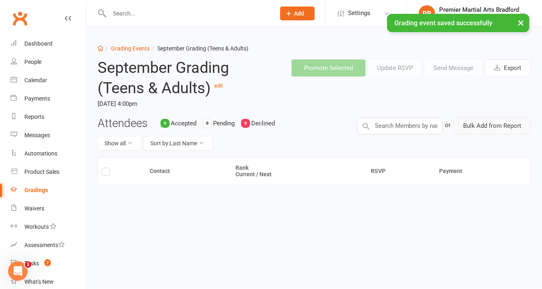
click at [489, 126] on button "Bulk Add from Report" at bounding box center [492, 125] width 77 height 17
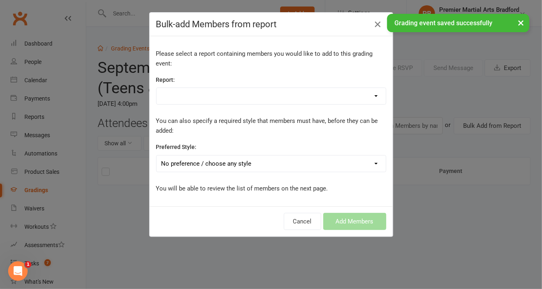
click at [259, 94] on select "Absentee report- 7 days Active Junior Int. Active Trials Bradford Attendance Ju…" at bounding box center [270, 96] width 229 height 16
click at [156, 88] on select "Absentee report- 7 days Active Junior Int. Active Trials Bradford Attendance Ju…" at bounding box center [270, 96] width 229 height 16
click at [290, 163] on select "No preference / choose any style Juniors - Bradford Lil Champs - Bradford Teens…" at bounding box center [270, 163] width 229 height 16
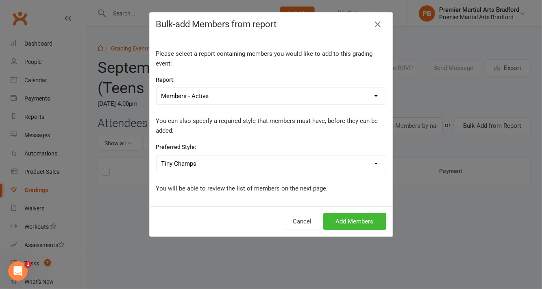
click at [156, 155] on select "No preference / choose any style Juniors - Bradford Lil Champs - Bradford Teens…" at bounding box center [270, 163] width 229 height 16
click at [251, 160] on select "No preference / choose any style Juniors - Bradford Lil Champs - Bradford Teens…" at bounding box center [270, 163] width 229 height 16
click at [156, 155] on select "No preference / choose any style Juniors - Bradford Lil Champs - Bradford Teens…" at bounding box center [270, 163] width 229 height 16
click at [360, 222] on button "Add Members" at bounding box center [354, 221] width 63 height 17
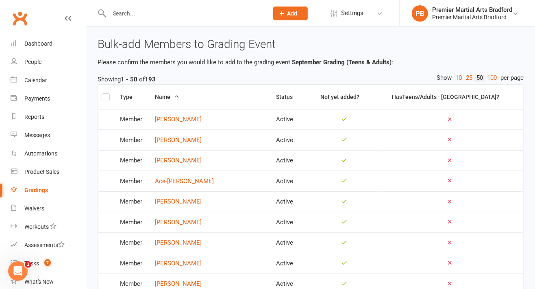
click at [106, 98] on label at bounding box center [106, 98] width 8 height 0
click at [106, 93] on input "checkbox" at bounding box center [106, 93] width 8 height 0
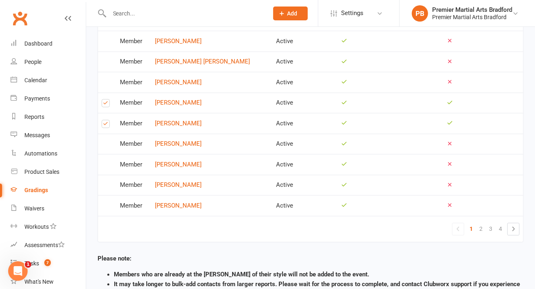
scroll to position [969, 0]
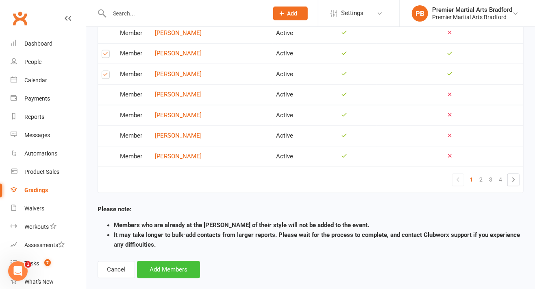
click at [171, 261] on button "Add Members" at bounding box center [168, 269] width 63 height 17
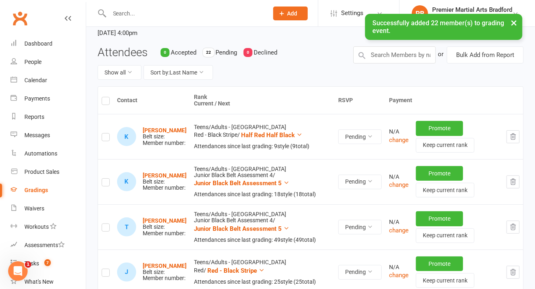
scroll to position [73, 0]
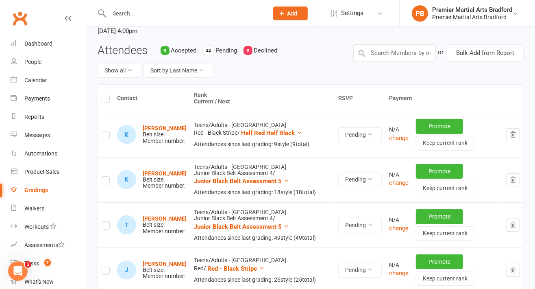
click at [516, 184] on button "button" at bounding box center [512, 179] width 13 height 13
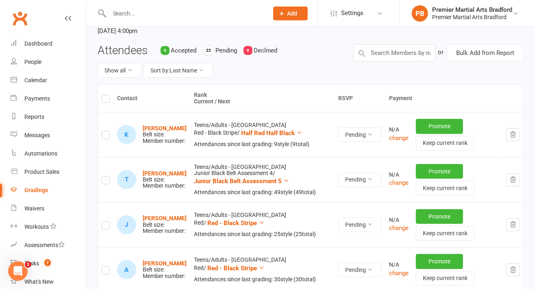
click at [514, 182] on button "button" at bounding box center [512, 179] width 13 height 13
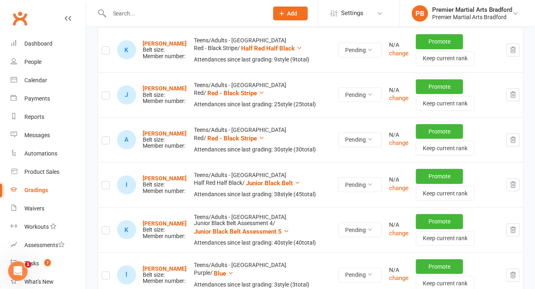
scroll to position [158, 0]
click at [515, 230] on icon "button" at bounding box center [512, 229] width 5 height 6
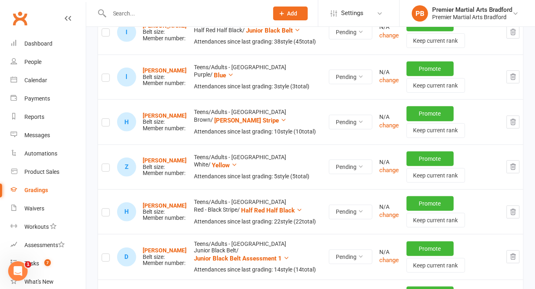
scroll to position [326, 0]
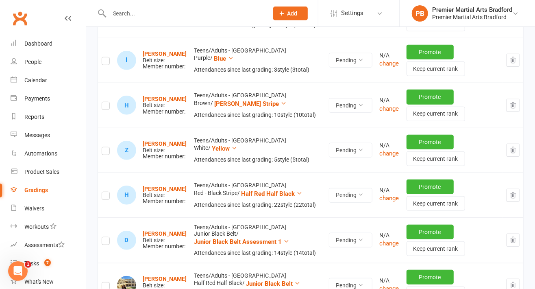
click at [519, 239] on button "button" at bounding box center [512, 239] width 13 height 13
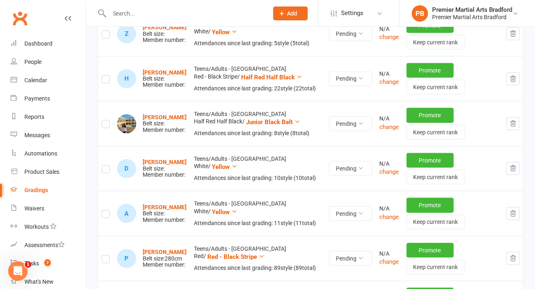
scroll to position [486, 0]
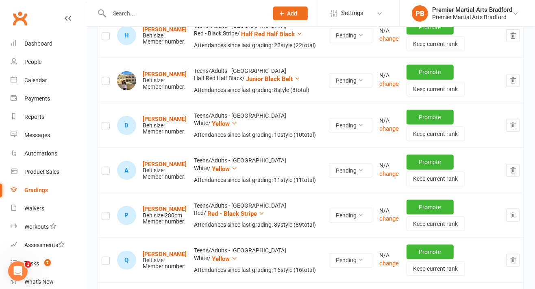
click at [512, 171] on button "button" at bounding box center [512, 170] width 13 height 13
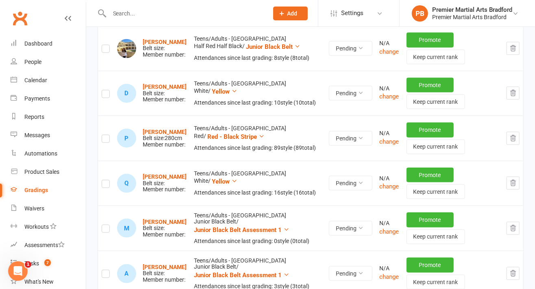
scroll to position [545, 0]
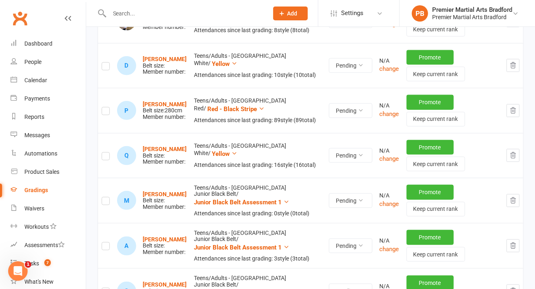
click at [510, 201] on button "button" at bounding box center [512, 200] width 13 height 13
click at [517, 194] on button "button" at bounding box center [512, 200] width 13 height 13
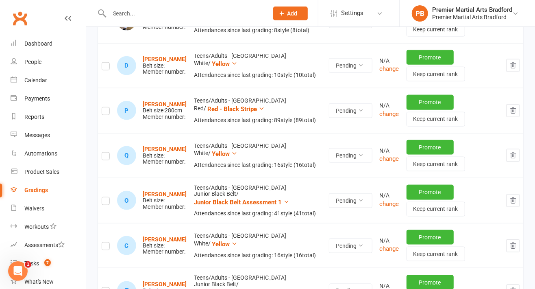
click at [513, 199] on icon "button" at bounding box center [512, 200] width 7 height 7
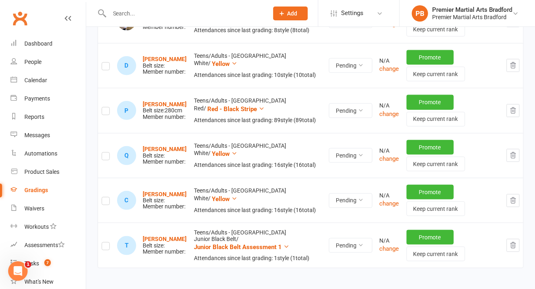
click at [509, 241] on button "button" at bounding box center [512, 245] width 13 height 13
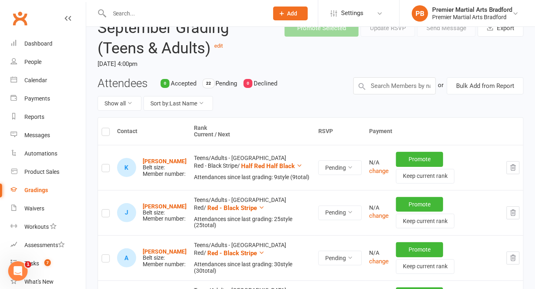
scroll to position [0, 0]
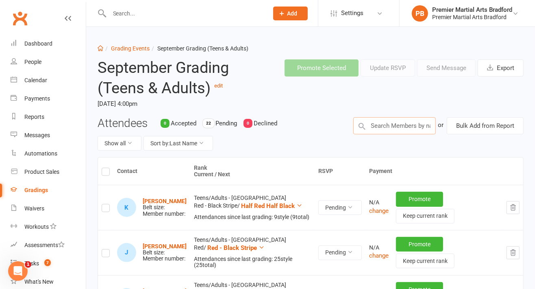
click at [408, 124] on input "text" at bounding box center [394, 125] width 83 height 17
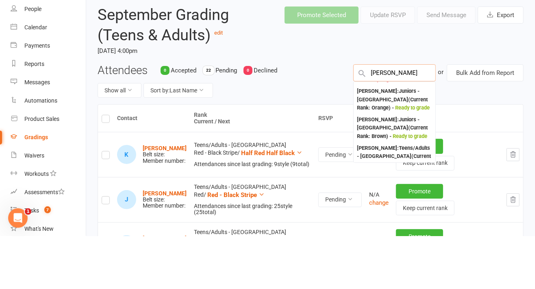
scroll to position [318, 0]
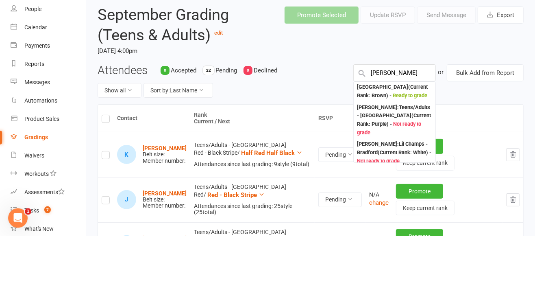
click at [312, 131] on div "Attendees 0 Accepted 22 Pending 0 Declined Show all Sort by: Last Name" at bounding box center [219, 137] width 256 height 40
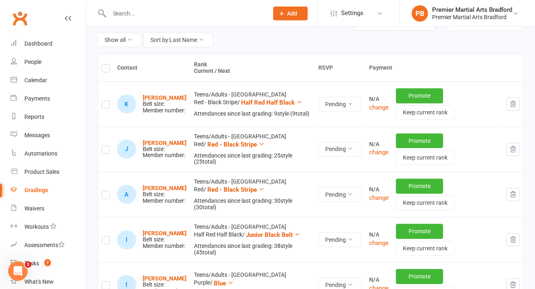
scroll to position [0, 0]
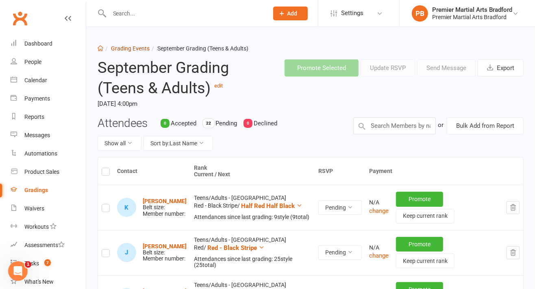
click at [130, 46] on link "Grading Events" at bounding box center [130, 48] width 39 height 7
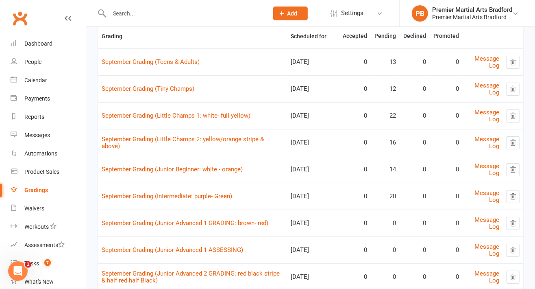
scroll to position [159, 0]
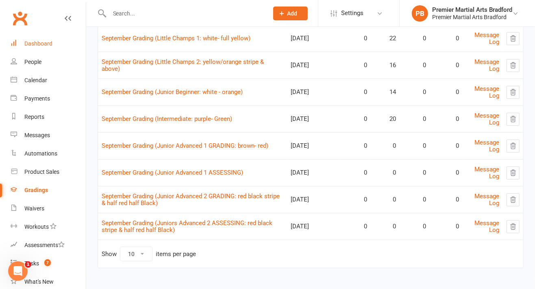
click at [30, 44] on div "Dashboard" at bounding box center [38, 43] width 28 height 7
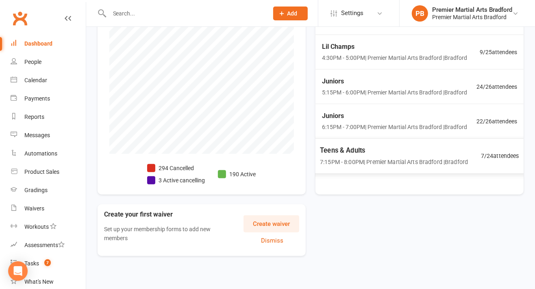
scroll to position [11, 0]
click at [438, 155] on span "Teens & Adults" at bounding box center [394, 150] width 148 height 11
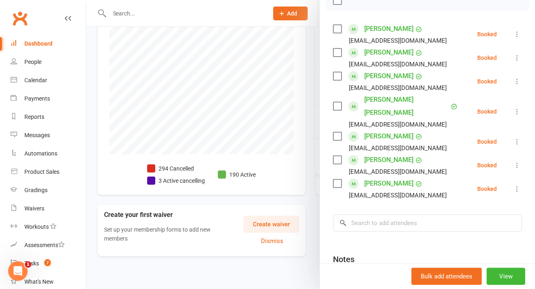
scroll to position [131, 0]
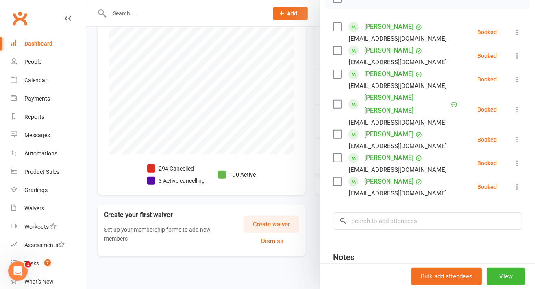
click at [296, 137] on div at bounding box center [310, 144] width 449 height 289
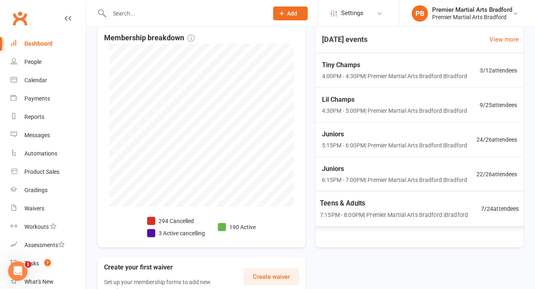
scroll to position [200, 0]
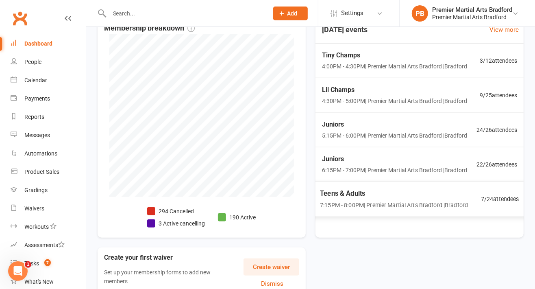
click at [454, 65] on span "4:00PM - 4:30PM | Premier Martial Arts Bradford | Bradford" at bounding box center [394, 66] width 145 height 9
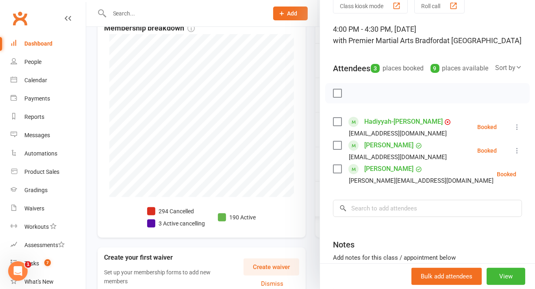
scroll to position [57, 0]
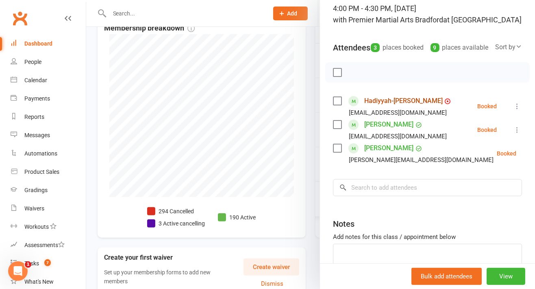
click at [420, 104] on link "Hadiyyah-[PERSON_NAME]" at bounding box center [403, 100] width 78 height 13
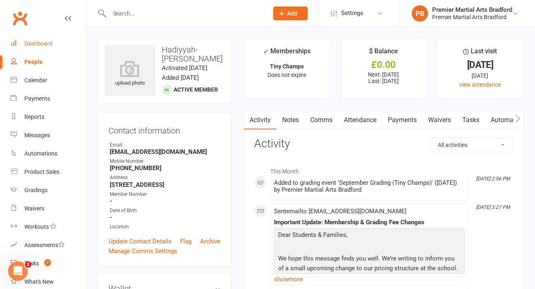
click at [48, 38] on link "Dashboard" at bounding box center [48, 44] width 75 height 18
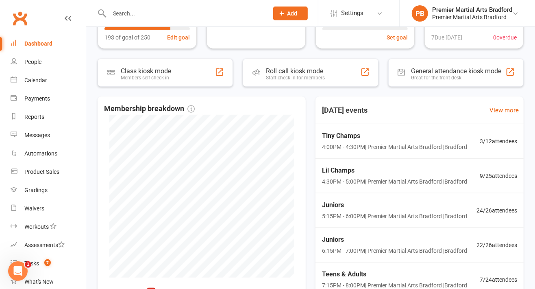
scroll to position [120, 0]
click at [435, 141] on span "4:00PM - 4:30PM | Premier Martial Arts Bradford | Bradford" at bounding box center [394, 145] width 145 height 9
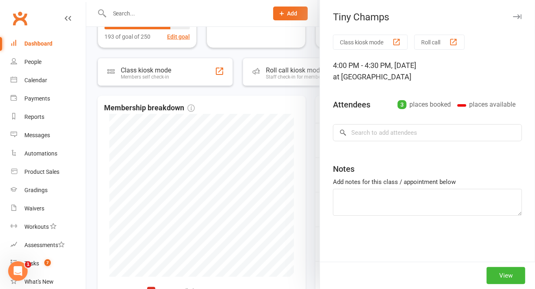
scroll to position [0, 0]
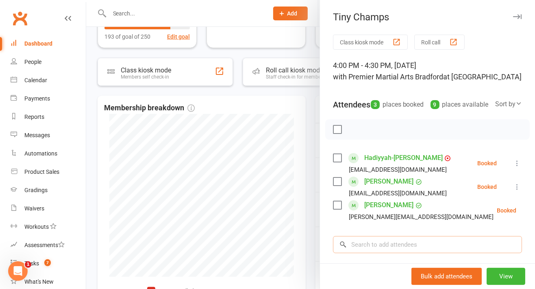
click at [465, 253] on input "search" at bounding box center [427, 244] width 189 height 17
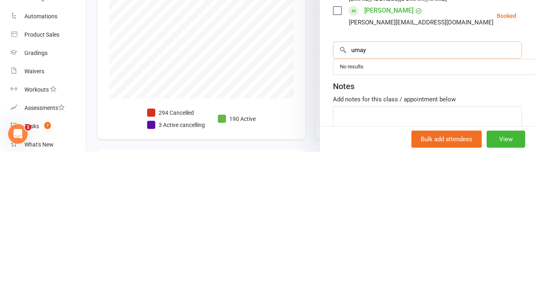
scroll to position [59, 0]
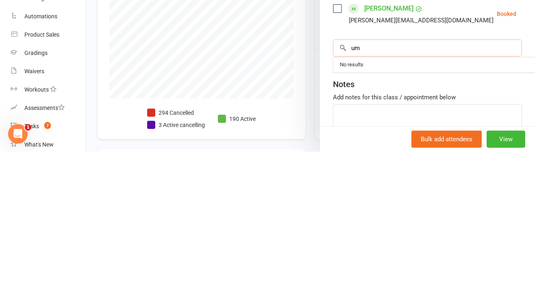
type input "u"
type input "oma"
click at [401, 204] on span "zakarhussain2023@gmail.com" at bounding box center [436, 201] width 83 height 6
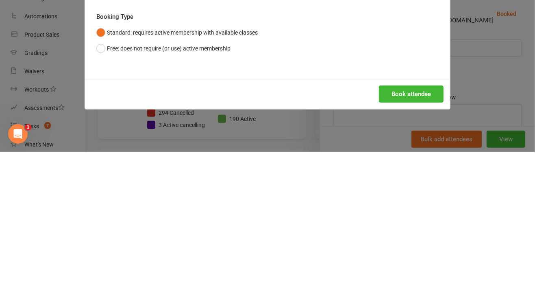
scroll to position [161, 0]
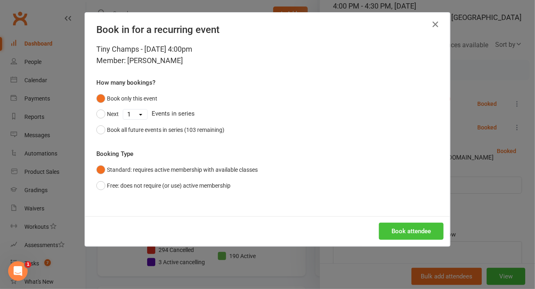
click at [424, 236] on button "Book attendee" at bounding box center [411, 230] width 65 height 17
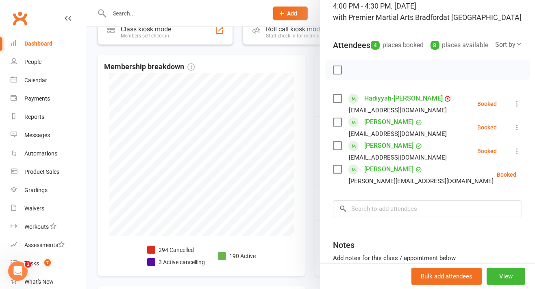
click at [513, 131] on icon at bounding box center [517, 127] width 8 height 8
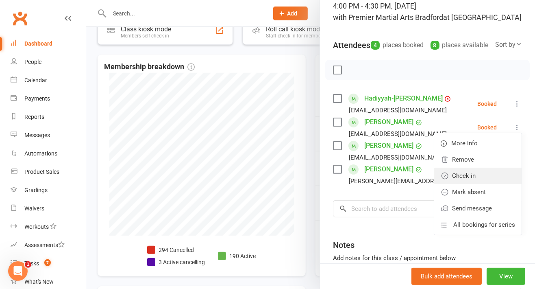
click at [469, 184] on link "Check in" at bounding box center [477, 175] width 87 height 16
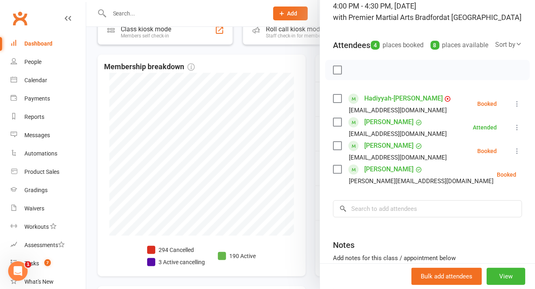
click at [513, 155] on icon at bounding box center [517, 151] width 8 height 8
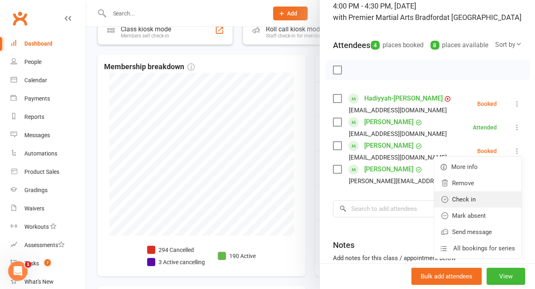
click at [465, 206] on link "Check in" at bounding box center [477, 199] width 87 height 16
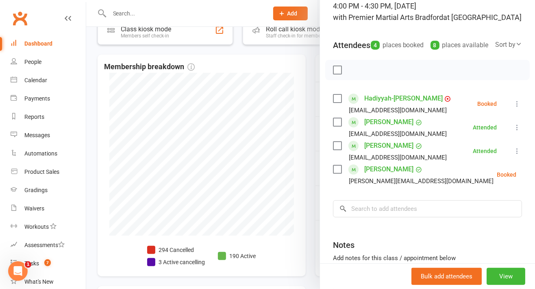
click at [532, 178] on icon at bounding box center [536, 174] width 8 height 8
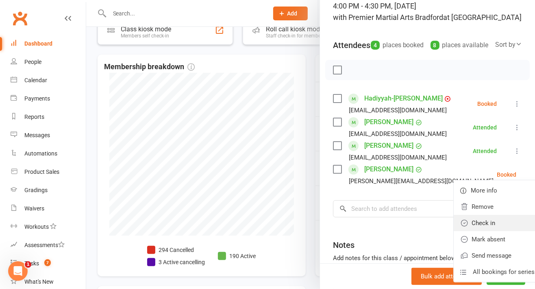
click at [458, 230] on link "Check in" at bounding box center [497, 223] width 87 height 16
